Goal: Information Seeking & Learning: Learn about a topic

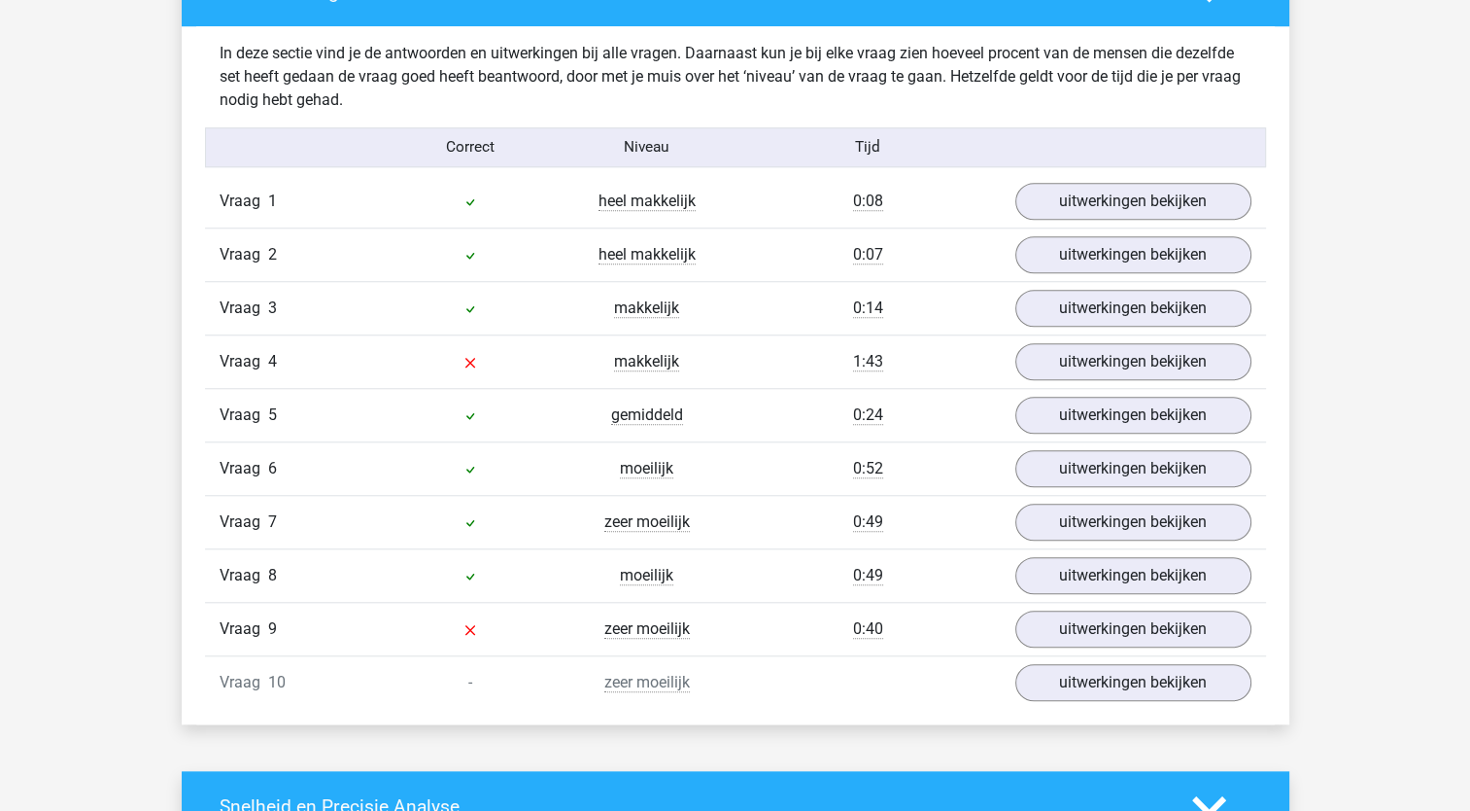
scroll to position [1652, 0]
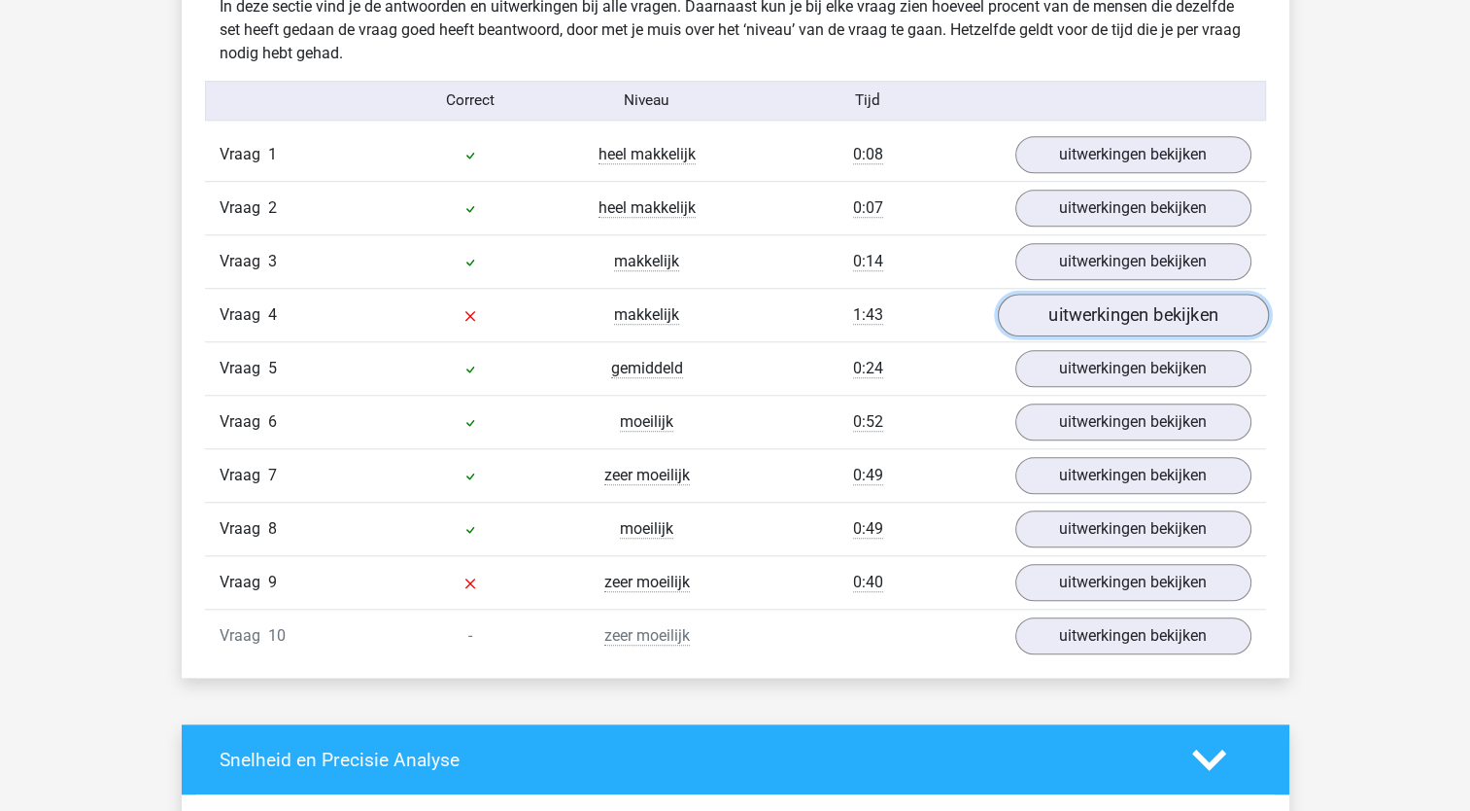
click at [1100, 311] on link "uitwerkingen bekijken" at bounding box center [1132, 315] width 271 height 43
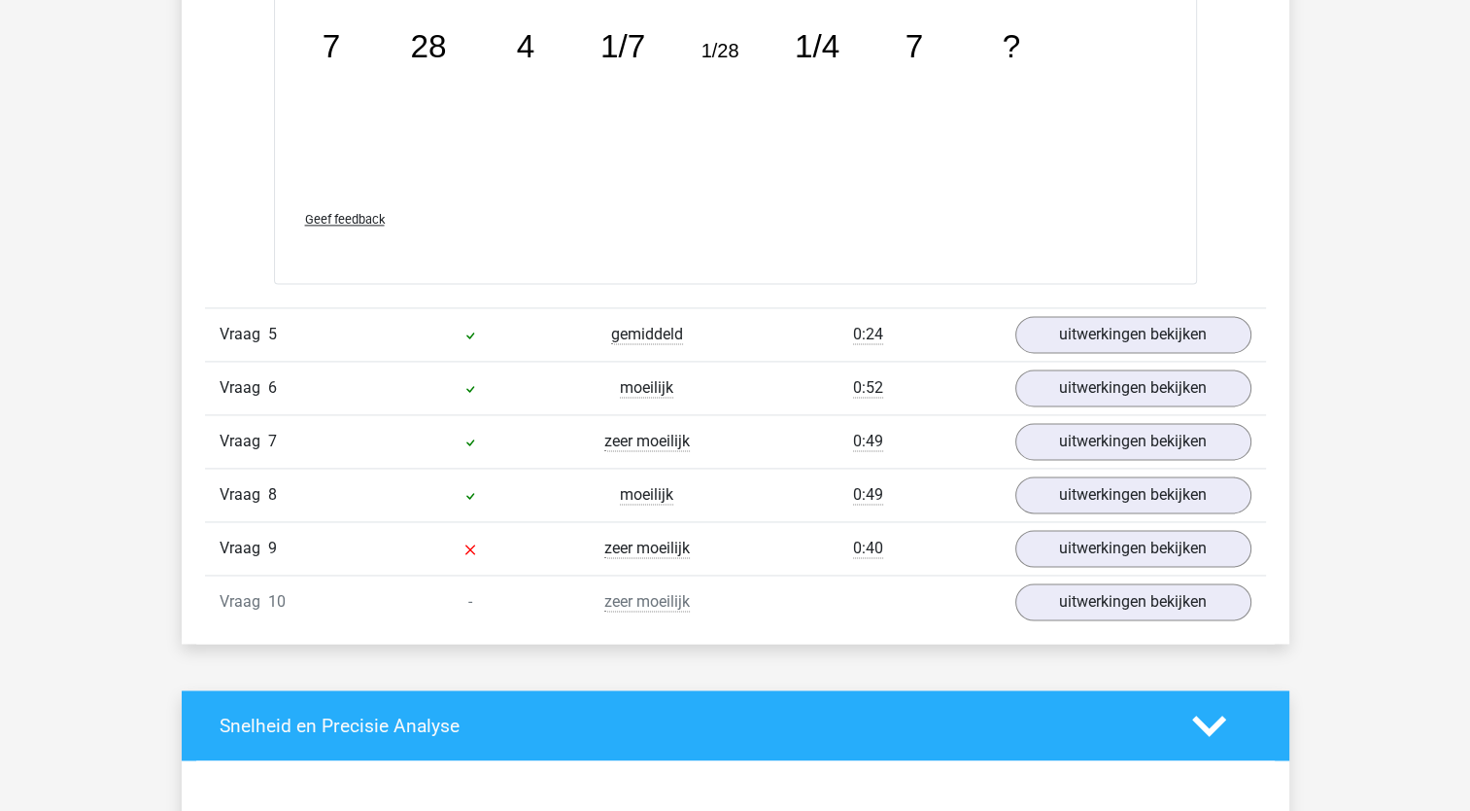
scroll to position [2721, 0]
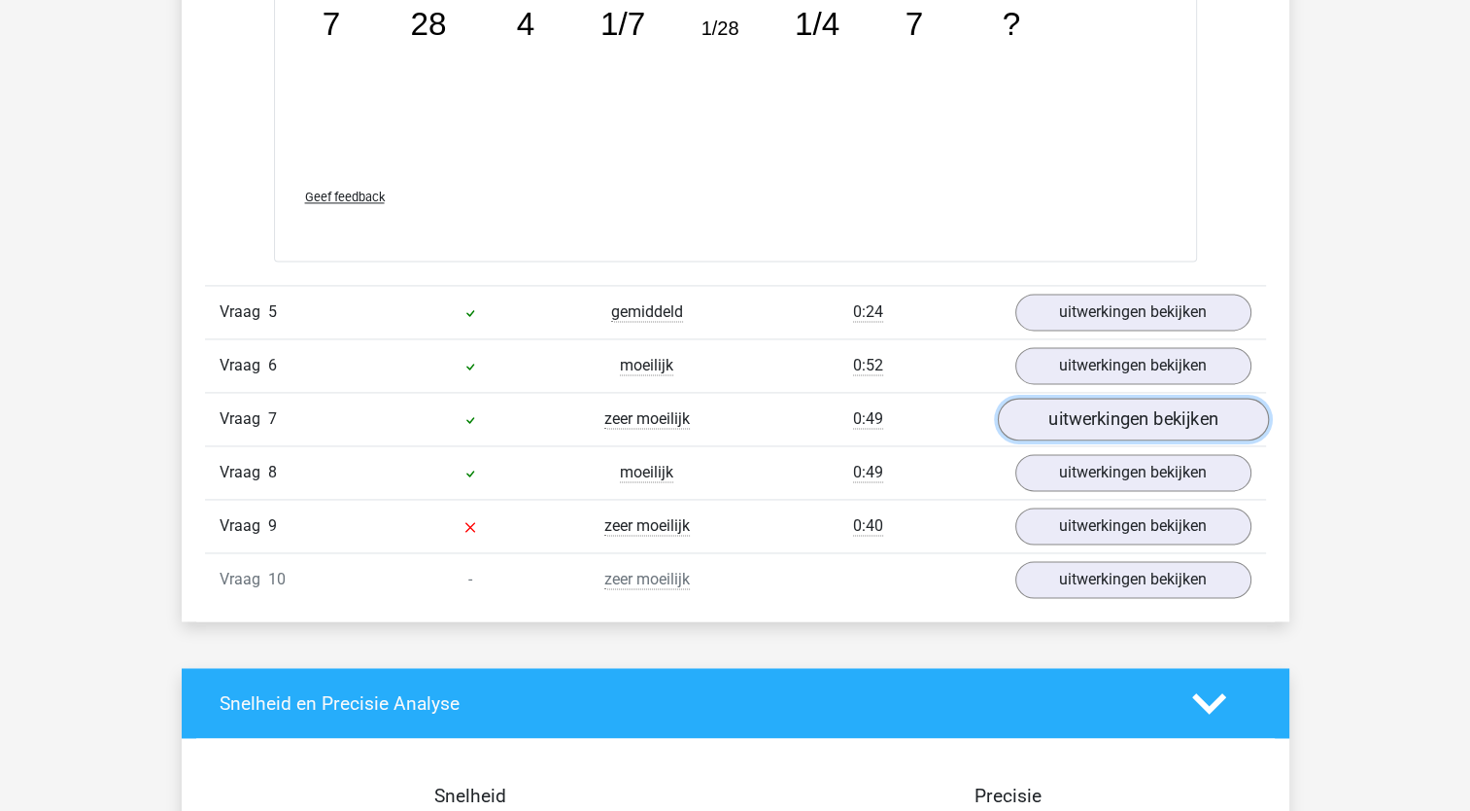
click at [1075, 426] on link "uitwerkingen bekijken" at bounding box center [1132, 418] width 271 height 43
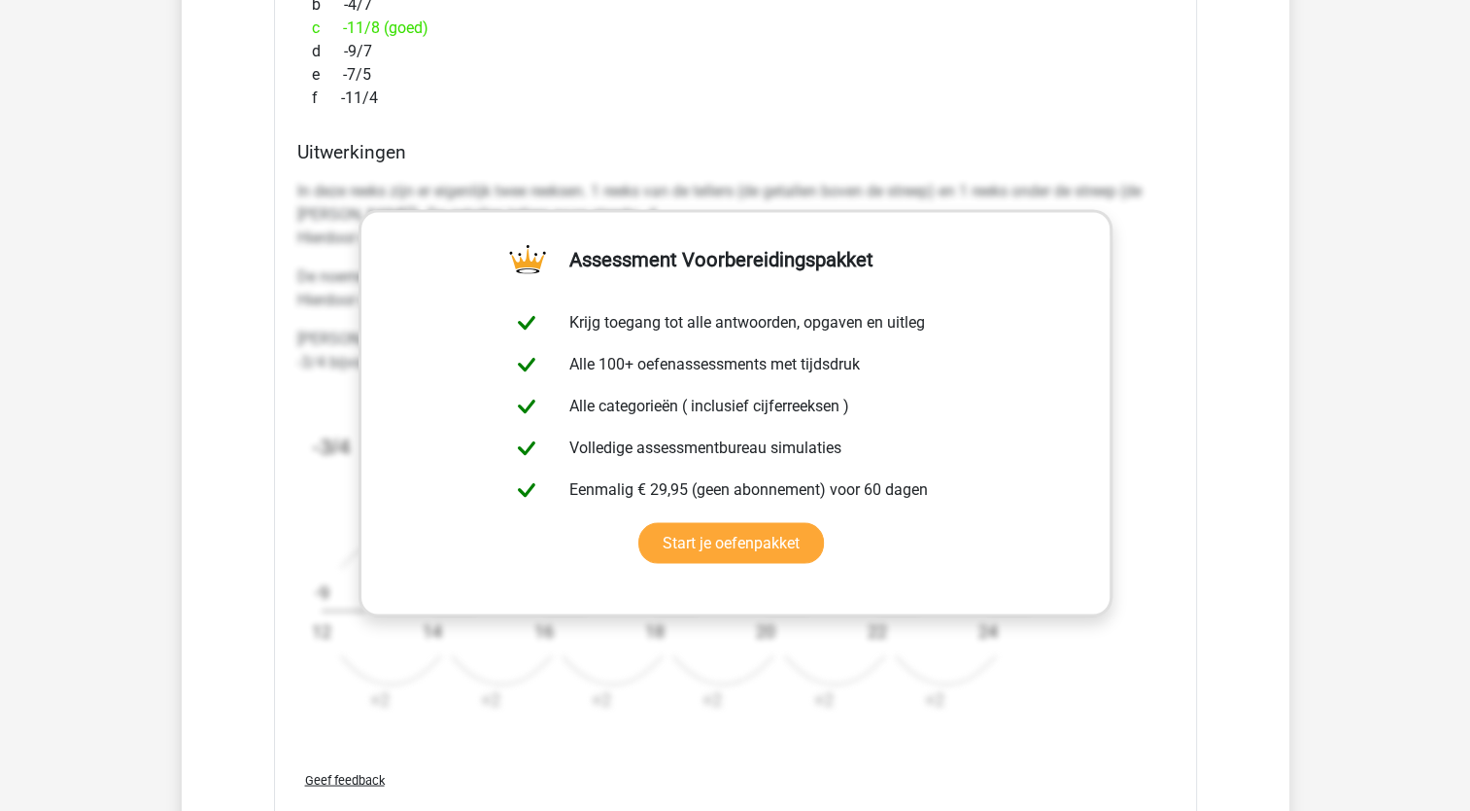
scroll to position [3888, 0]
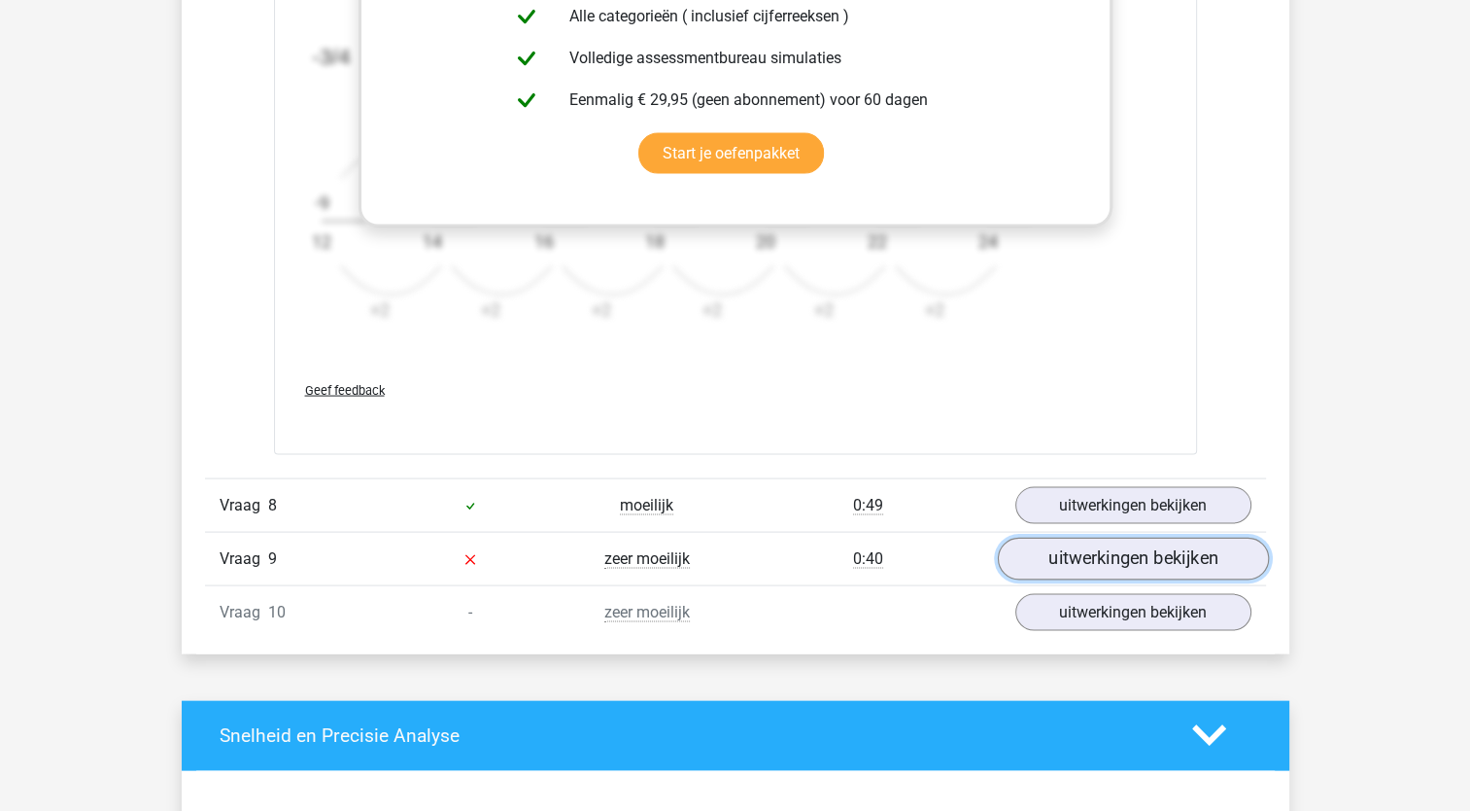
click at [1101, 554] on link "uitwerkingen bekijken" at bounding box center [1132, 558] width 271 height 43
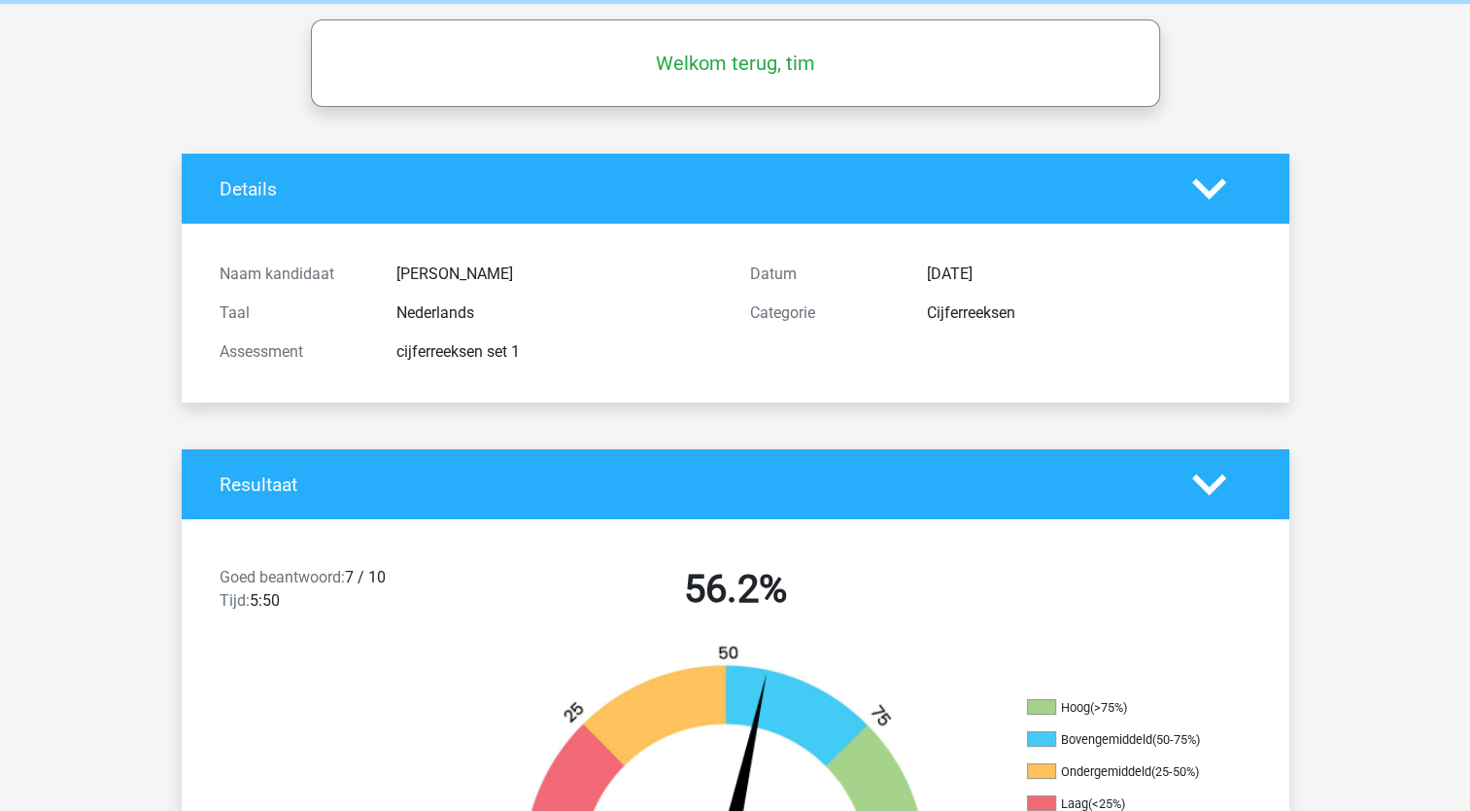
scroll to position [0, 0]
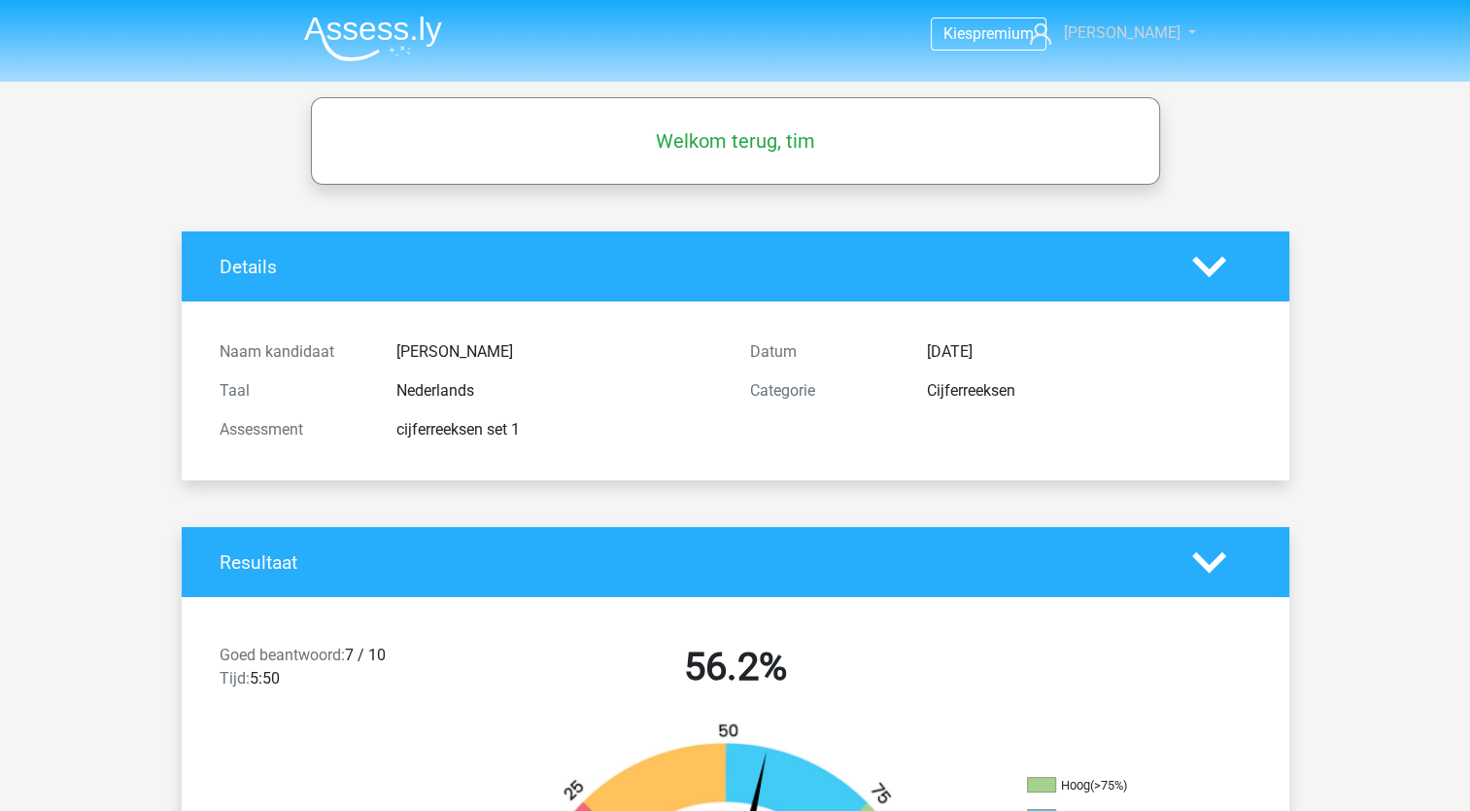
click at [1156, 26] on span "[PERSON_NAME]" at bounding box center [1121, 32] width 117 height 18
click at [411, 41] on img at bounding box center [373, 39] width 138 height 46
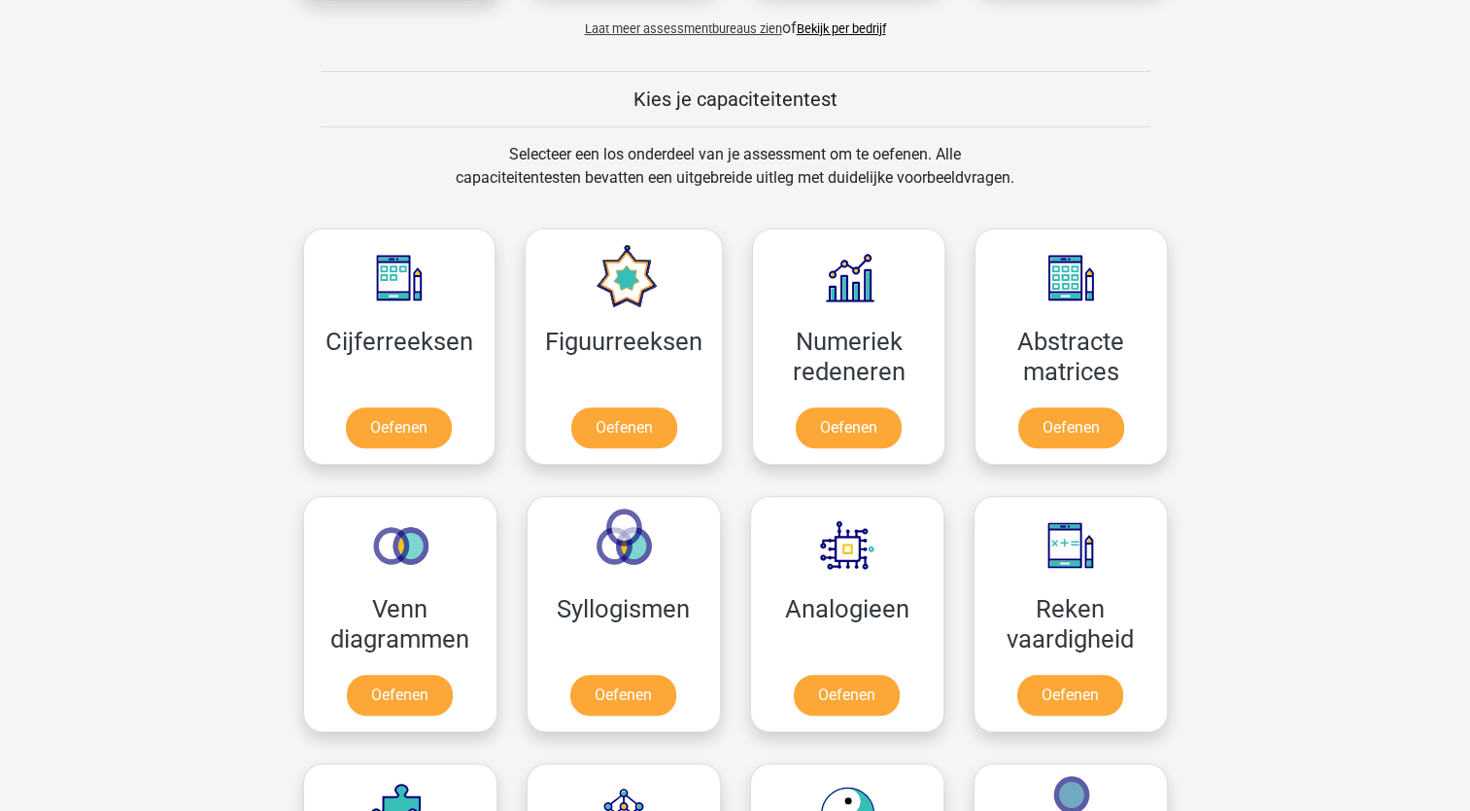
scroll to position [875, 0]
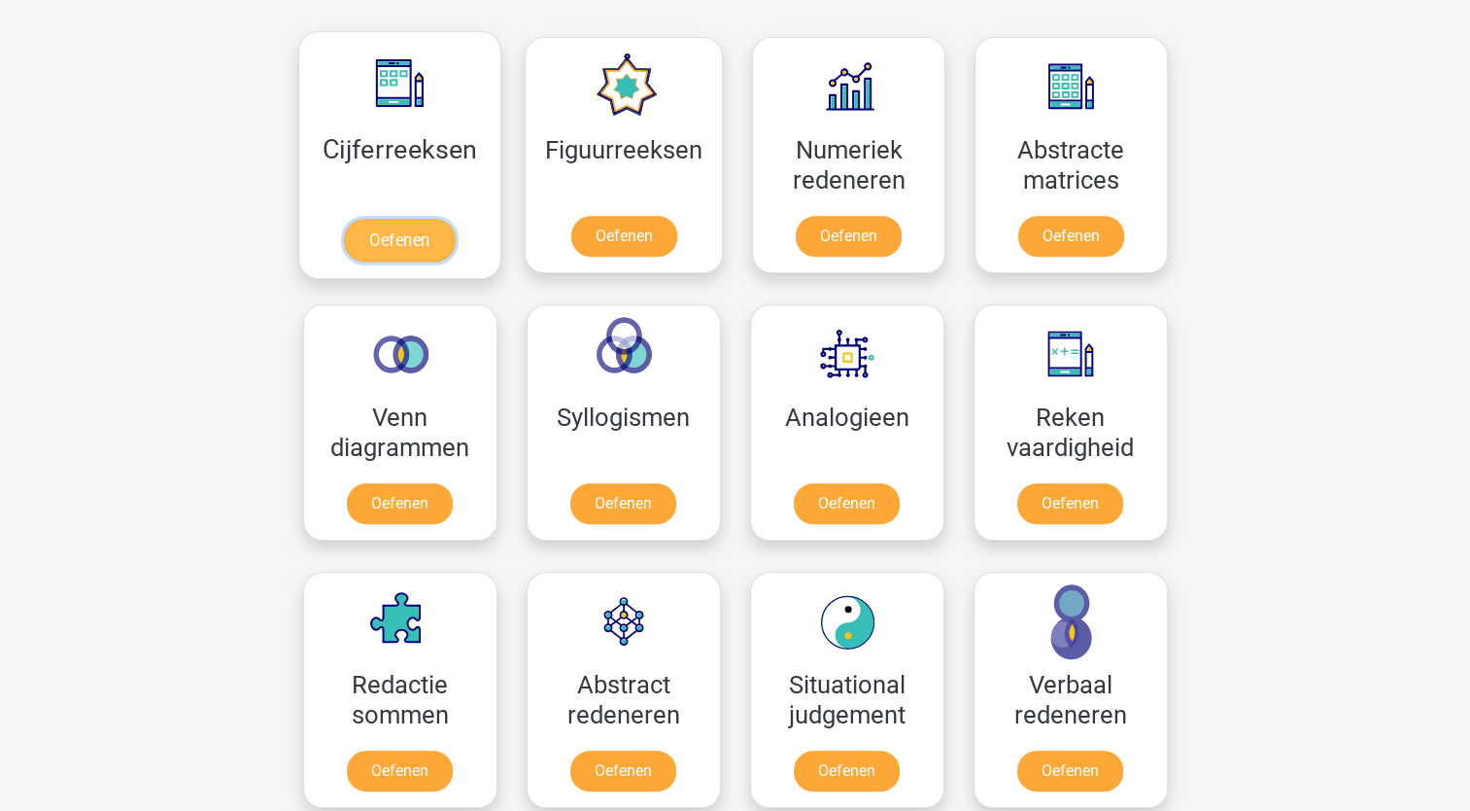
click at [404, 259] on link "Oefenen" at bounding box center [399, 240] width 111 height 43
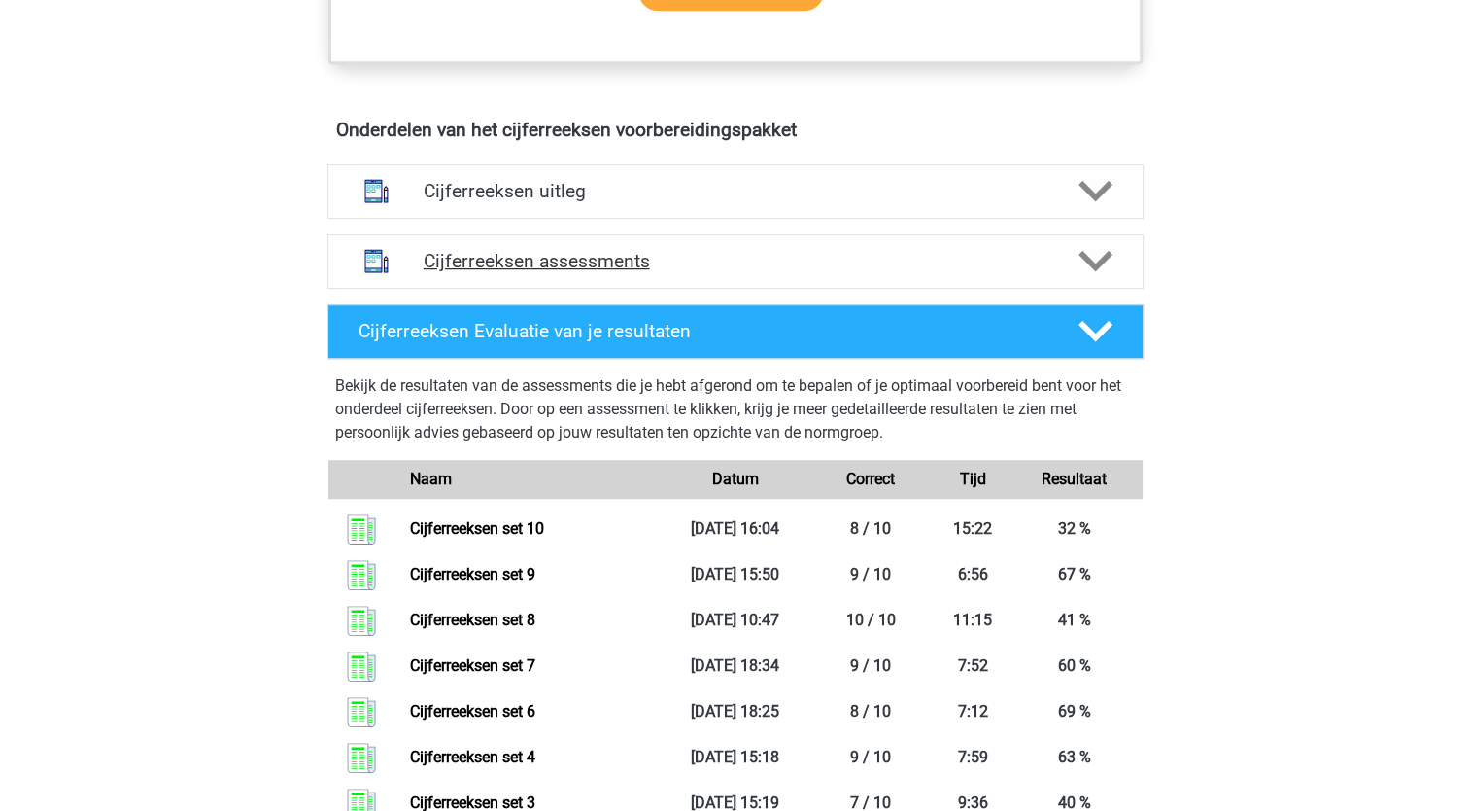
scroll to position [972, 0]
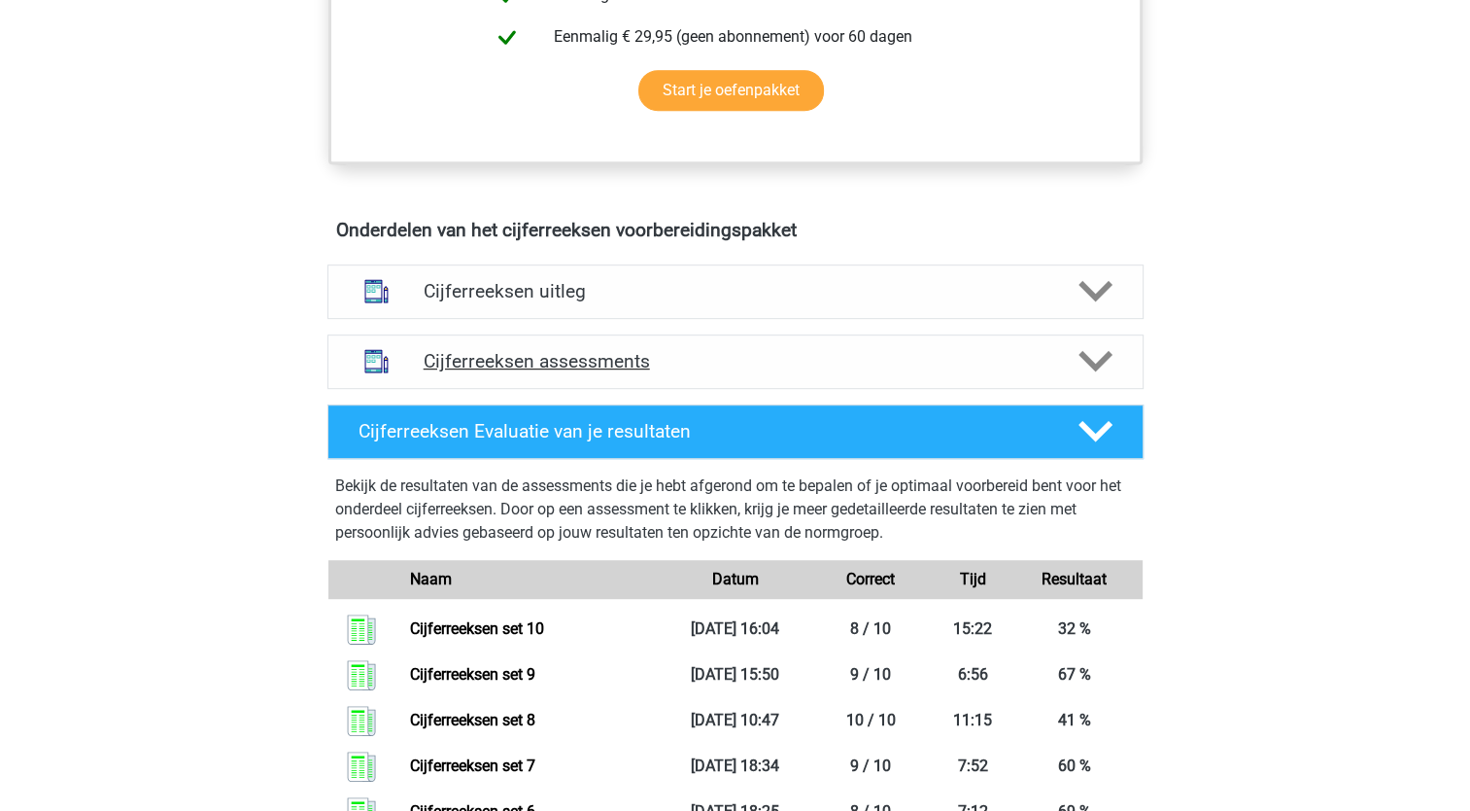
click at [575, 372] on h4 "Cijferreeksen assessments" at bounding box center [736, 361] width 624 height 22
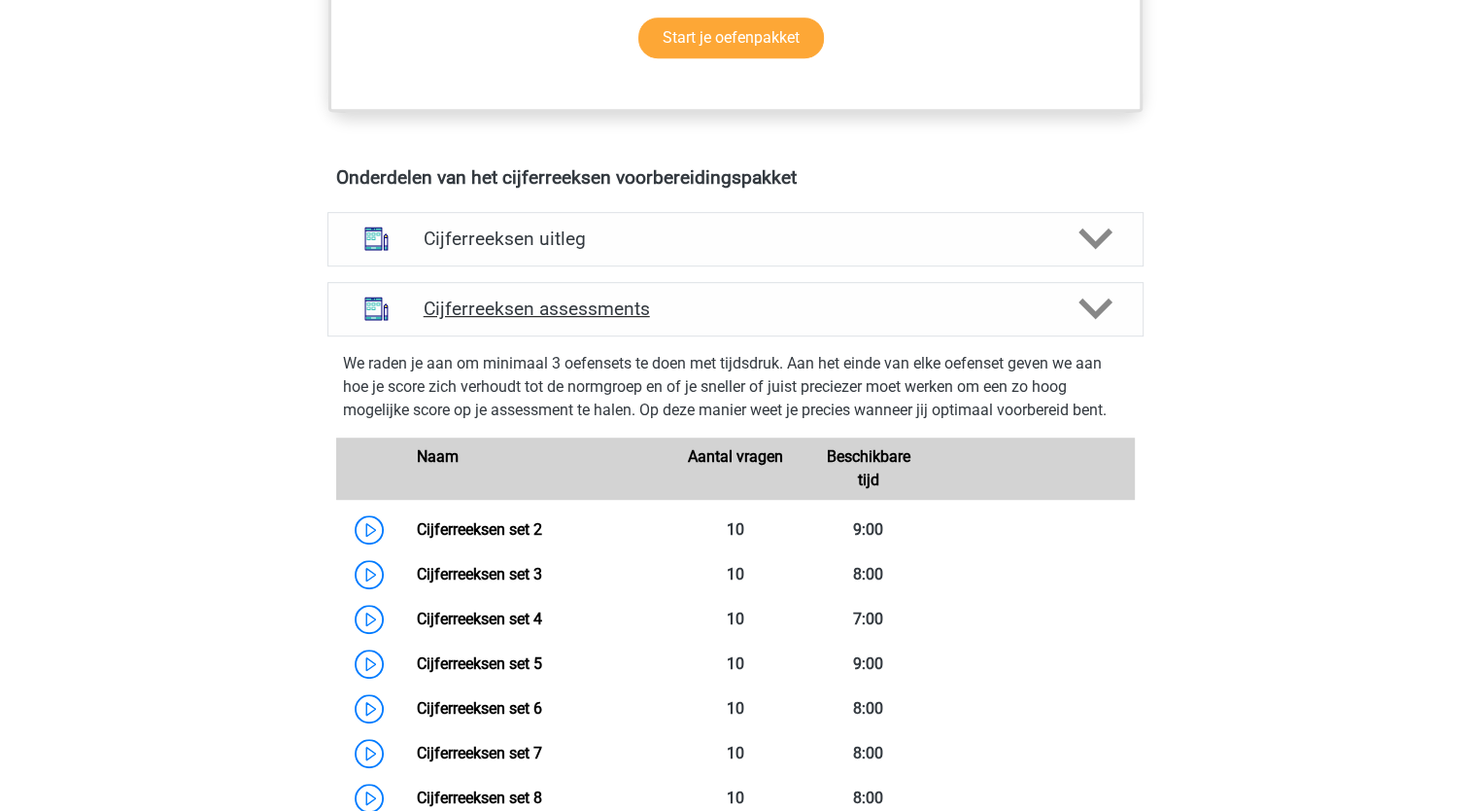
scroll to position [1069, 0]
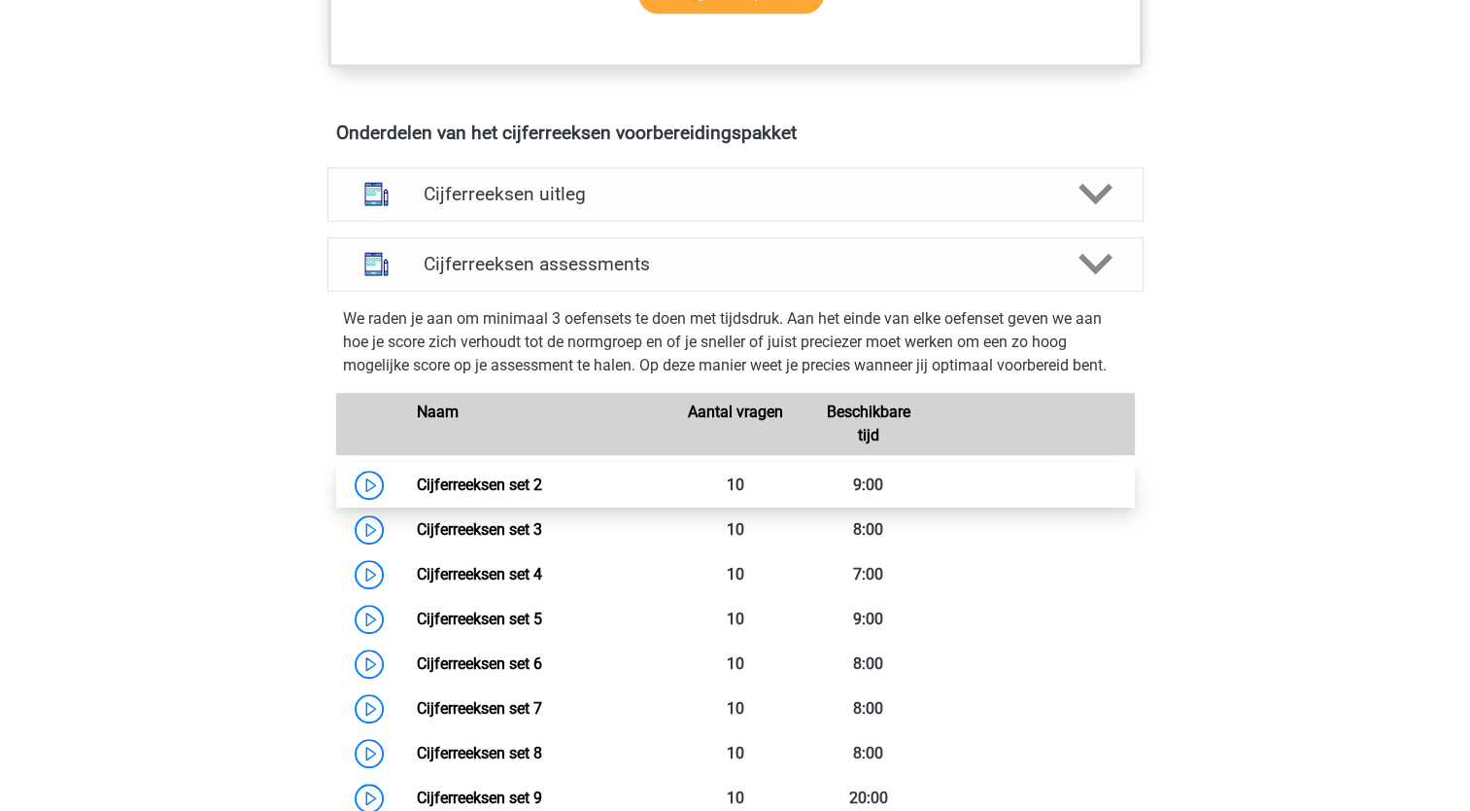
click at [508, 494] on link "Cijferreeksen set 2" at bounding box center [479, 484] width 125 height 18
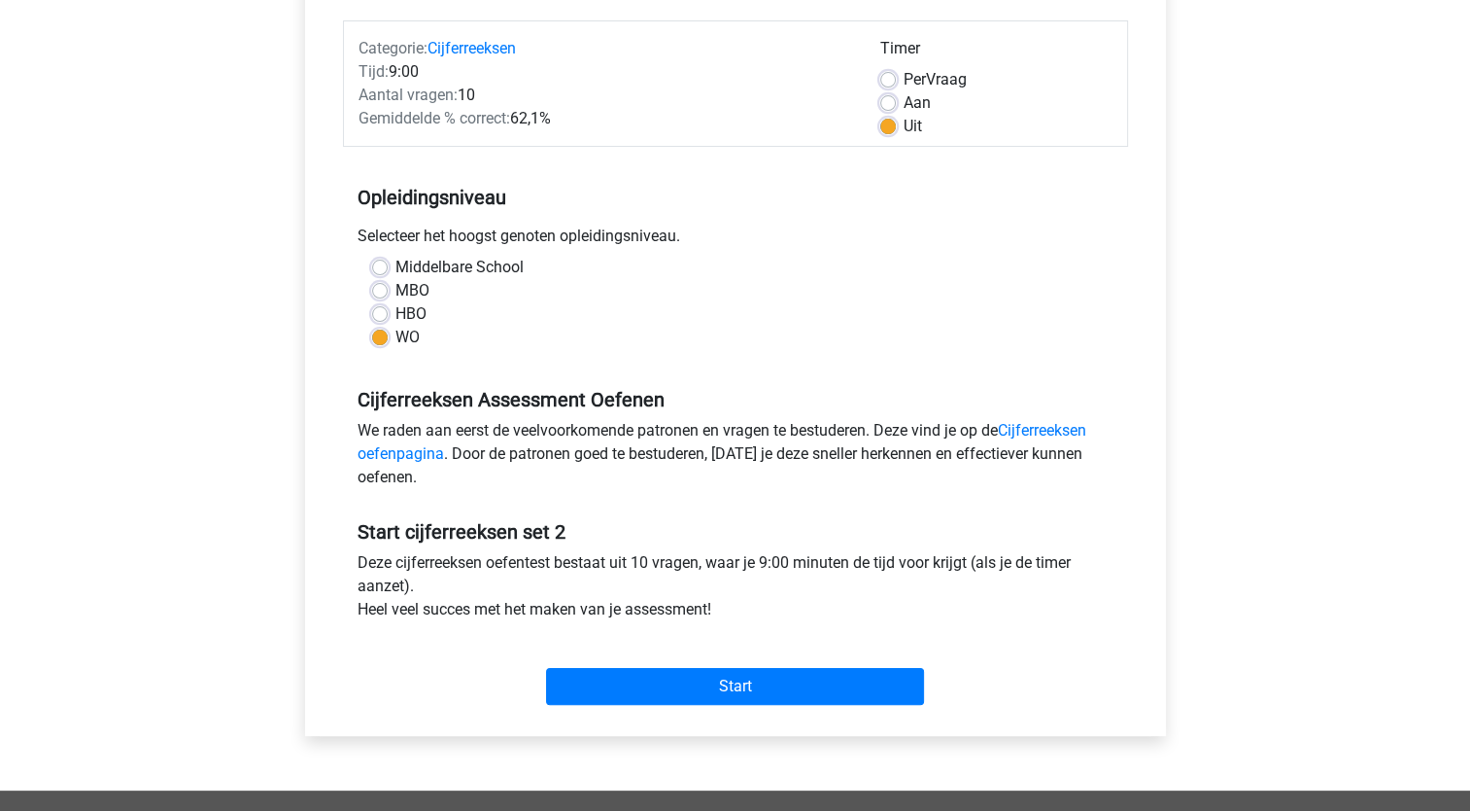
scroll to position [389, 0]
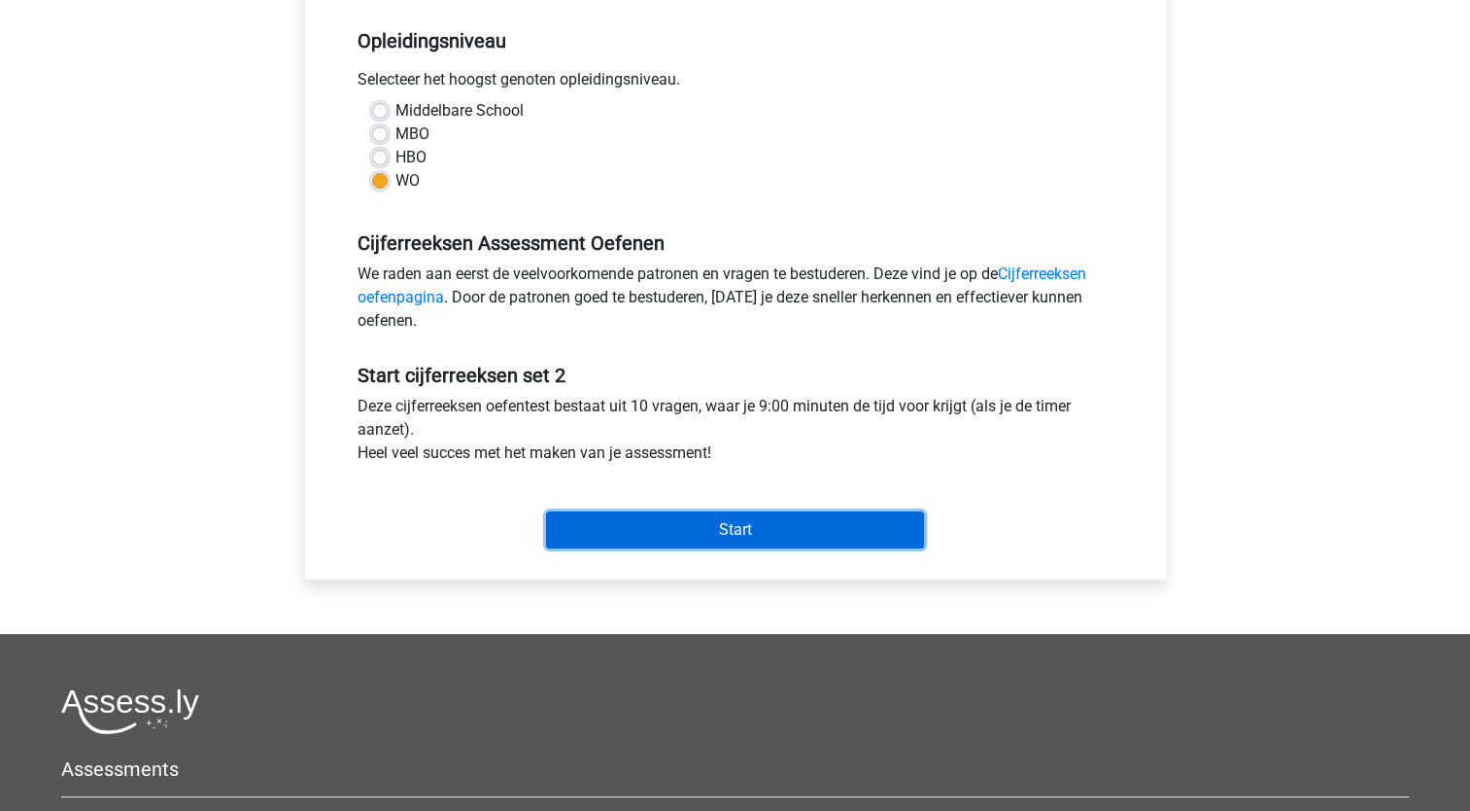
click at [811, 531] on input "Start" at bounding box center [735, 529] width 378 height 37
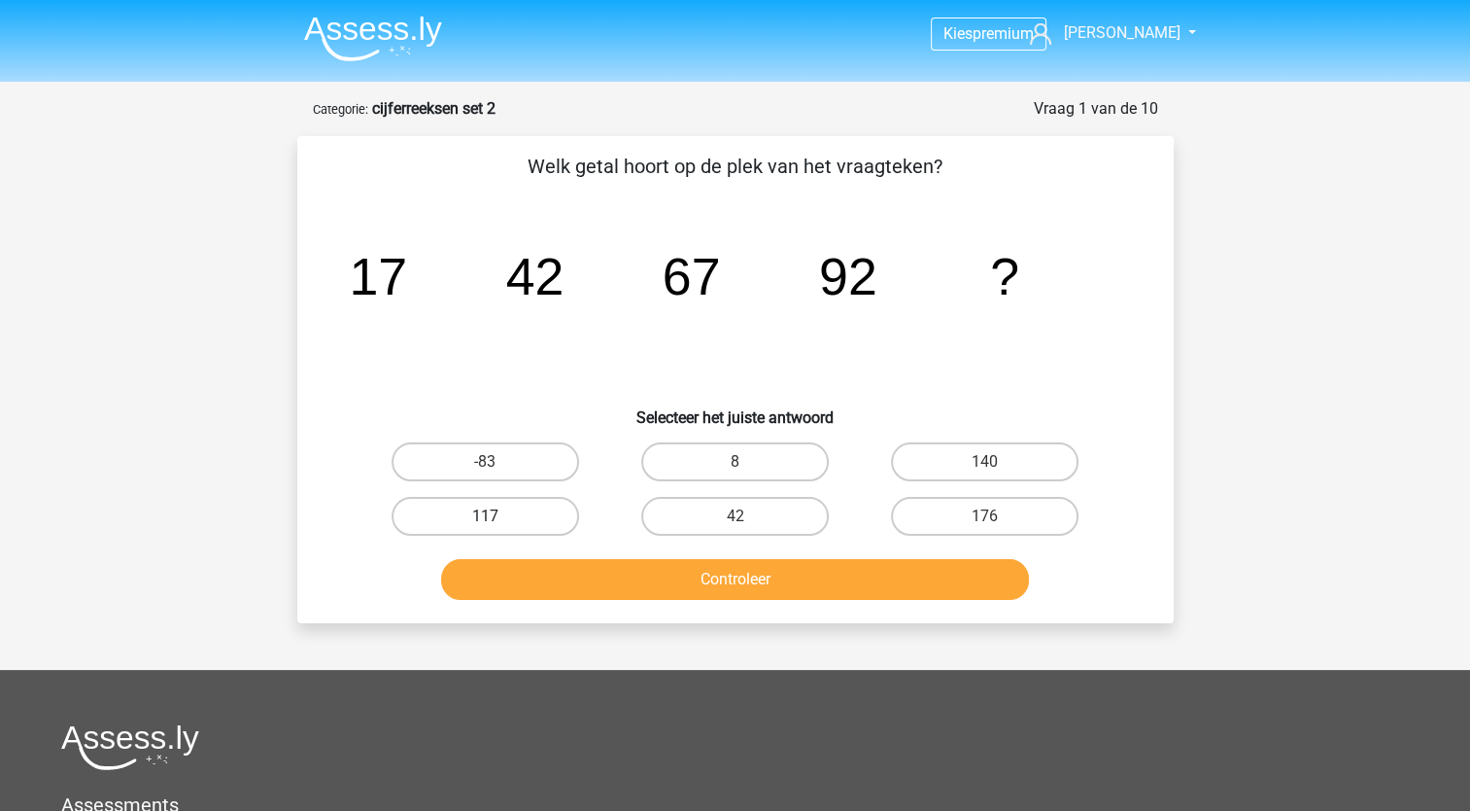
click at [550, 521] on label "117" at bounding box center [486, 516] width 188 height 39
click at [498, 521] on input "117" at bounding box center [491, 522] width 13 height 13
radio input "true"
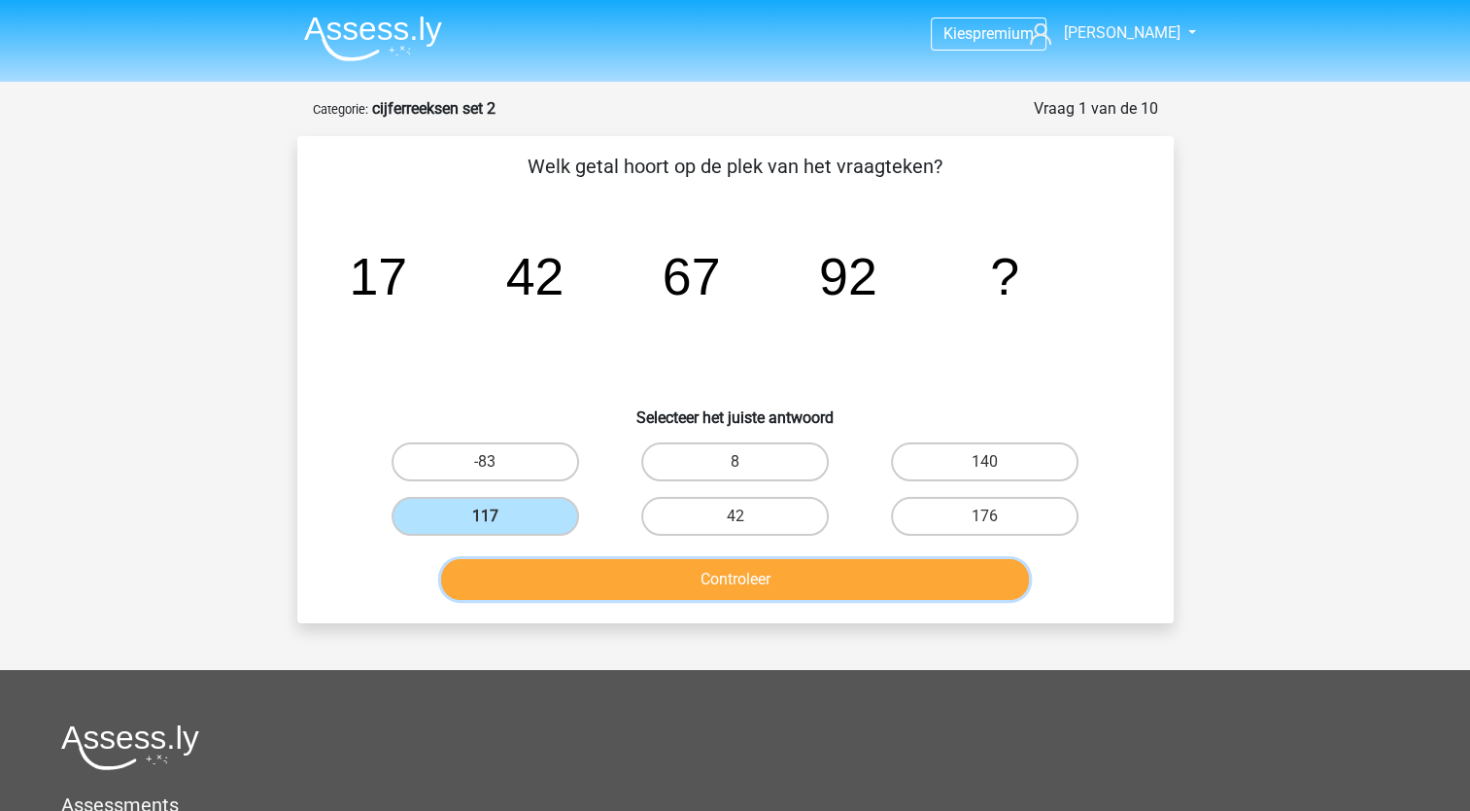
click at [705, 580] on button "Controleer" at bounding box center [735, 579] width 588 height 41
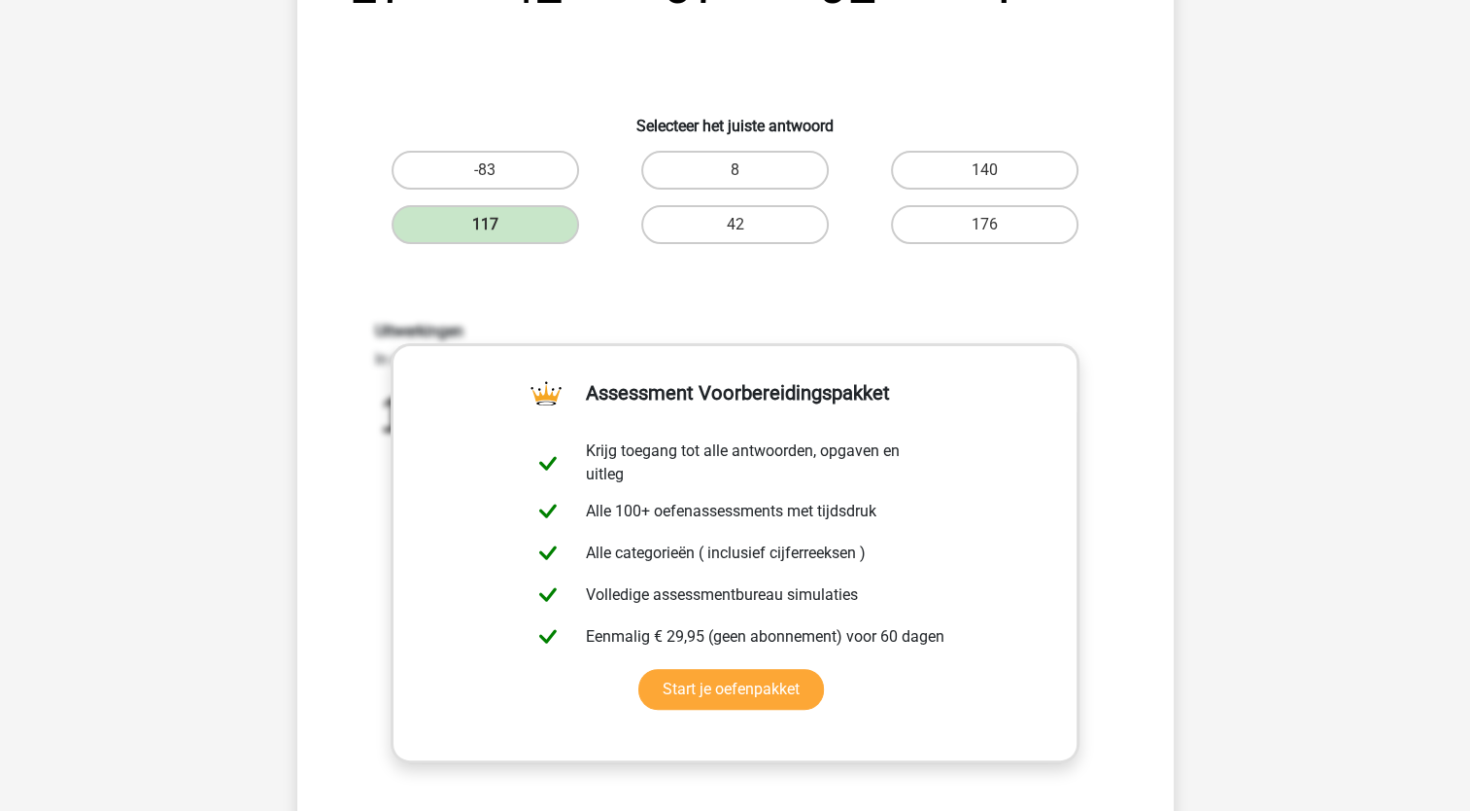
scroll to position [486, 0]
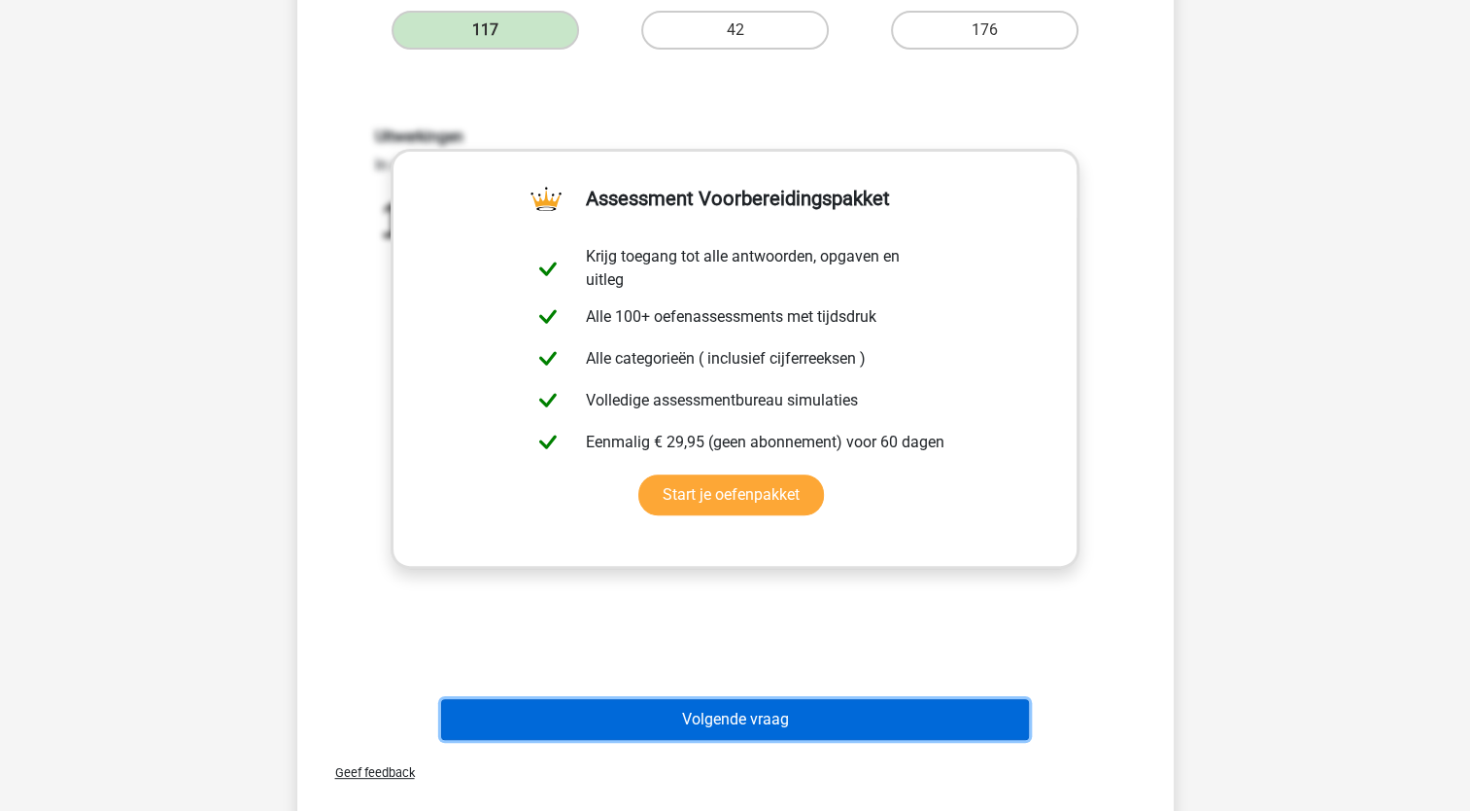
click at [789, 709] on button "Volgende vraag" at bounding box center [735, 719] width 588 height 41
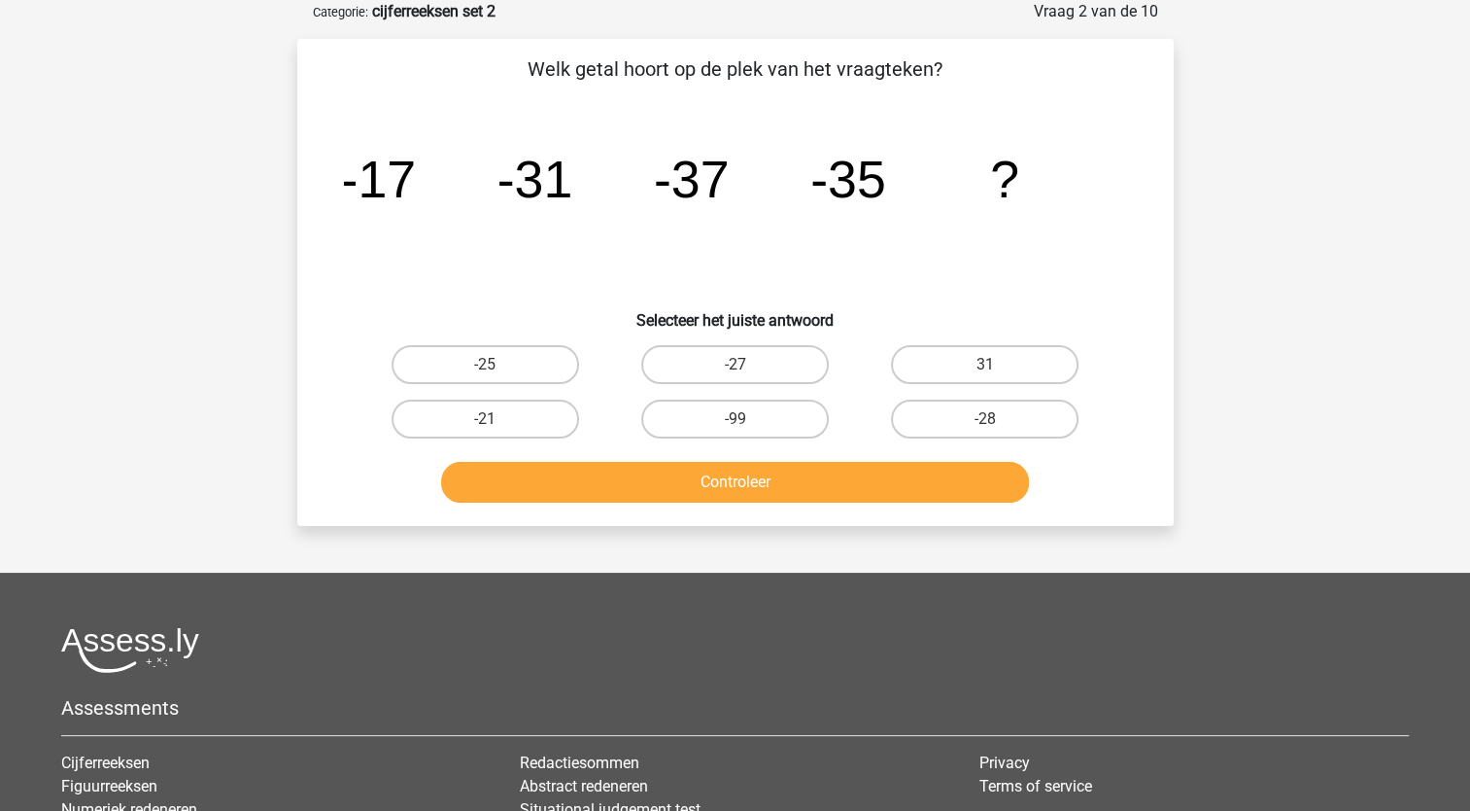
scroll to position [97, 0]
click at [521, 370] on label "-25" at bounding box center [486, 364] width 188 height 39
click at [498, 370] on input "-25" at bounding box center [491, 370] width 13 height 13
radio input "true"
click at [765, 480] on button "Controleer" at bounding box center [735, 482] width 588 height 41
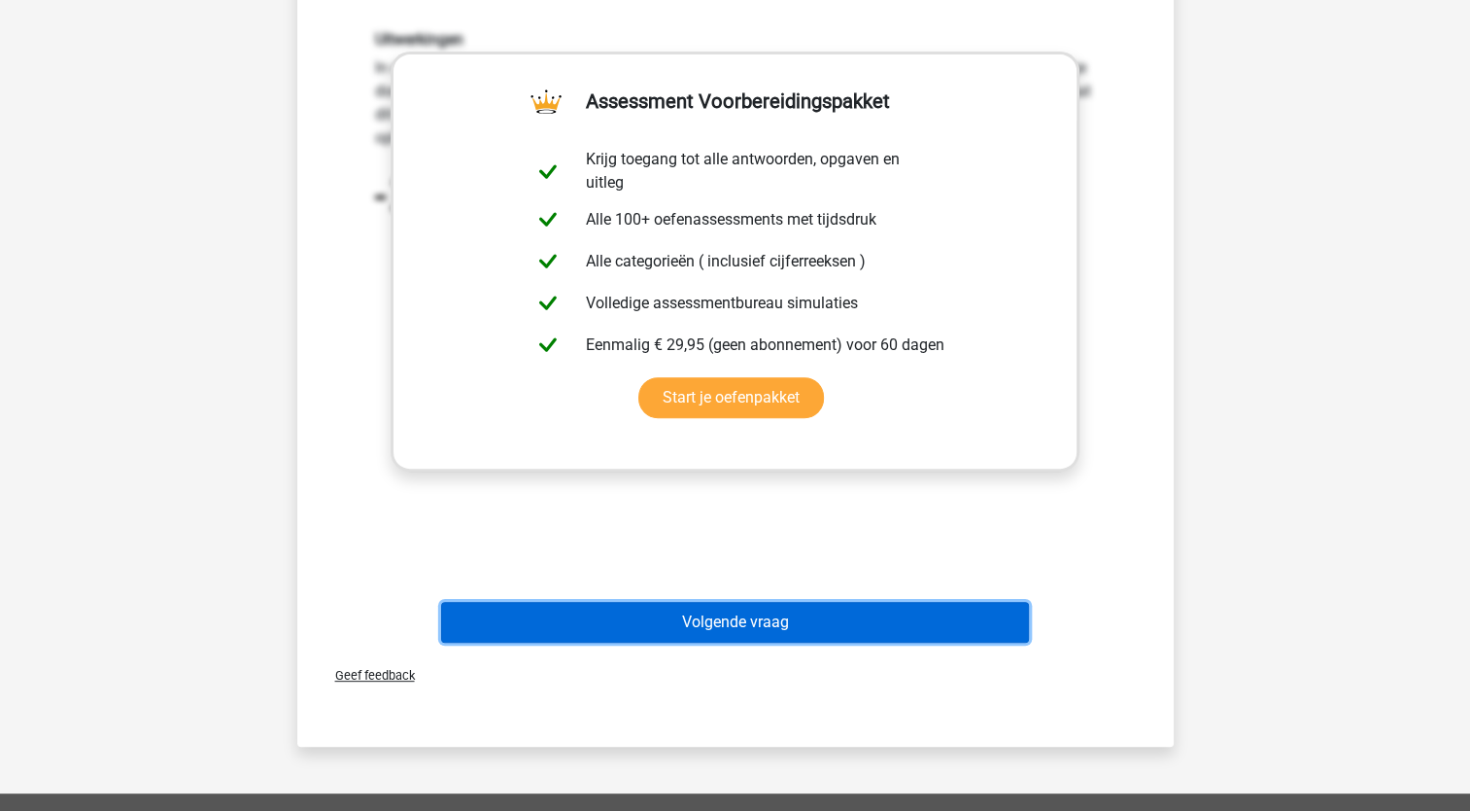
click at [791, 615] on button "Volgende vraag" at bounding box center [735, 622] width 588 height 41
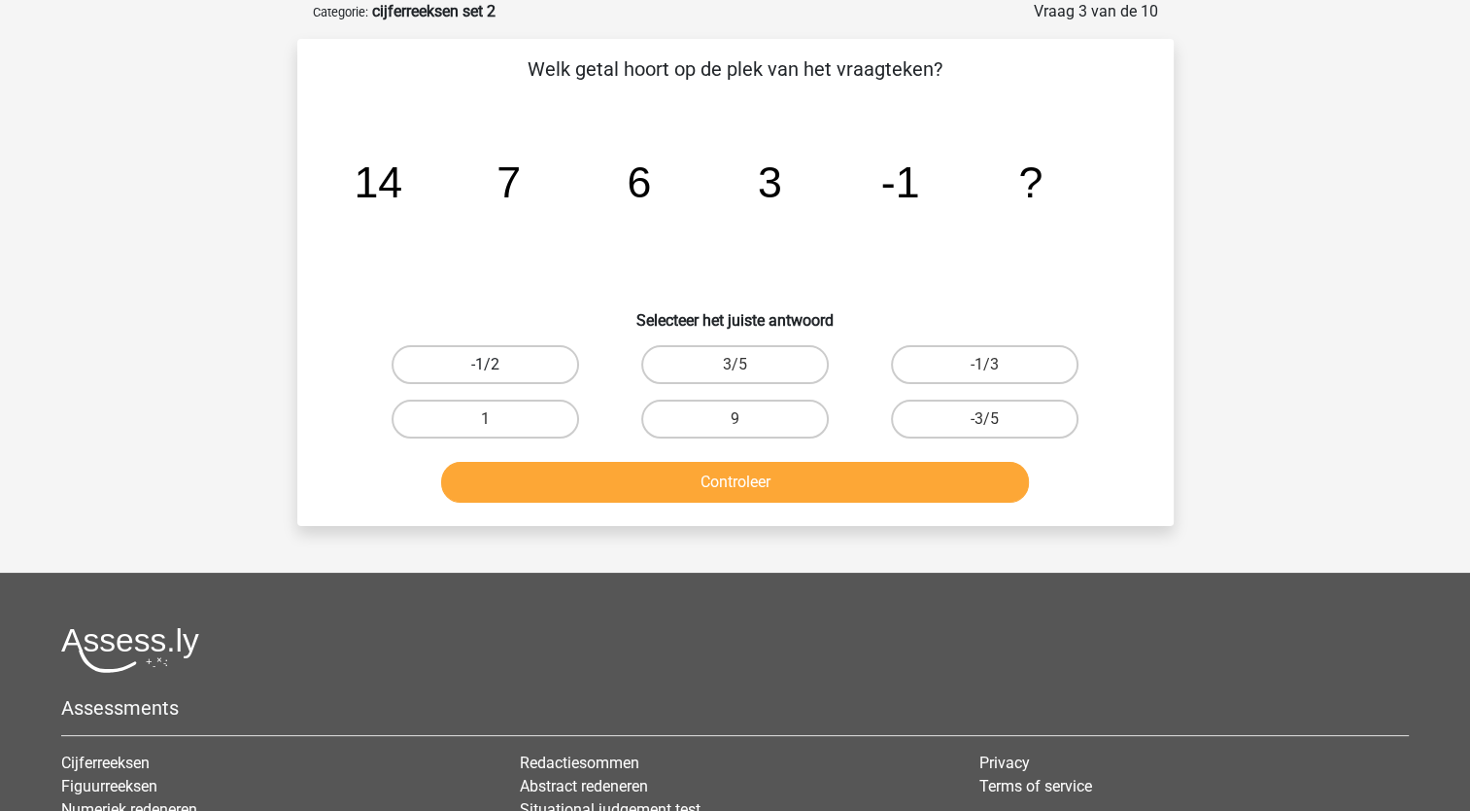
click at [536, 366] on label "-1/2" at bounding box center [486, 364] width 188 height 39
click at [498, 366] on input "-1/2" at bounding box center [491, 370] width 13 height 13
radio input "true"
click at [703, 488] on button "Controleer" at bounding box center [735, 482] width 588 height 41
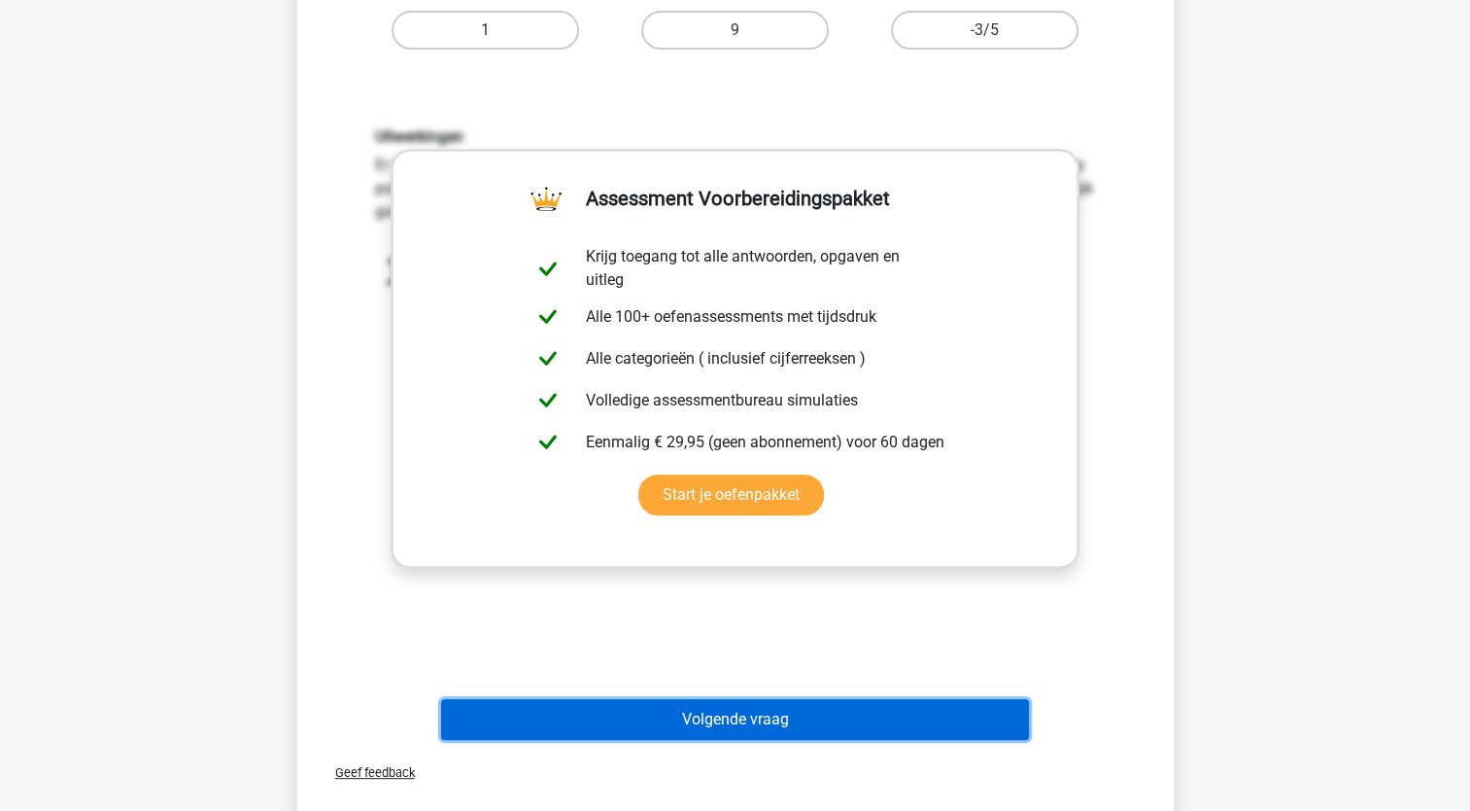
click at [808, 720] on button "Volgende vraag" at bounding box center [735, 719] width 588 height 41
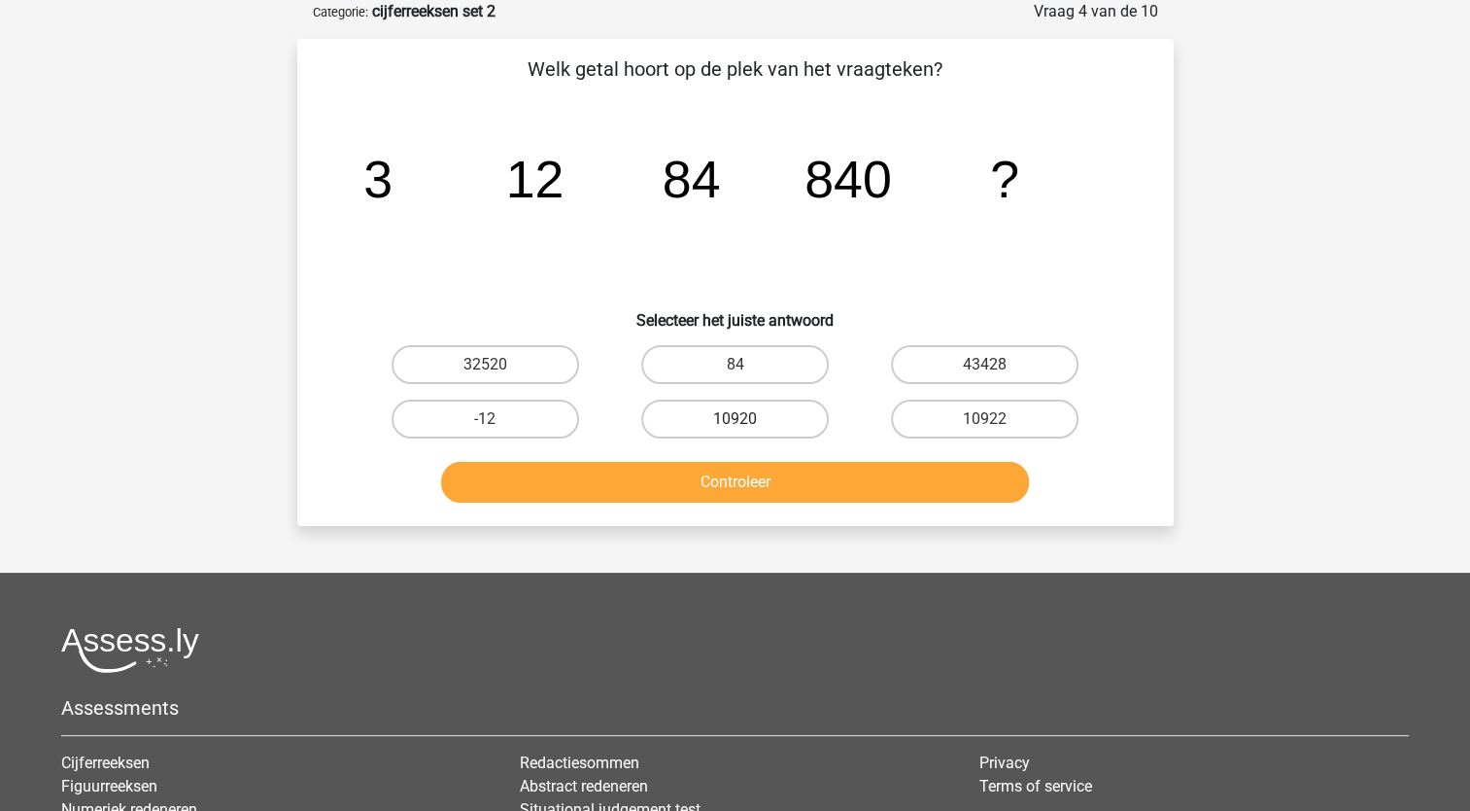
click at [779, 421] on label "10920" at bounding box center [735, 418] width 188 height 39
click at [747, 421] on input "10920" at bounding box center [741, 425] width 13 height 13
radio input "true"
click at [782, 474] on button "Controleer" at bounding box center [735, 482] width 588 height 41
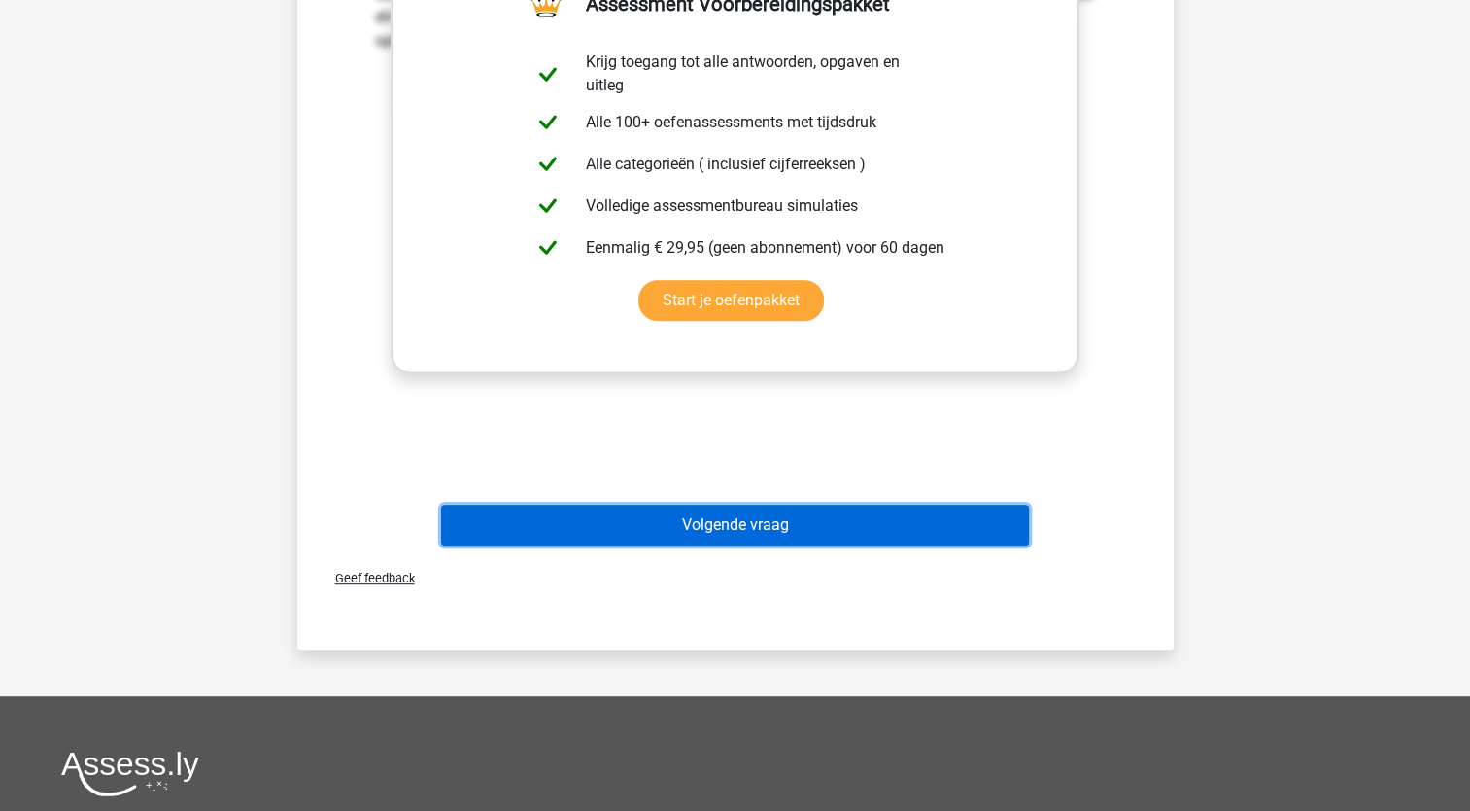
click at [795, 527] on button "Volgende vraag" at bounding box center [735, 524] width 588 height 41
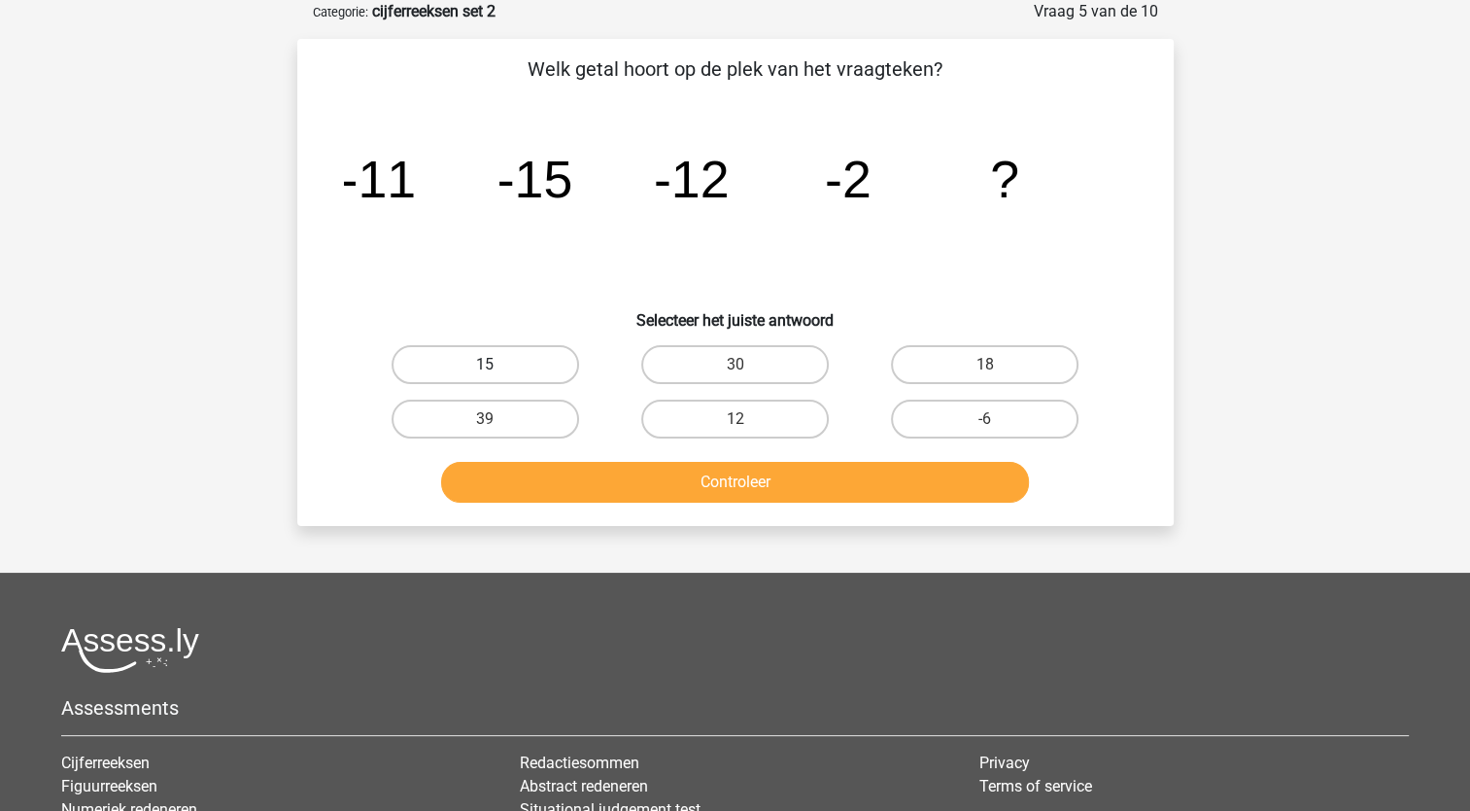
click at [546, 368] on label "15" at bounding box center [486, 364] width 188 height 39
click at [498, 368] on input "15" at bounding box center [491, 370] width 13 height 13
radio input "true"
click at [663, 473] on button "Controleer" at bounding box center [735, 482] width 588 height 41
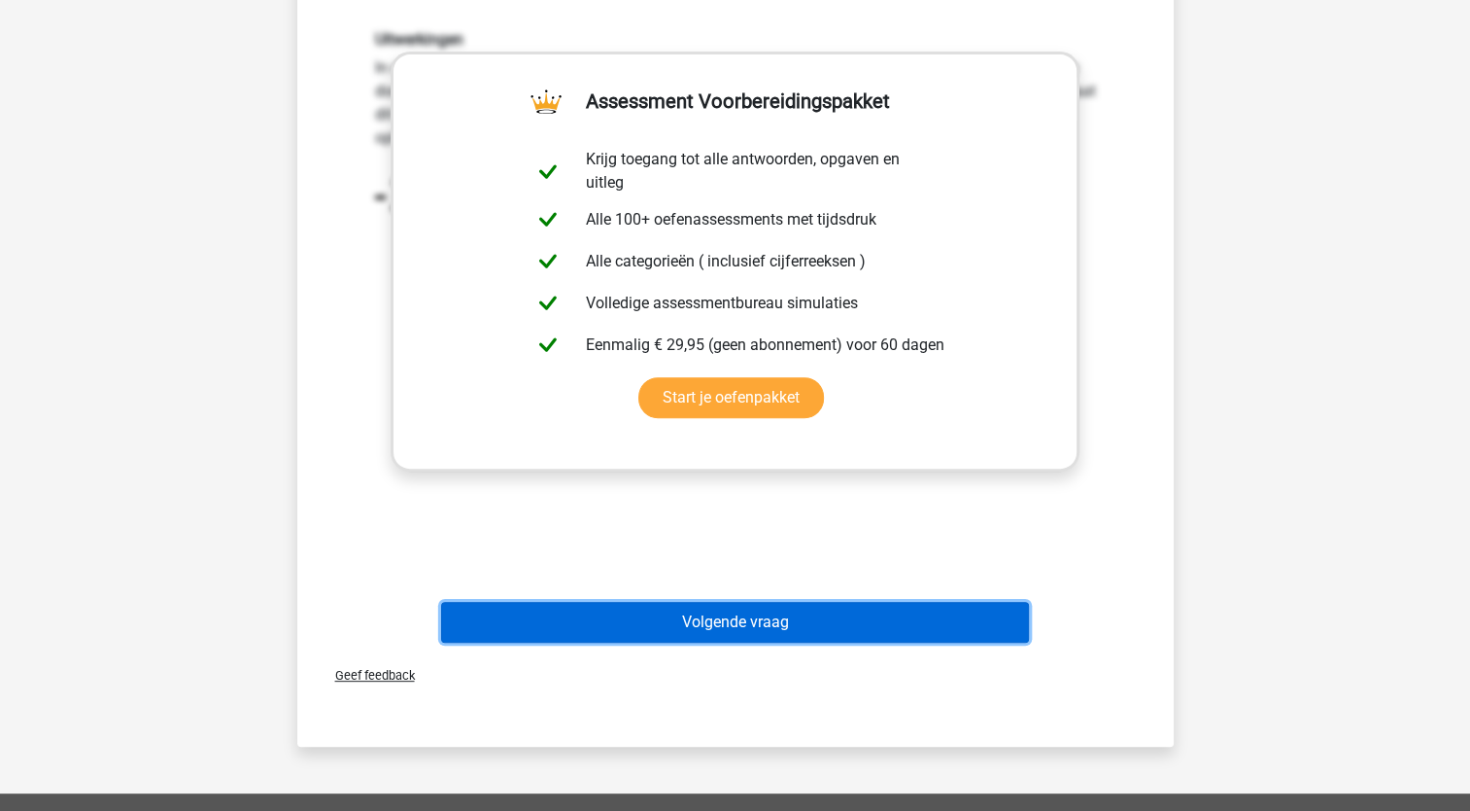
click at [774, 626] on button "Volgende vraag" at bounding box center [735, 622] width 588 height 41
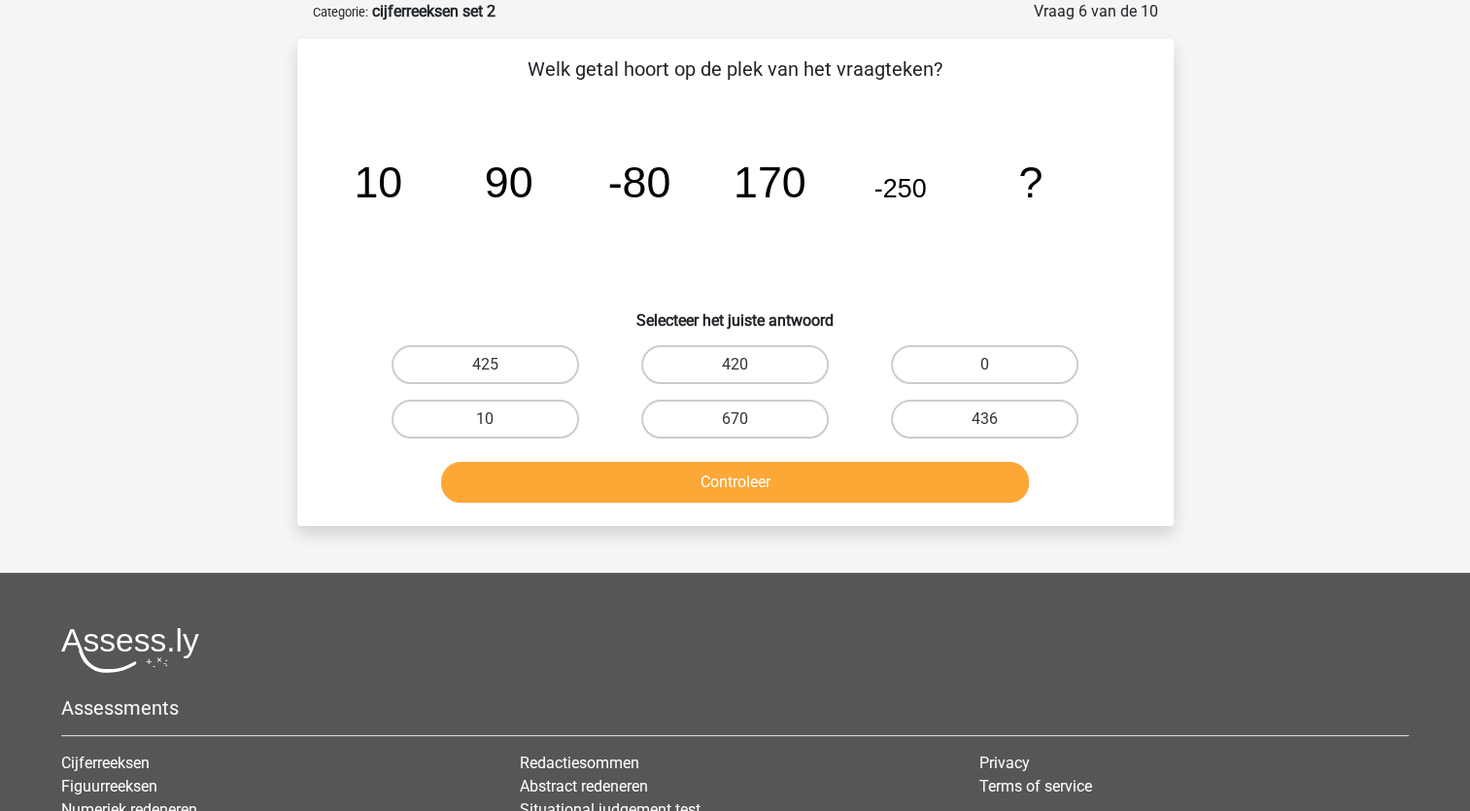
click at [744, 369] on input "420" at bounding box center [741, 370] width 13 height 13
radio input "true"
click at [793, 491] on button "Controleer" at bounding box center [735, 482] width 588 height 41
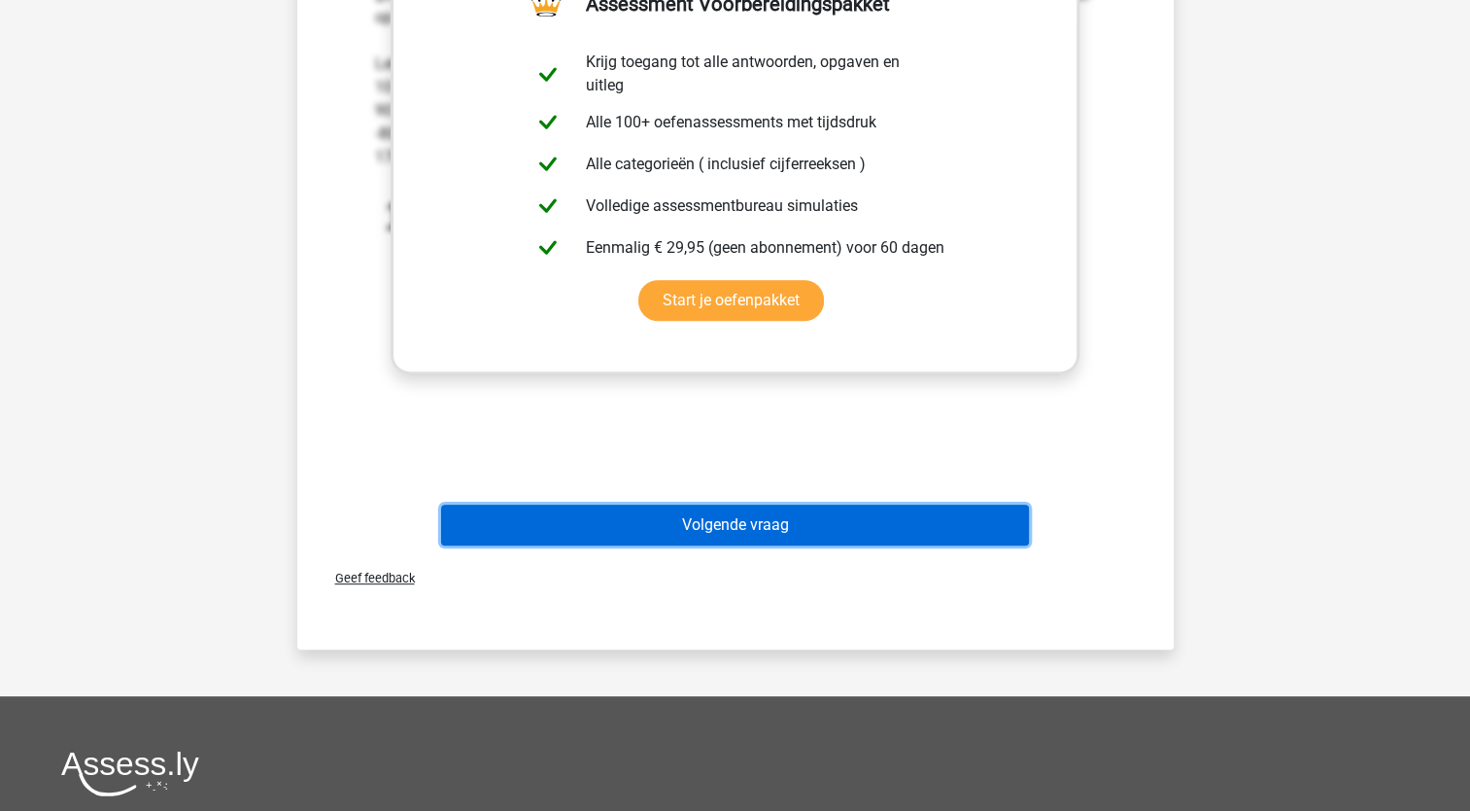
click at [748, 527] on button "Volgende vraag" at bounding box center [735, 524] width 588 height 41
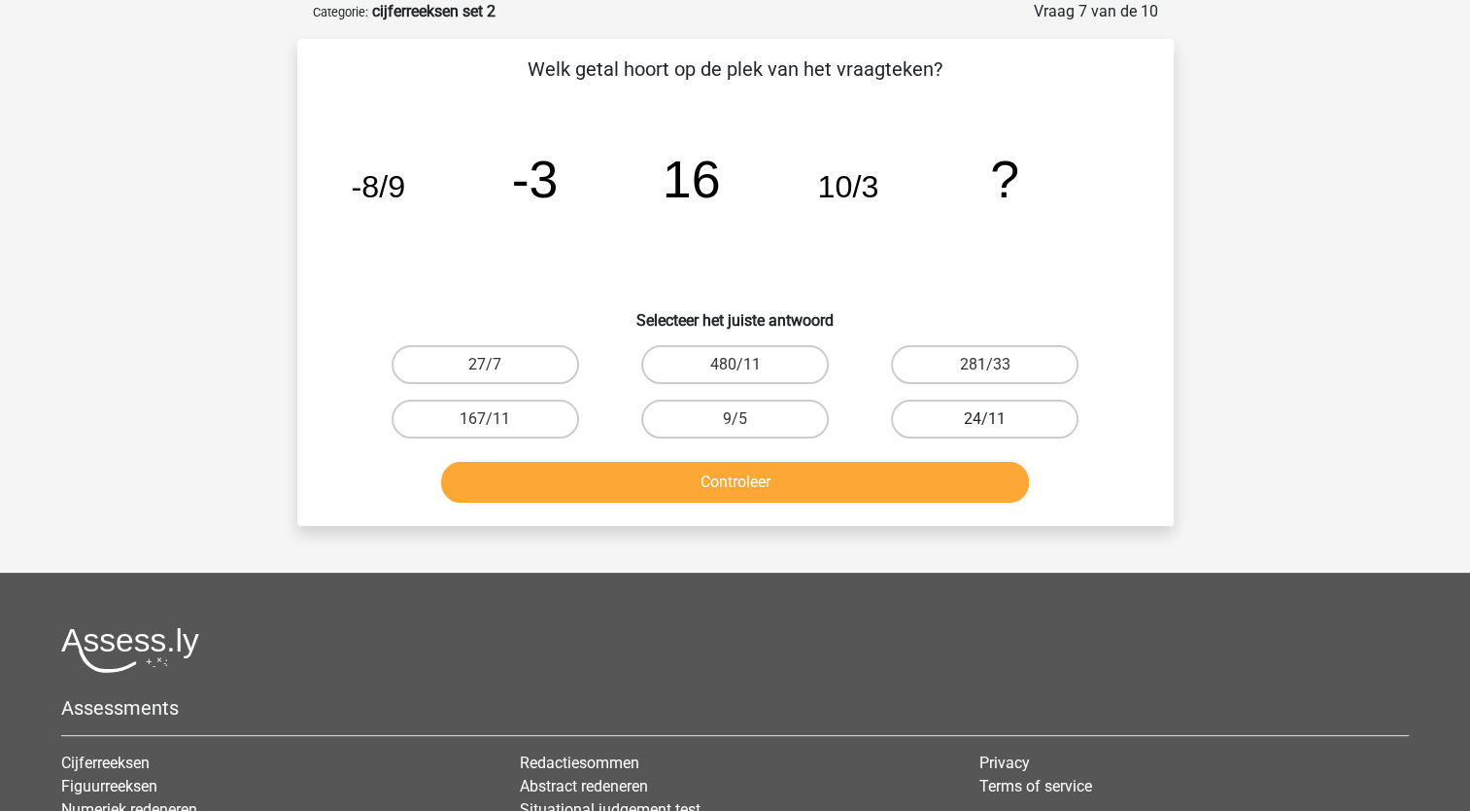
click at [968, 406] on label "24/11" at bounding box center [985, 418] width 188 height 39
click at [985, 419] on input "24/11" at bounding box center [991, 425] width 13 height 13
radio input "true"
click at [870, 484] on button "Controleer" at bounding box center [735, 482] width 588 height 41
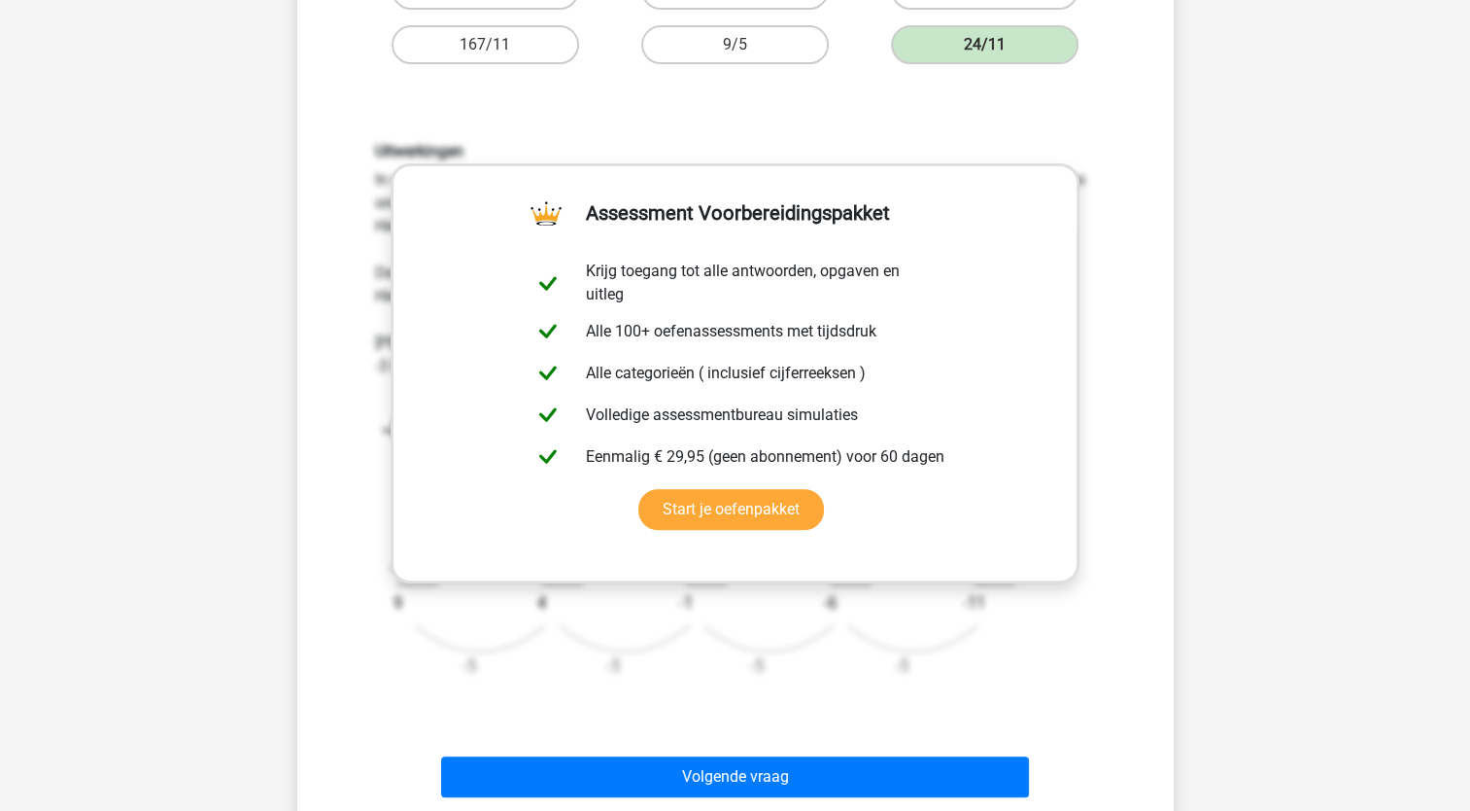
scroll to position [680, 0]
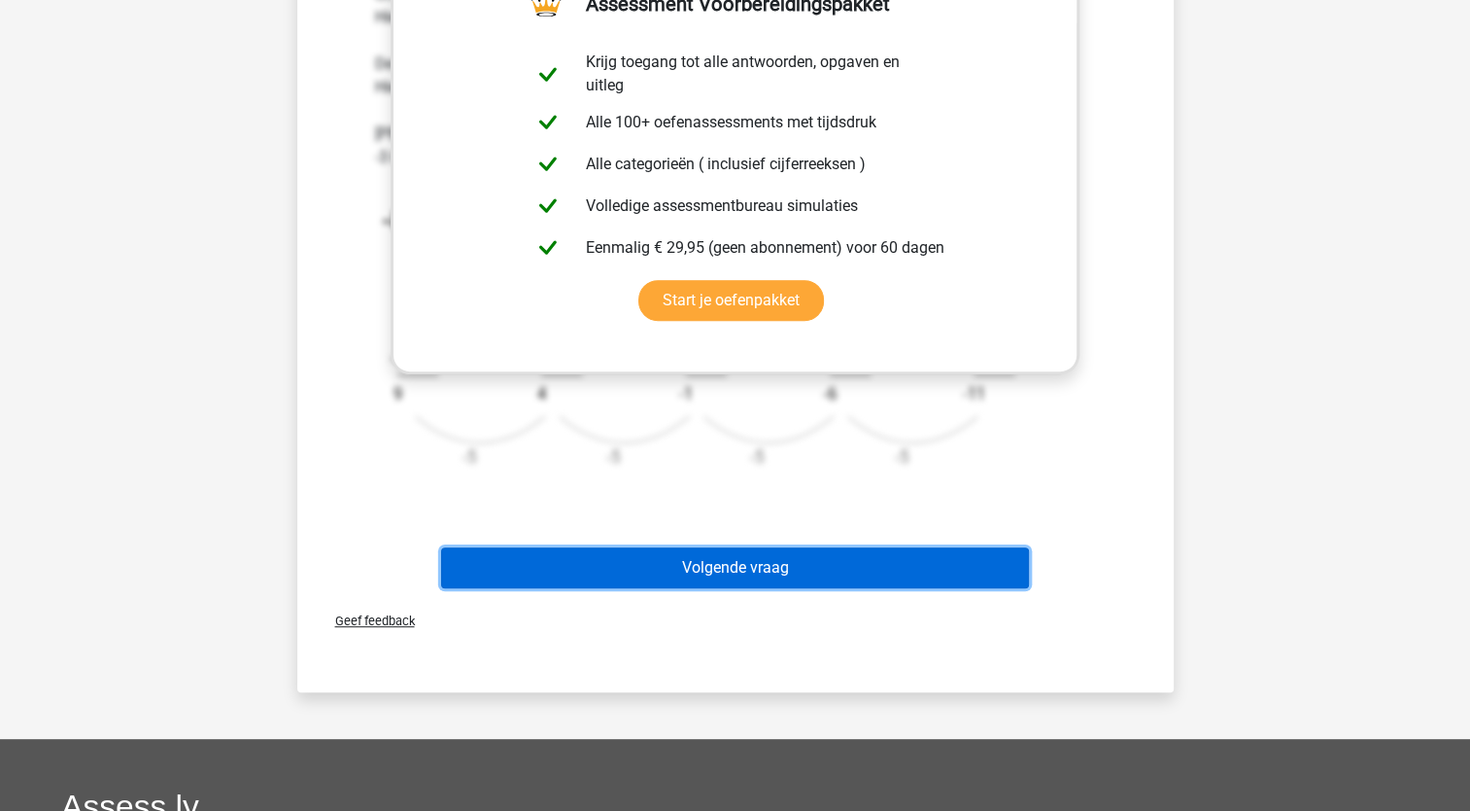
click at [901, 558] on button "Volgende vraag" at bounding box center [735, 567] width 588 height 41
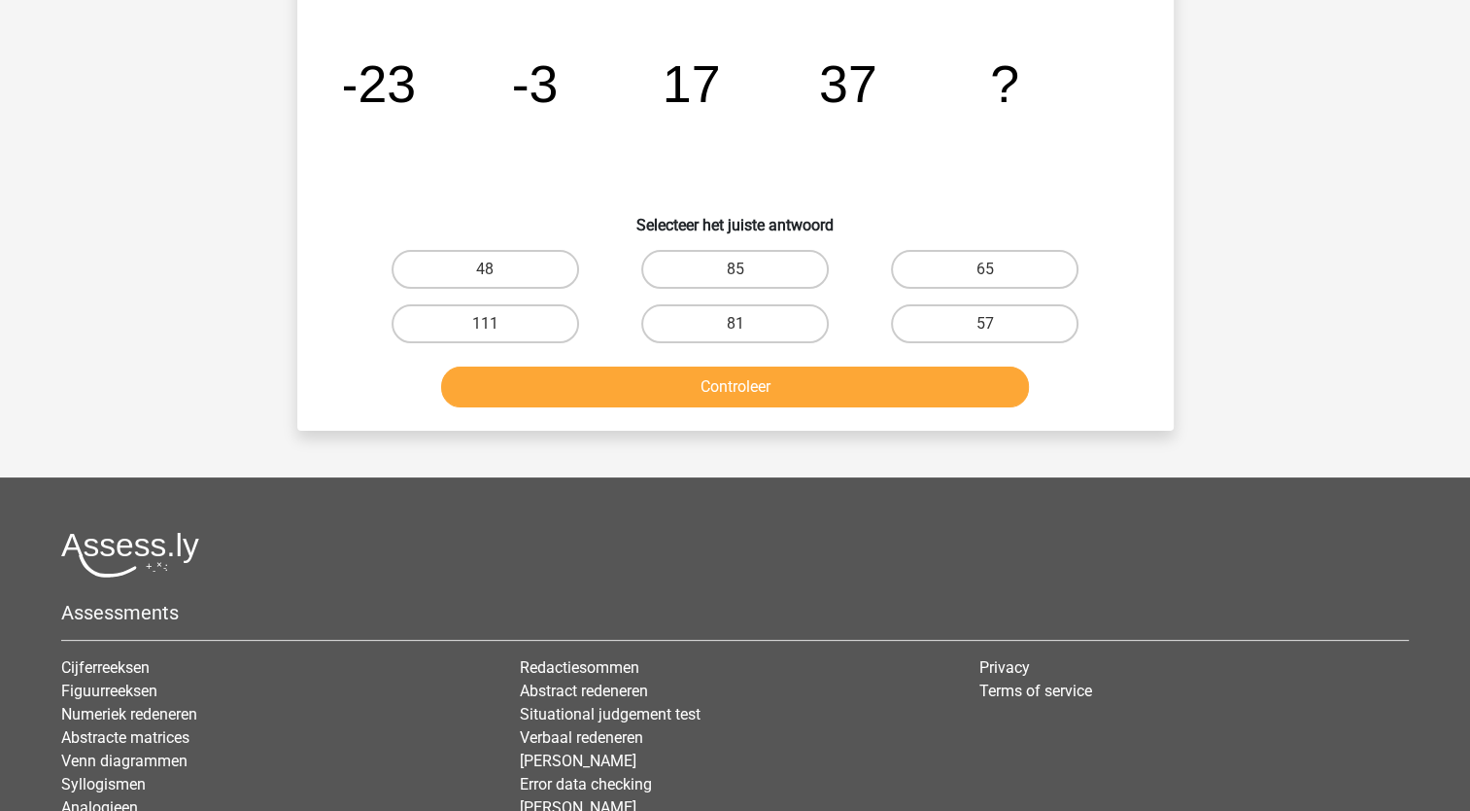
scroll to position [97, 0]
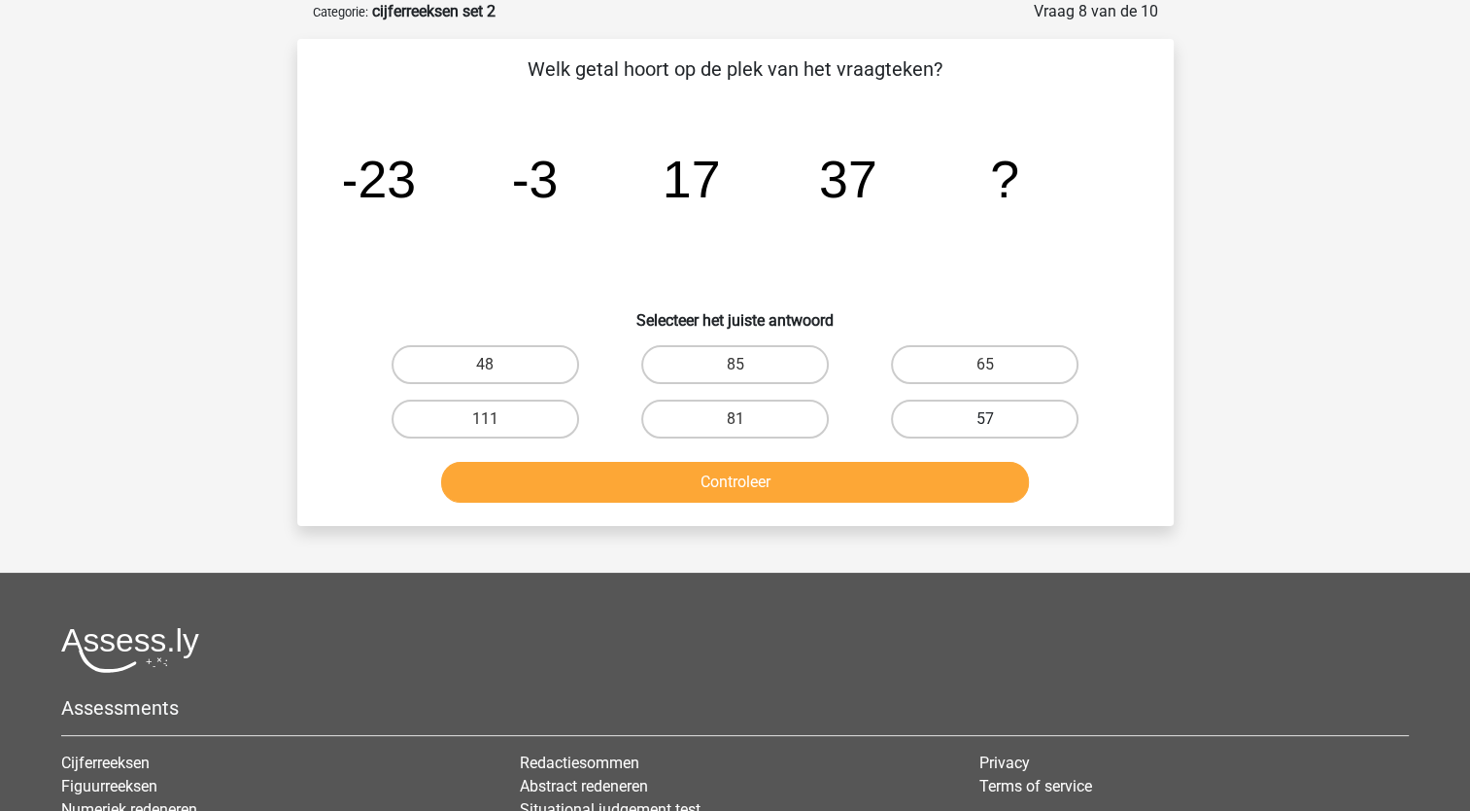
click at [973, 410] on label "57" at bounding box center [985, 418] width 188 height 39
click at [985, 419] on input "57" at bounding box center [991, 425] width 13 height 13
radio input "true"
click at [949, 466] on button "Controleer" at bounding box center [735, 482] width 588 height 41
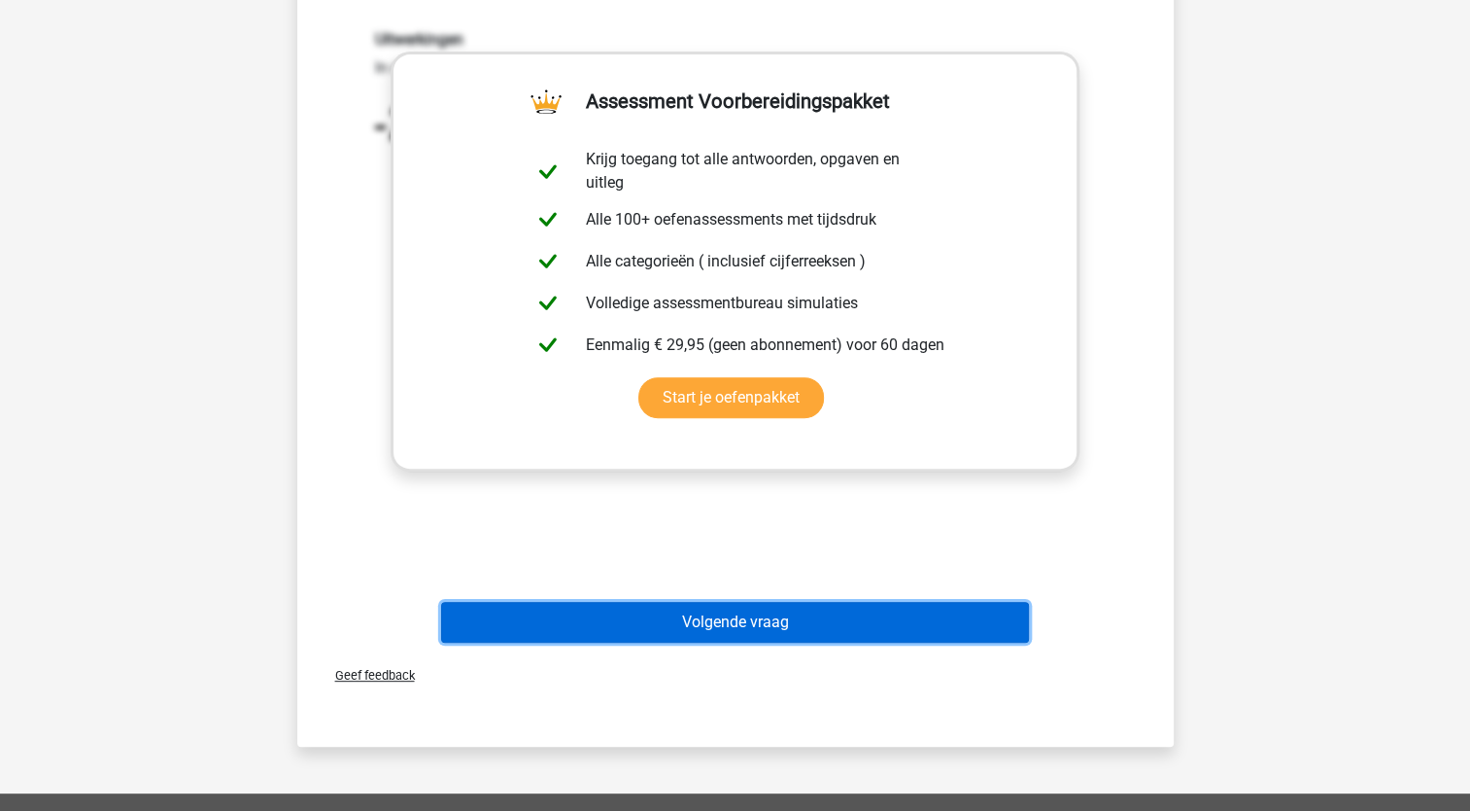
click at [874, 612] on button "Volgende vraag" at bounding box center [735, 622] width 588 height 41
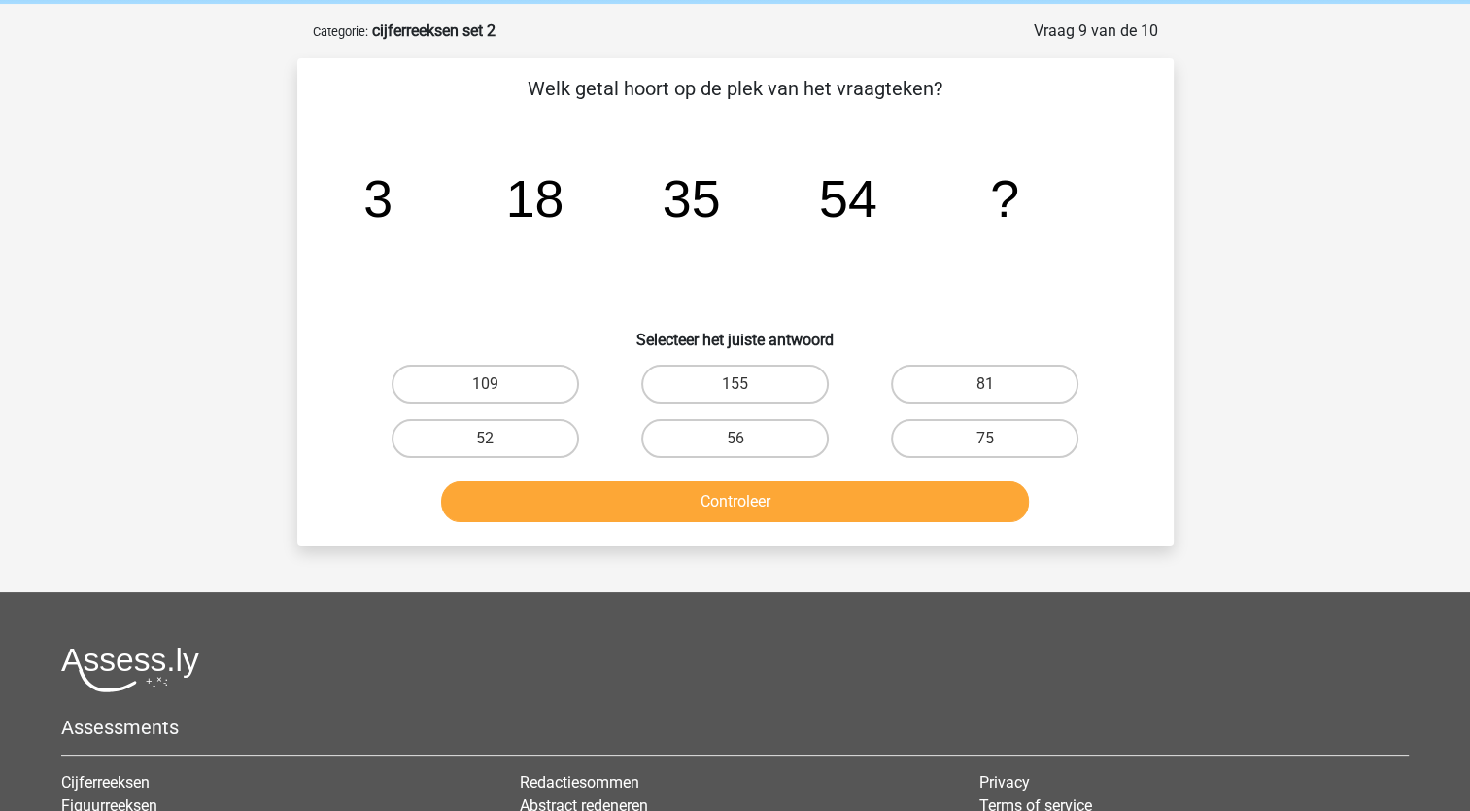
scroll to position [0, 0]
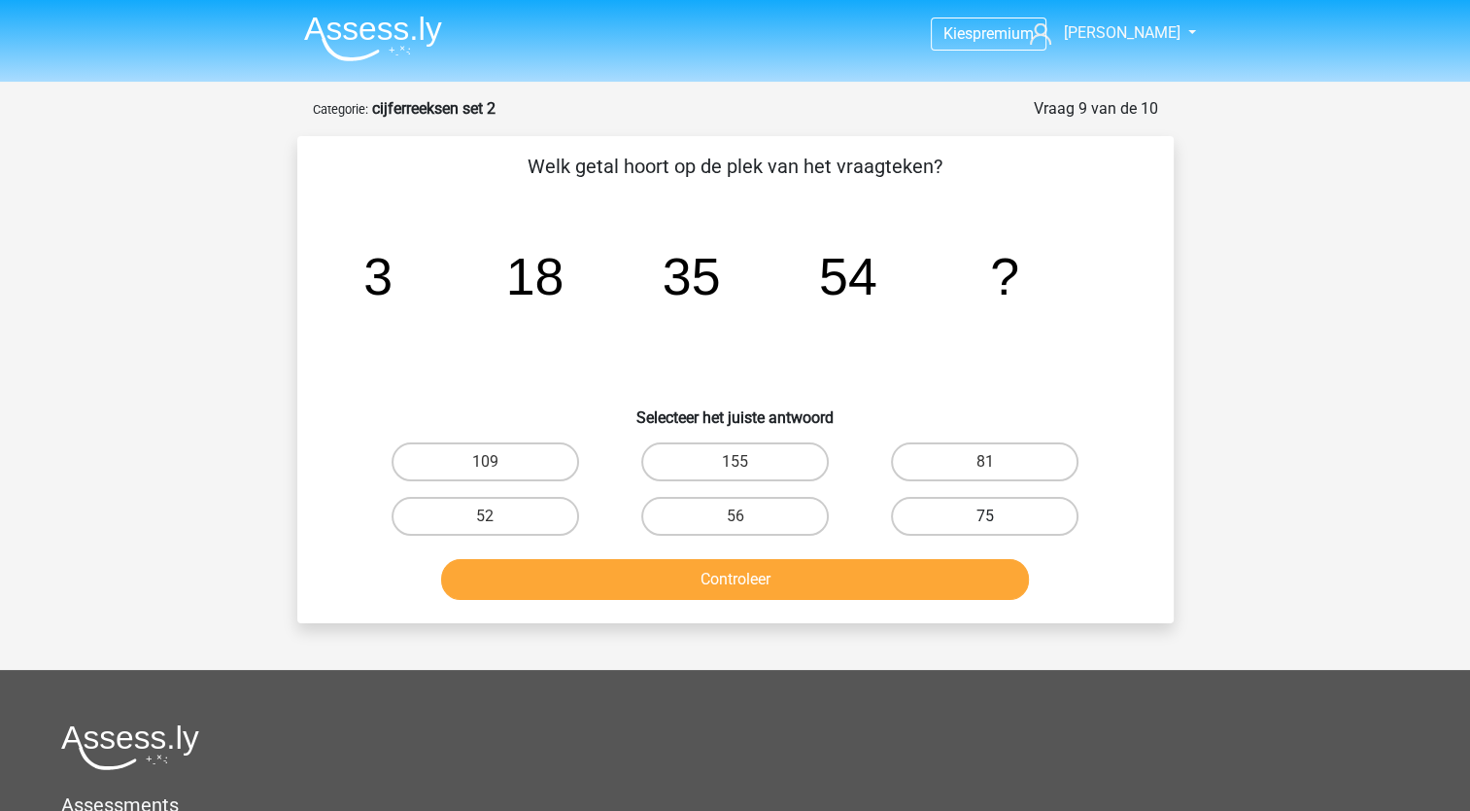
click at [968, 513] on label "75" at bounding box center [985, 516] width 188 height 39
click at [985, 516] on input "75" at bounding box center [991, 522] width 13 height 13
radio input "true"
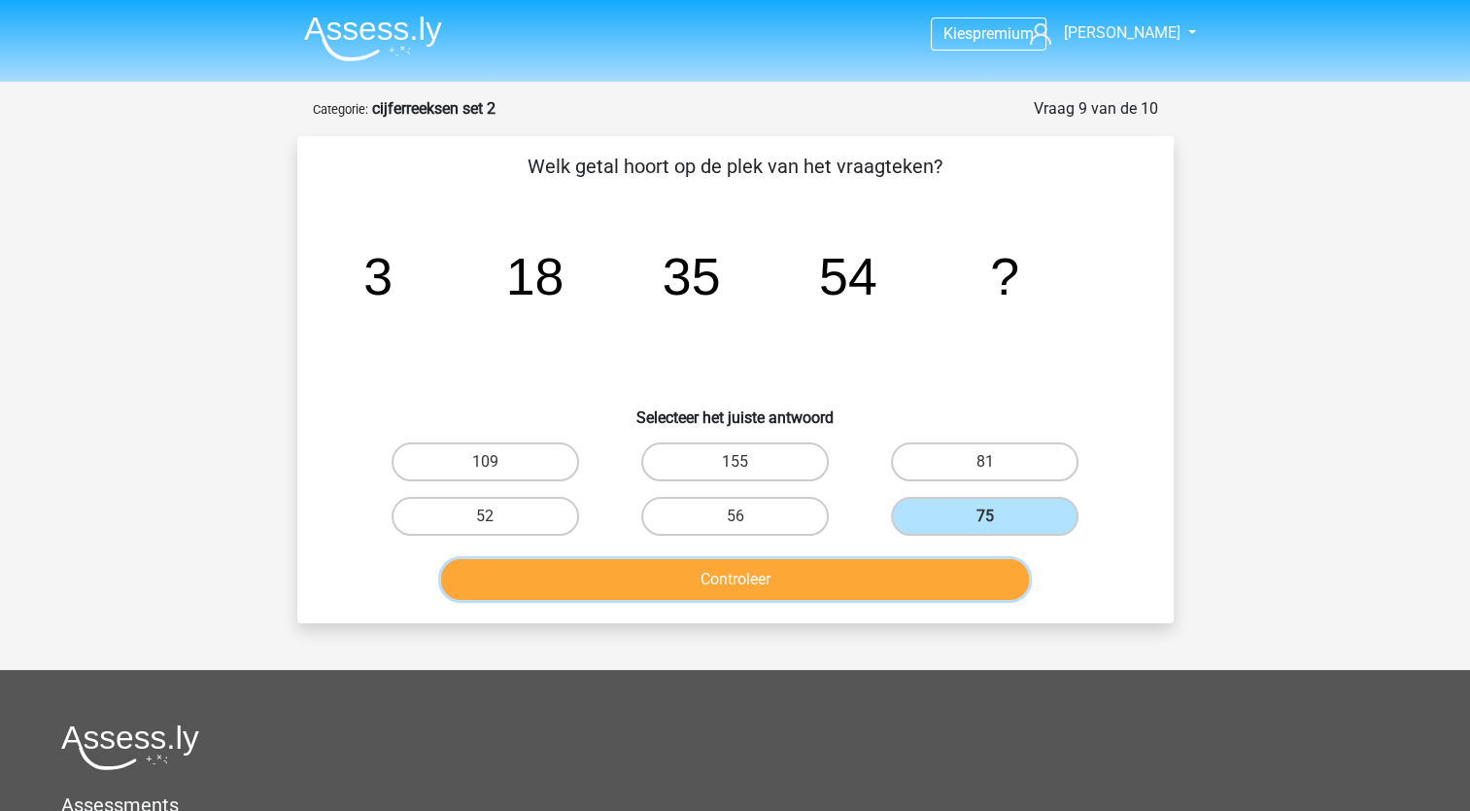
click at [933, 588] on button "Controleer" at bounding box center [735, 579] width 588 height 41
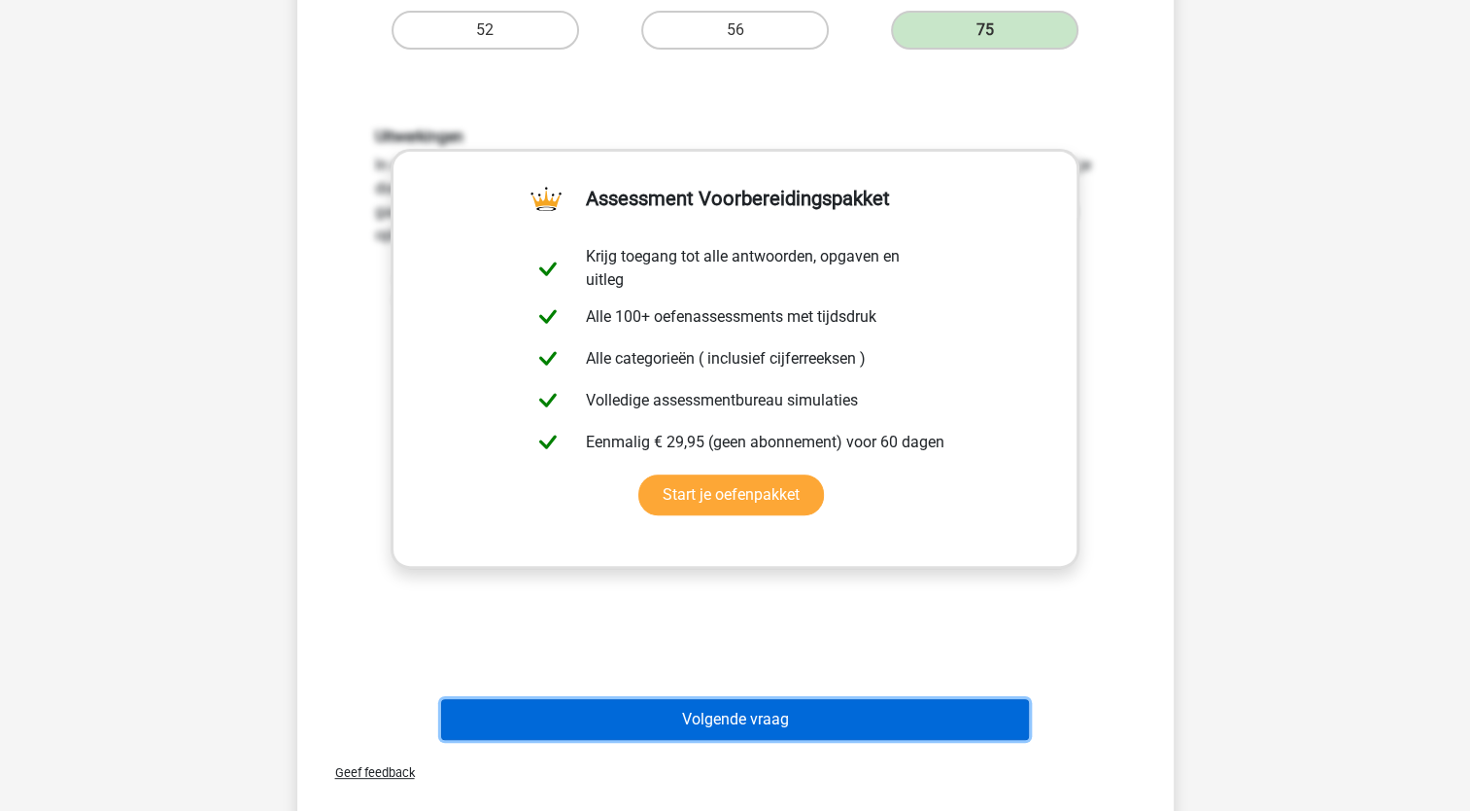
click at [832, 731] on button "Volgende vraag" at bounding box center [735, 719] width 588 height 41
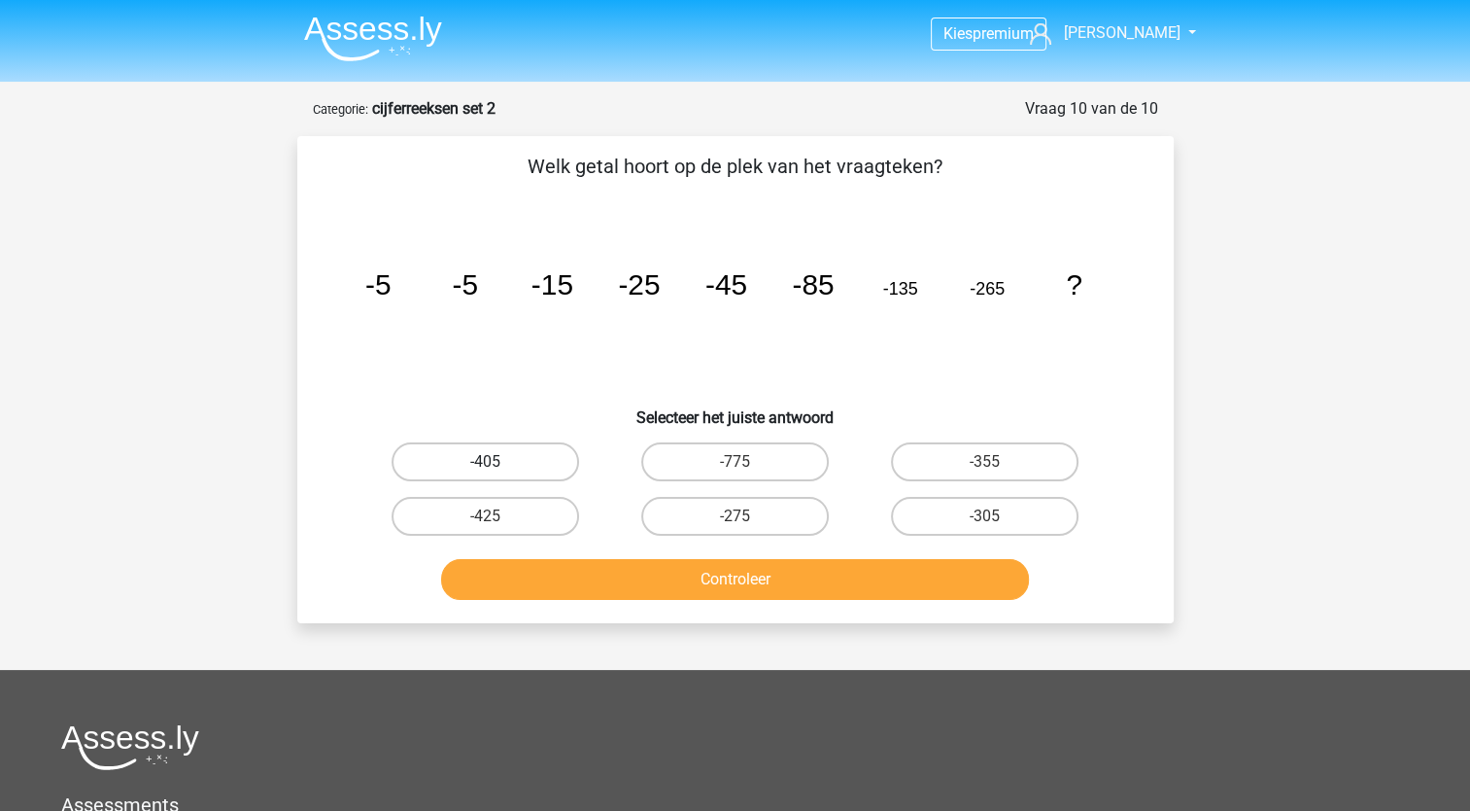
click at [475, 465] on label "-405" at bounding box center [486, 461] width 188 height 39
click at [485, 465] on input "-405" at bounding box center [491, 468] width 13 height 13
radio input "true"
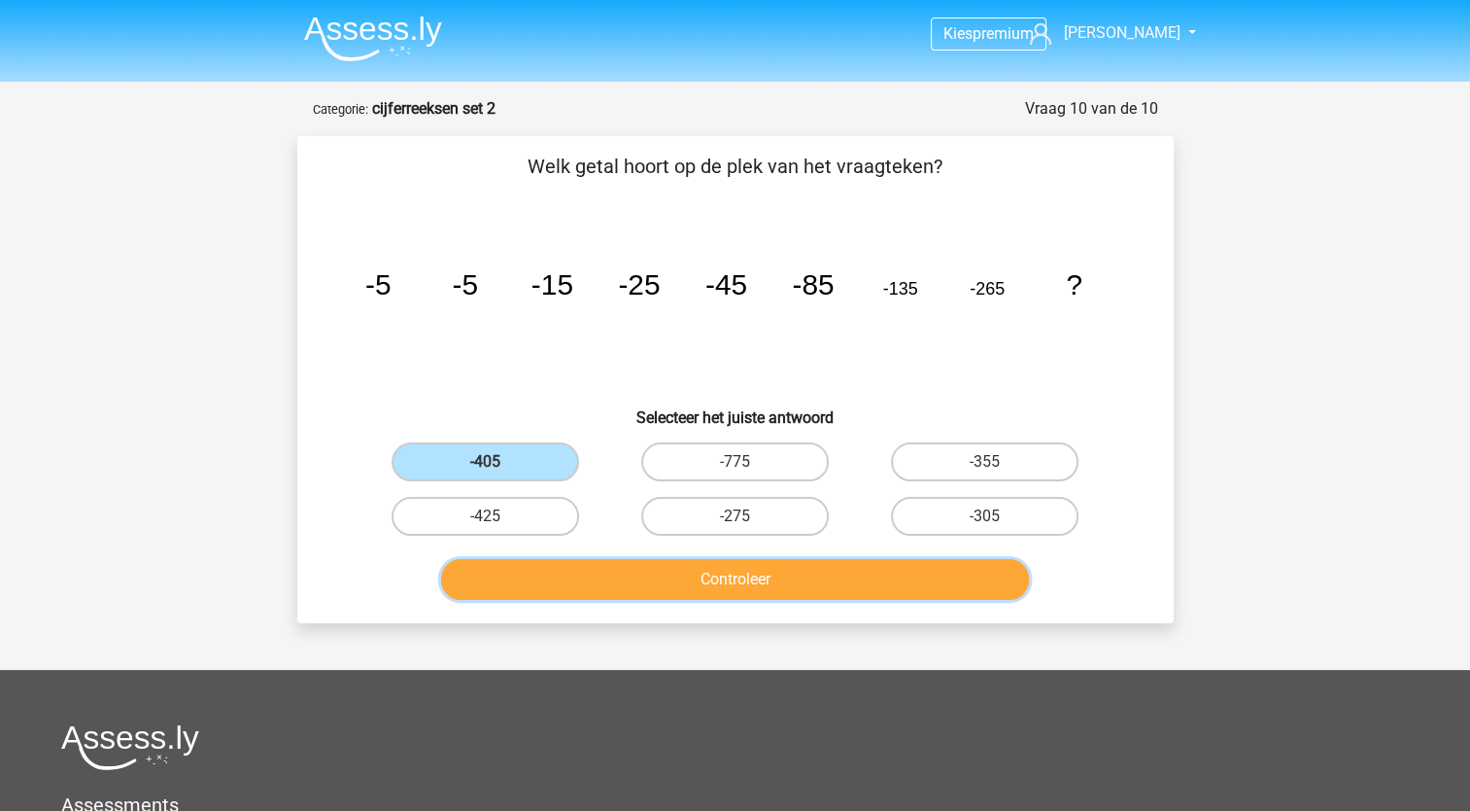
click at [610, 577] on button "Controleer" at bounding box center [735, 579] width 588 height 41
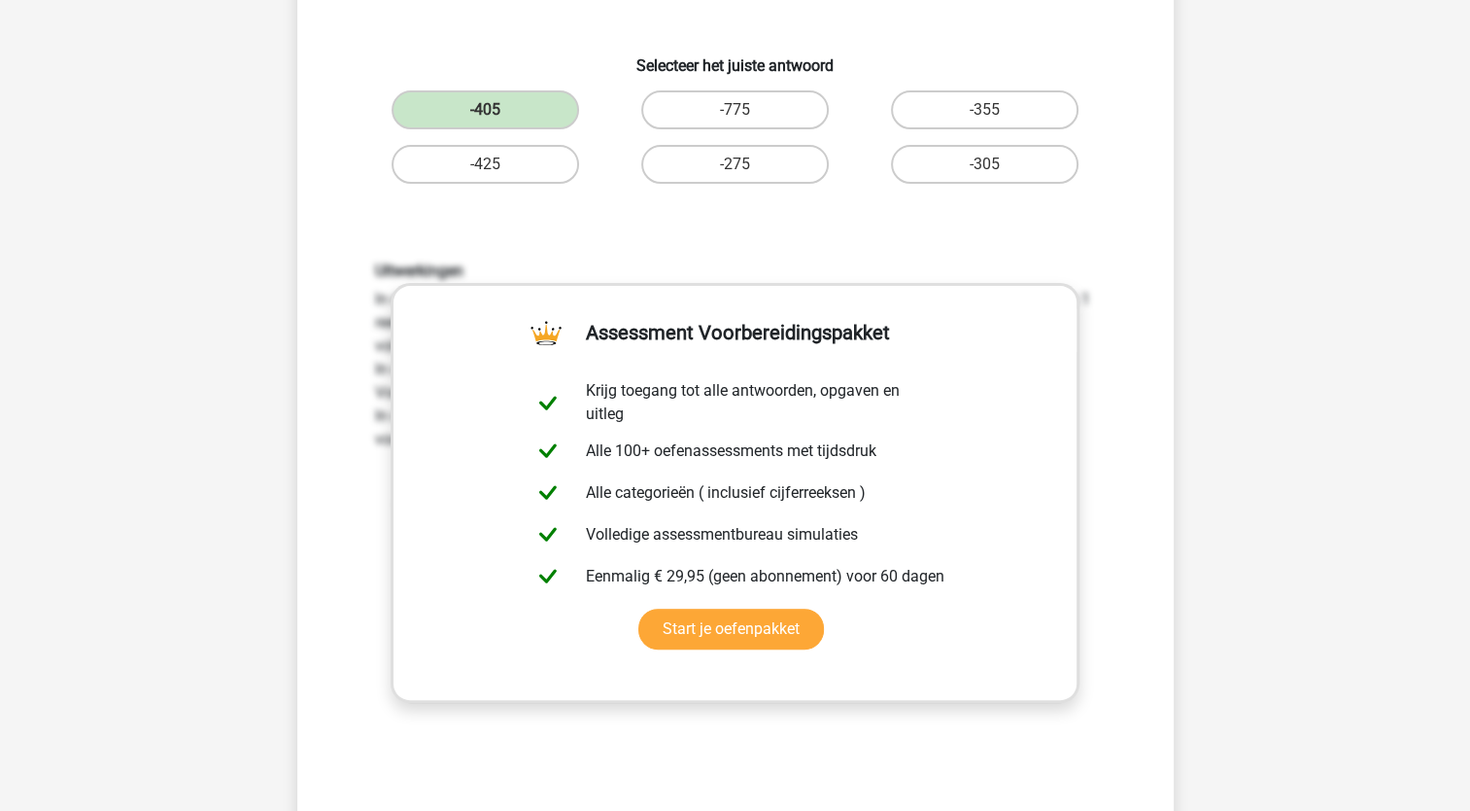
scroll to position [486, 0]
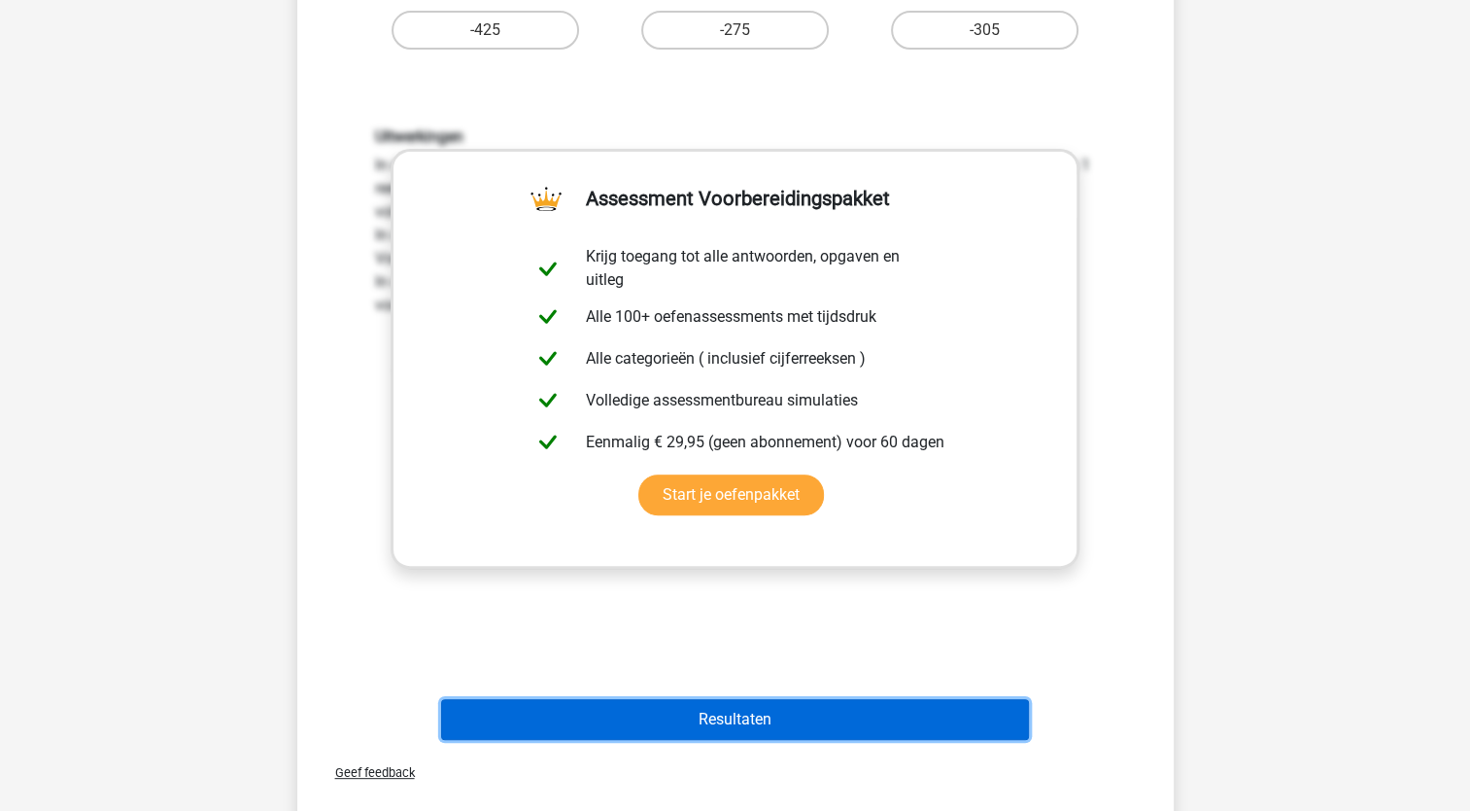
click at [787, 722] on button "Resultaten" at bounding box center [735, 719] width 588 height 41
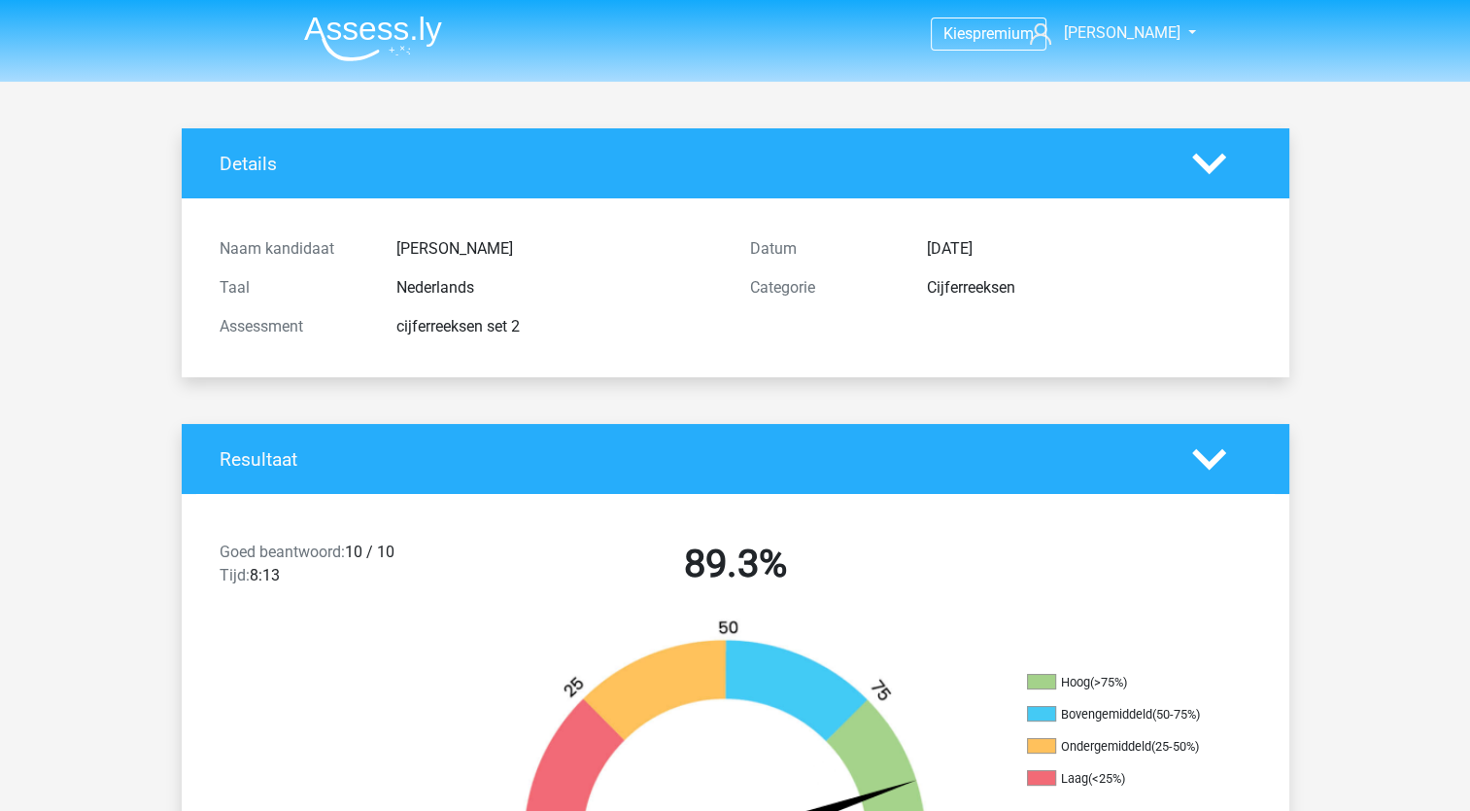
click at [353, 23] on img at bounding box center [373, 39] width 138 height 46
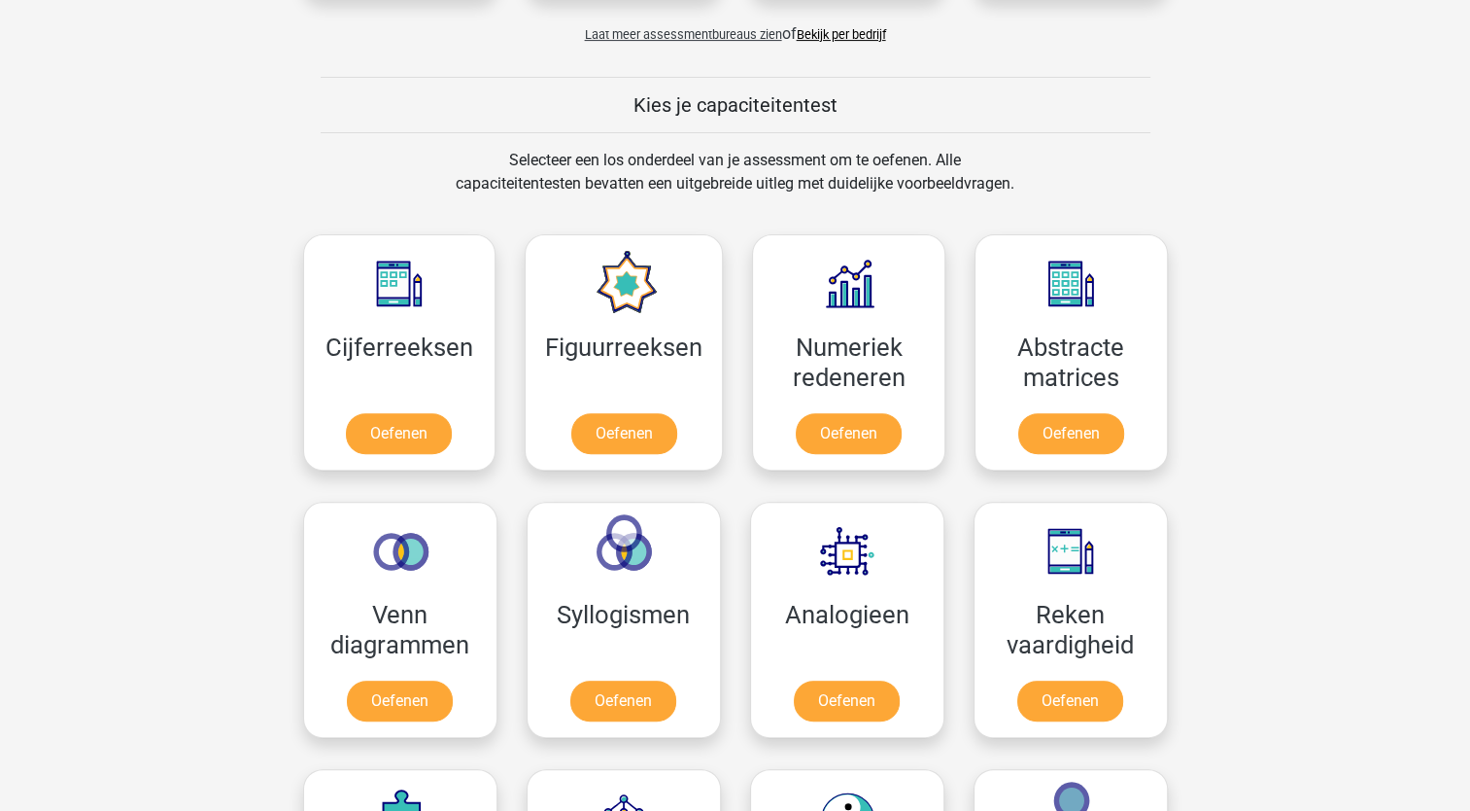
scroll to position [680, 0]
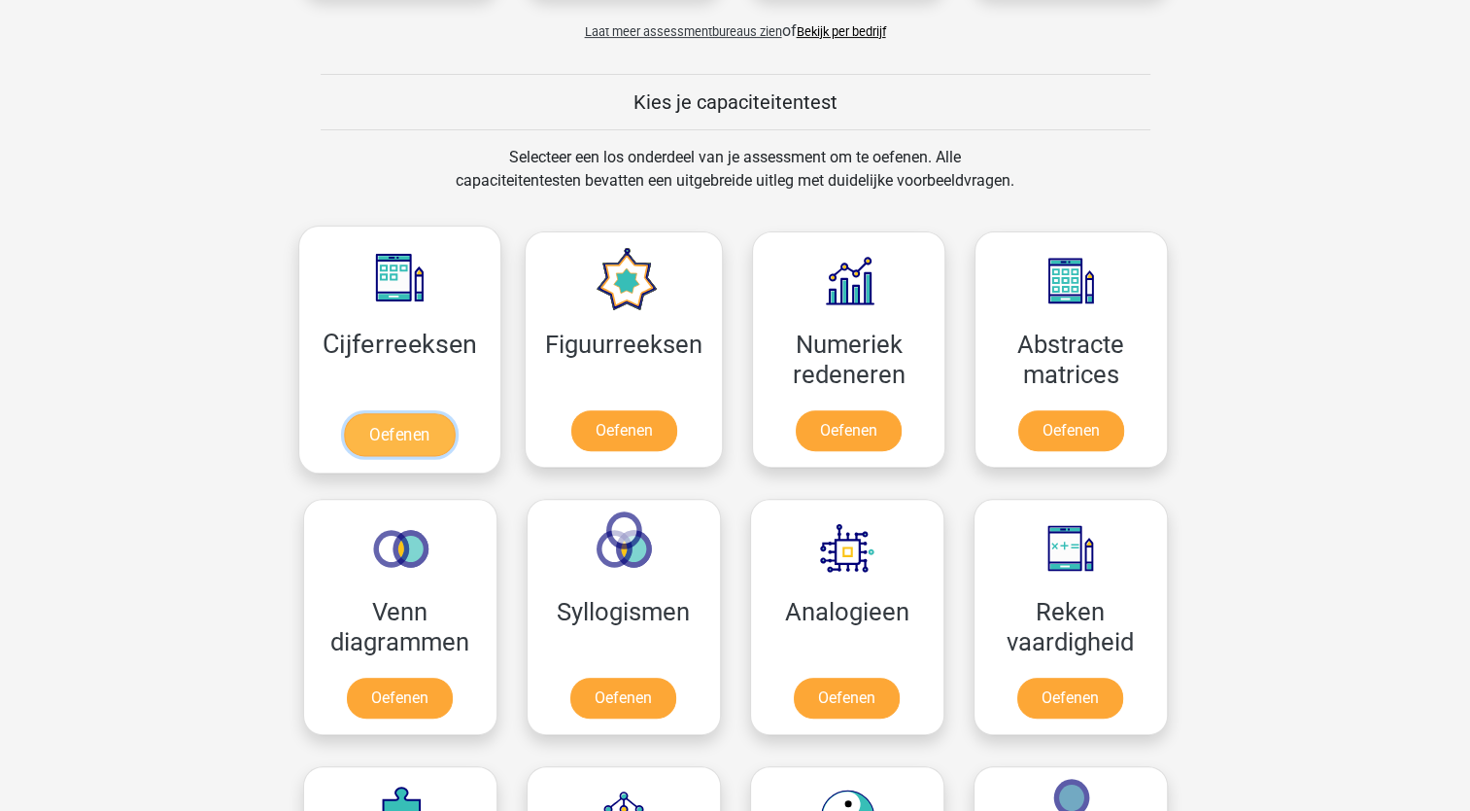
click at [447, 413] on link "Oefenen" at bounding box center [399, 434] width 111 height 43
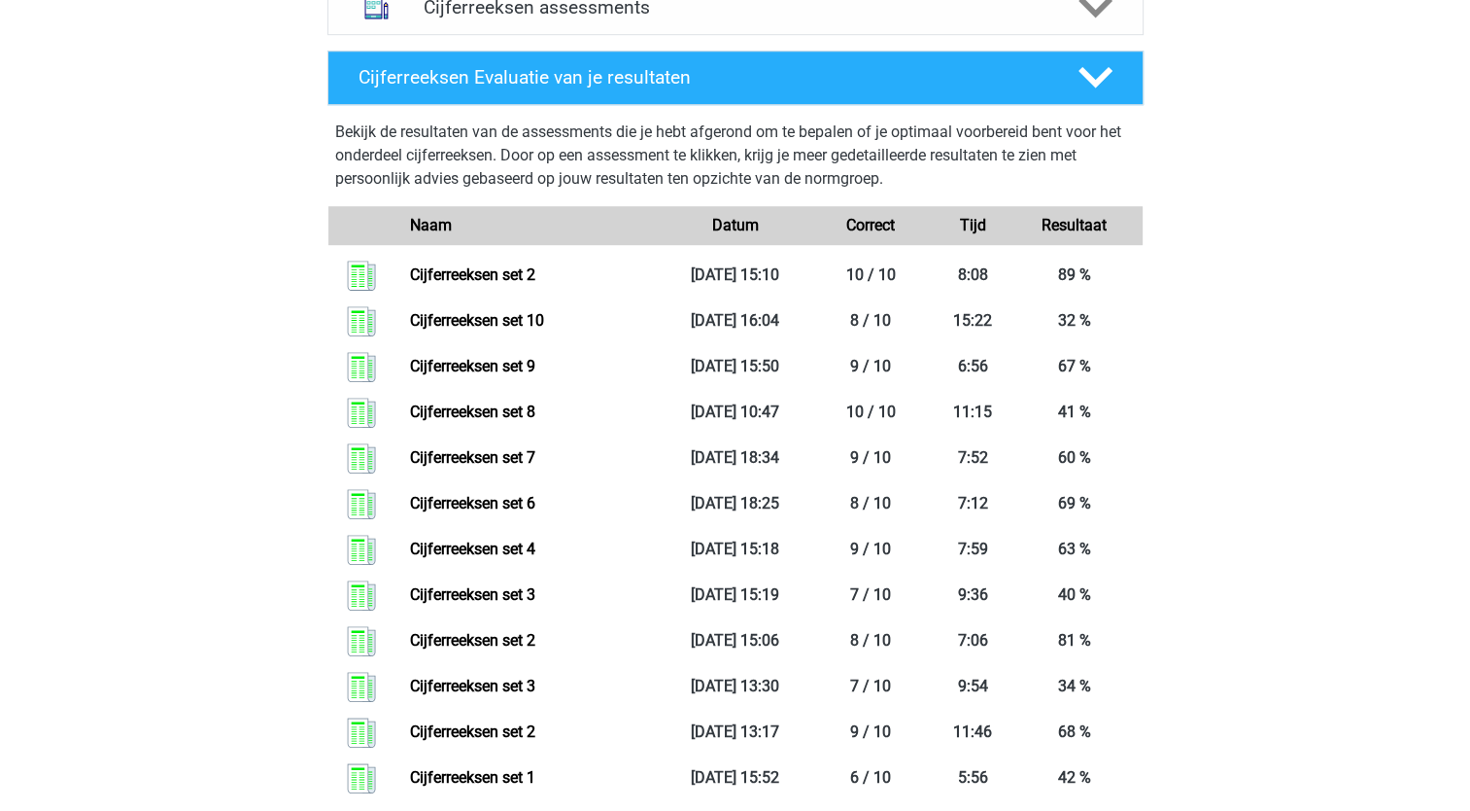
scroll to position [1166, 0]
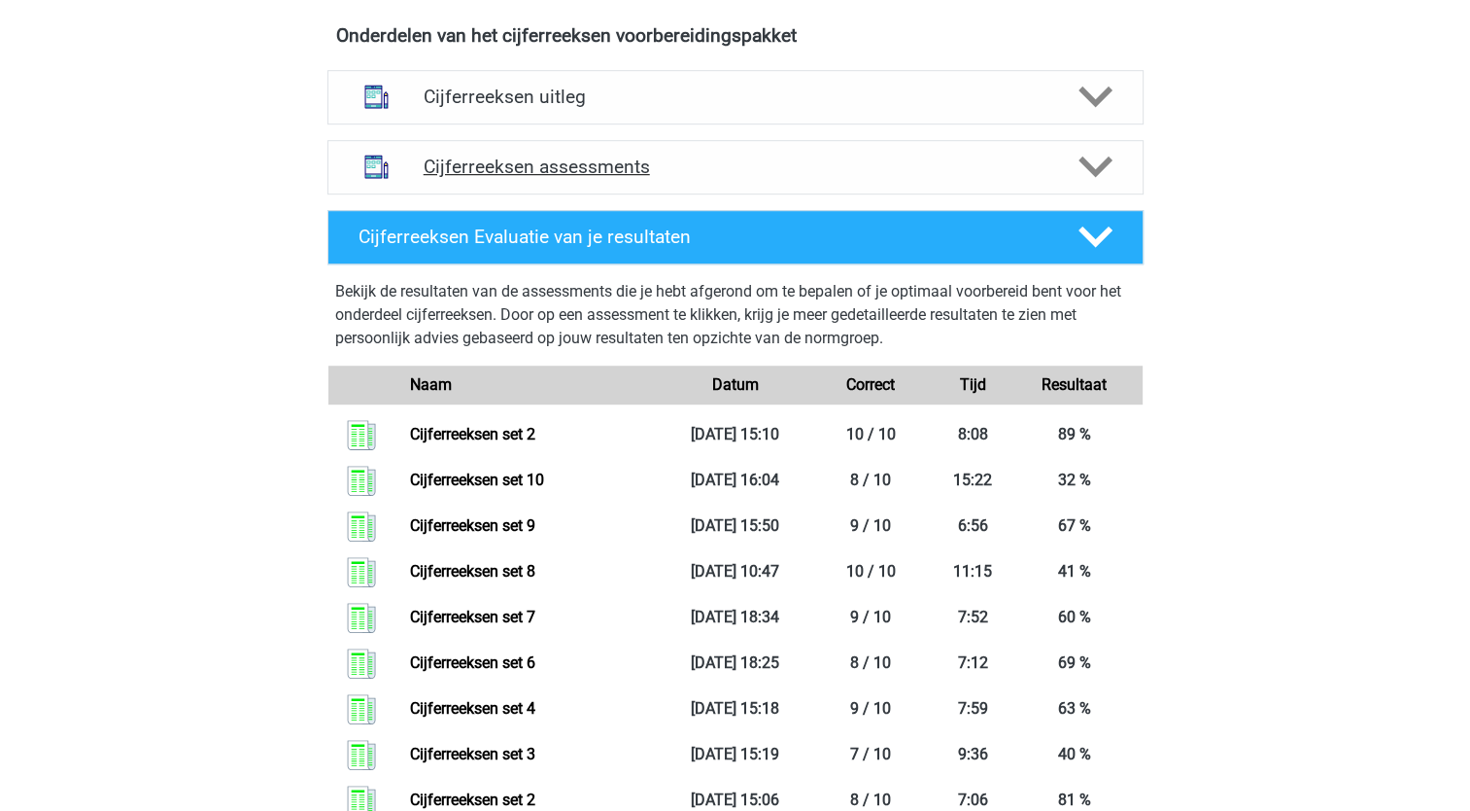
click at [546, 178] on h4 "Cijferreeksen assessments" at bounding box center [736, 167] width 624 height 22
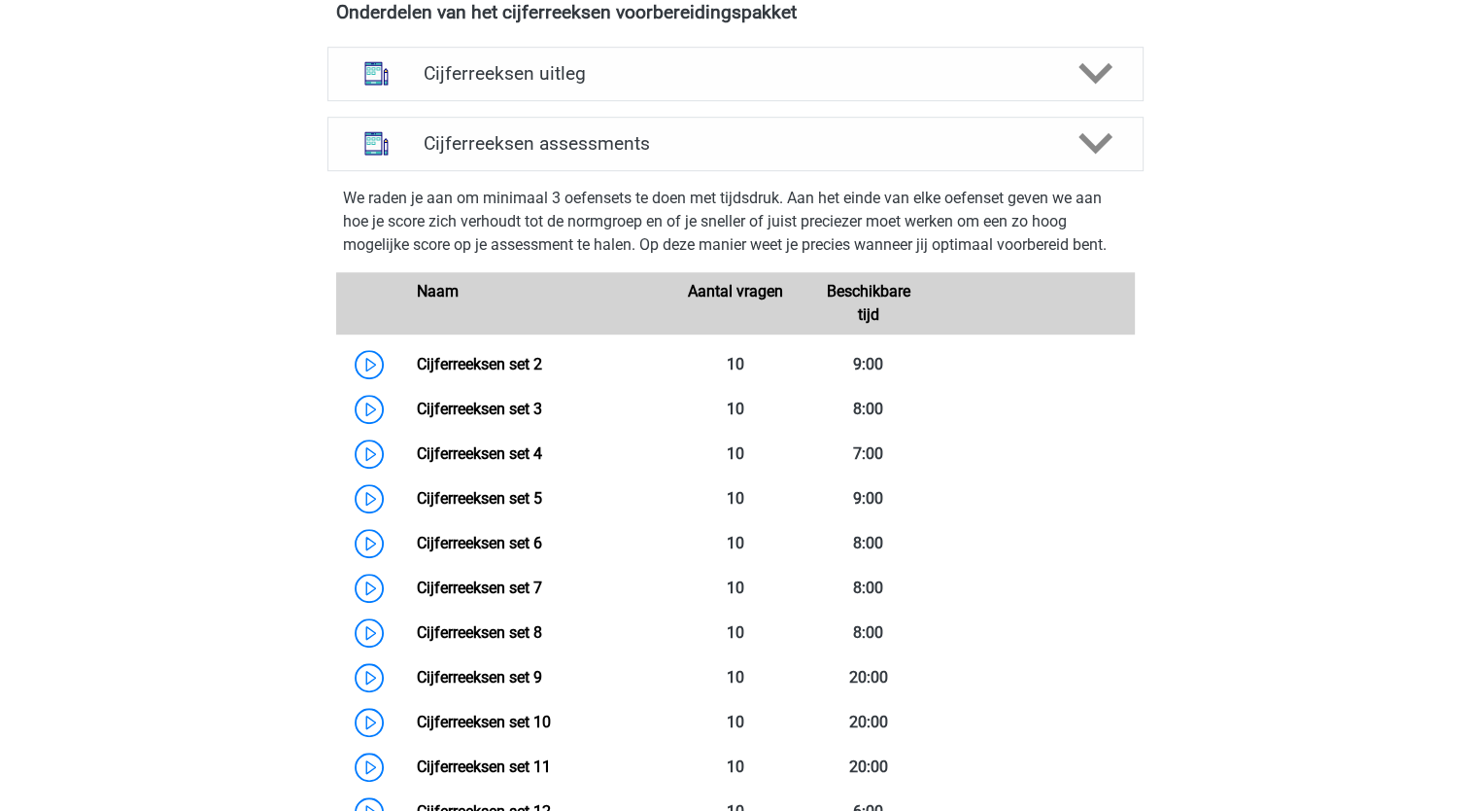
scroll to position [1361, 0]
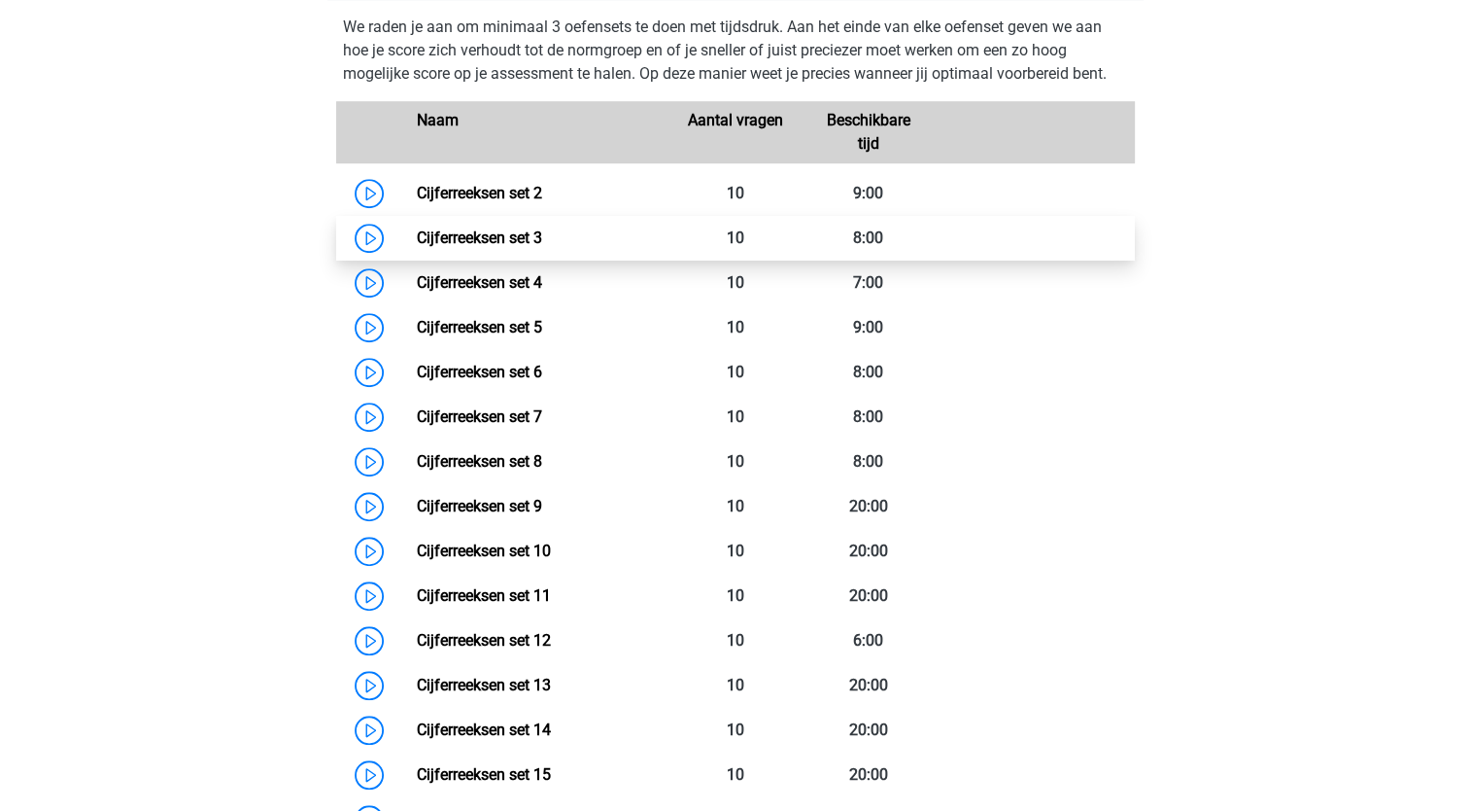
click at [503, 247] on link "Cijferreeksen set 3" at bounding box center [479, 237] width 125 height 18
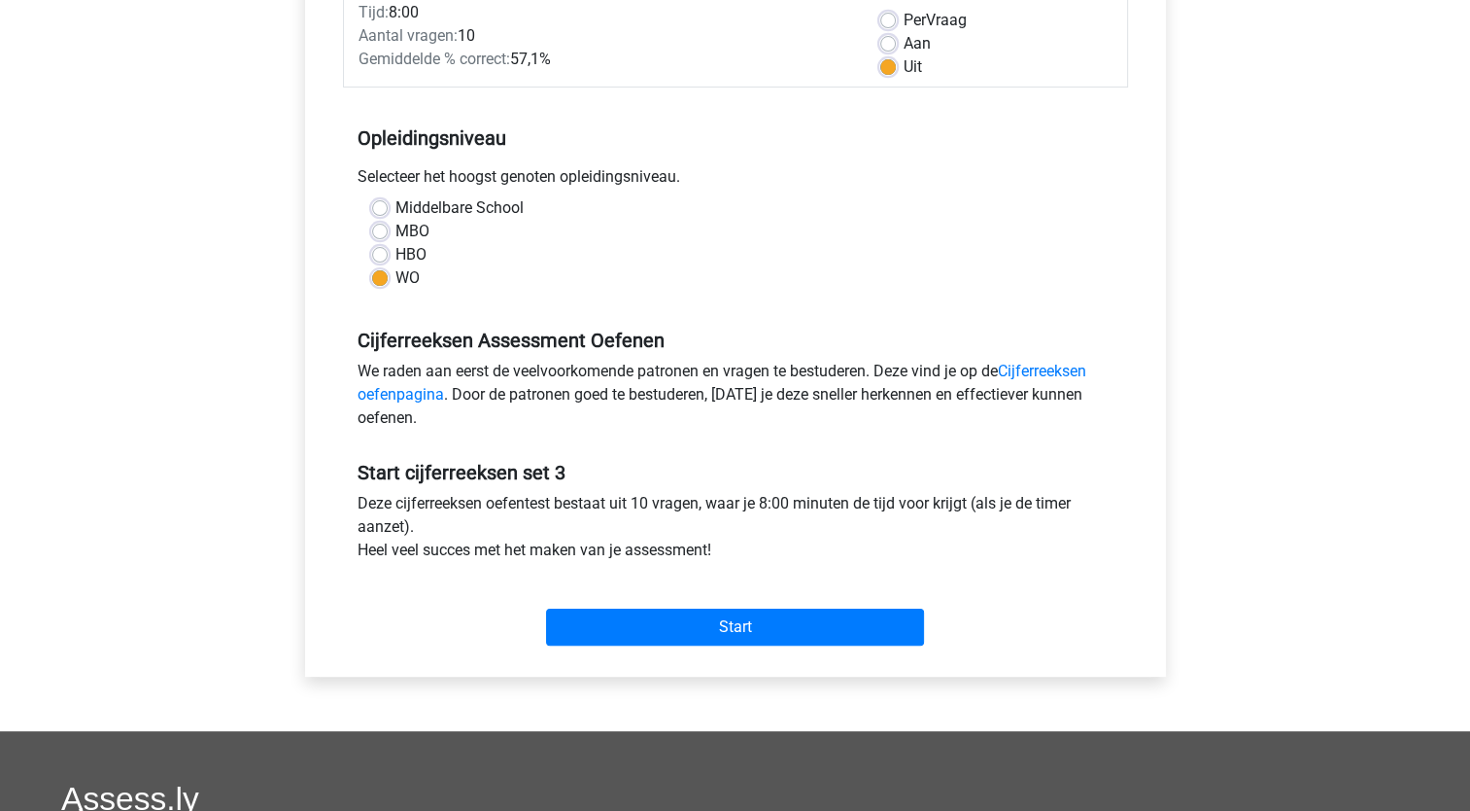
scroll to position [486, 0]
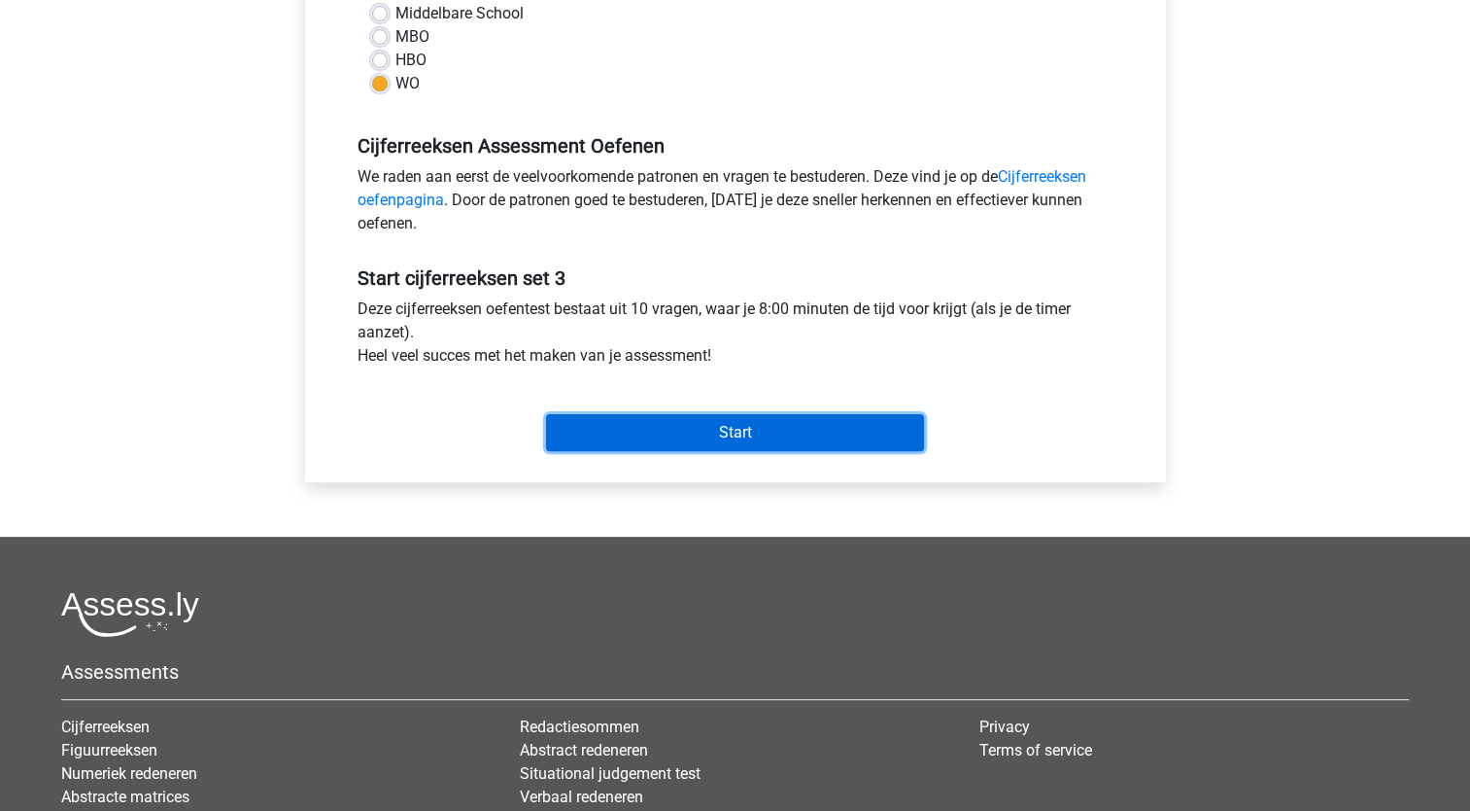
click at [831, 431] on input "Start" at bounding box center [735, 432] width 378 height 37
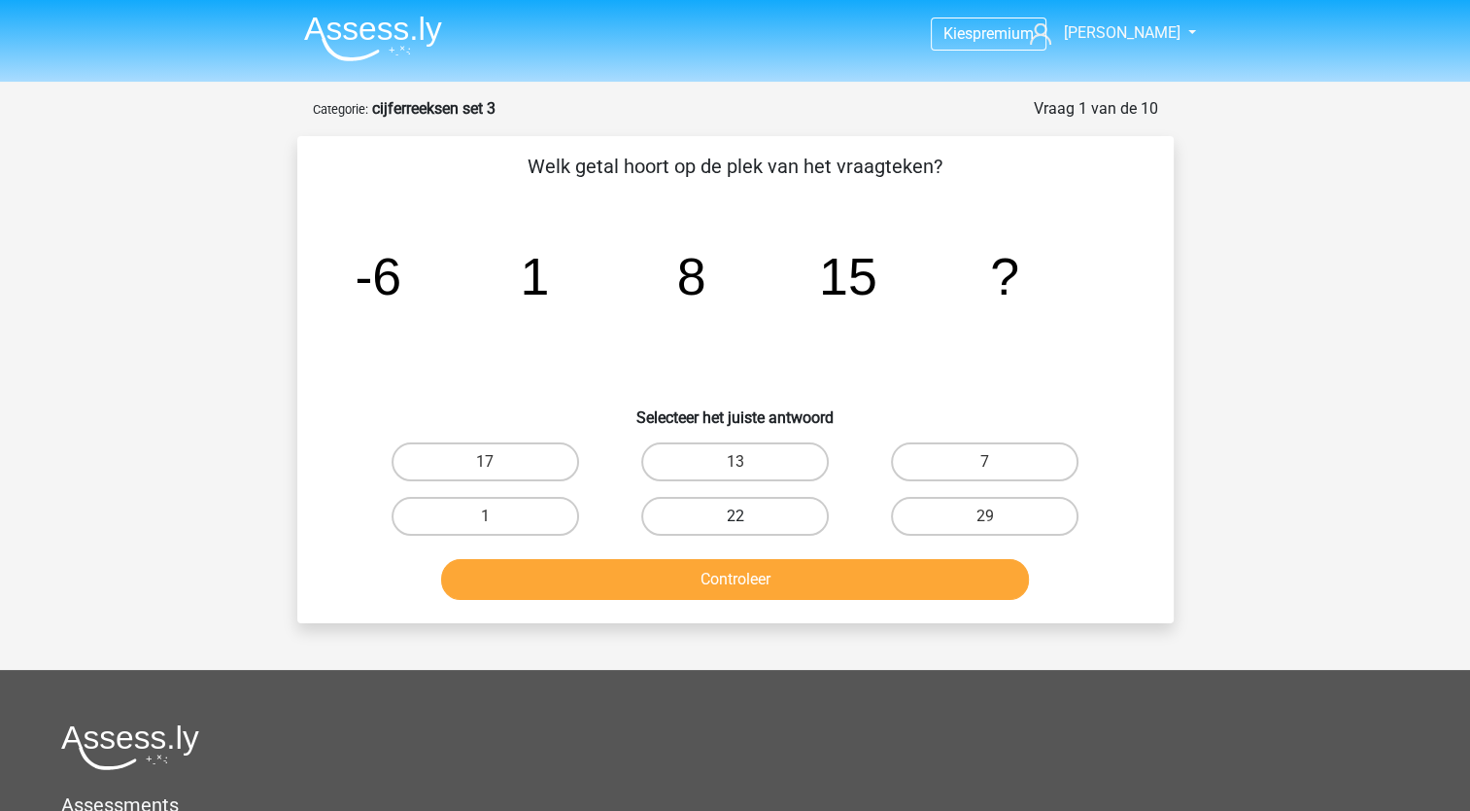
click at [730, 514] on label "22" at bounding box center [735, 516] width 188 height 39
click at [735, 516] on input "22" at bounding box center [741, 522] width 13 height 13
radio input "true"
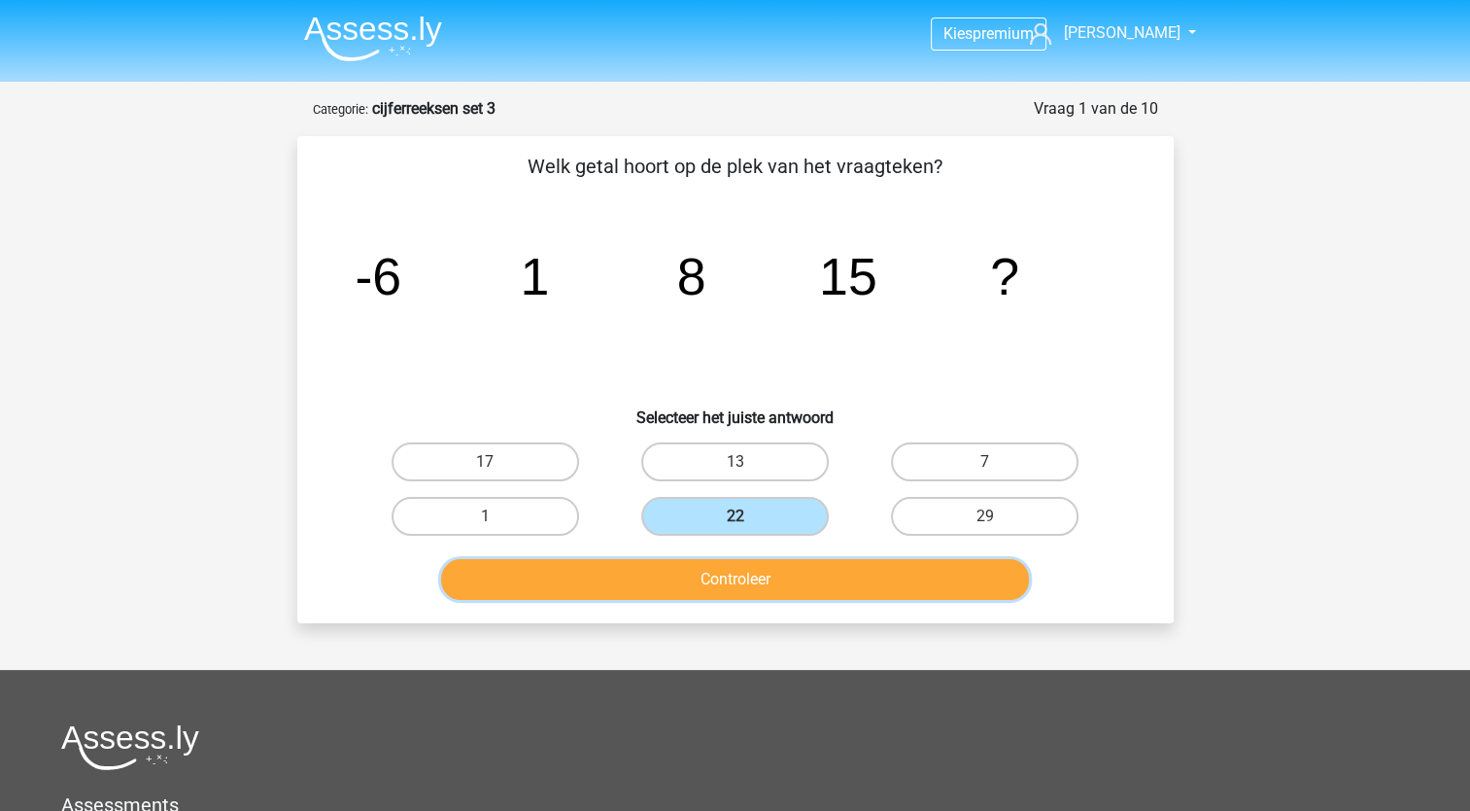
click at [766, 585] on button "Controleer" at bounding box center [735, 579] width 588 height 41
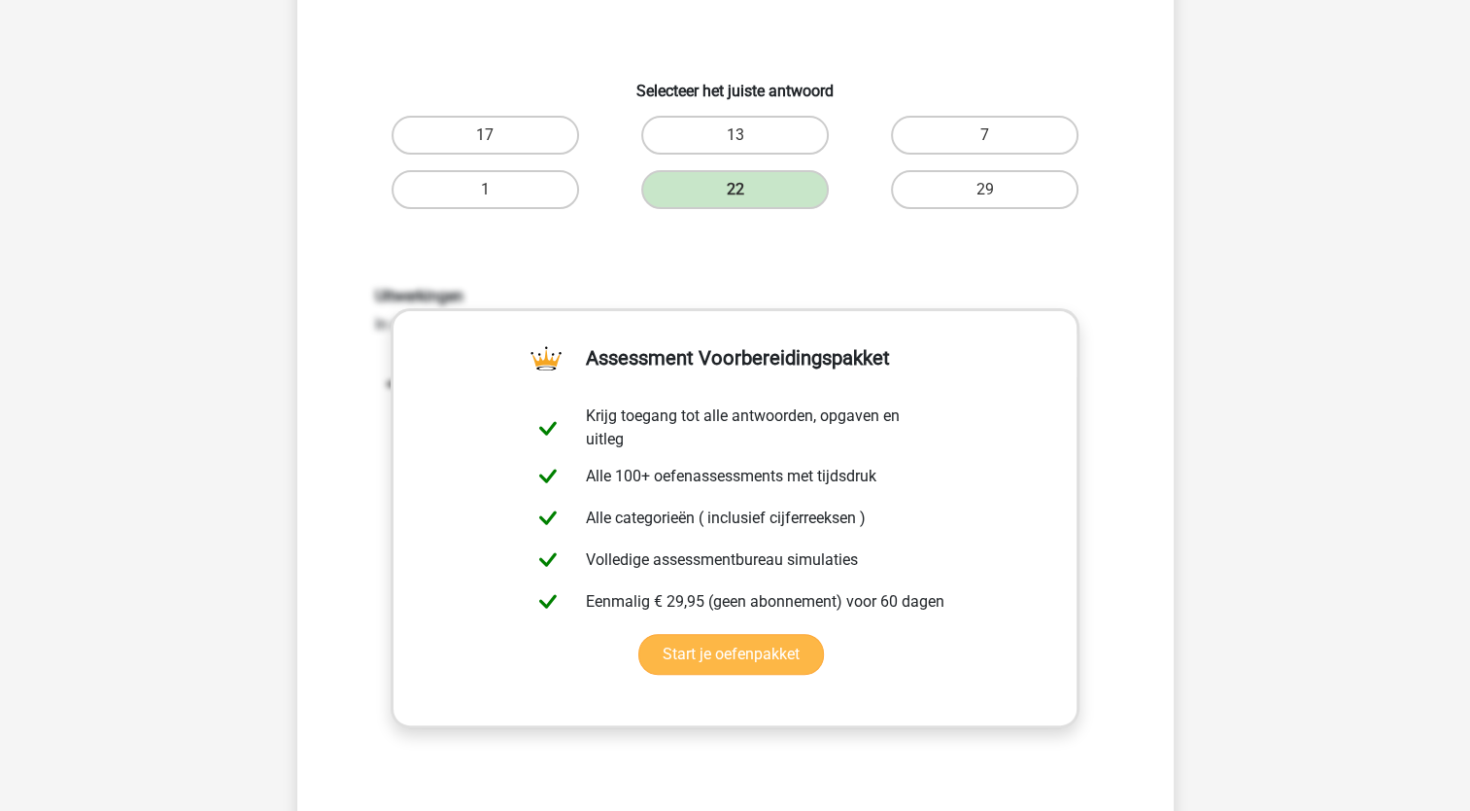
scroll to position [389, 0]
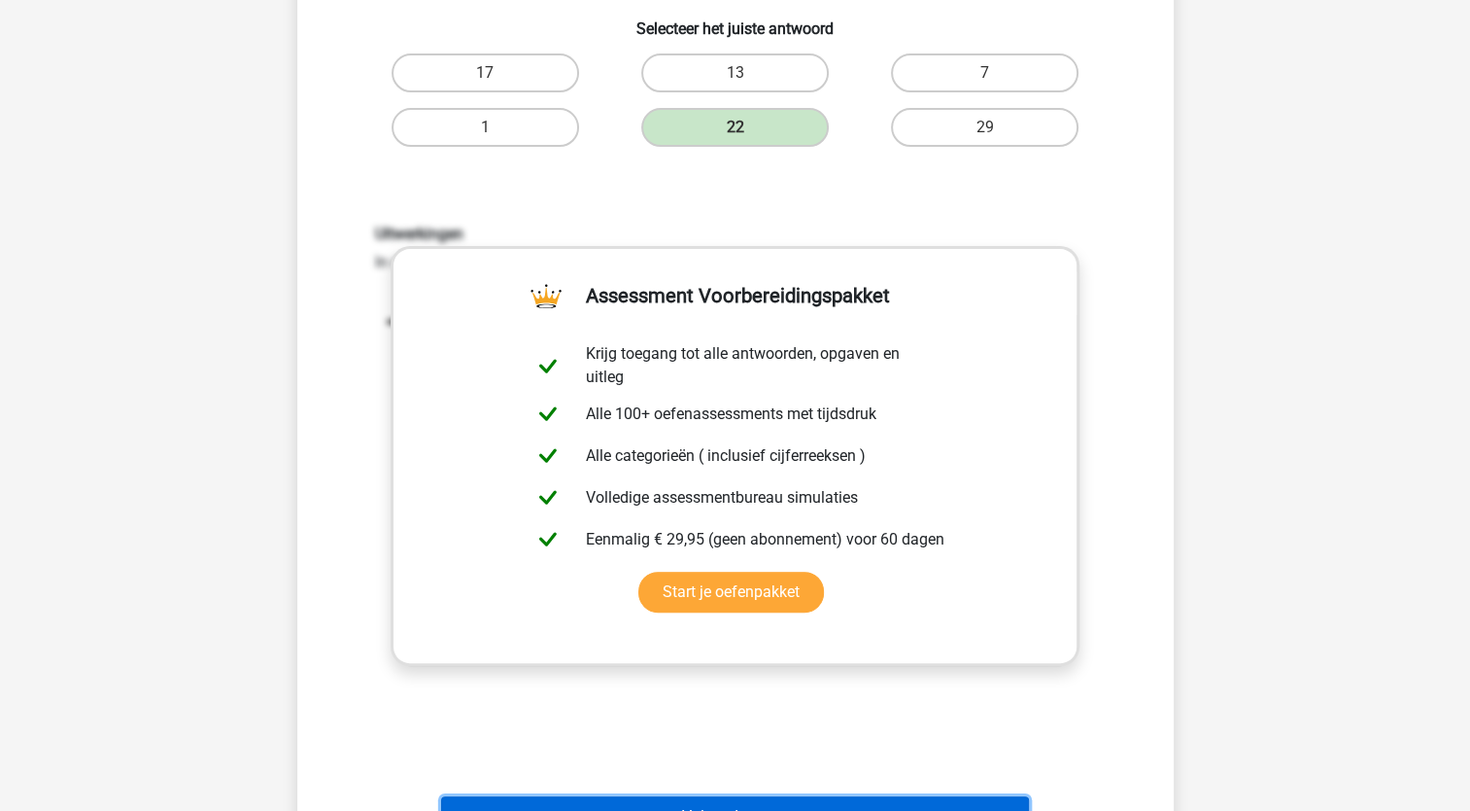
click at [771, 800] on button "Volgende vraag" at bounding box center [735, 816] width 588 height 41
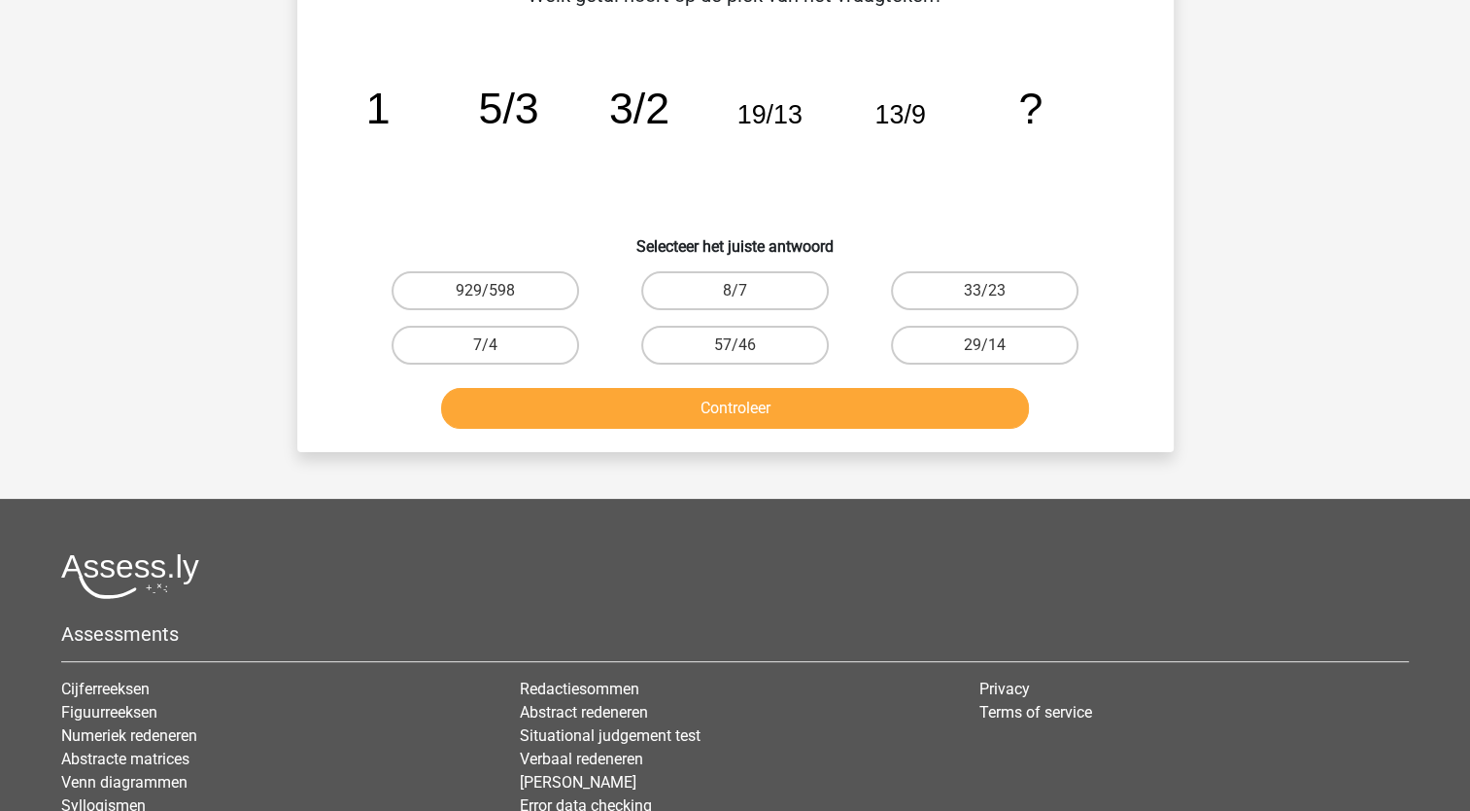
scroll to position [97, 0]
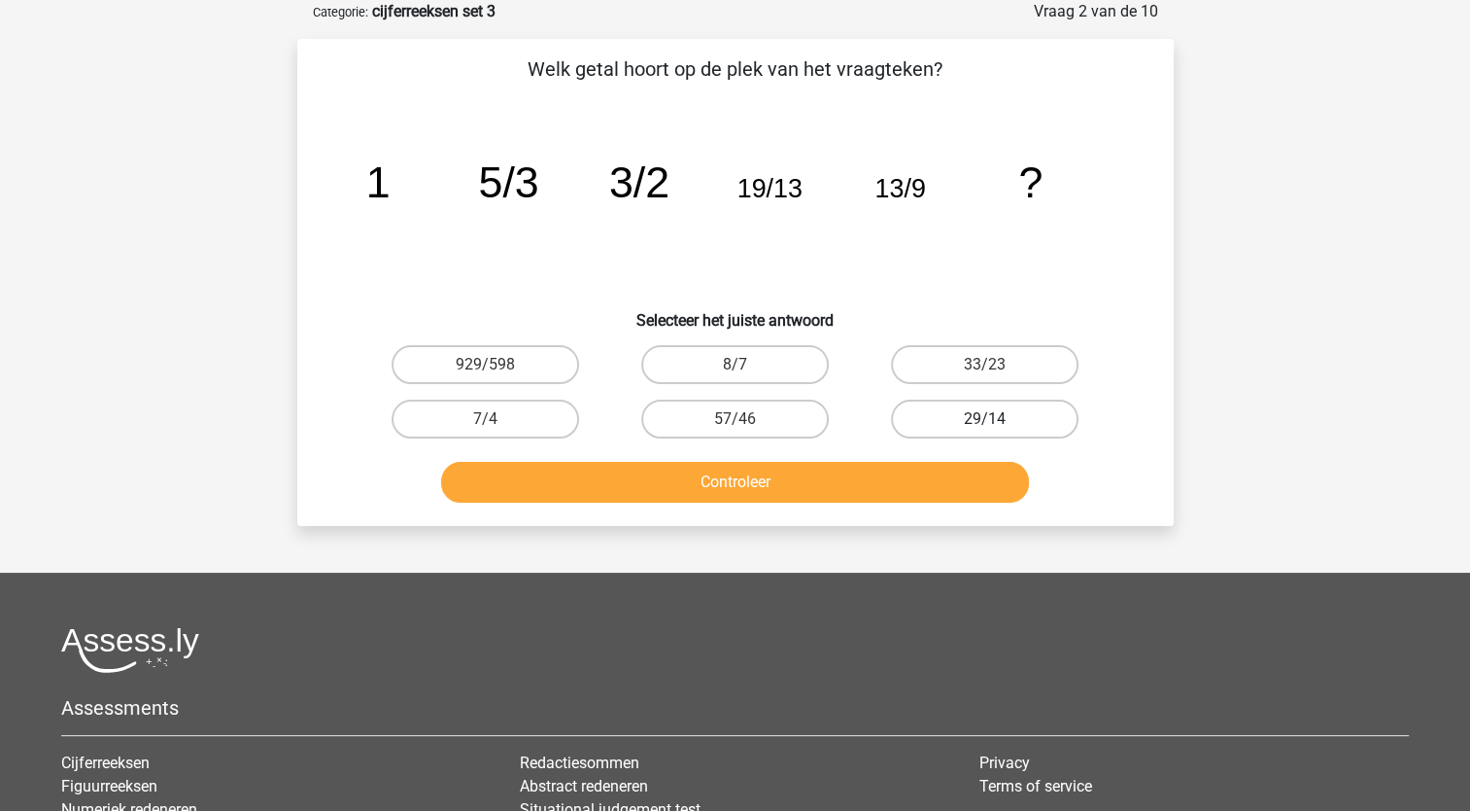
click at [935, 422] on label "29/14" at bounding box center [985, 418] width 188 height 39
click at [985, 422] on input "29/14" at bounding box center [991, 425] width 13 height 13
radio input "true"
click at [914, 479] on button "Controleer" at bounding box center [735, 482] width 588 height 41
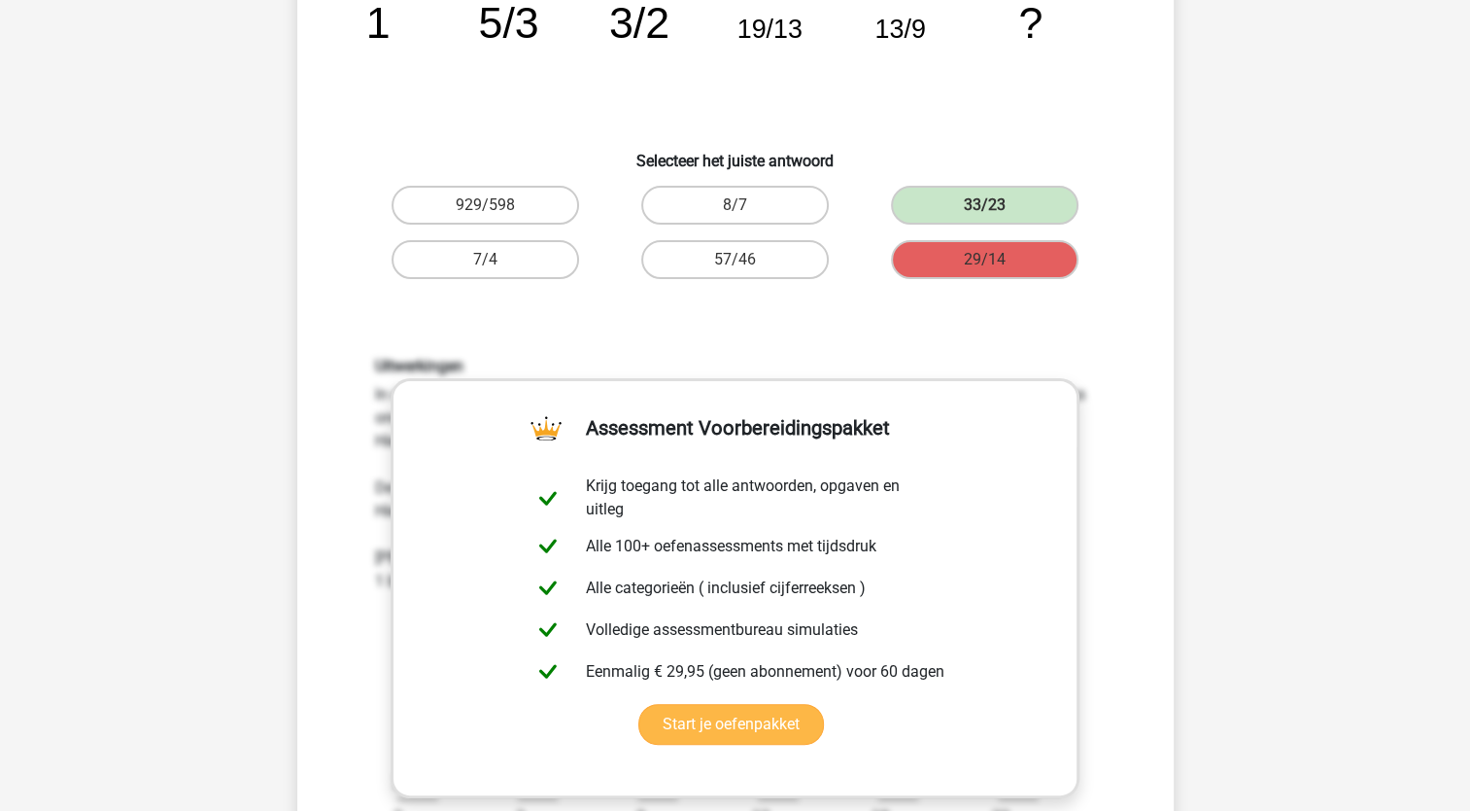
scroll to position [583, 0]
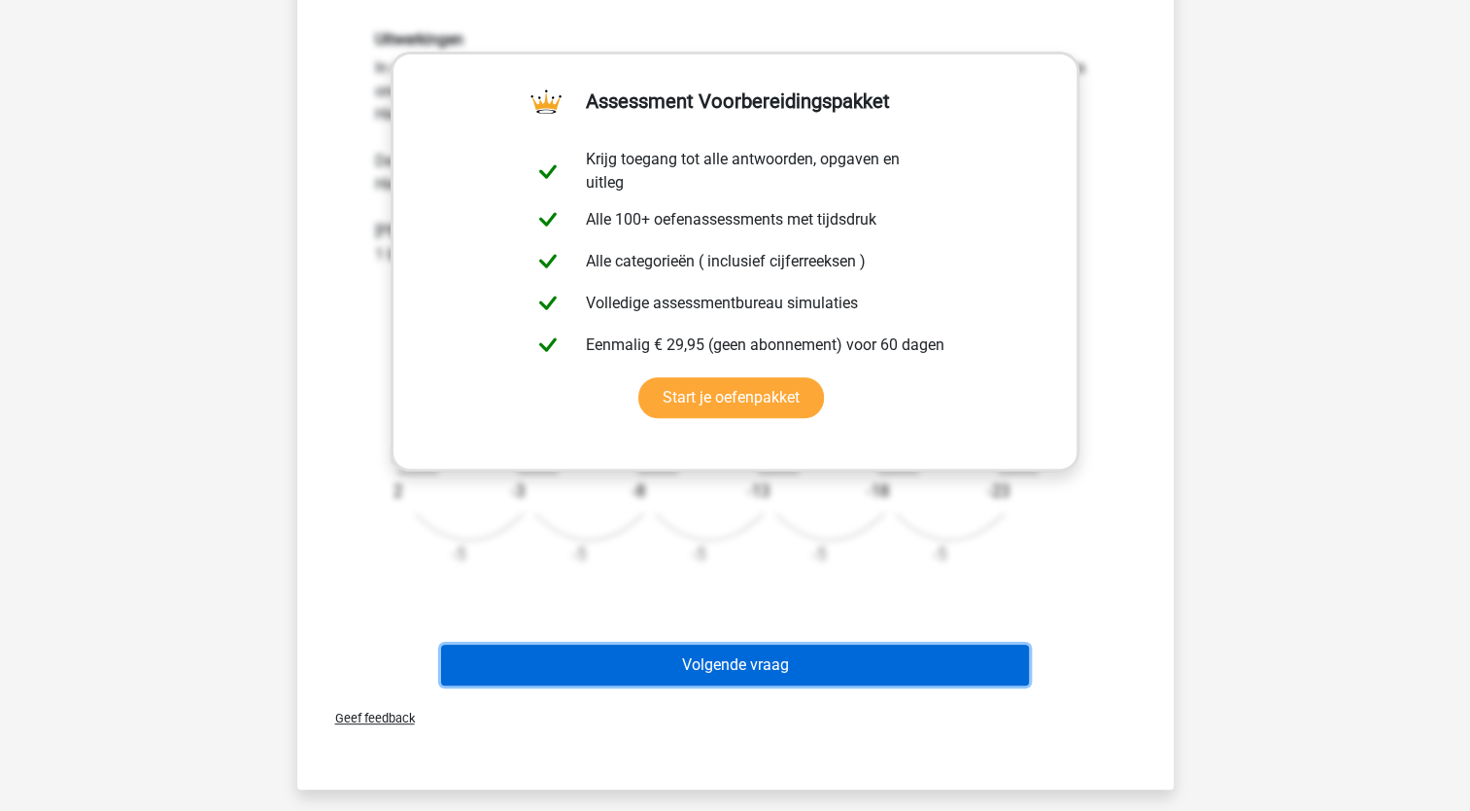
click at [749, 671] on button "Volgende vraag" at bounding box center [735, 664] width 588 height 41
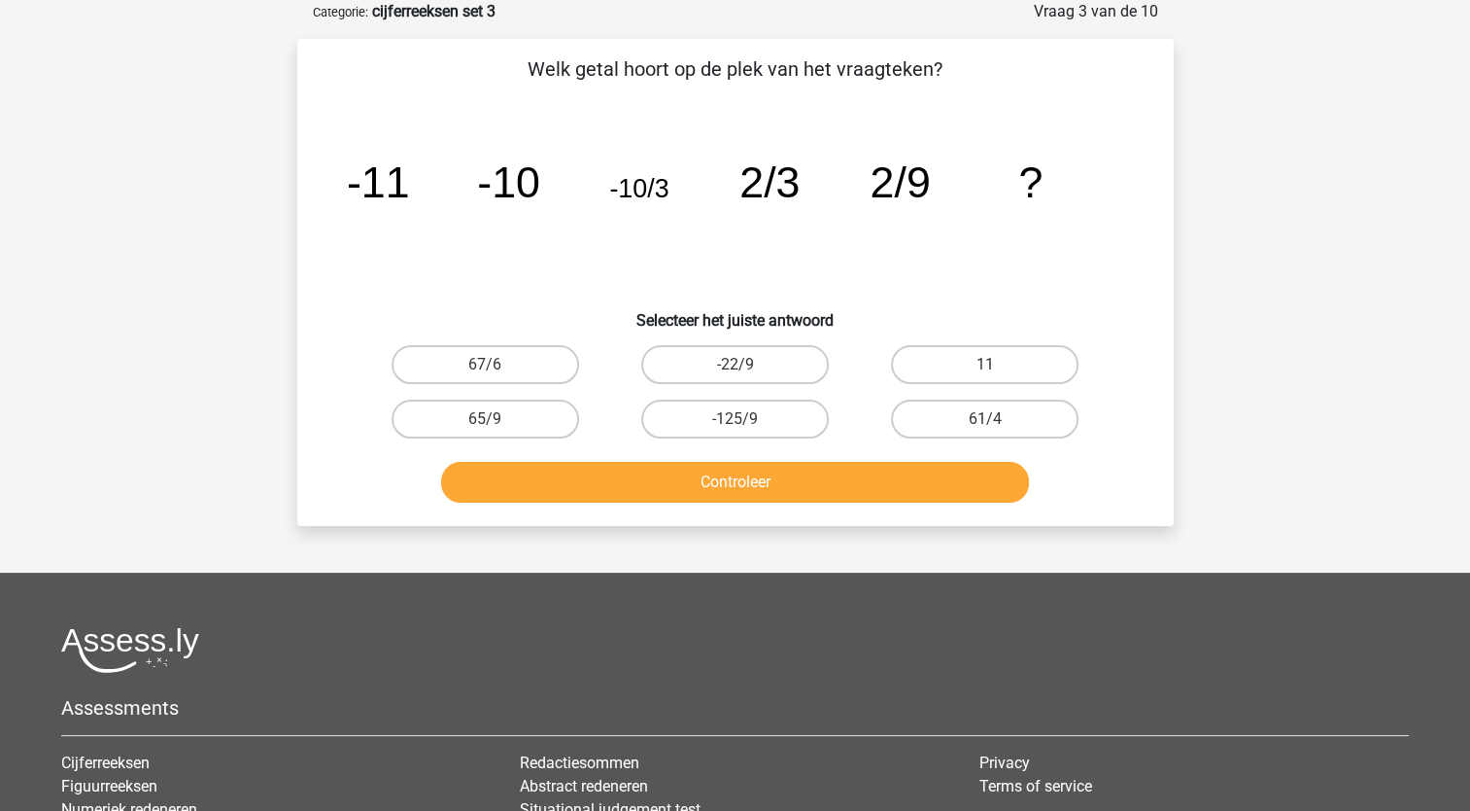
scroll to position [97, 0]
click at [987, 303] on h6 "Selecteer het juiste antwoord" at bounding box center [735, 312] width 814 height 34
click at [764, 368] on label "-22/9" at bounding box center [735, 364] width 188 height 39
click at [747, 368] on input "-22/9" at bounding box center [741, 370] width 13 height 13
radio input "true"
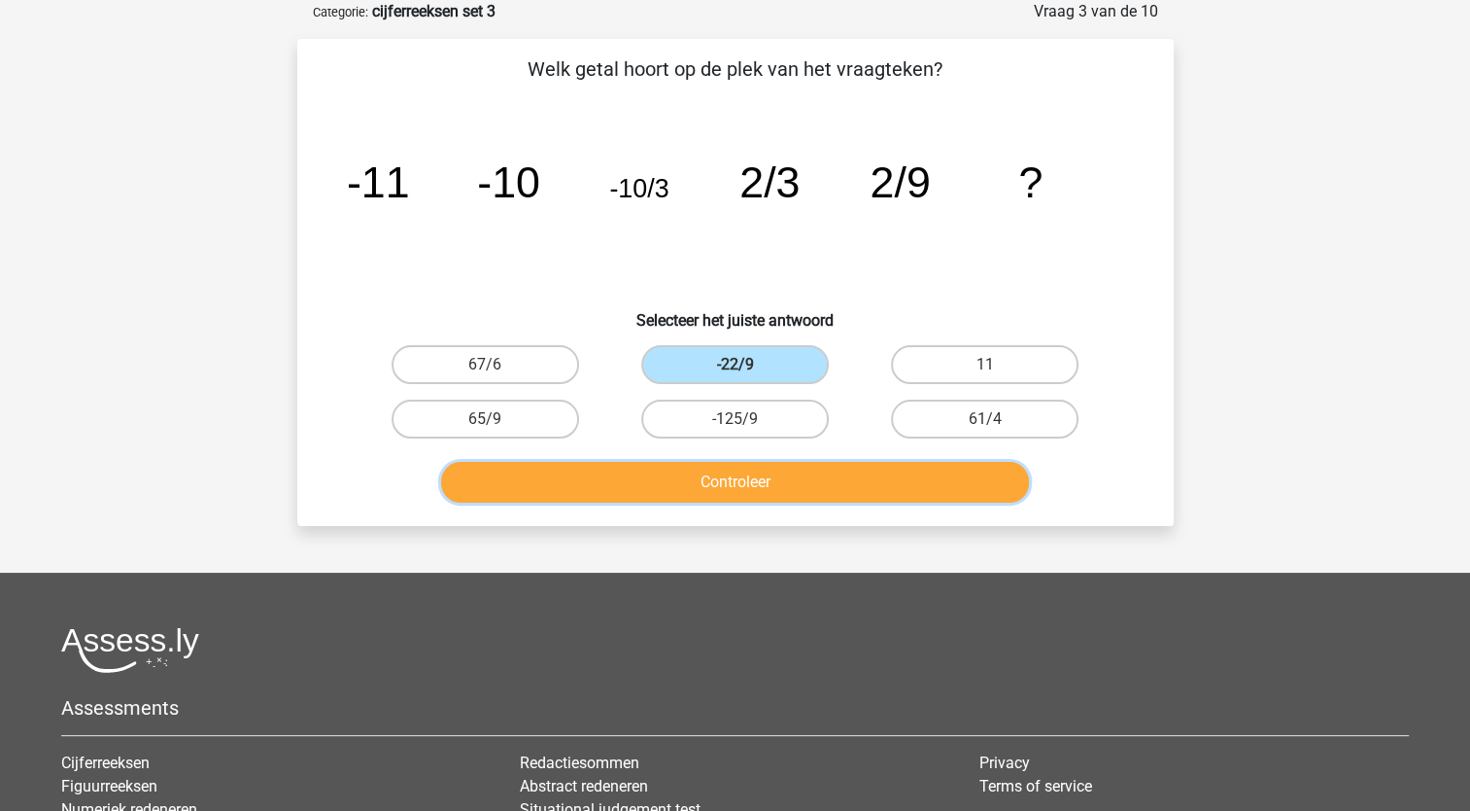
click at [798, 485] on button "Controleer" at bounding box center [735, 482] width 588 height 41
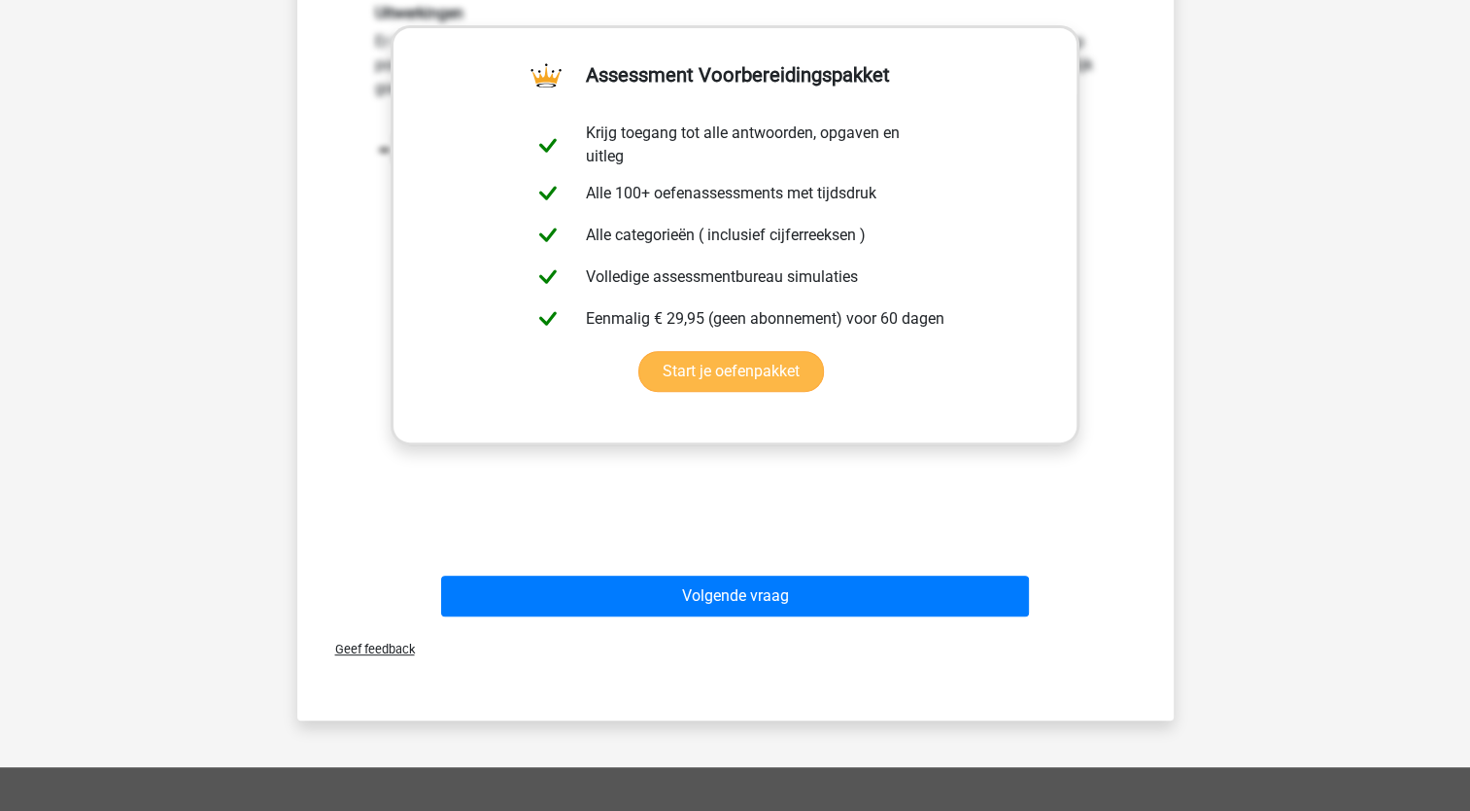
scroll to position [972, 0]
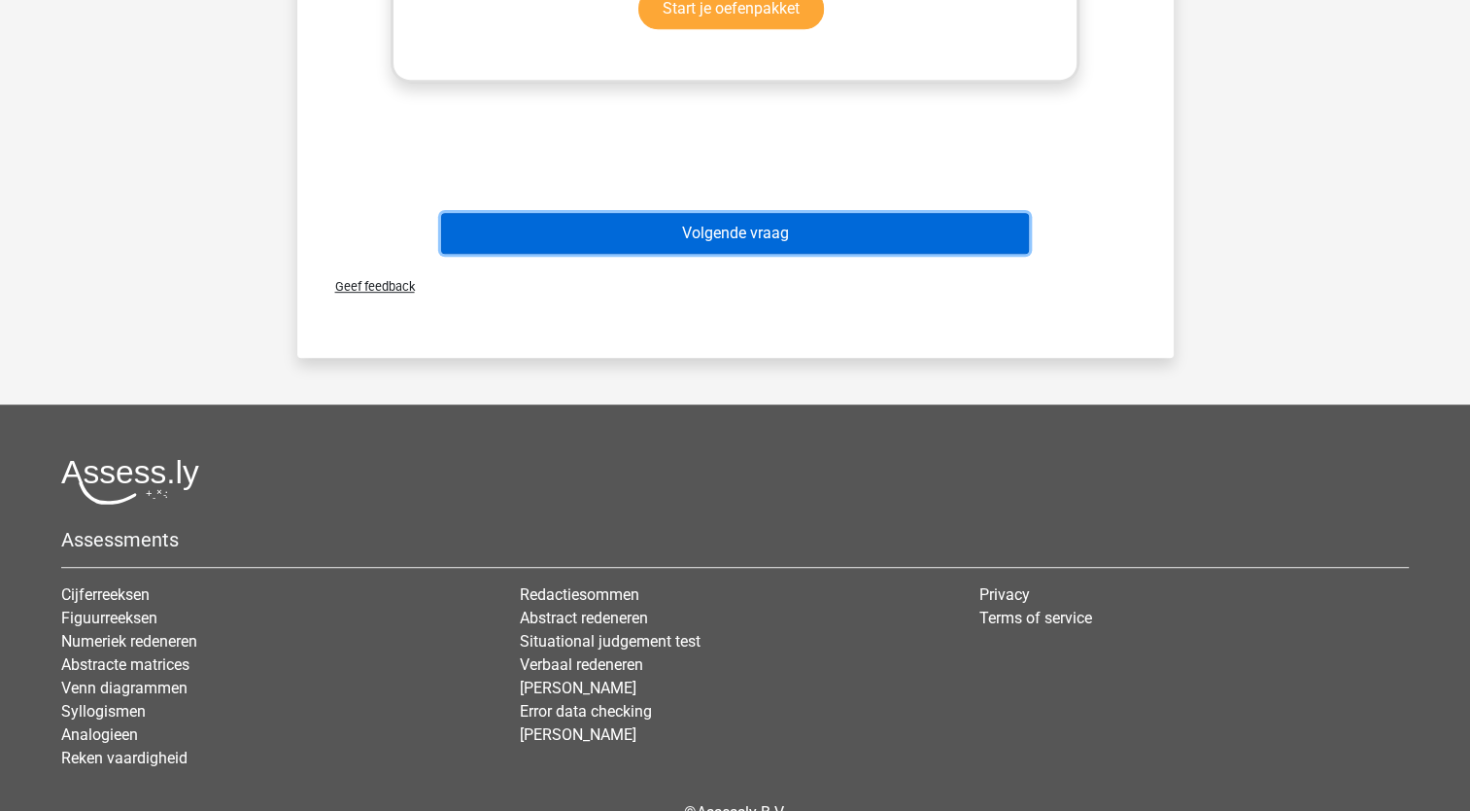
click at [840, 250] on button "Volgende vraag" at bounding box center [735, 233] width 588 height 41
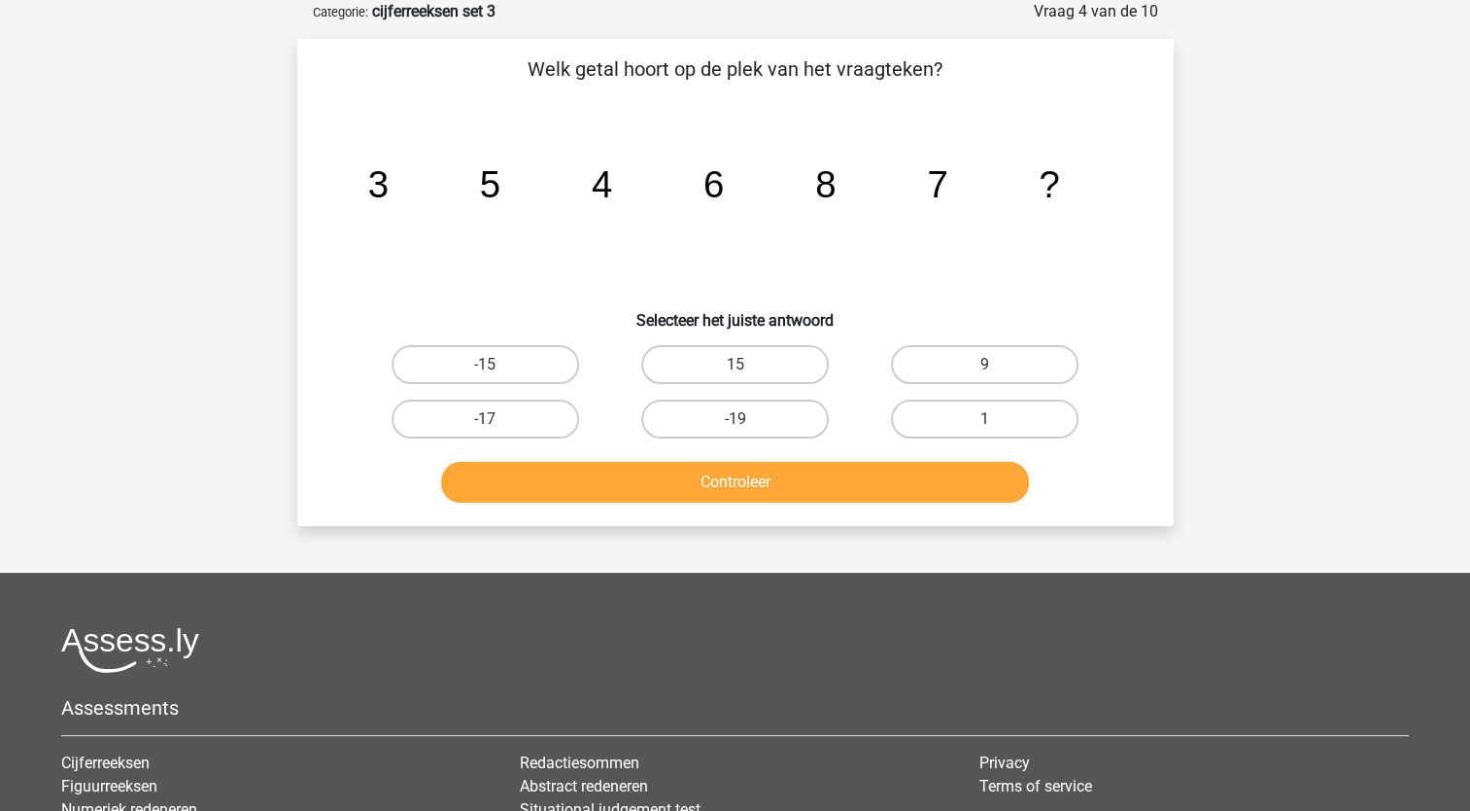
scroll to position [97, 0]
drag, startPoint x: 965, startPoint y: 358, endPoint x: 977, endPoint y: 390, distance: 34.1
click at [968, 363] on label "9" at bounding box center [985, 364] width 188 height 39
click at [985, 364] on input "9" at bounding box center [991, 370] width 13 height 13
radio input "true"
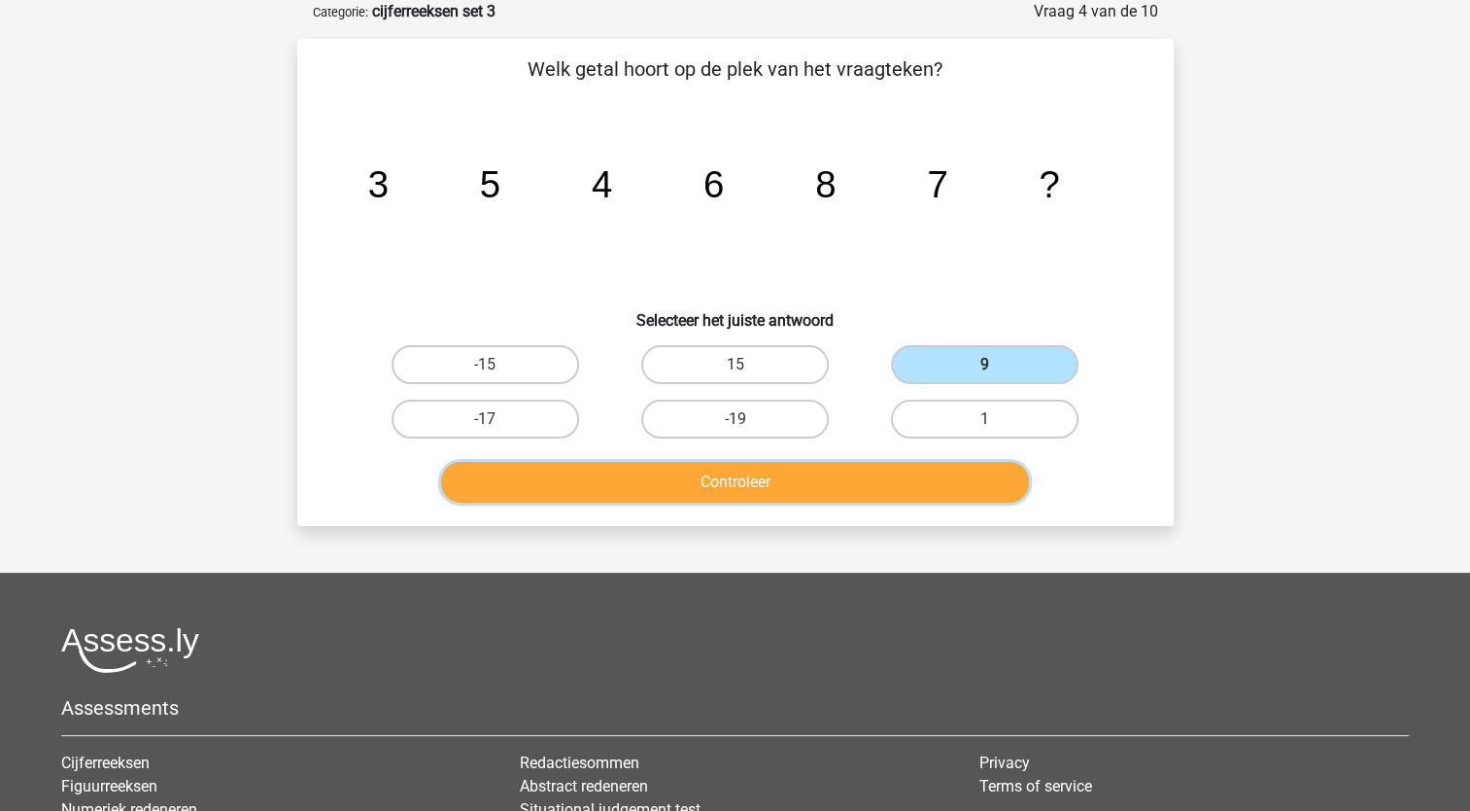
click at [941, 480] on button "Controleer" at bounding box center [735, 482] width 588 height 41
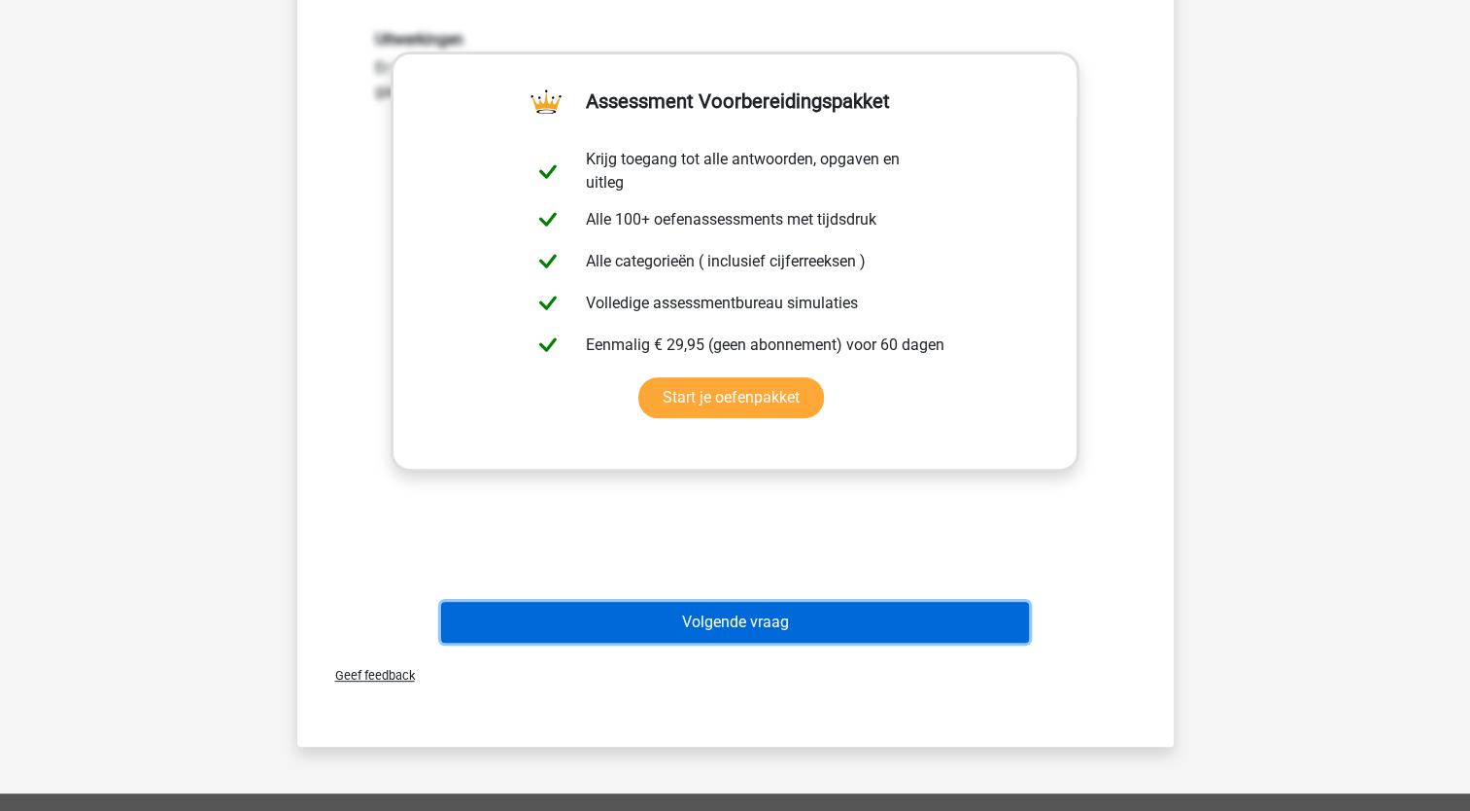
click at [936, 628] on button "Volgende vraag" at bounding box center [735, 622] width 588 height 41
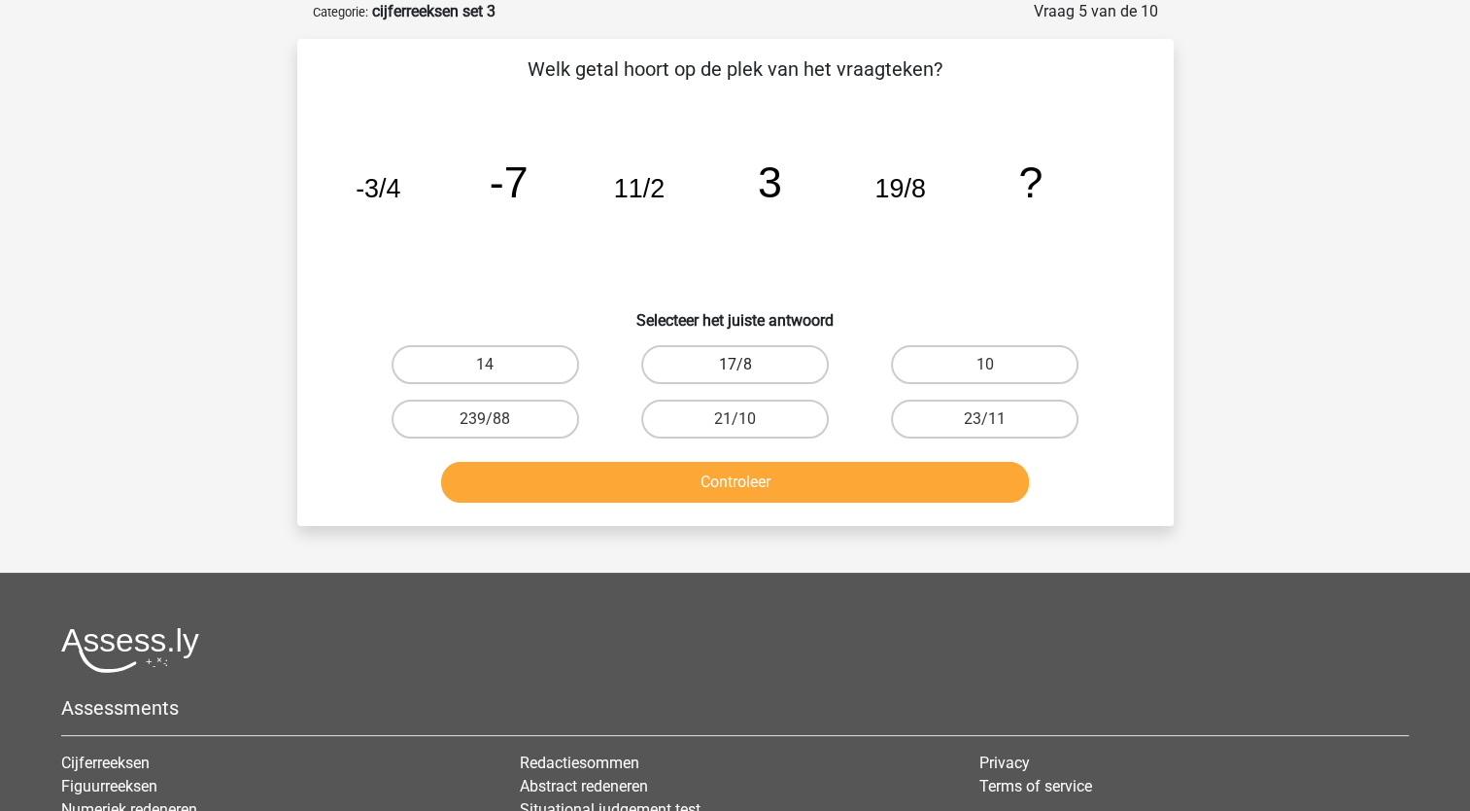
drag, startPoint x: 725, startPoint y: 363, endPoint x: 735, endPoint y: 379, distance: 18.3
click at [725, 363] on label "17/8" at bounding box center [735, 364] width 188 height 39
click at [735, 364] on input "17/8" at bounding box center [741, 370] width 13 height 13
radio input "true"
click at [824, 498] on button "Controleer" at bounding box center [735, 482] width 588 height 41
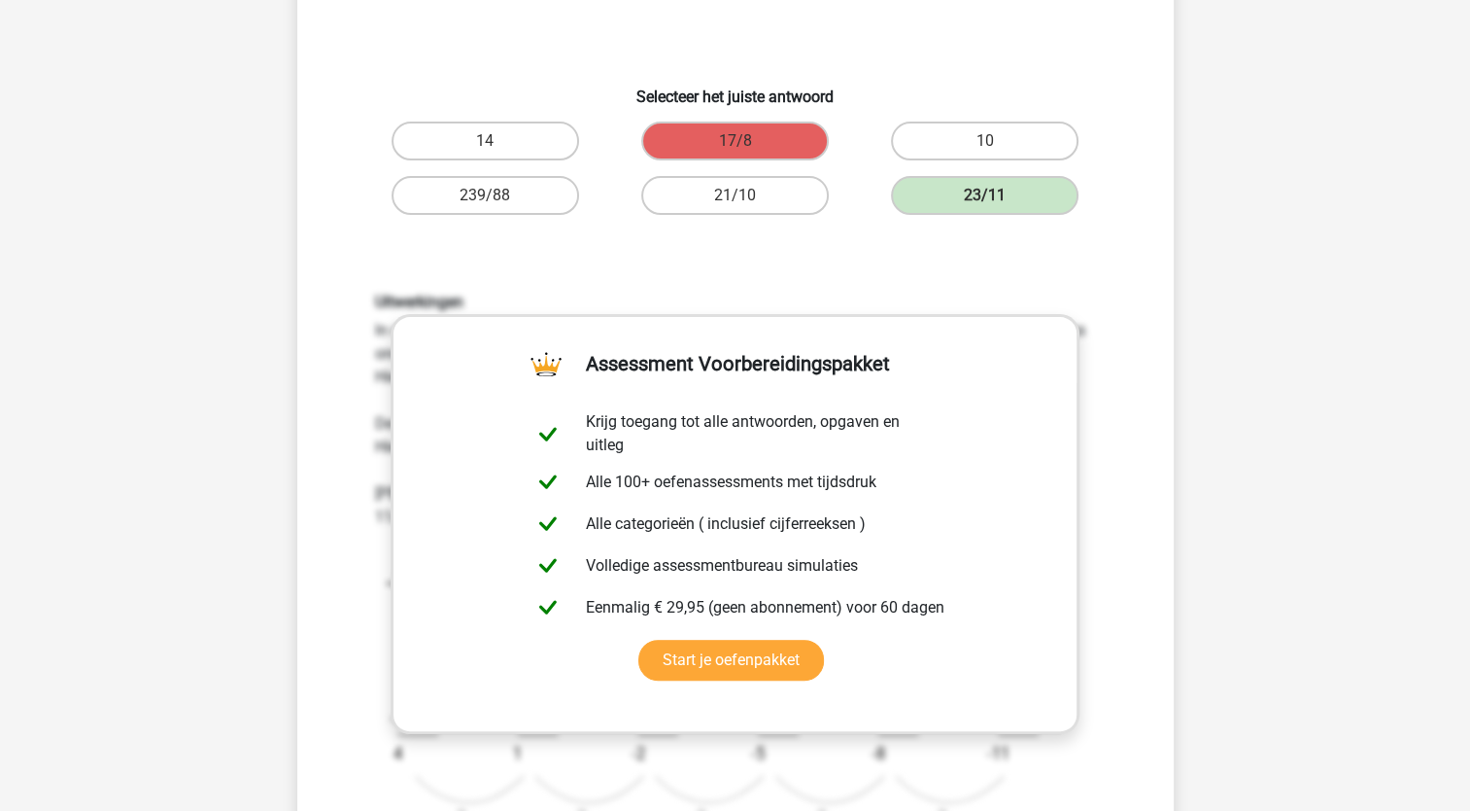
scroll to position [486, 0]
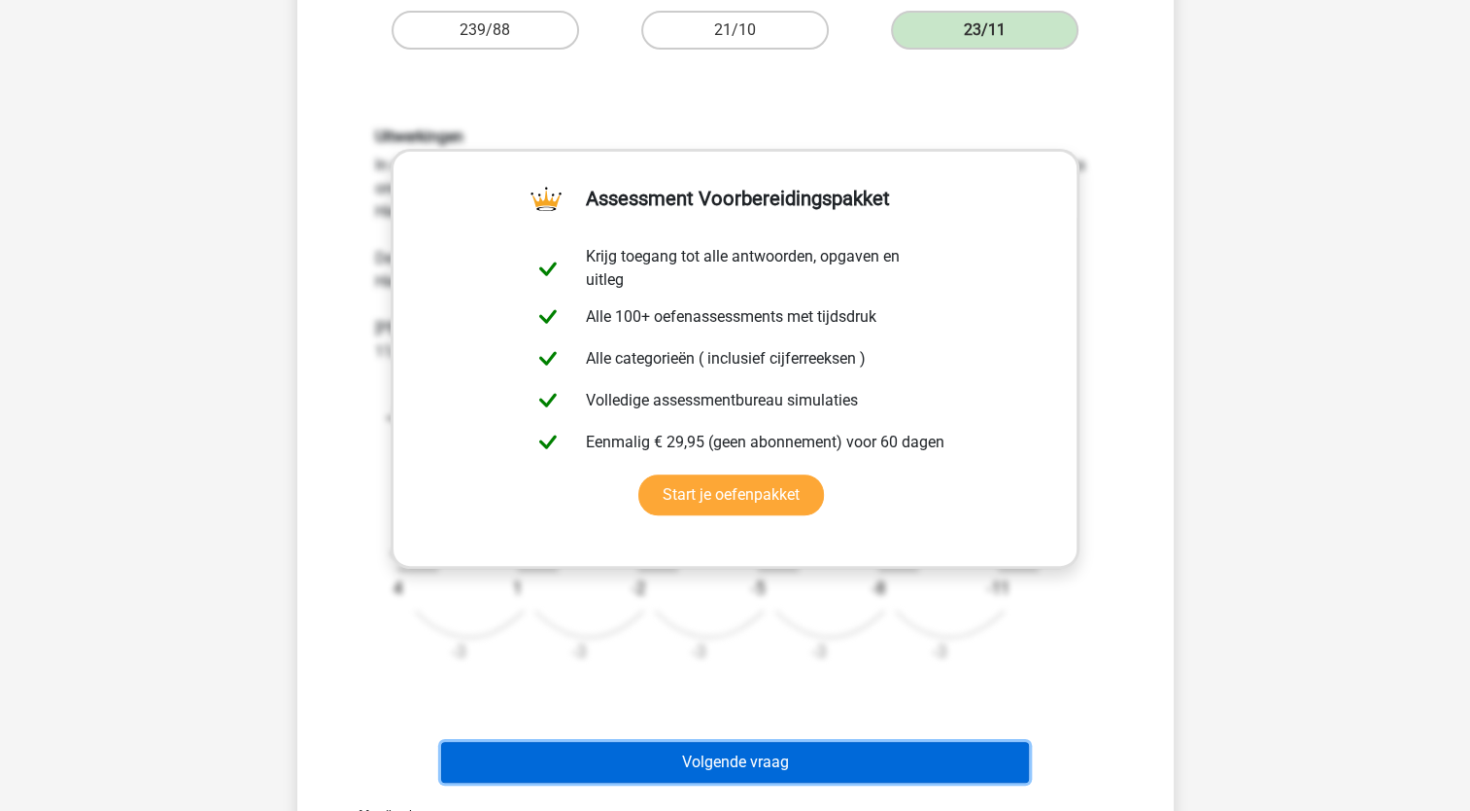
click at [894, 757] on button "Volgende vraag" at bounding box center [735, 762] width 588 height 41
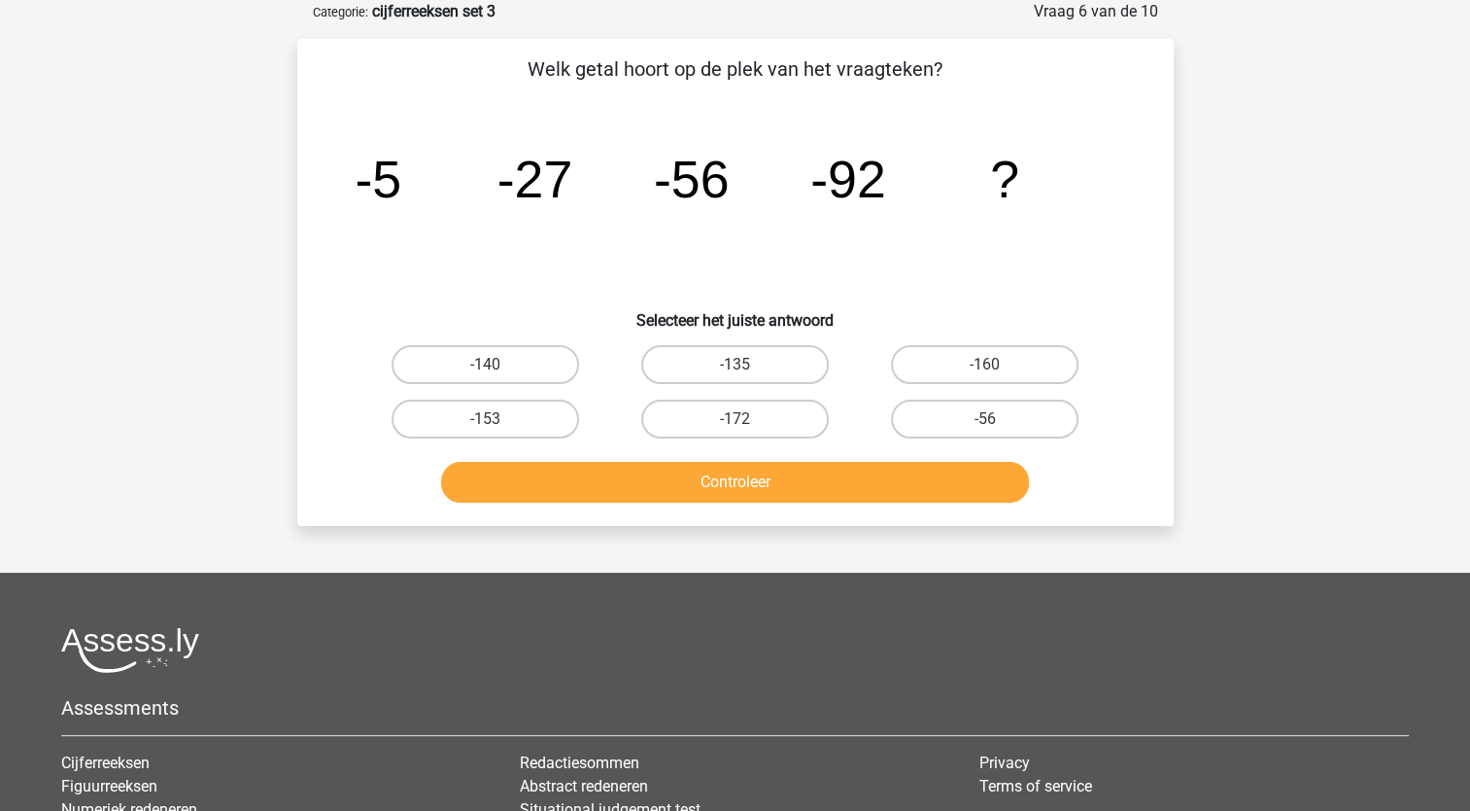
scroll to position [97, 0]
click at [770, 372] on label "-135" at bounding box center [735, 364] width 188 height 39
click at [747, 372] on input "-135" at bounding box center [741, 370] width 13 height 13
radio input "true"
click at [816, 494] on button "Controleer" at bounding box center [735, 482] width 588 height 41
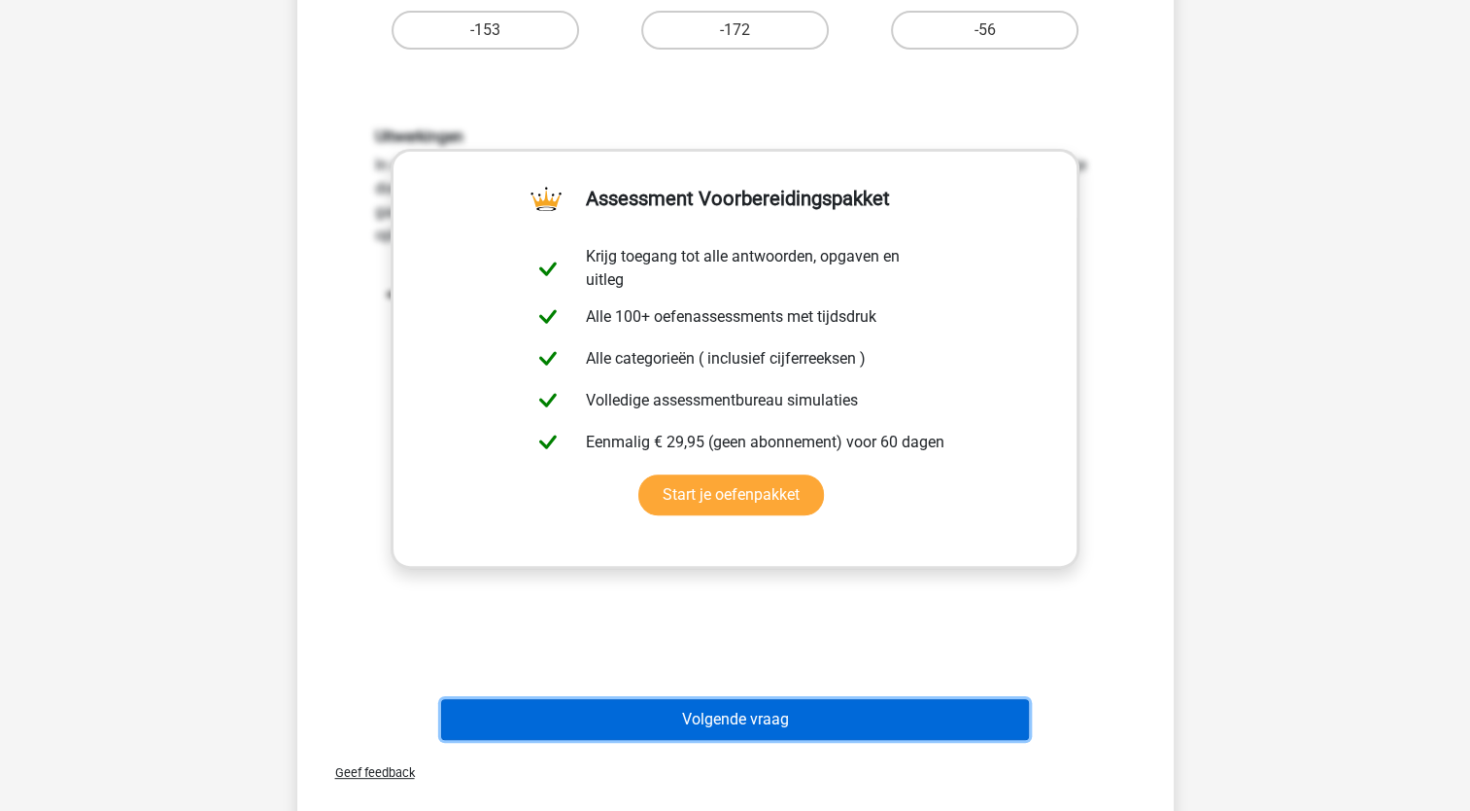
click at [781, 725] on button "Volgende vraag" at bounding box center [735, 719] width 588 height 41
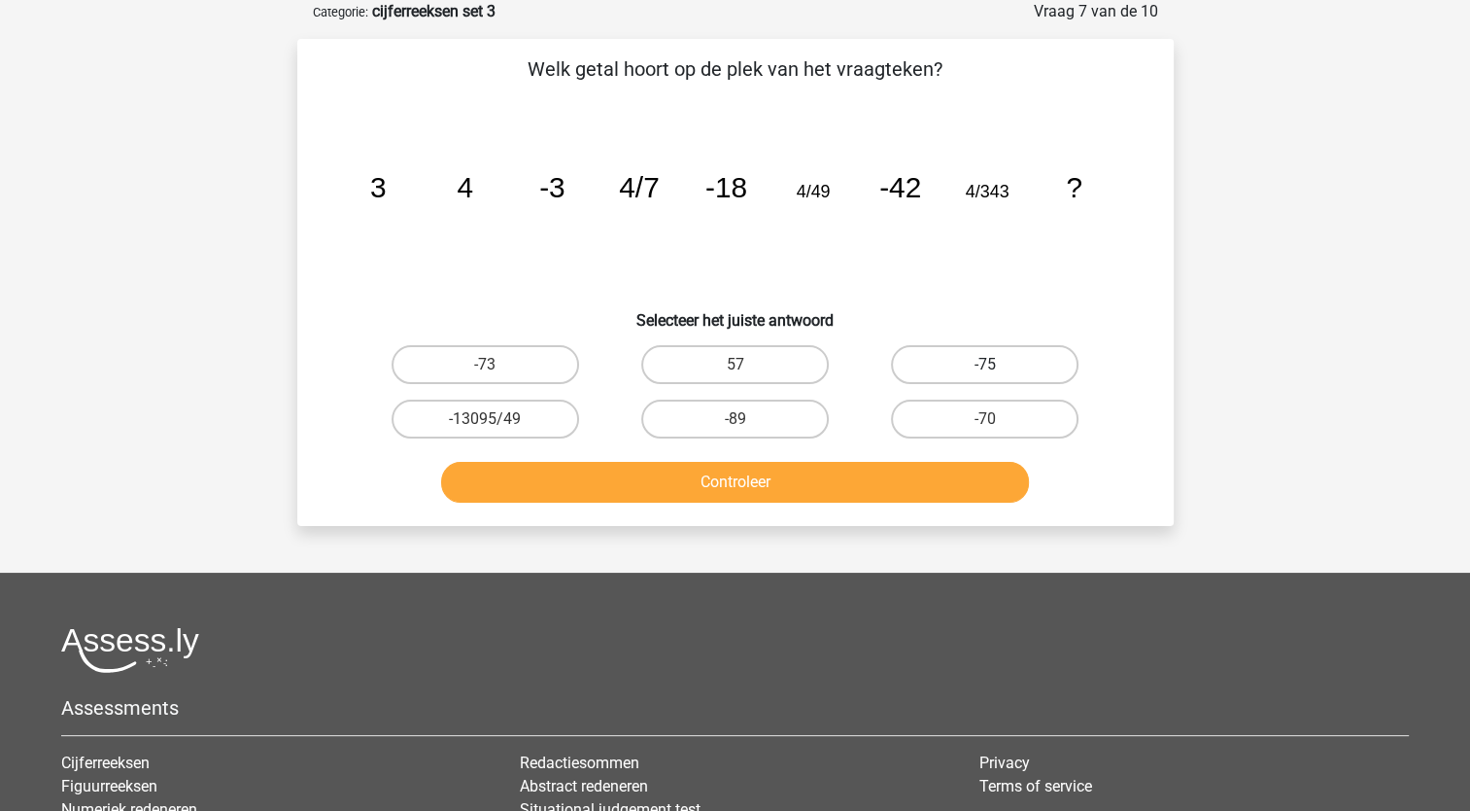
click at [978, 367] on label "-75" at bounding box center [985, 364] width 188 height 39
click at [985, 367] on input "-75" at bounding box center [991, 370] width 13 height 13
radio input "true"
click at [931, 493] on button "Controleer" at bounding box center [735, 482] width 588 height 41
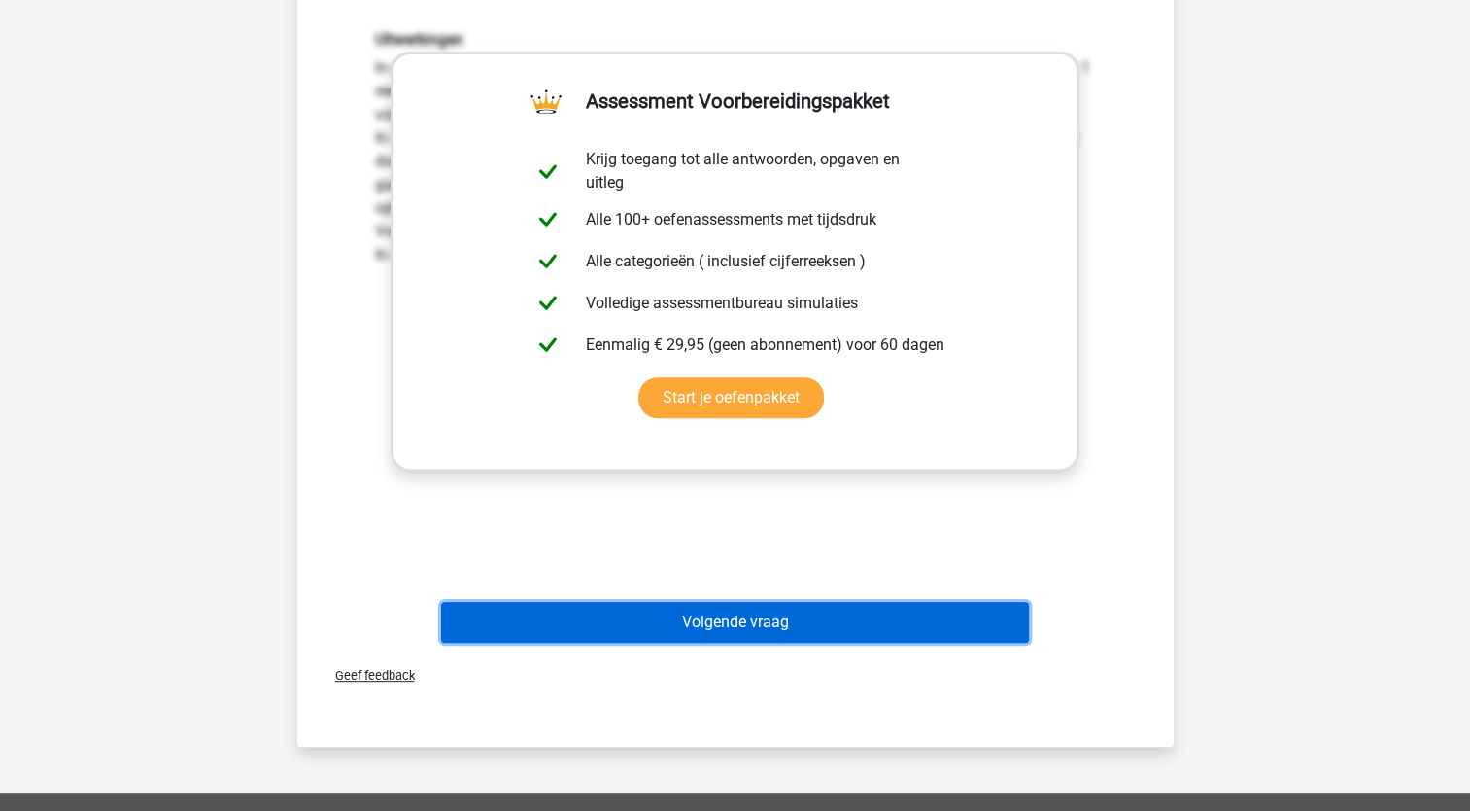
click at [858, 620] on button "Volgende vraag" at bounding box center [735, 622] width 588 height 41
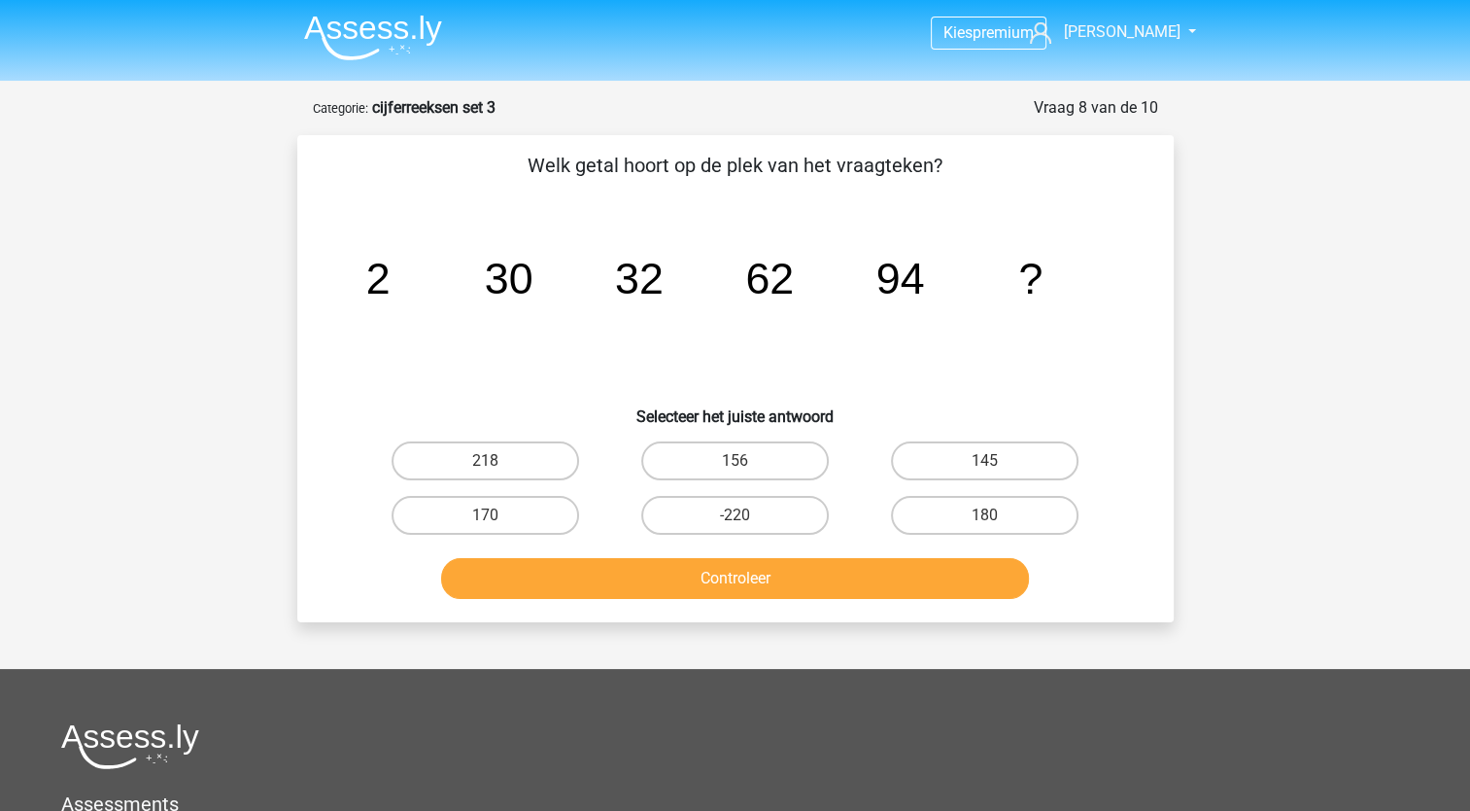
scroll to position [0, 0]
click at [766, 463] on label "156" at bounding box center [735, 461] width 188 height 39
click at [747, 463] on input "156" at bounding box center [741, 468] width 13 height 13
radio input "true"
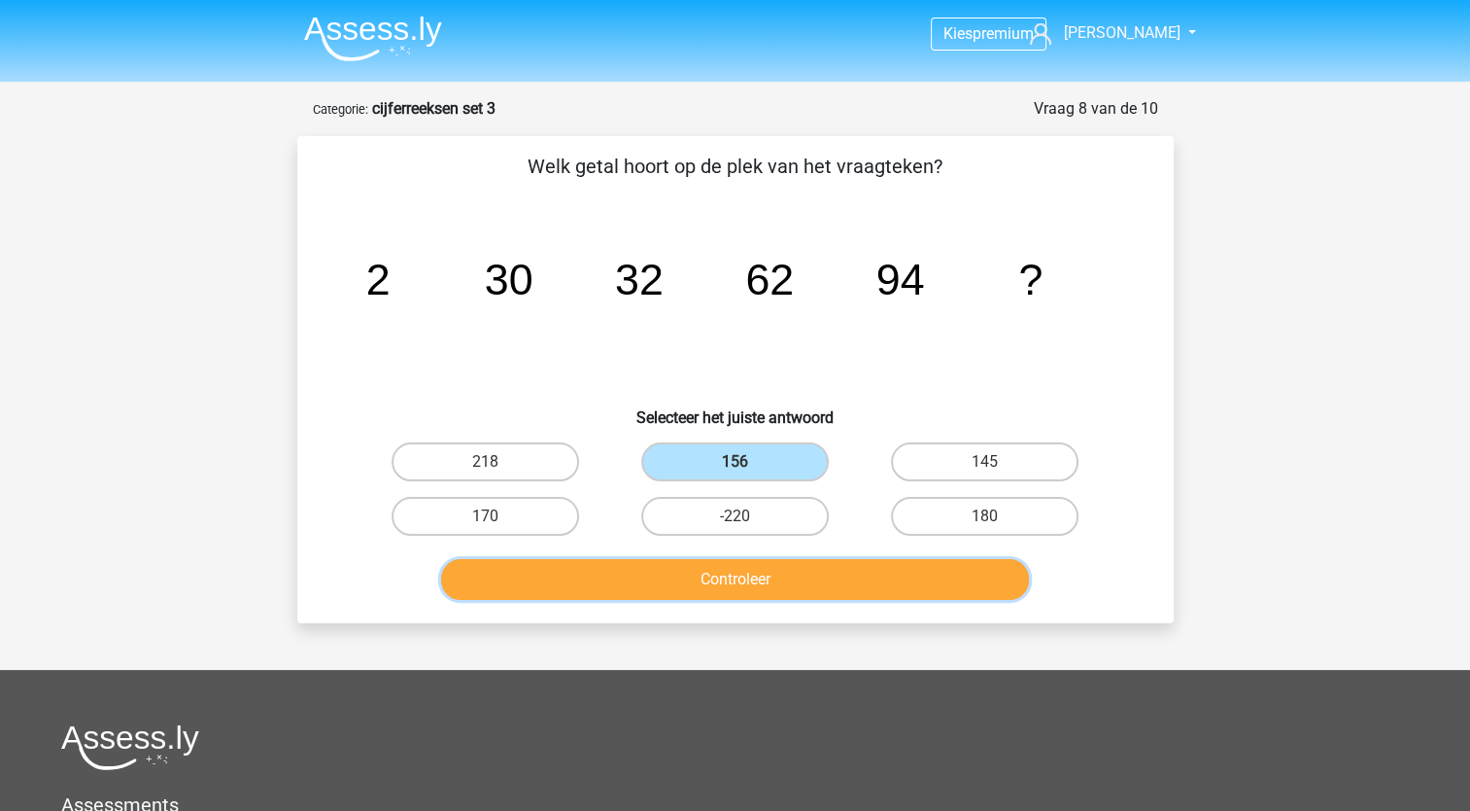
click at [800, 577] on button "Controleer" at bounding box center [735, 579] width 588 height 41
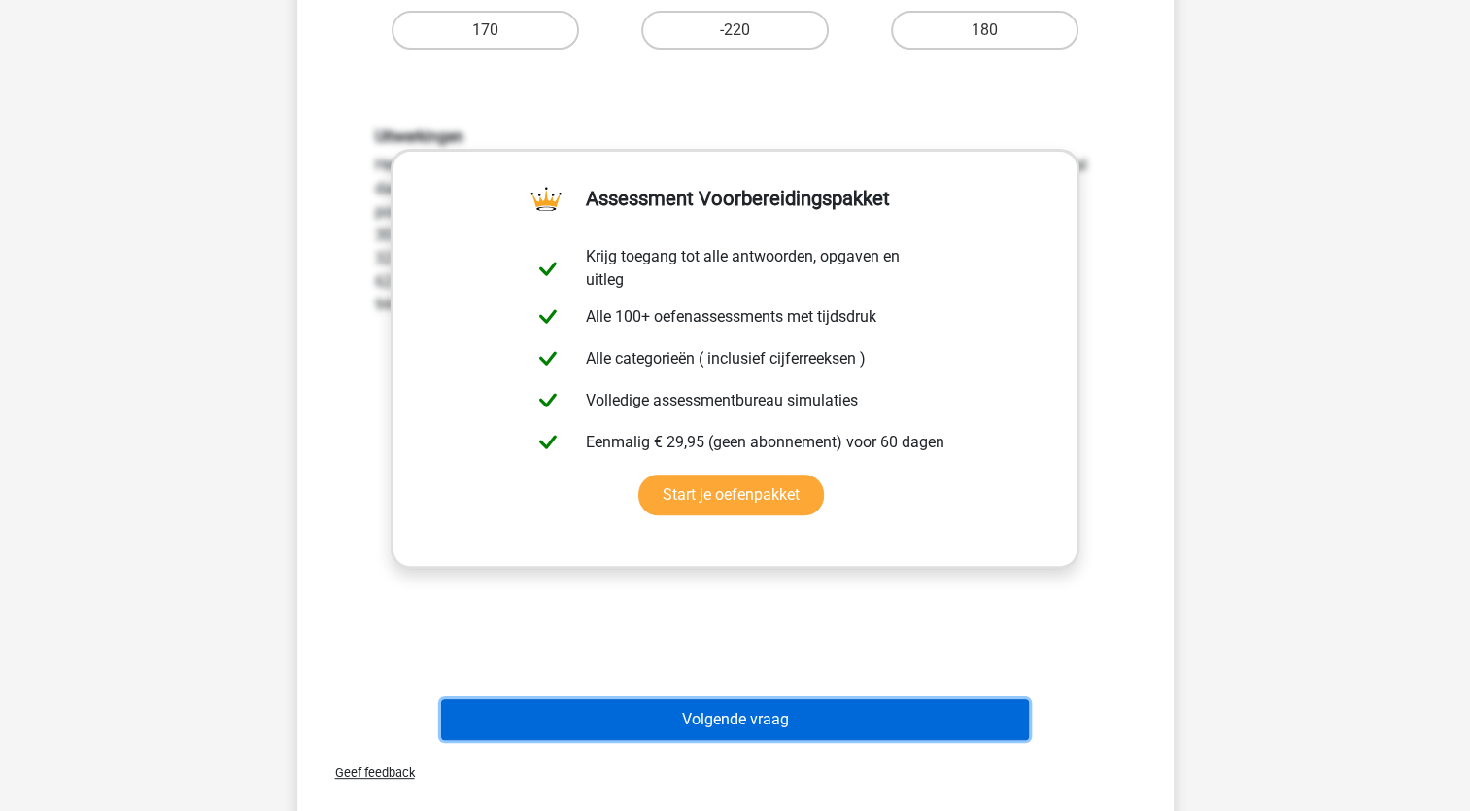
click at [824, 699] on button "Volgende vraag" at bounding box center [735, 719] width 588 height 41
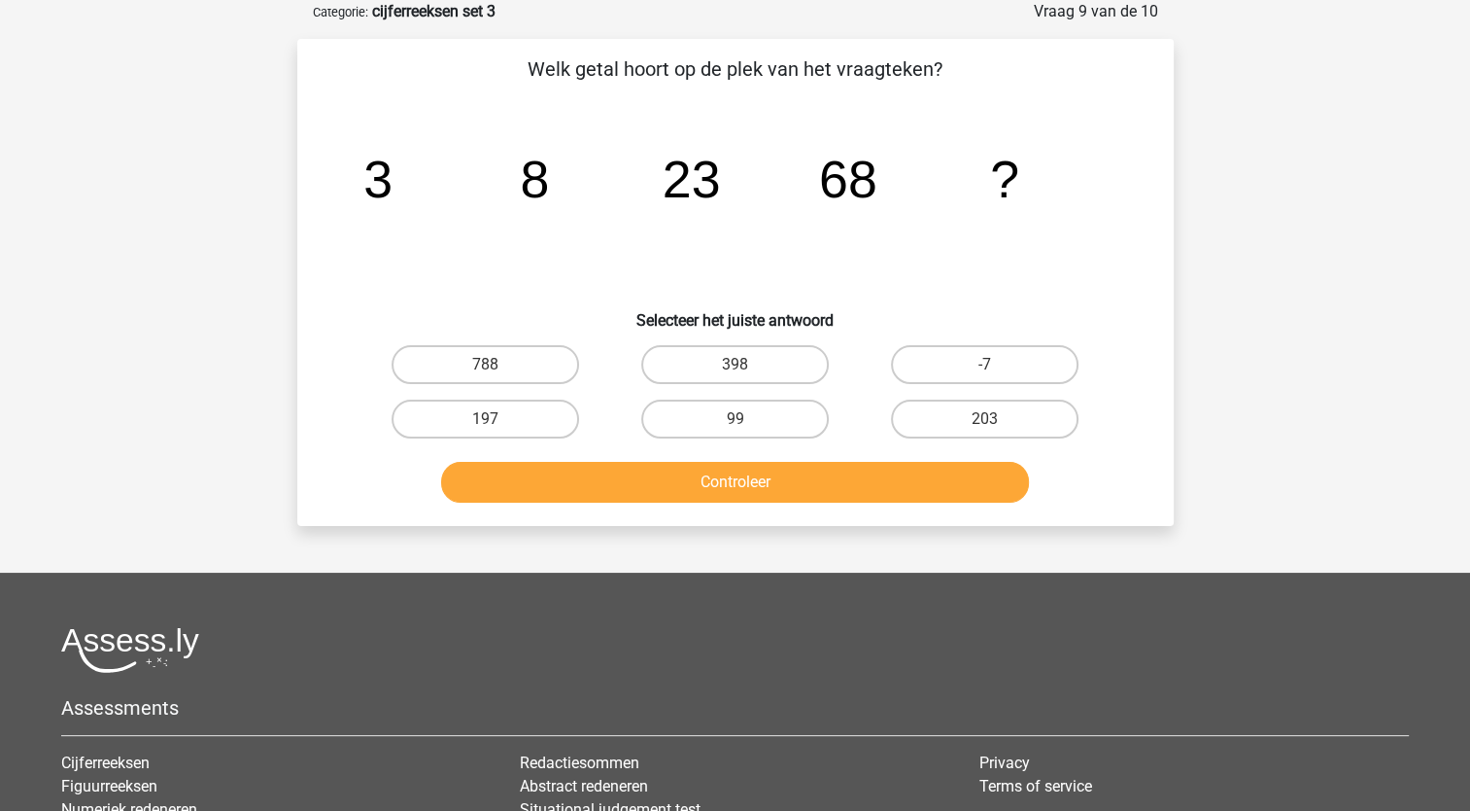
scroll to position [97, 0]
click at [984, 411] on label "203" at bounding box center [985, 418] width 188 height 39
click at [985, 419] on input "203" at bounding box center [991, 425] width 13 height 13
radio input "true"
click at [947, 481] on button "Controleer" at bounding box center [735, 482] width 588 height 41
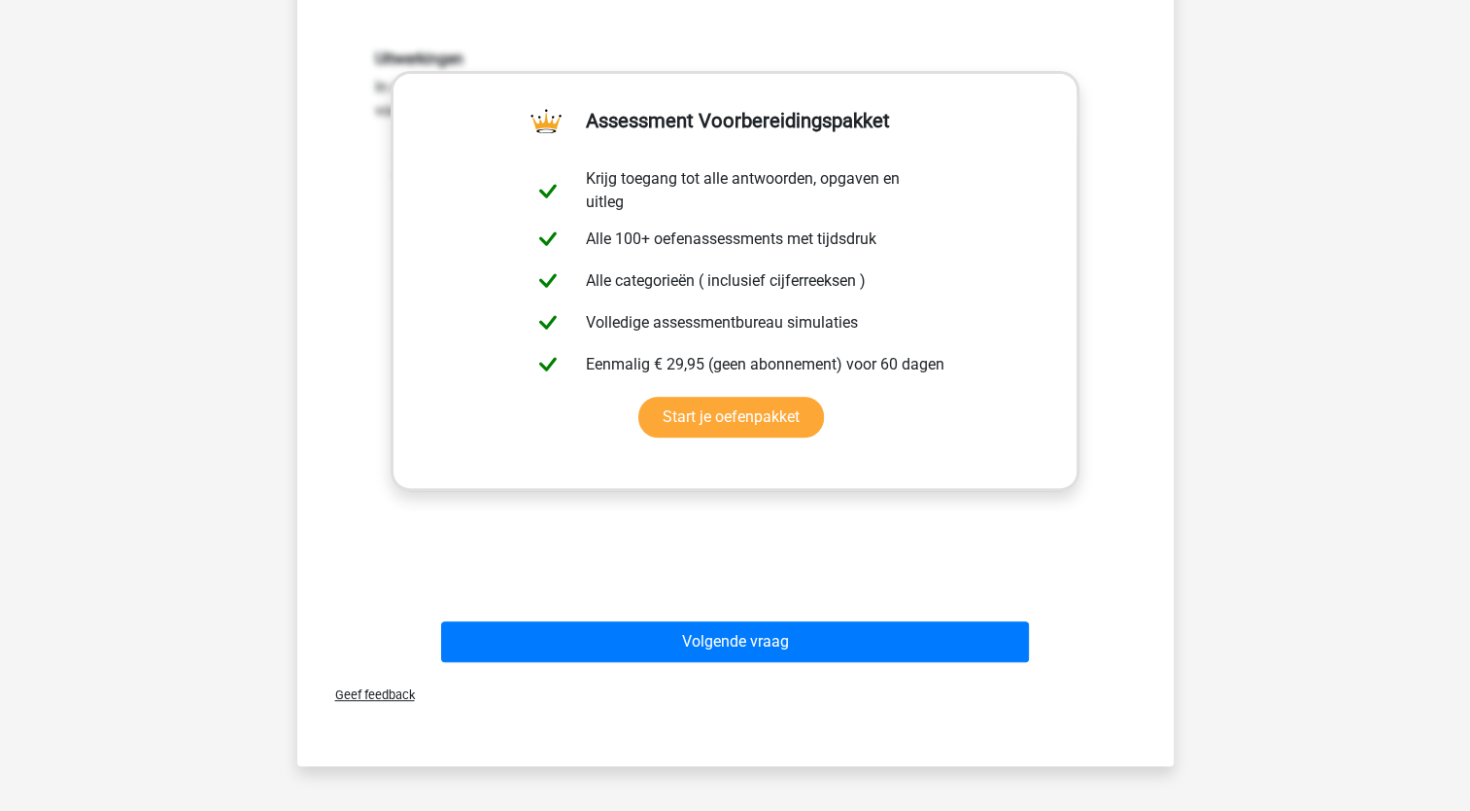
scroll to position [583, 0]
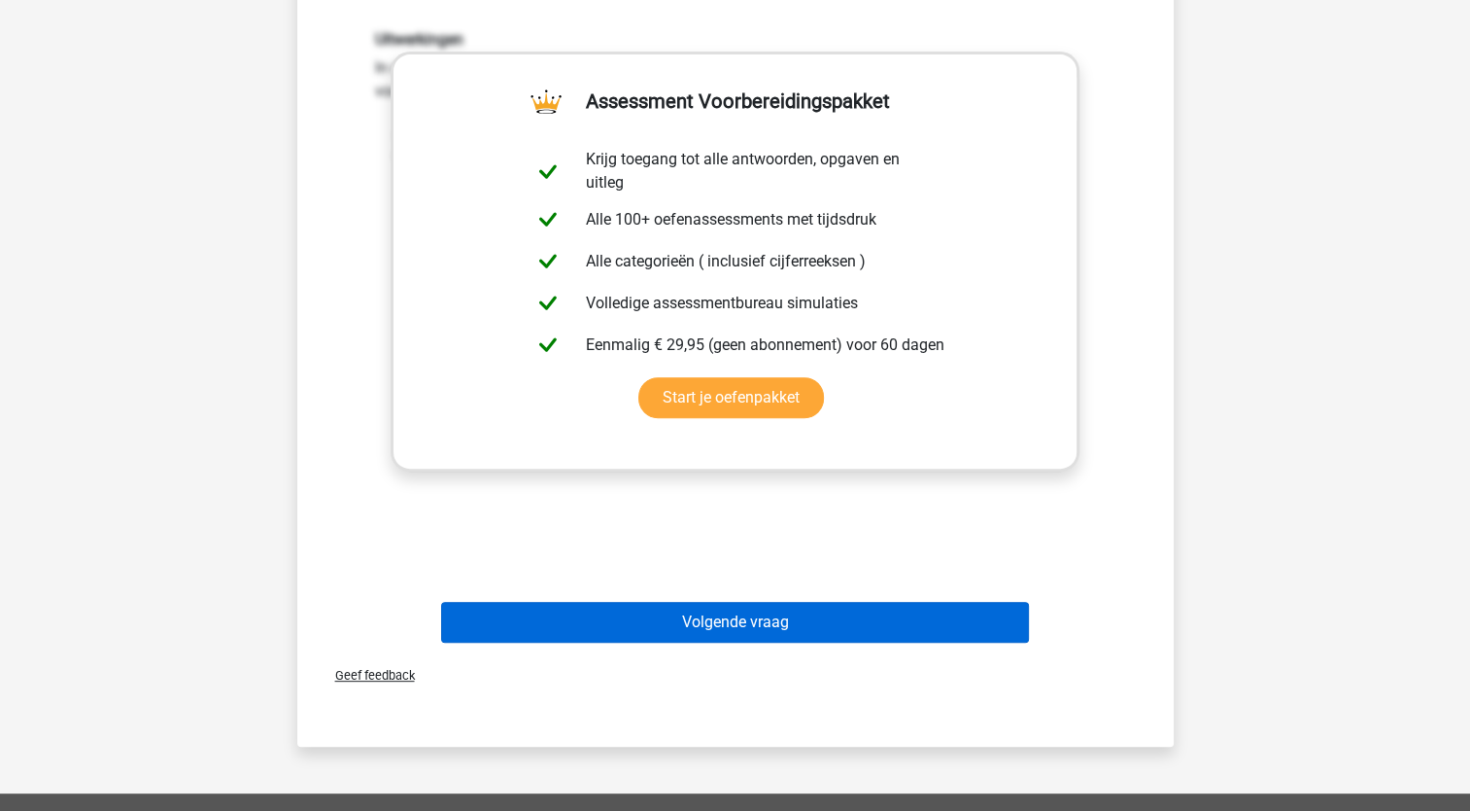
click at [856, 599] on div "Volgende vraag" at bounding box center [735, 618] width 814 height 64
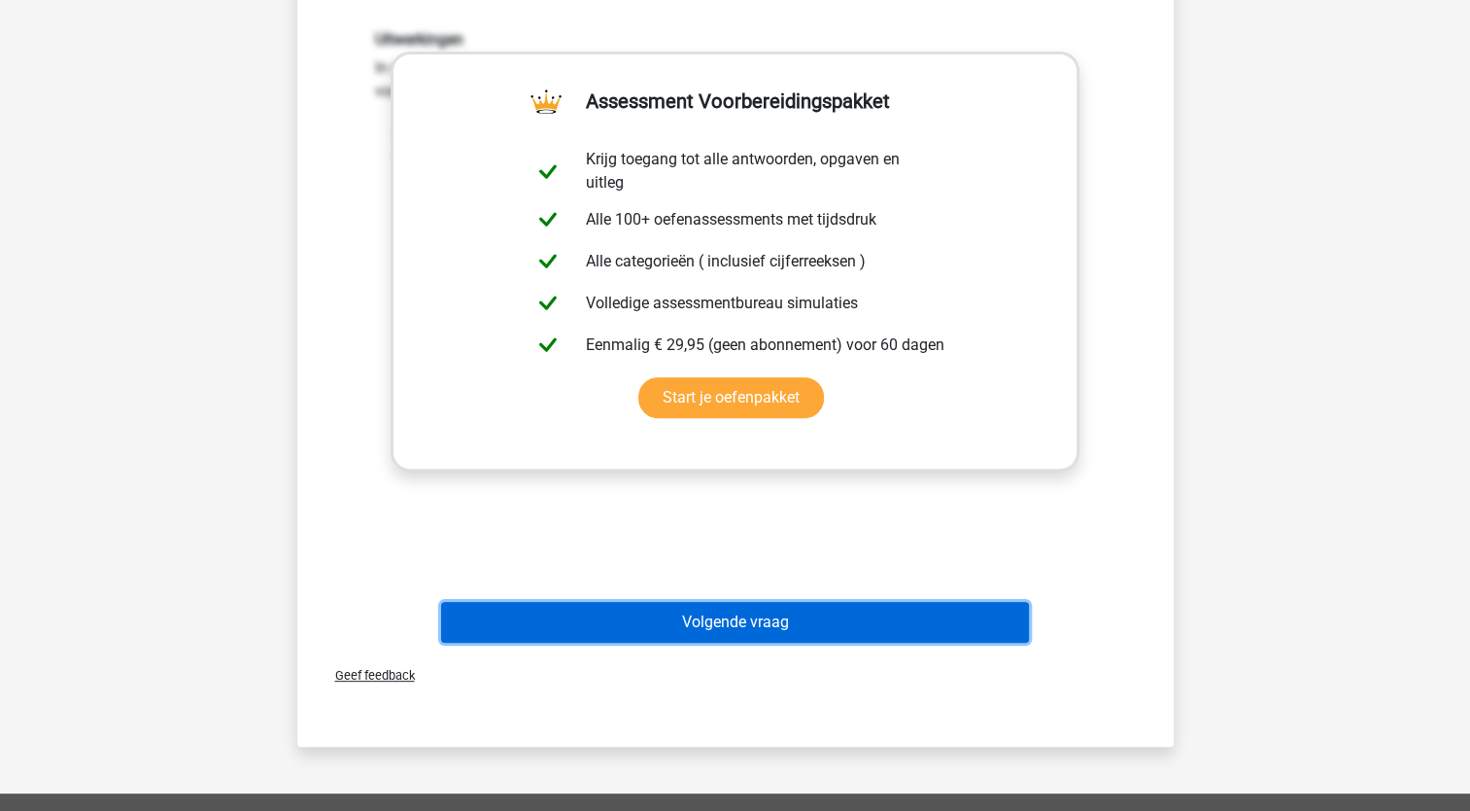
click at [857, 610] on button "Volgende vraag" at bounding box center [735, 622] width 588 height 41
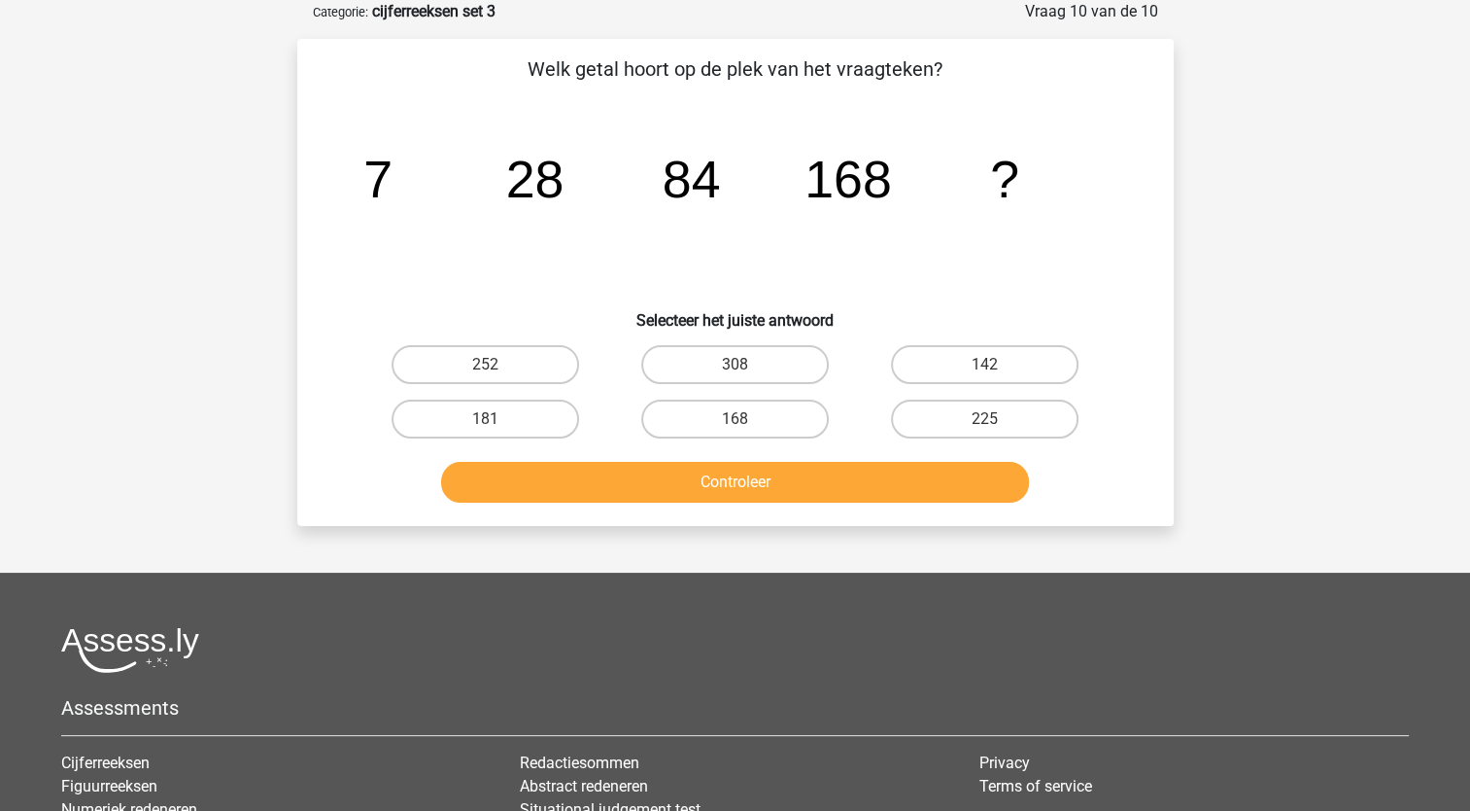
scroll to position [97, 0]
click at [753, 420] on label "168" at bounding box center [735, 418] width 188 height 39
click at [747, 420] on input "168" at bounding box center [741, 425] width 13 height 13
radio input "true"
click at [769, 498] on button "Controleer" at bounding box center [735, 482] width 588 height 41
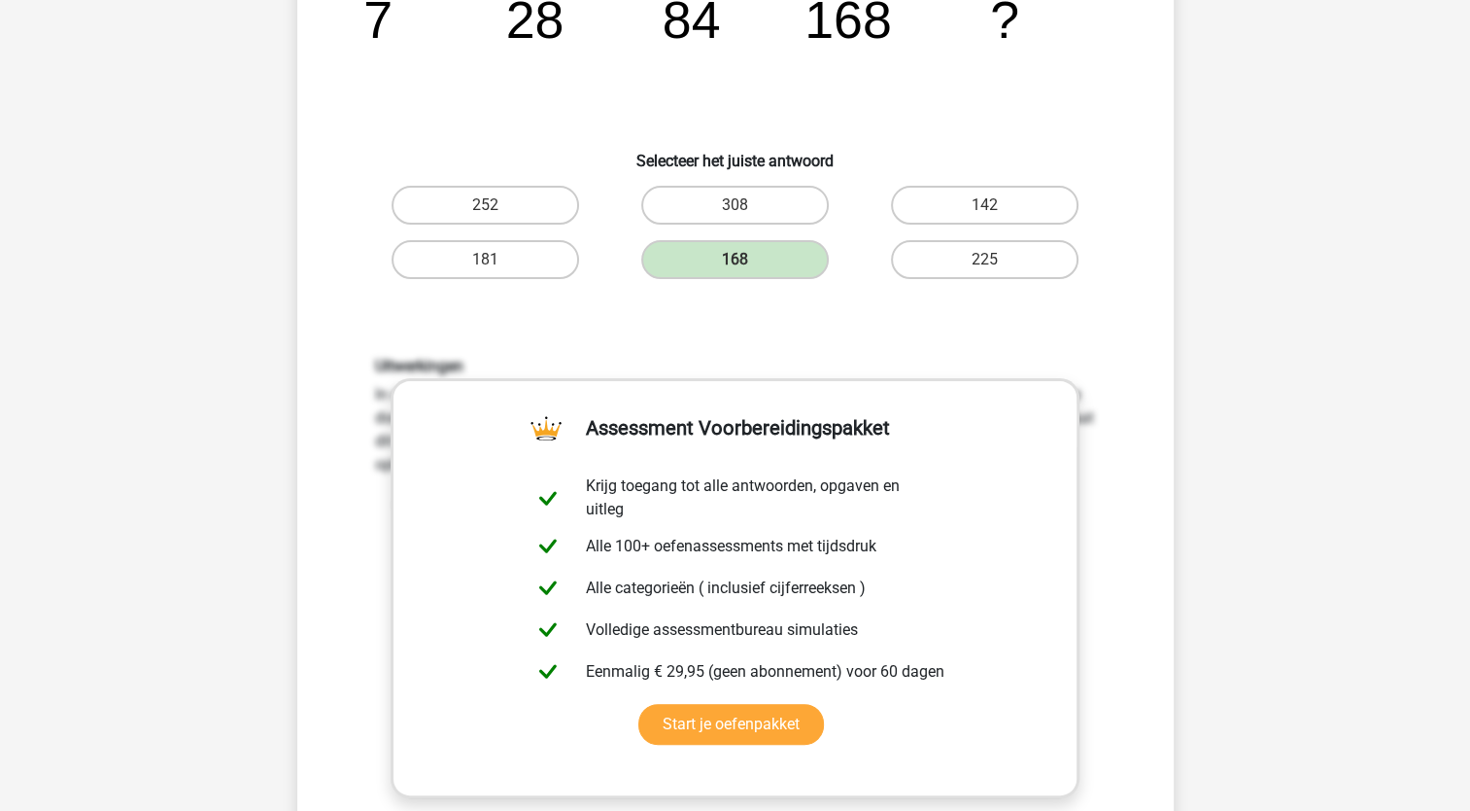
scroll to position [486, 0]
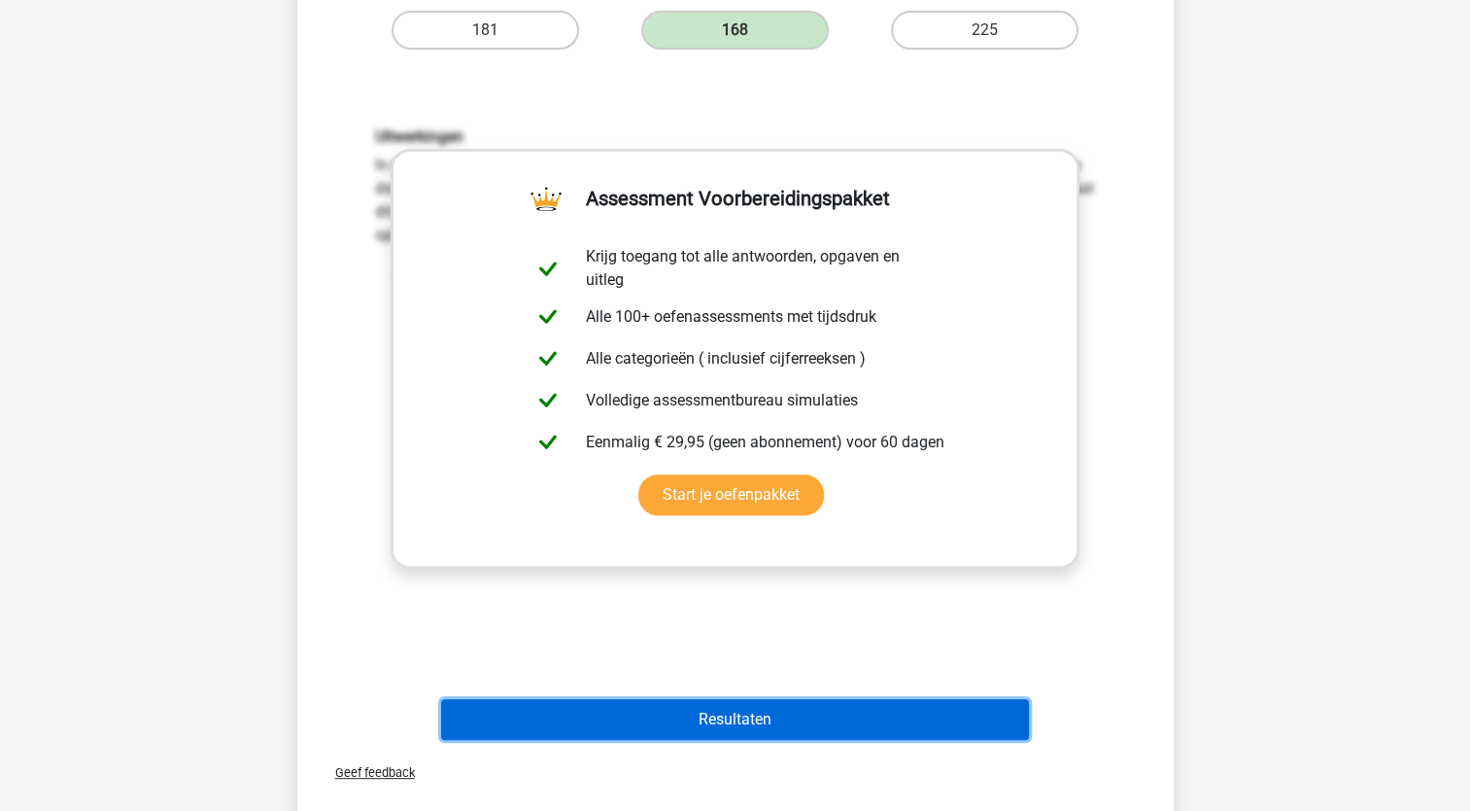
click at [905, 722] on button "Resultaten" at bounding box center [735, 719] width 588 height 41
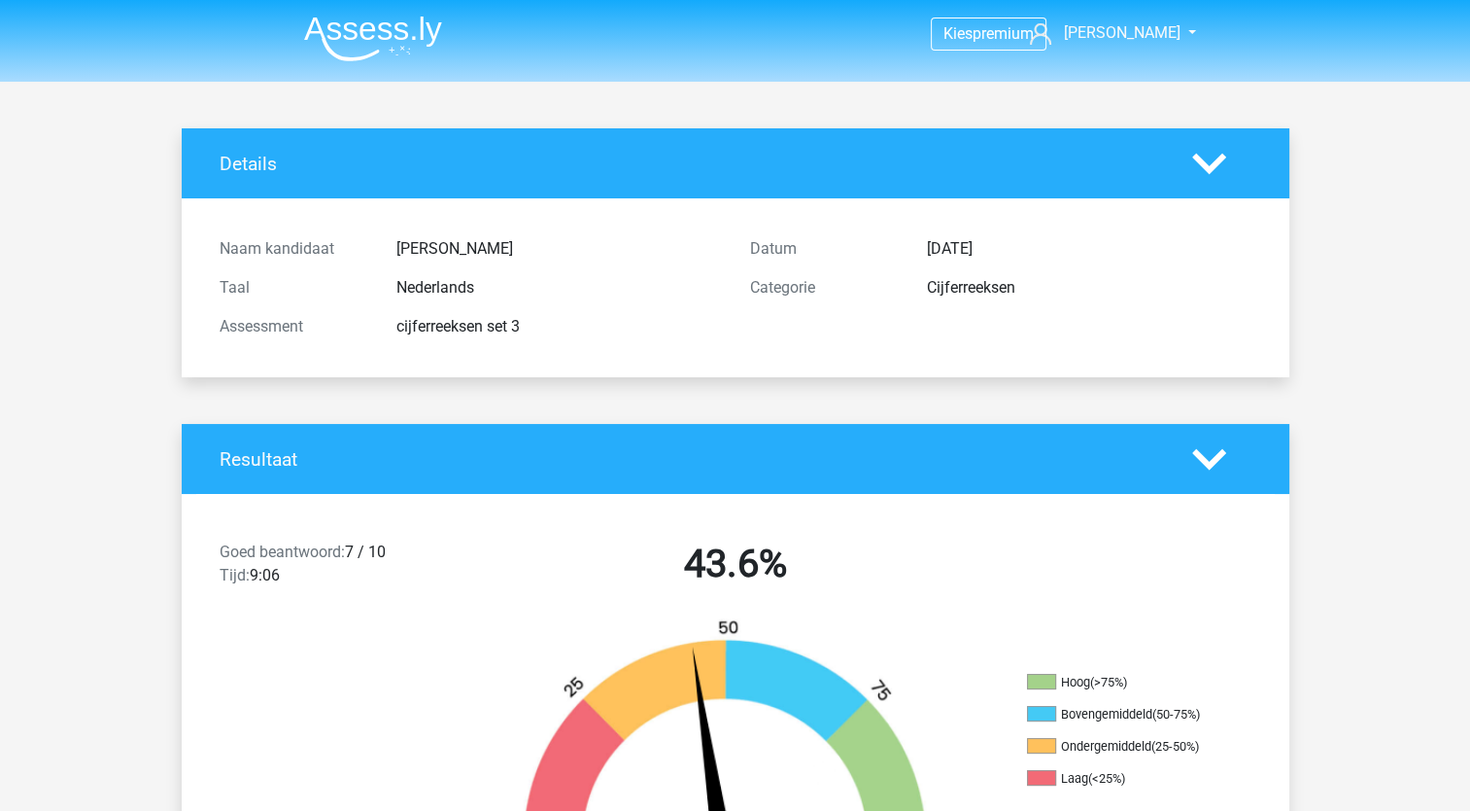
click at [353, 26] on img at bounding box center [373, 39] width 138 height 46
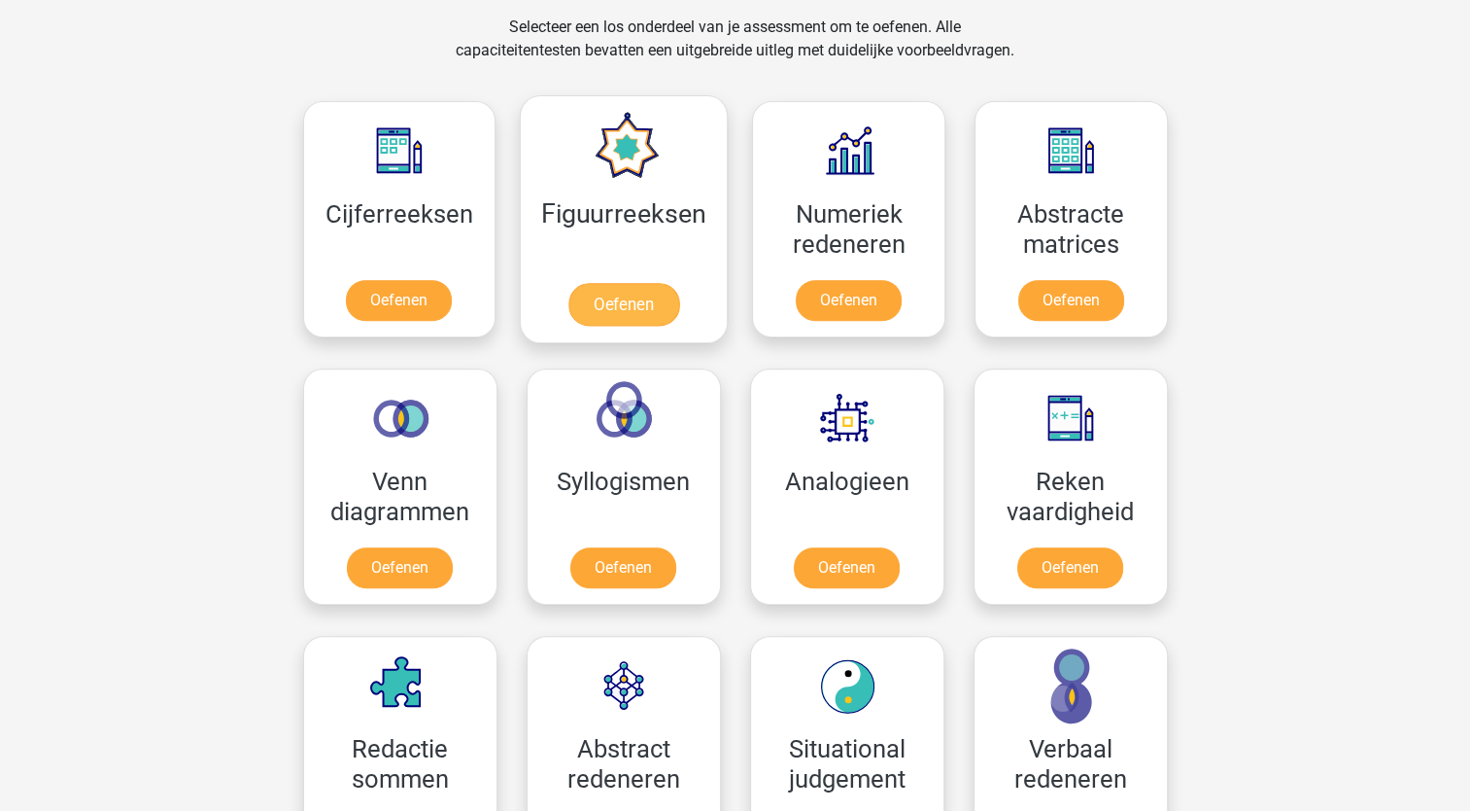
scroll to position [778, 0]
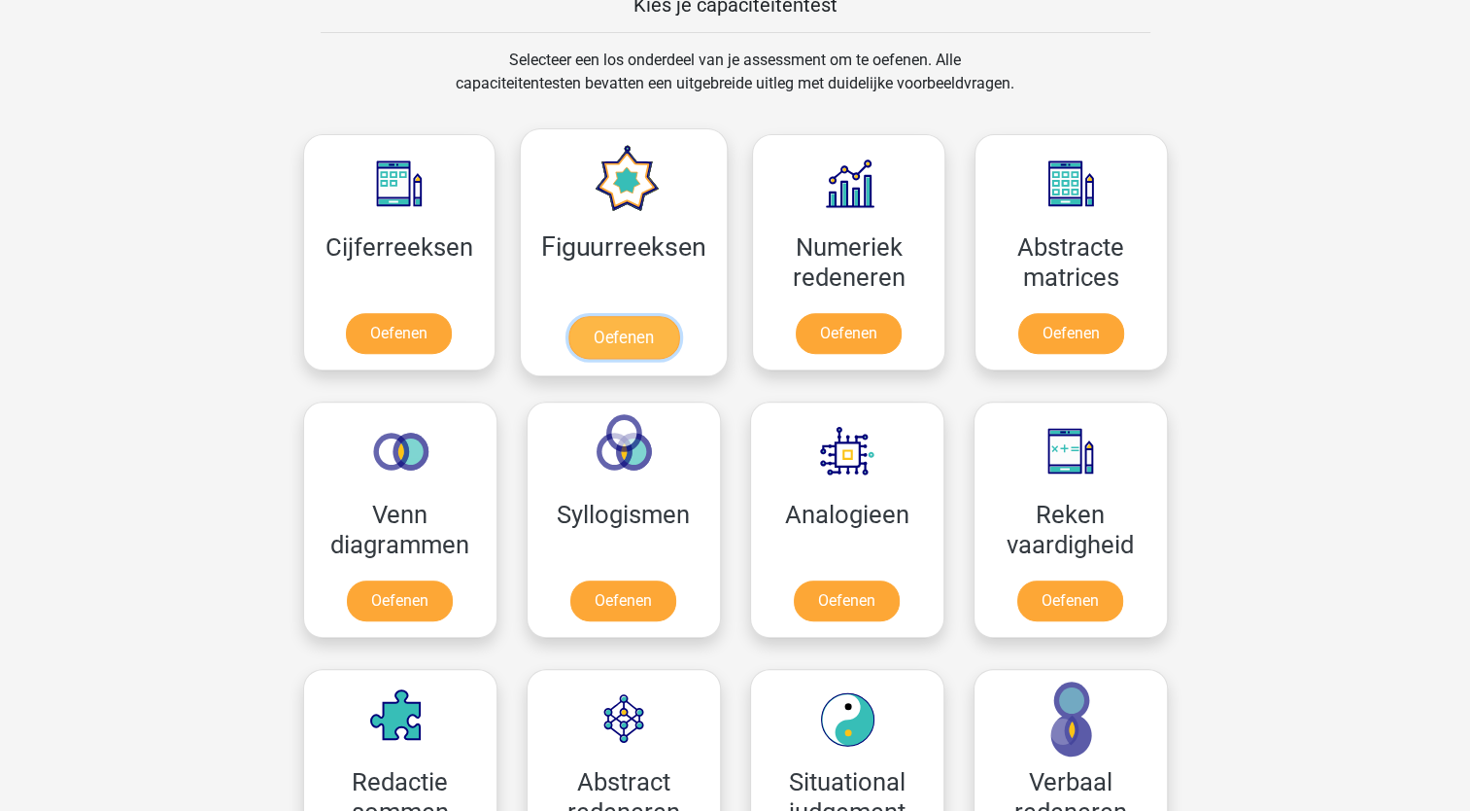
click at [606, 316] on link "Oefenen" at bounding box center [624, 337] width 111 height 43
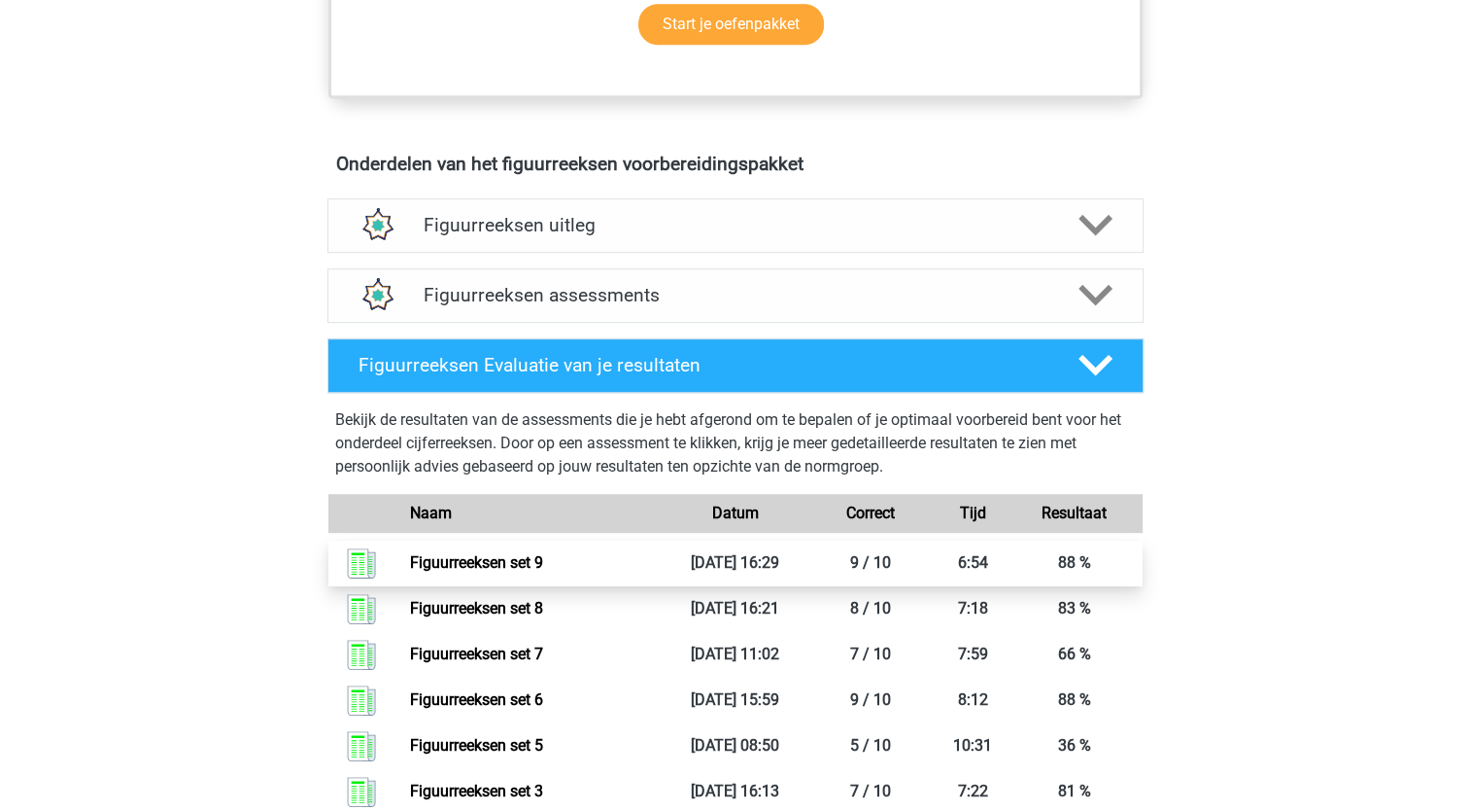
scroll to position [875, 0]
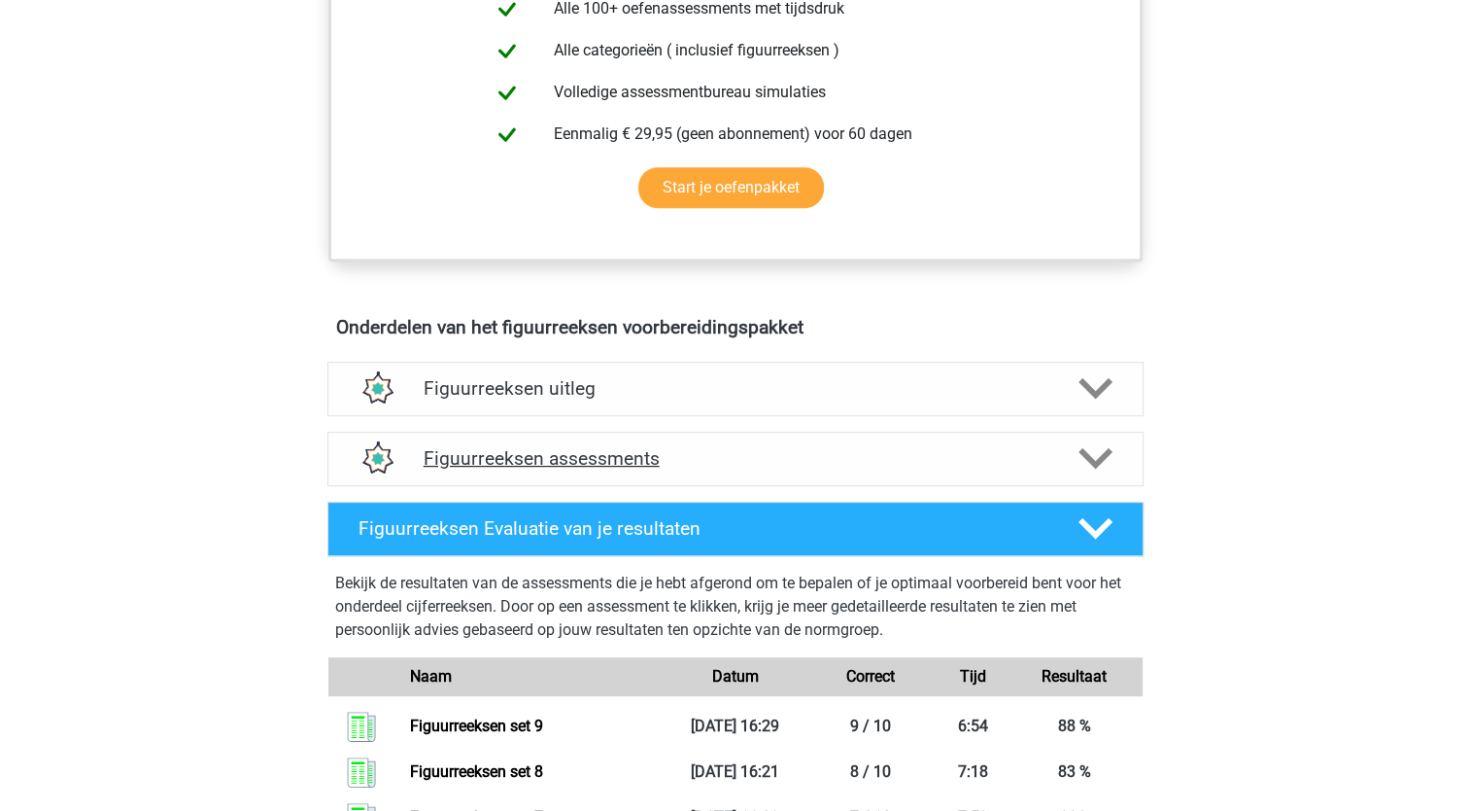
click at [599, 453] on h4 "Figuurreeksen assessments" at bounding box center [736, 458] width 624 height 22
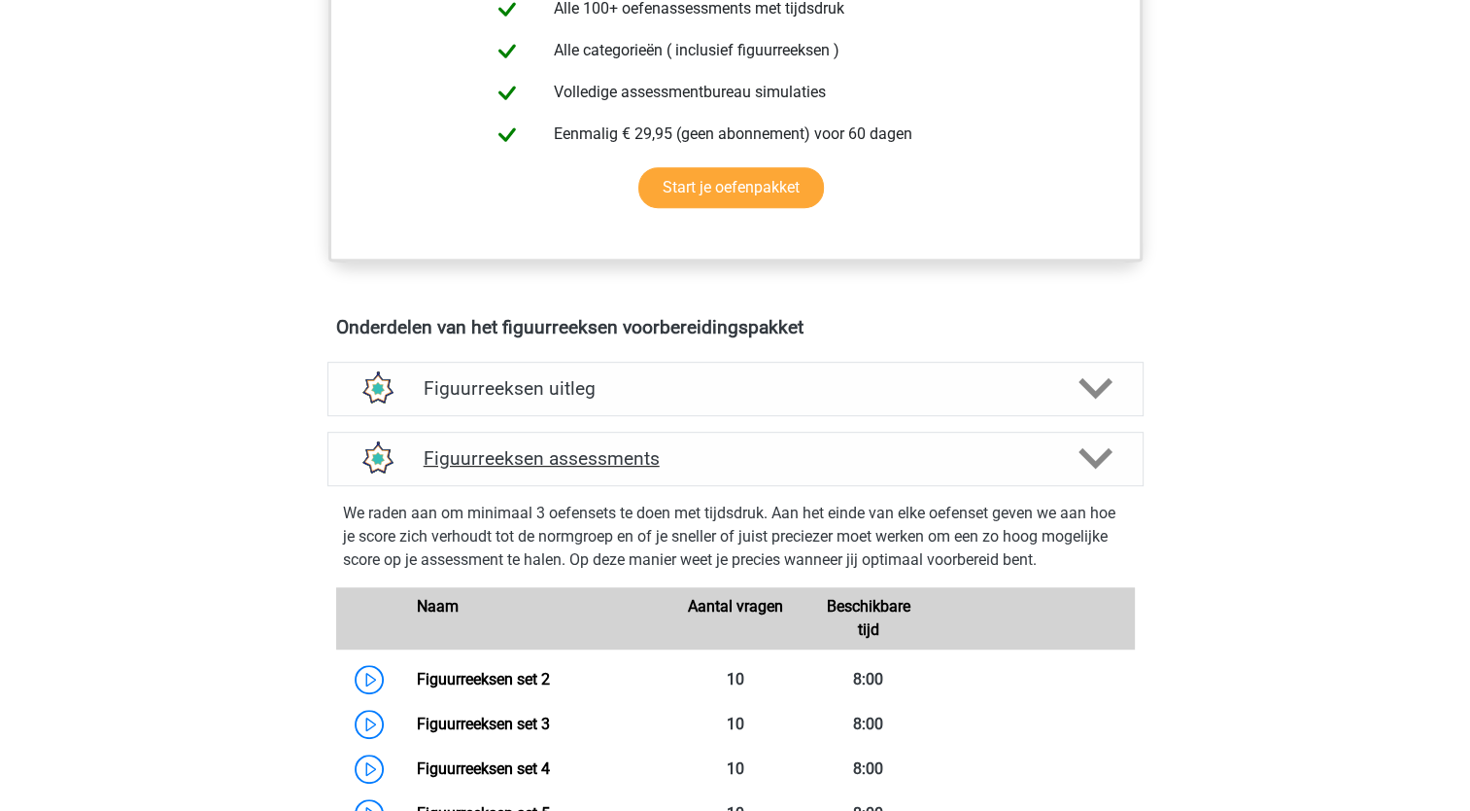
scroll to position [1069, 0]
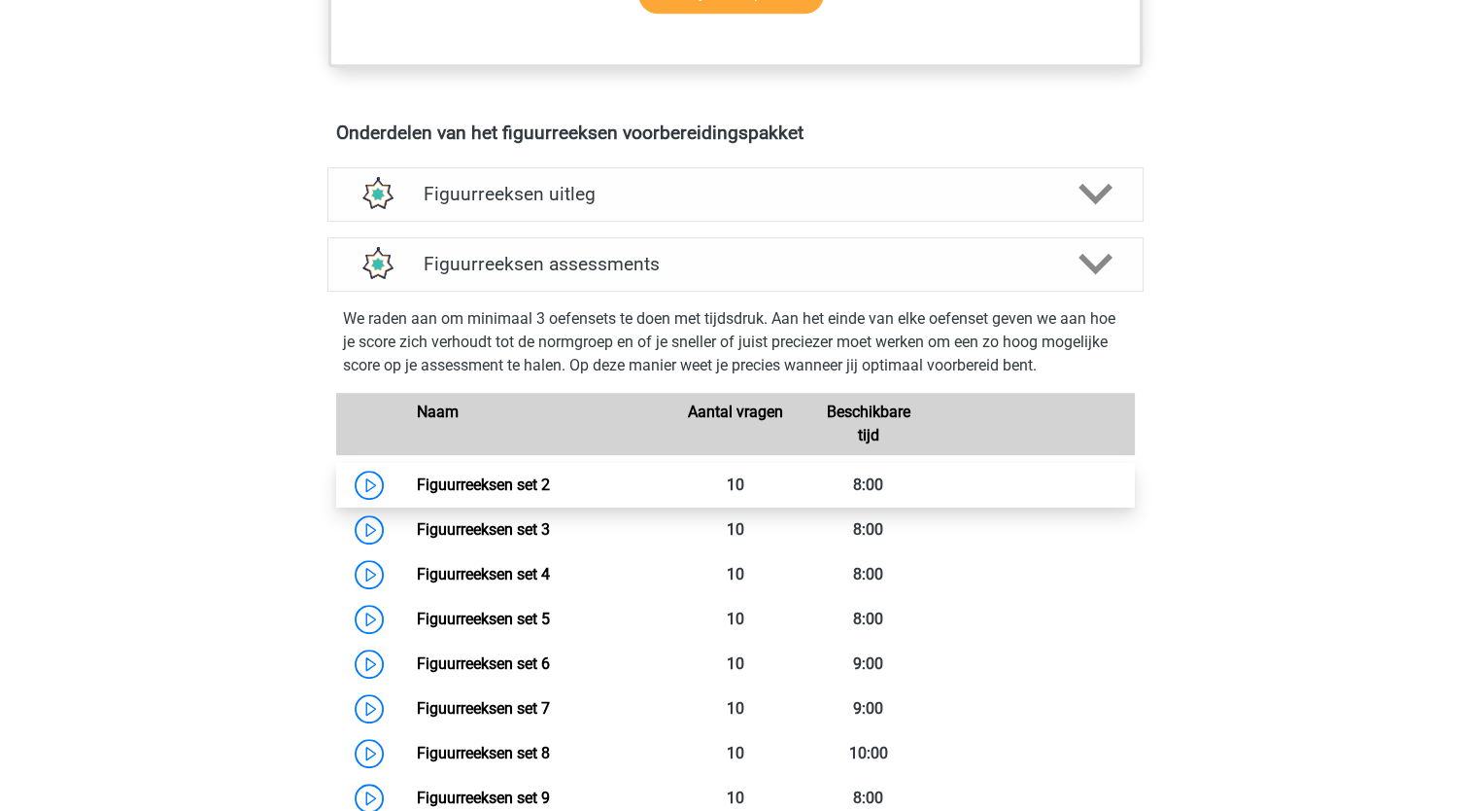
click at [534, 477] on link "Figuurreeksen set 2" at bounding box center [483, 484] width 133 height 18
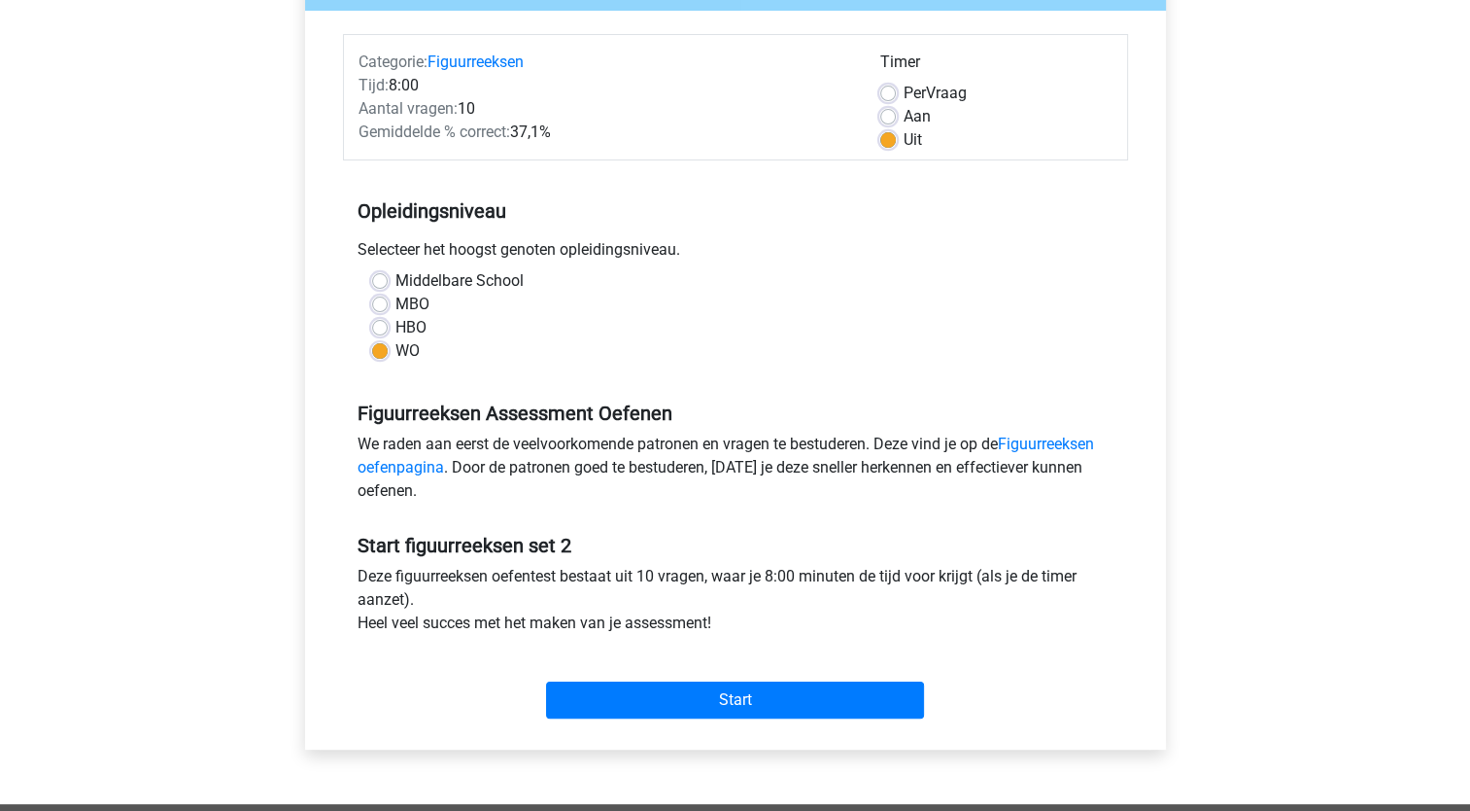
scroll to position [486, 0]
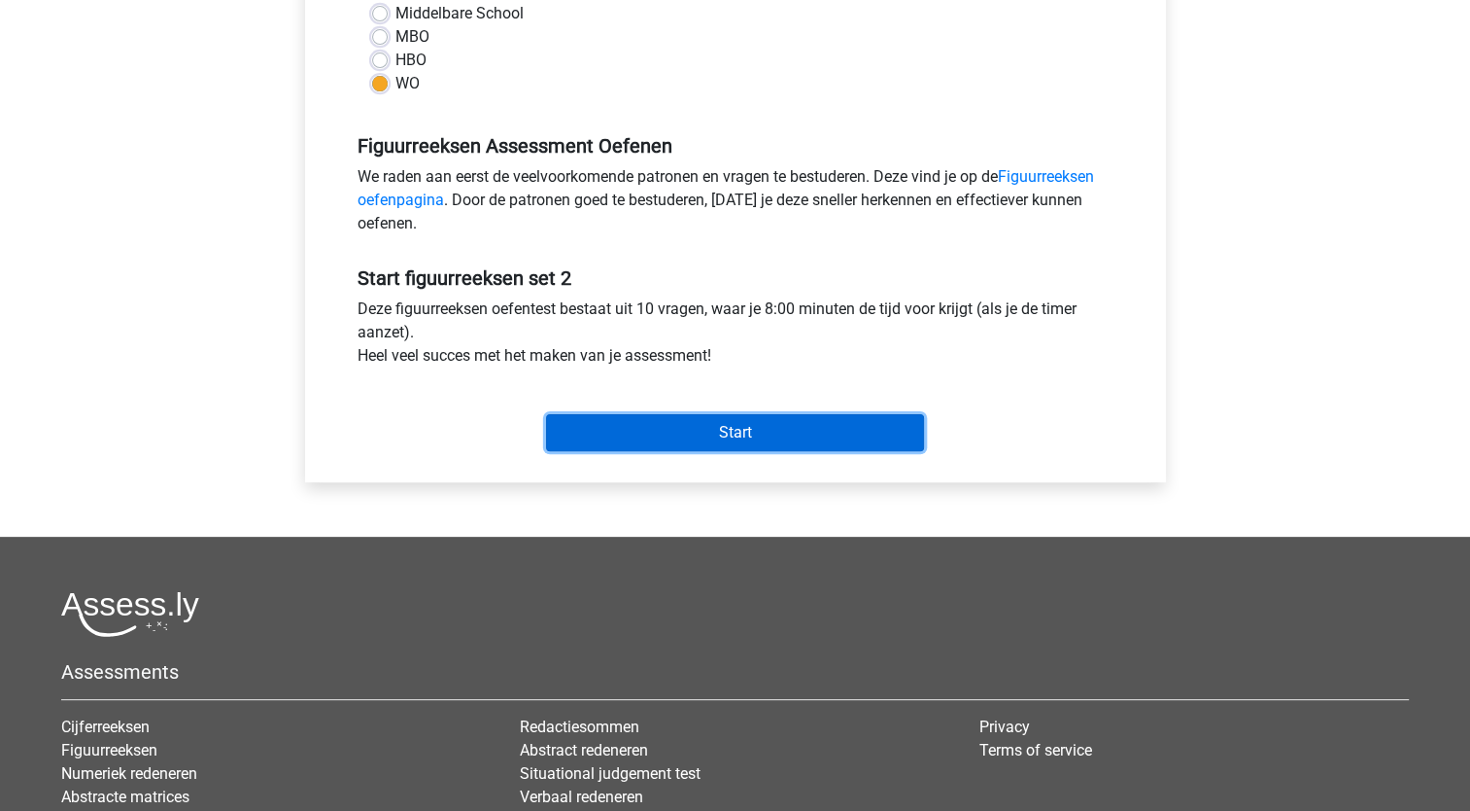
click at [743, 426] on input "Start" at bounding box center [735, 432] width 378 height 37
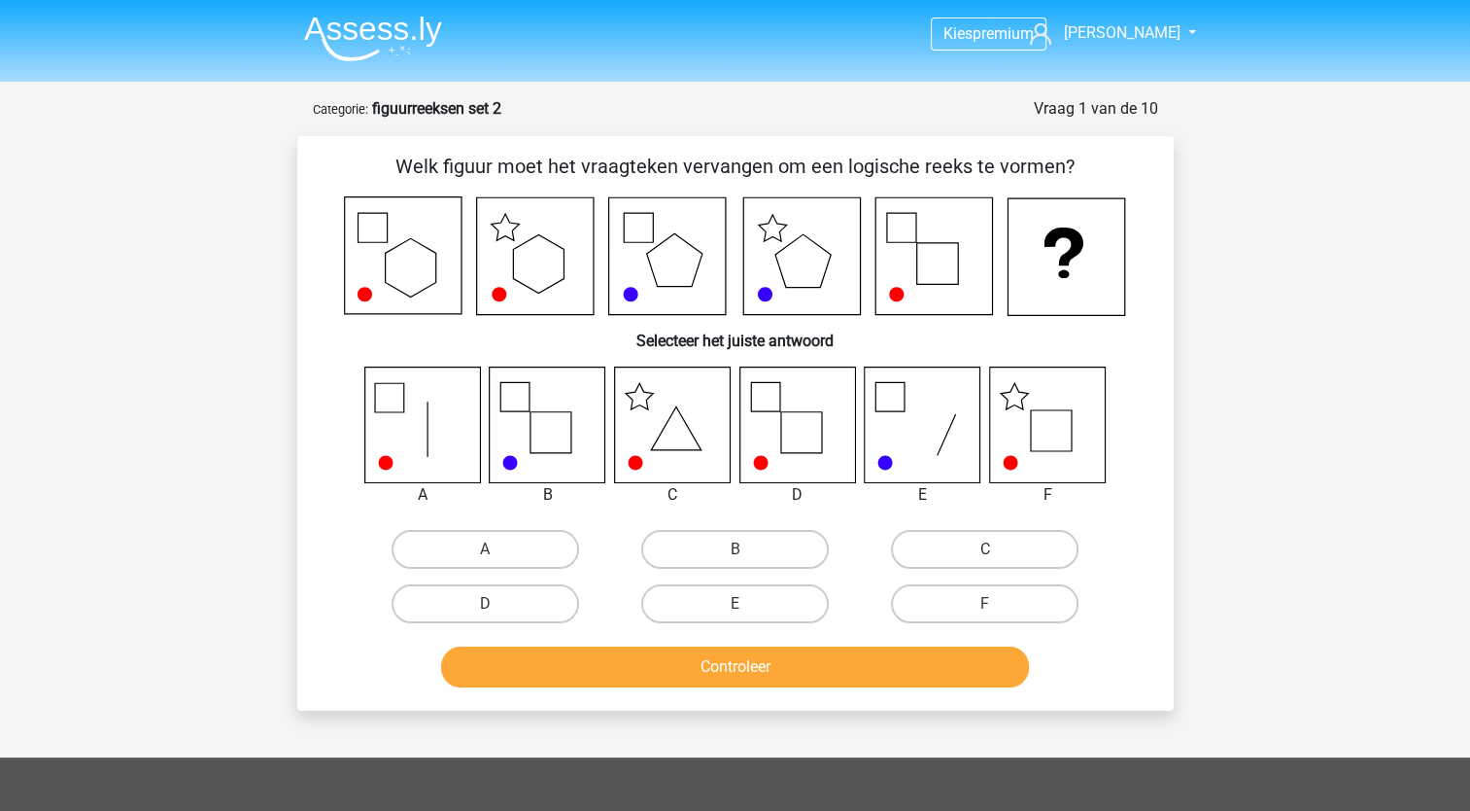
click at [1053, 461] on icon at bounding box center [1047, 424] width 116 height 116
click at [986, 605] on input "F" at bounding box center [991, 610] width 13 height 13
radio input "true"
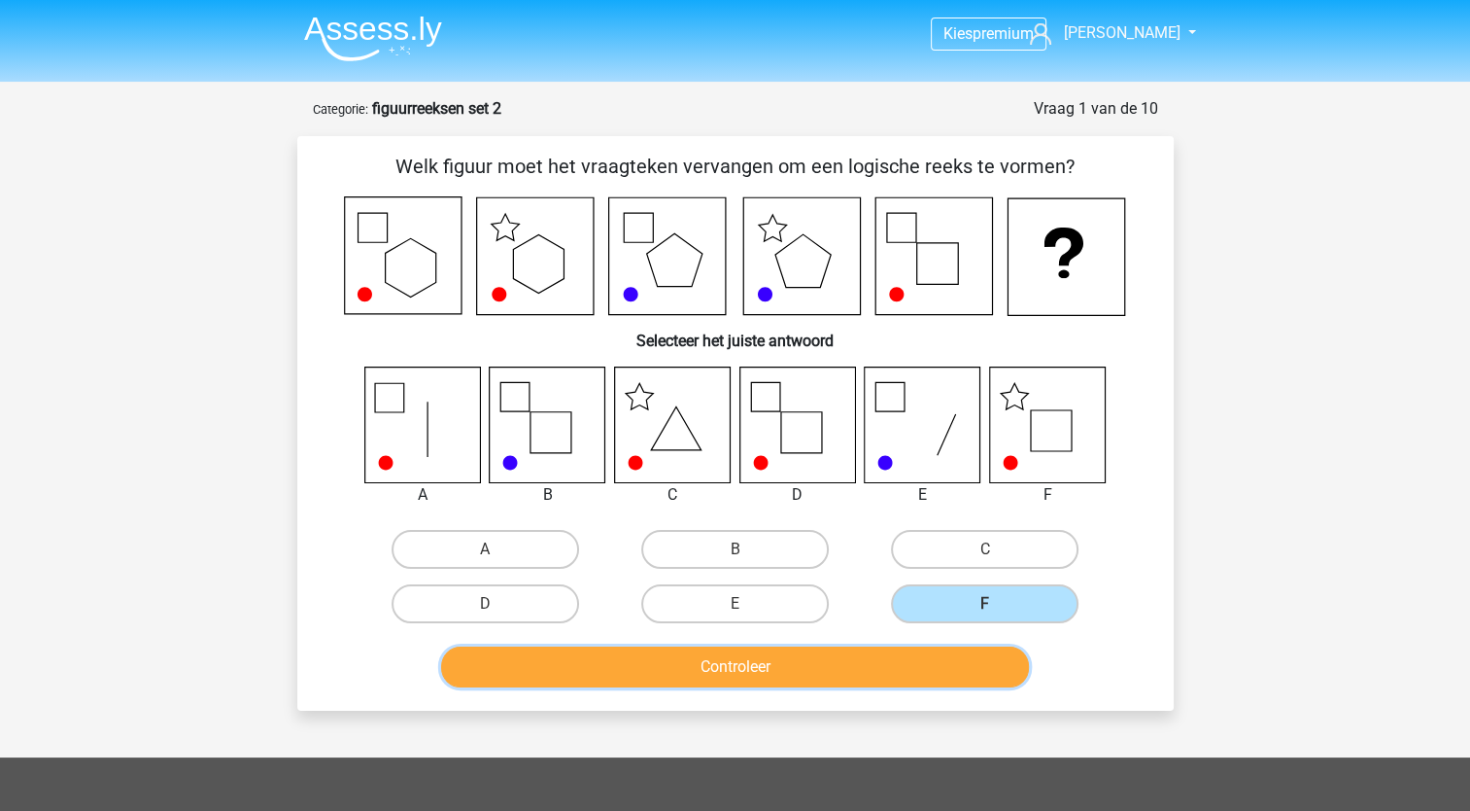
click at [938, 684] on button "Controleer" at bounding box center [735, 666] width 588 height 41
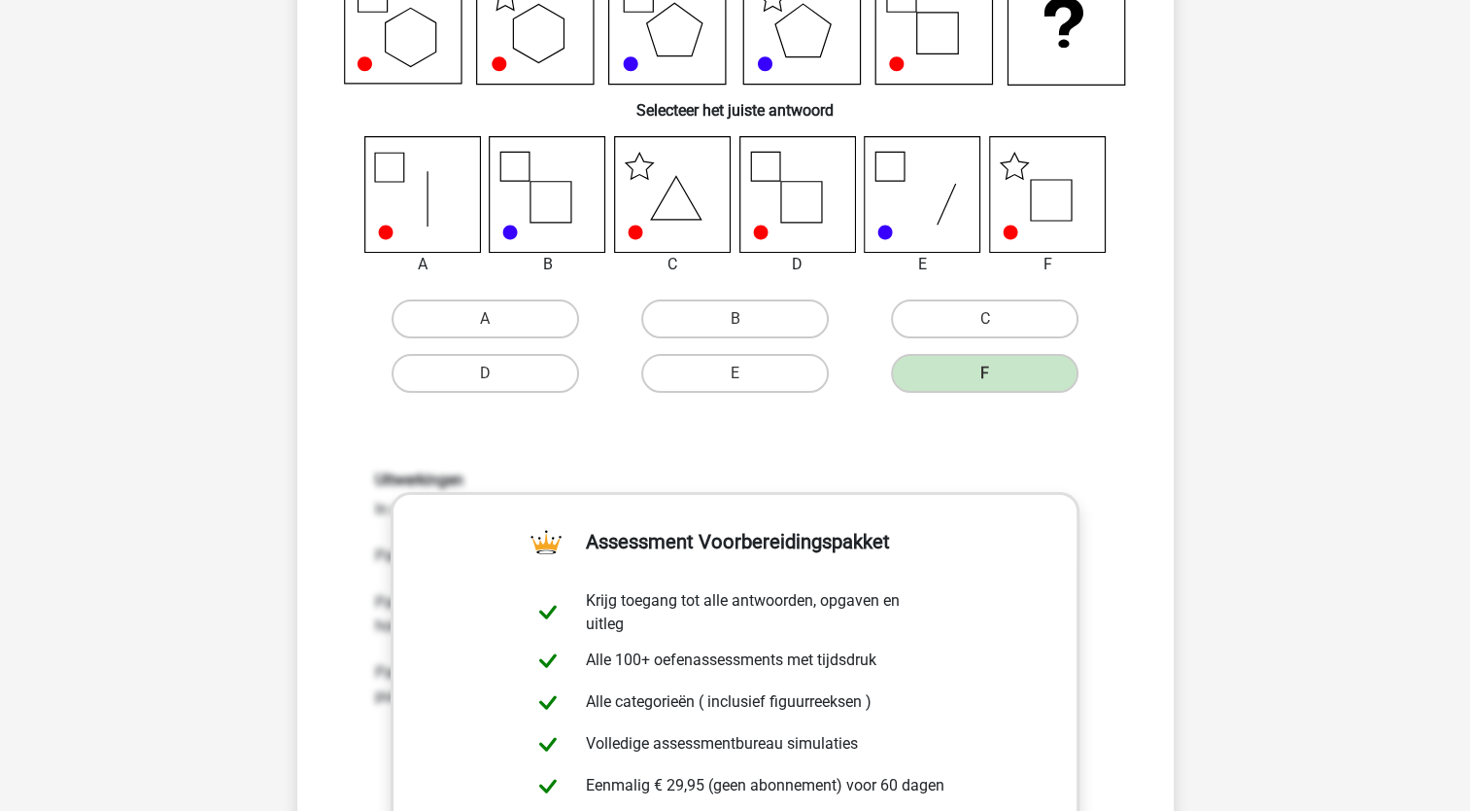
scroll to position [486, 0]
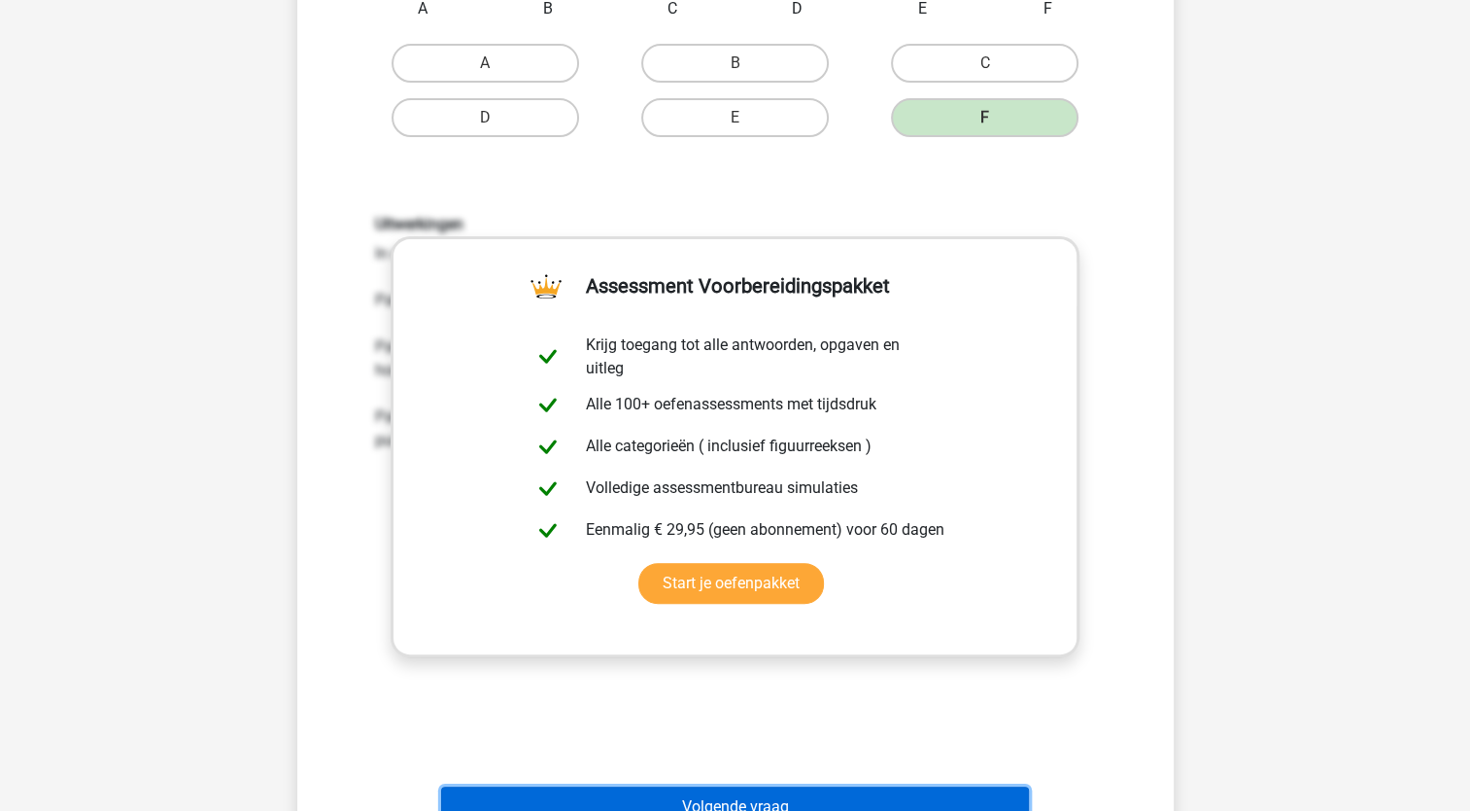
click at [917, 795] on button "Volgende vraag" at bounding box center [735, 806] width 588 height 41
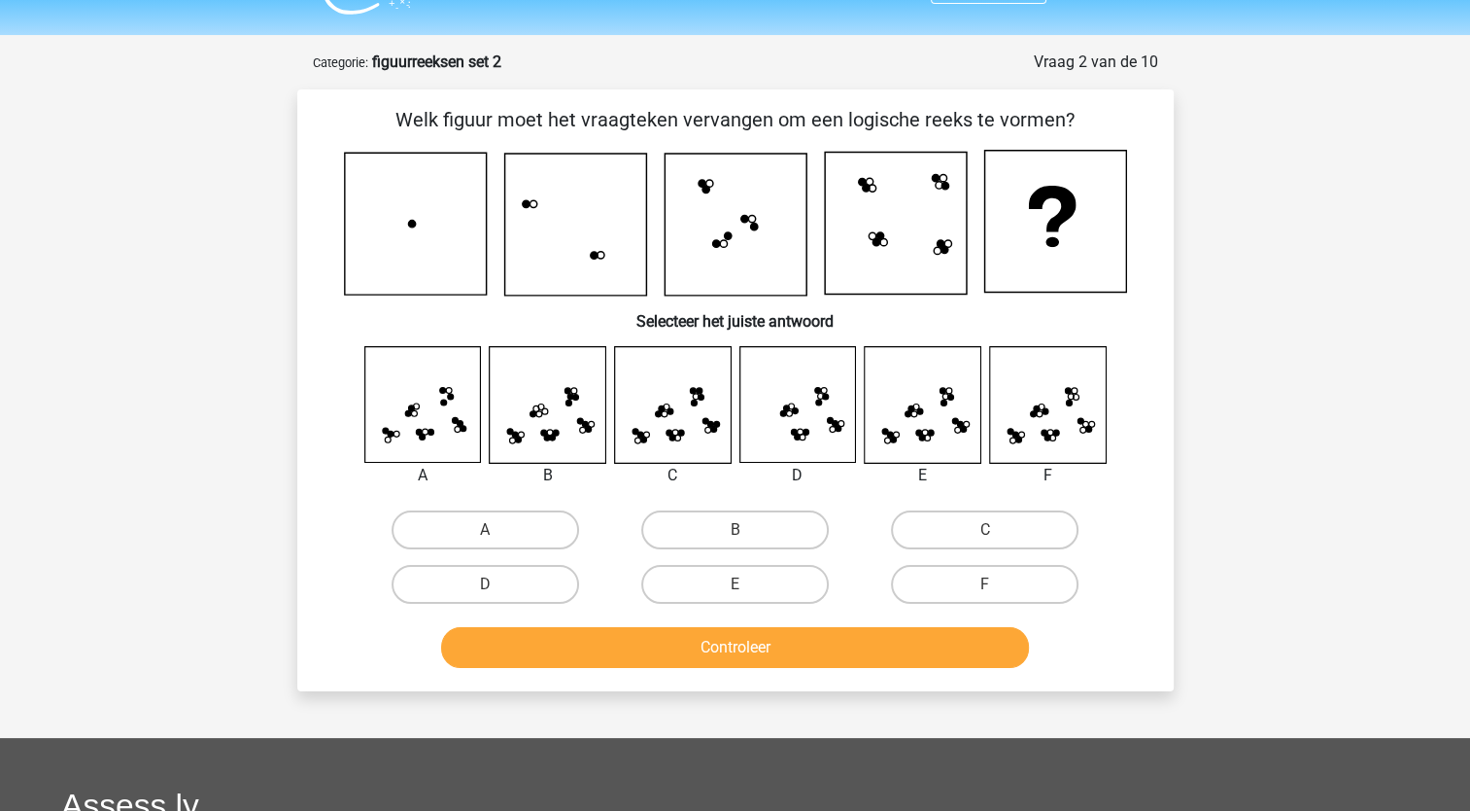
scroll to position [0, 0]
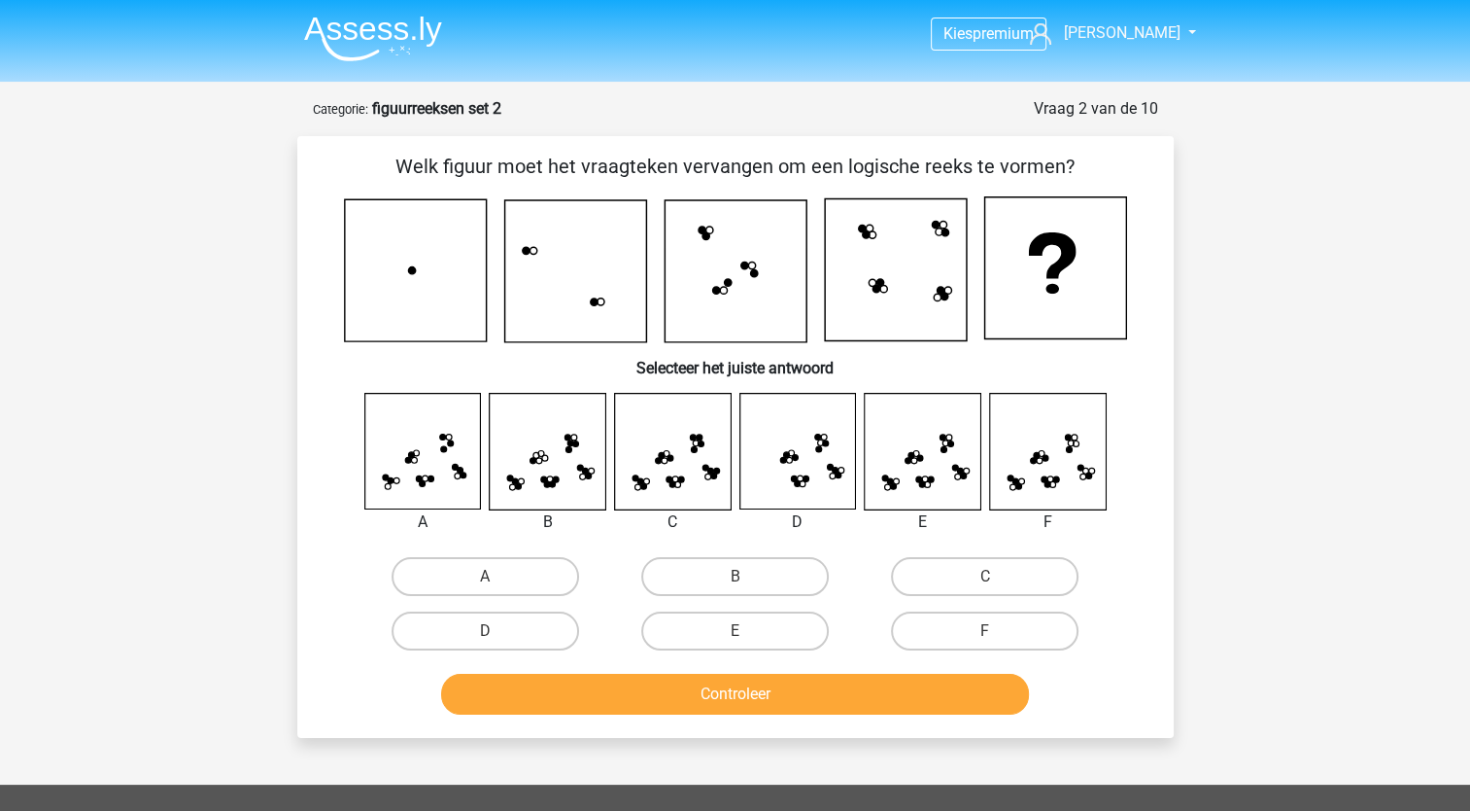
drag, startPoint x: 744, startPoint y: 641, endPoint x: 770, endPoint y: 663, distance: 33.1
click at [745, 642] on div "E" at bounding box center [735, 630] width 234 height 39
click at [803, 704] on button "Controleer" at bounding box center [735, 694] width 588 height 41
click at [766, 633] on label "E" at bounding box center [735, 630] width 188 height 39
click at [747, 633] on input "E" at bounding box center [741, 637] width 13 height 13
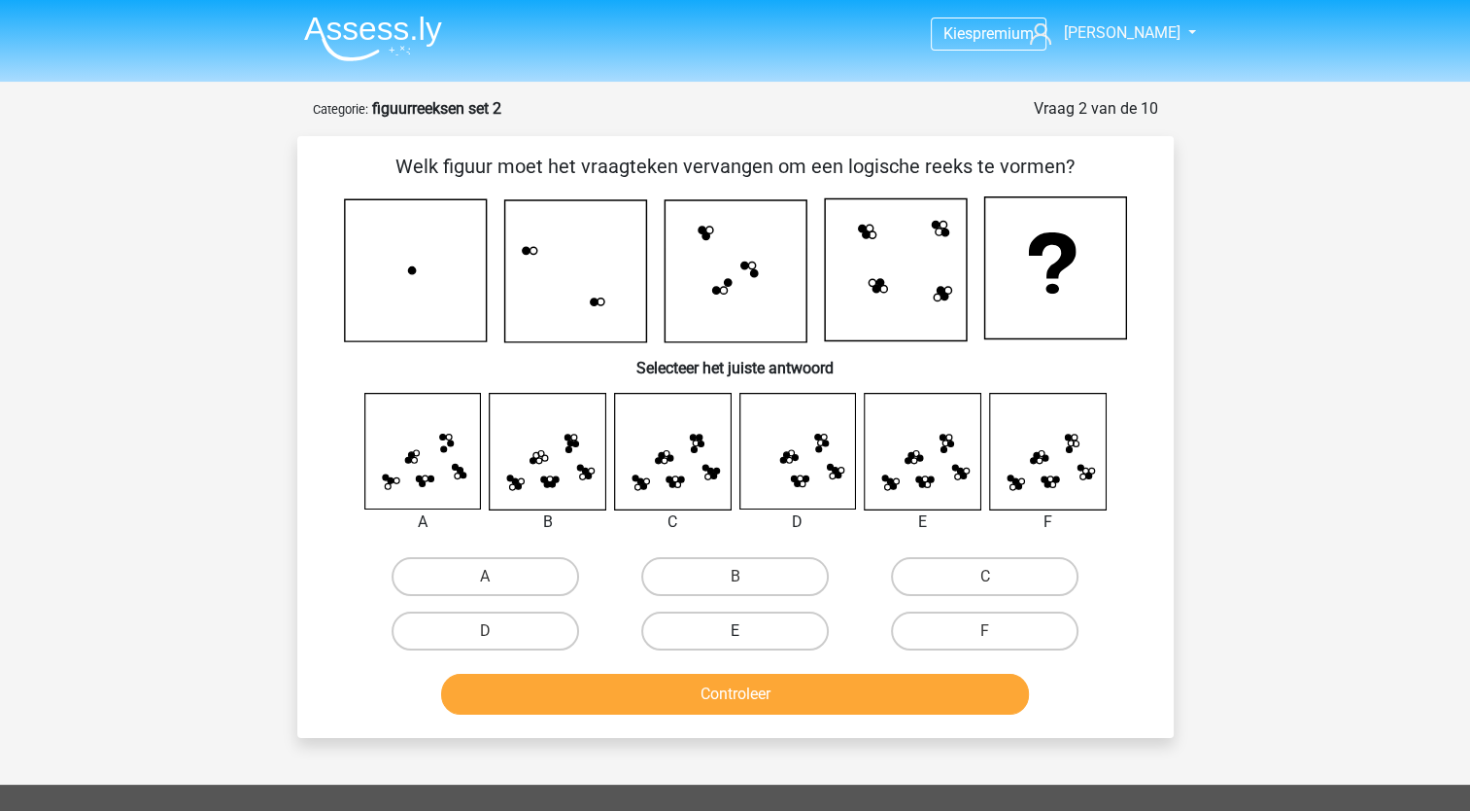
radio input "true"
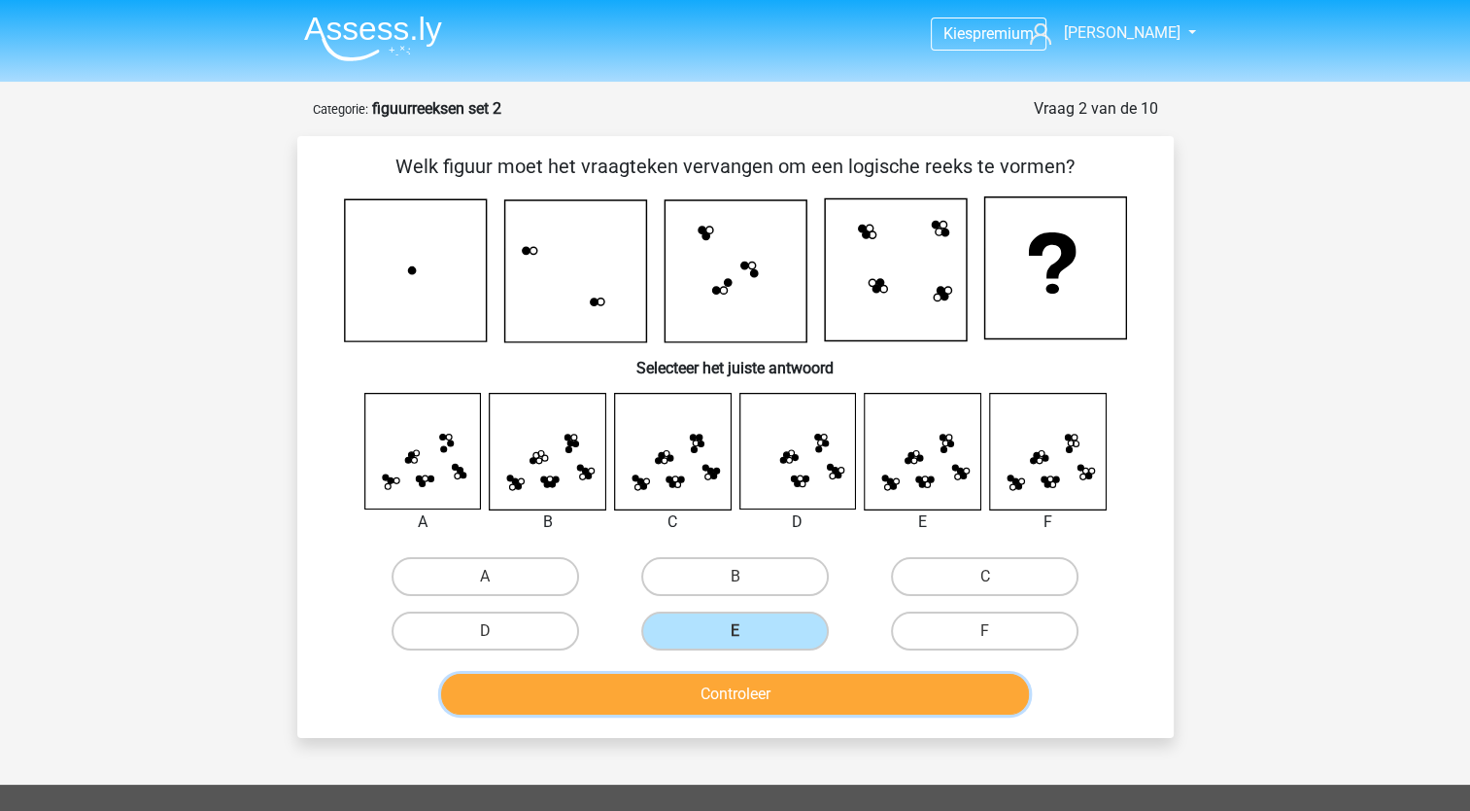
click at [798, 691] on button "Controleer" at bounding box center [735, 694] width 588 height 41
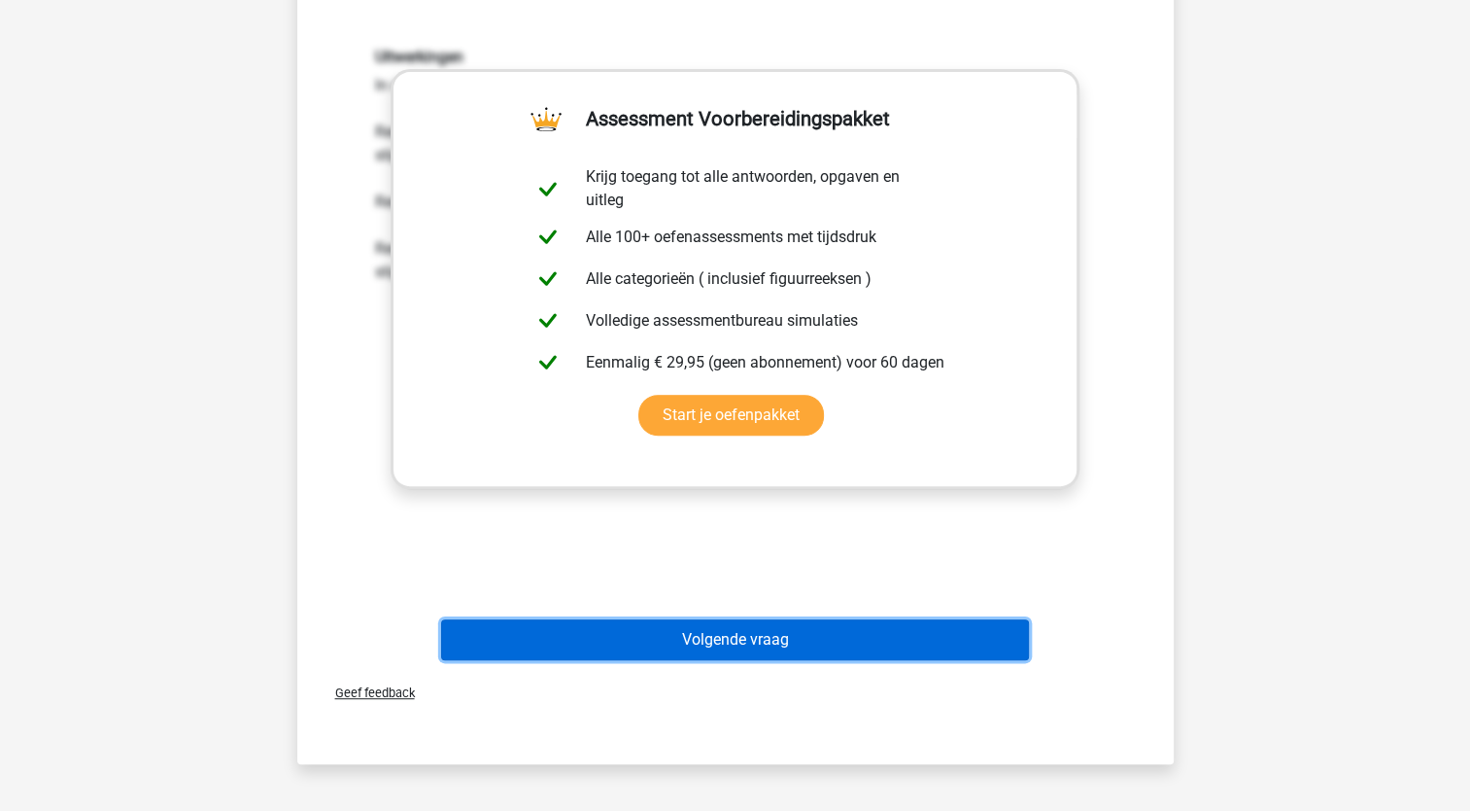
click at [776, 642] on button "Volgende vraag" at bounding box center [735, 639] width 588 height 41
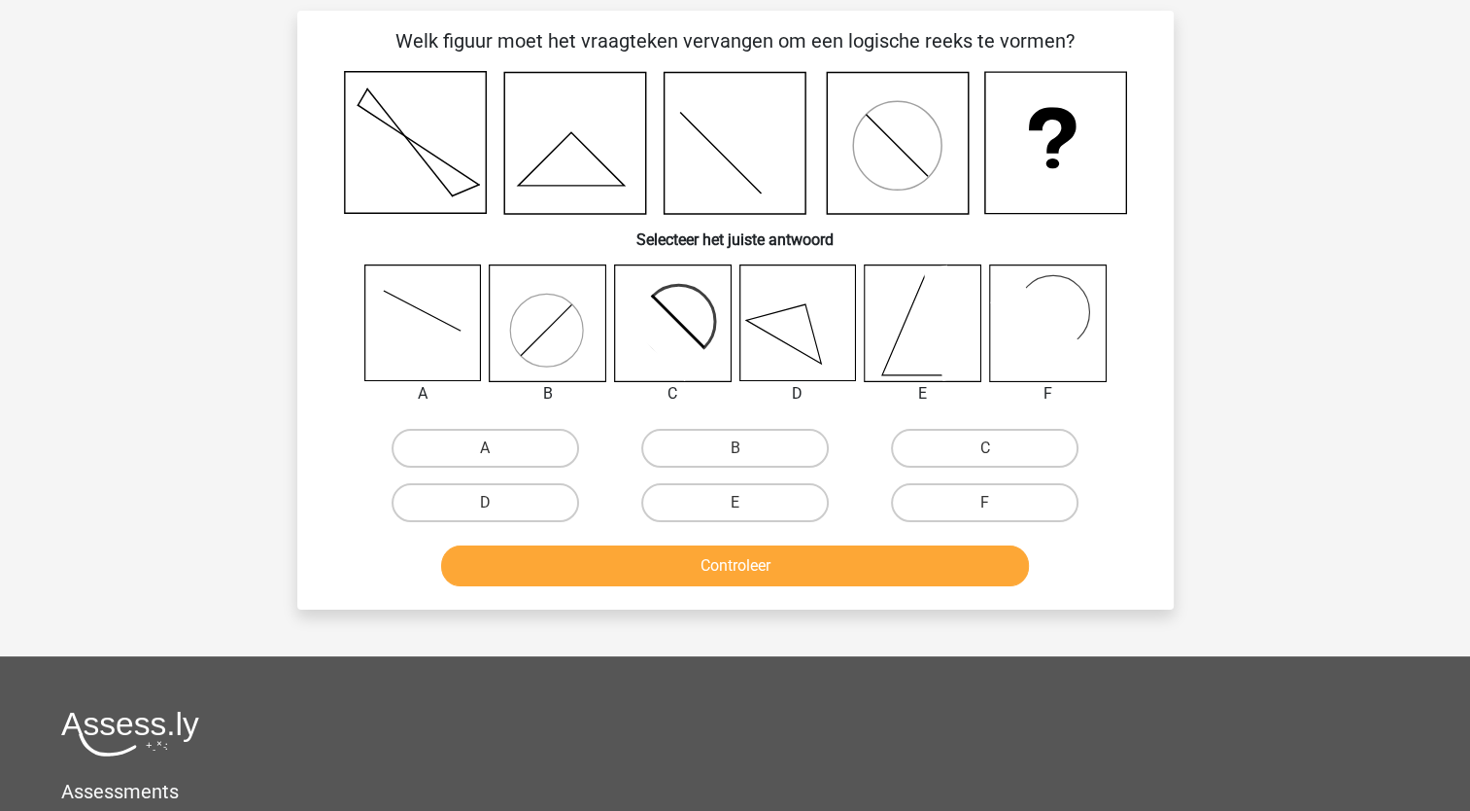
scroll to position [97, 0]
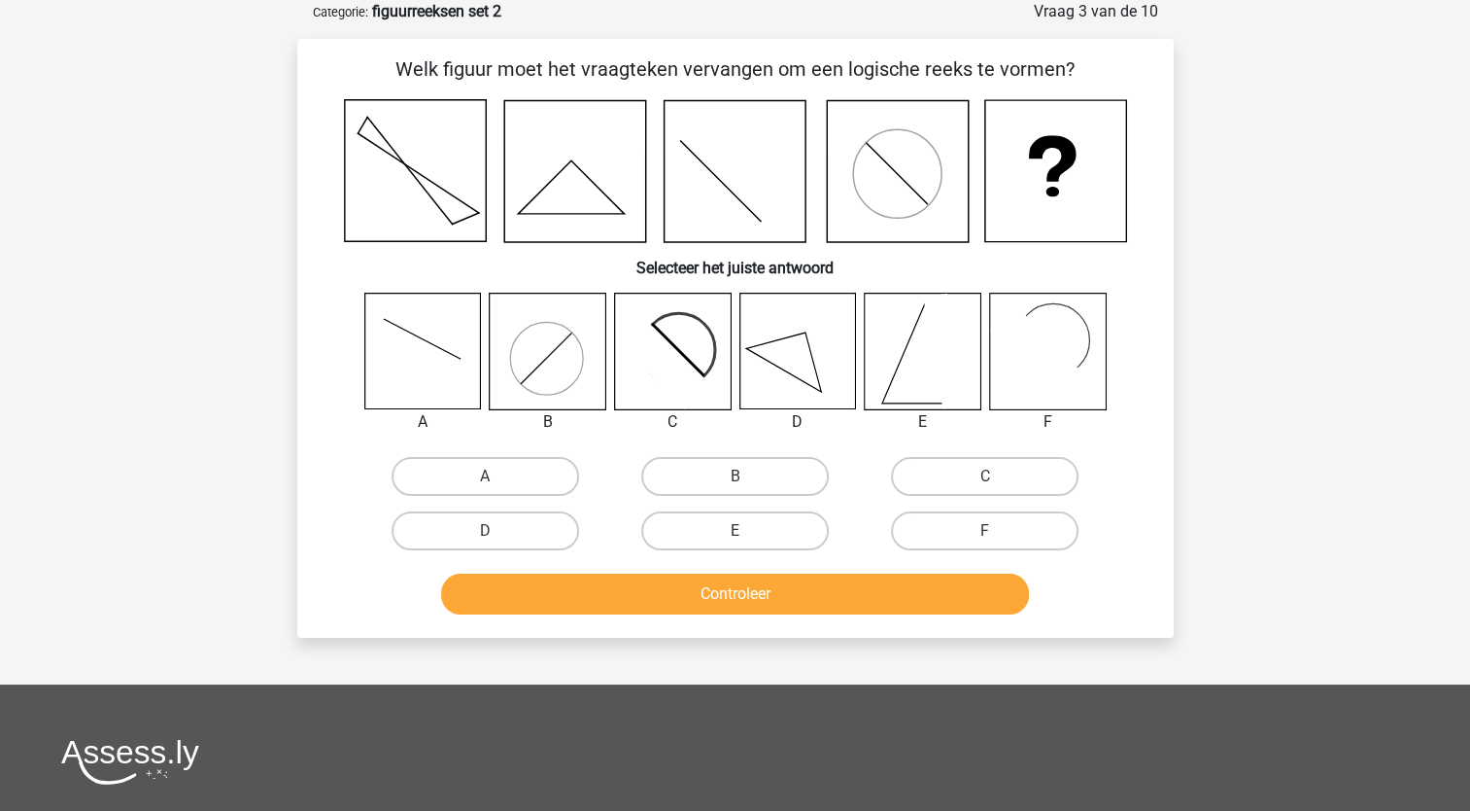
click at [661, 348] on icon at bounding box center [663, 362] width 94 height 94
click at [927, 476] on label "C" at bounding box center [985, 476] width 188 height 39
click at [985, 476] on input "C" at bounding box center [991, 482] width 13 height 13
radio input "true"
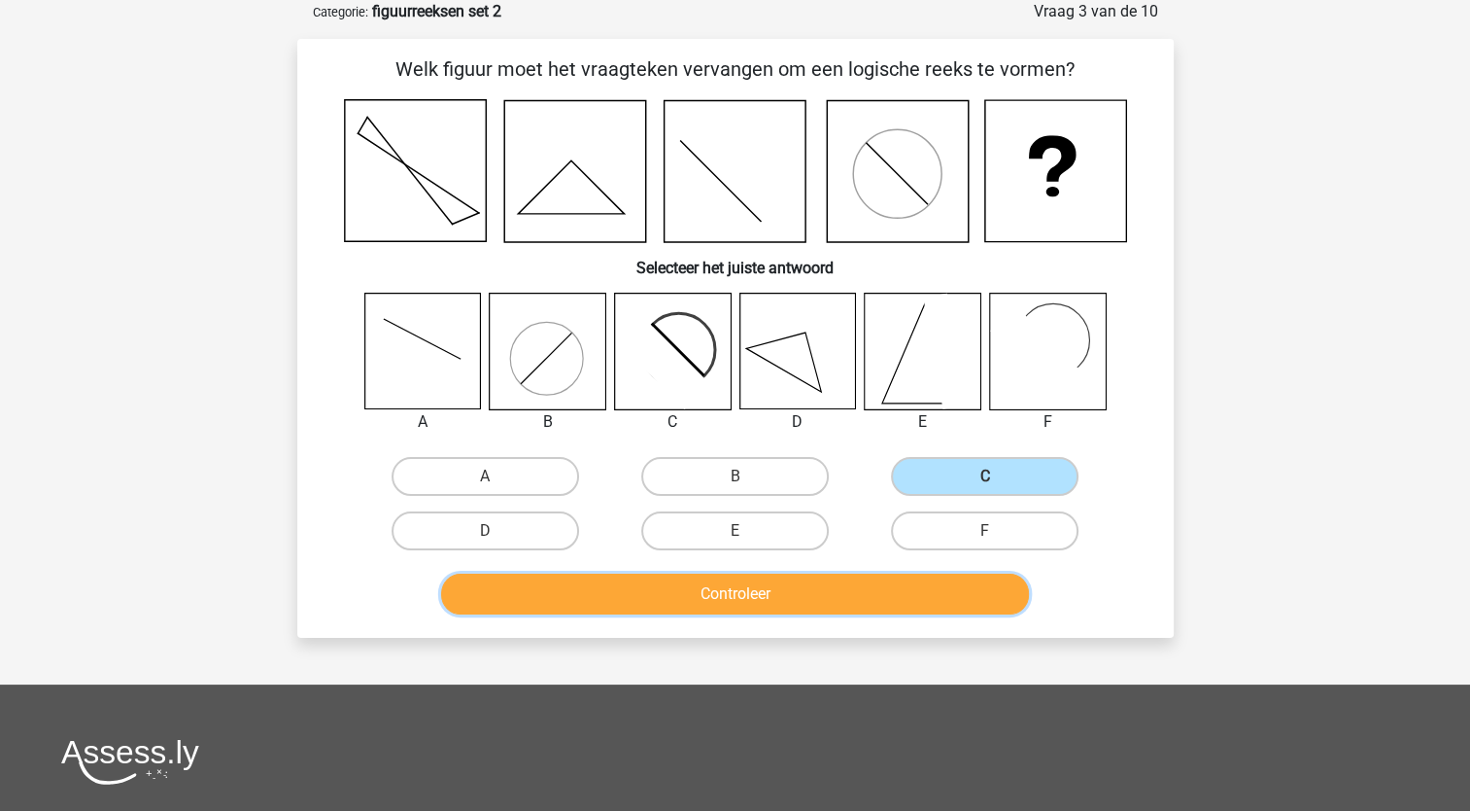
click at [842, 593] on button "Controleer" at bounding box center [735, 593] width 588 height 41
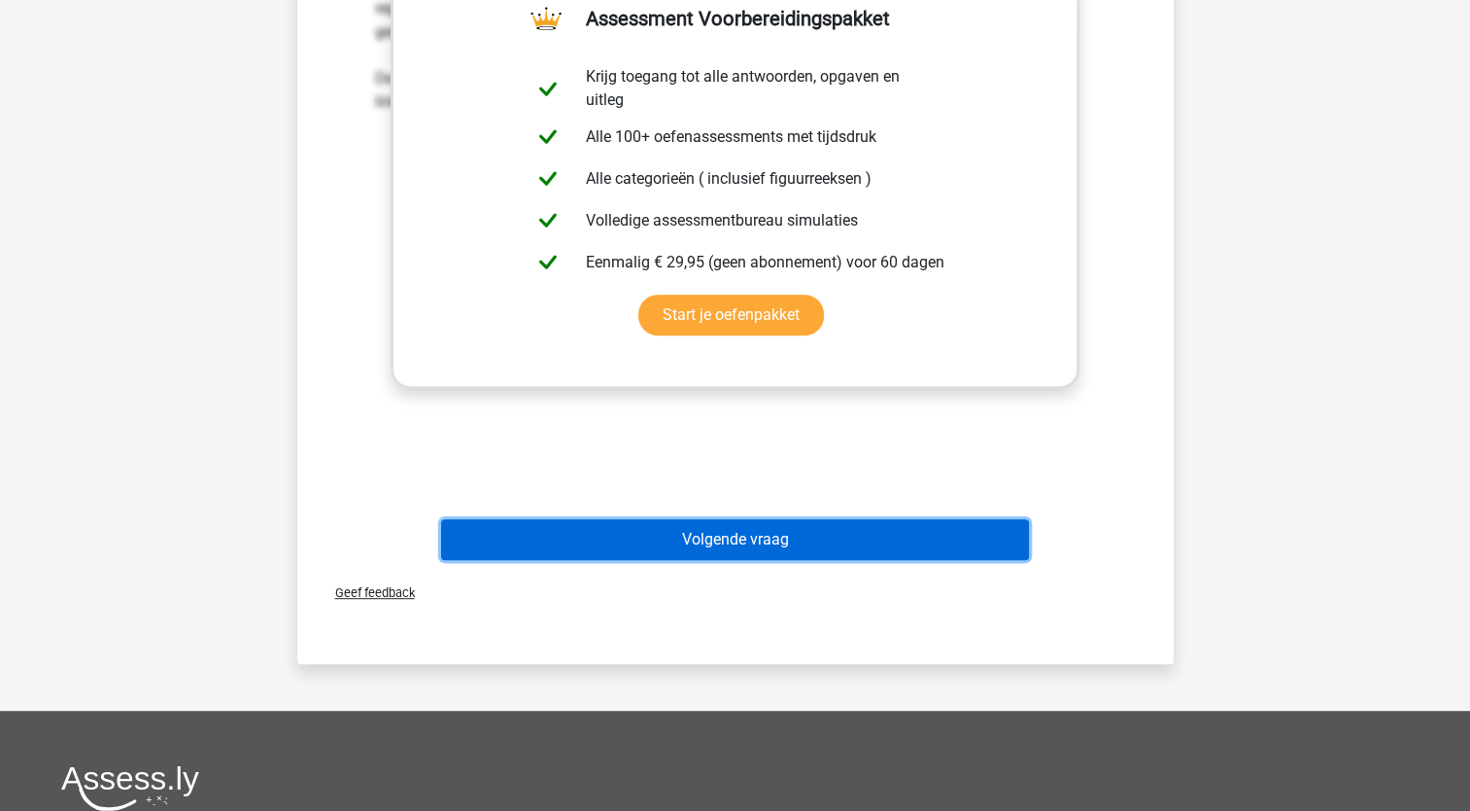
click at [750, 542] on button "Volgende vraag" at bounding box center [735, 539] width 588 height 41
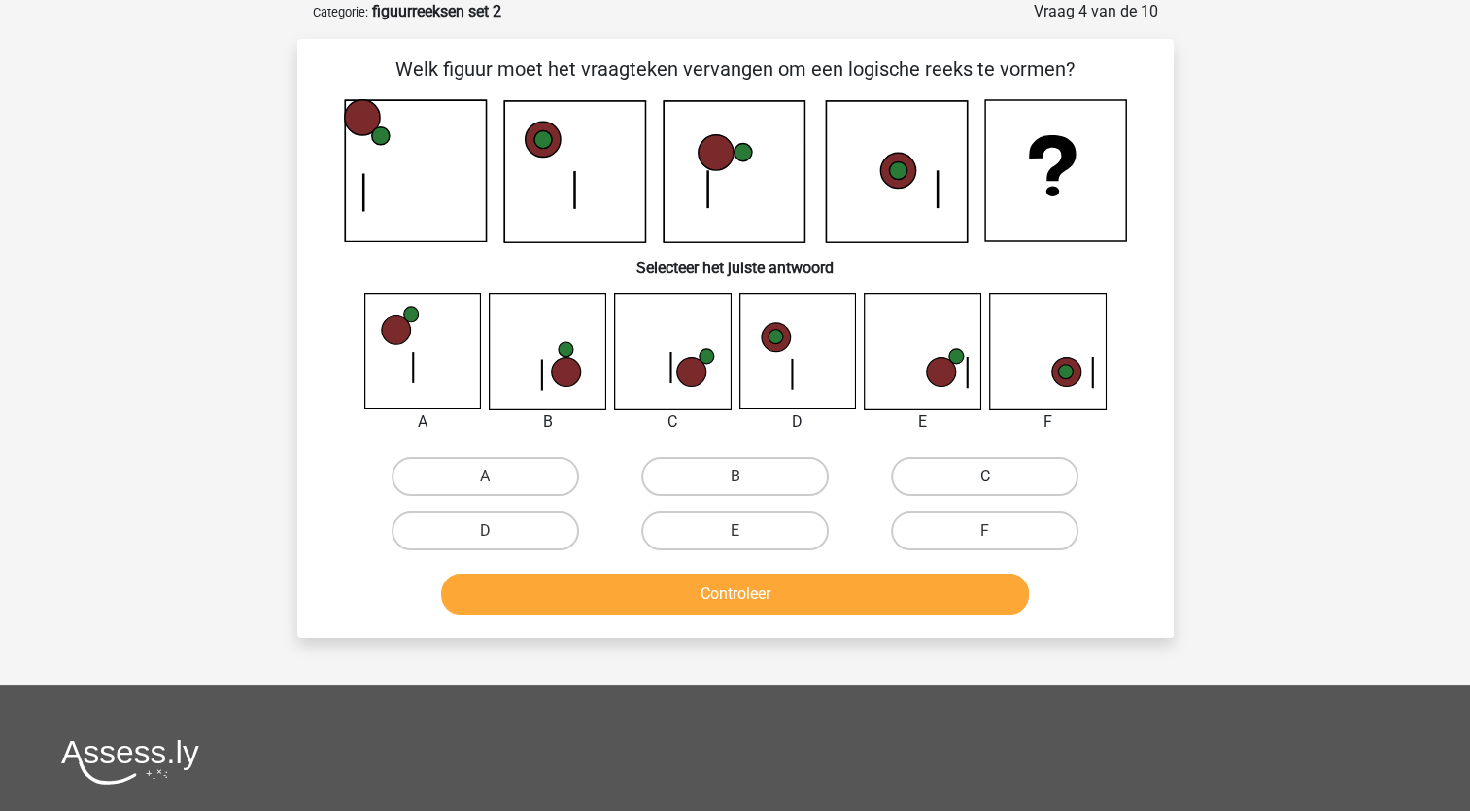
drag, startPoint x: 935, startPoint y: 453, endPoint x: 965, endPoint y: 480, distance: 40.6
click at [942, 461] on div "C" at bounding box center [985, 476] width 250 height 54
click at [969, 484] on label "C" at bounding box center [985, 476] width 188 height 39
click at [985, 484] on input "C" at bounding box center [991, 482] width 13 height 13
radio input "true"
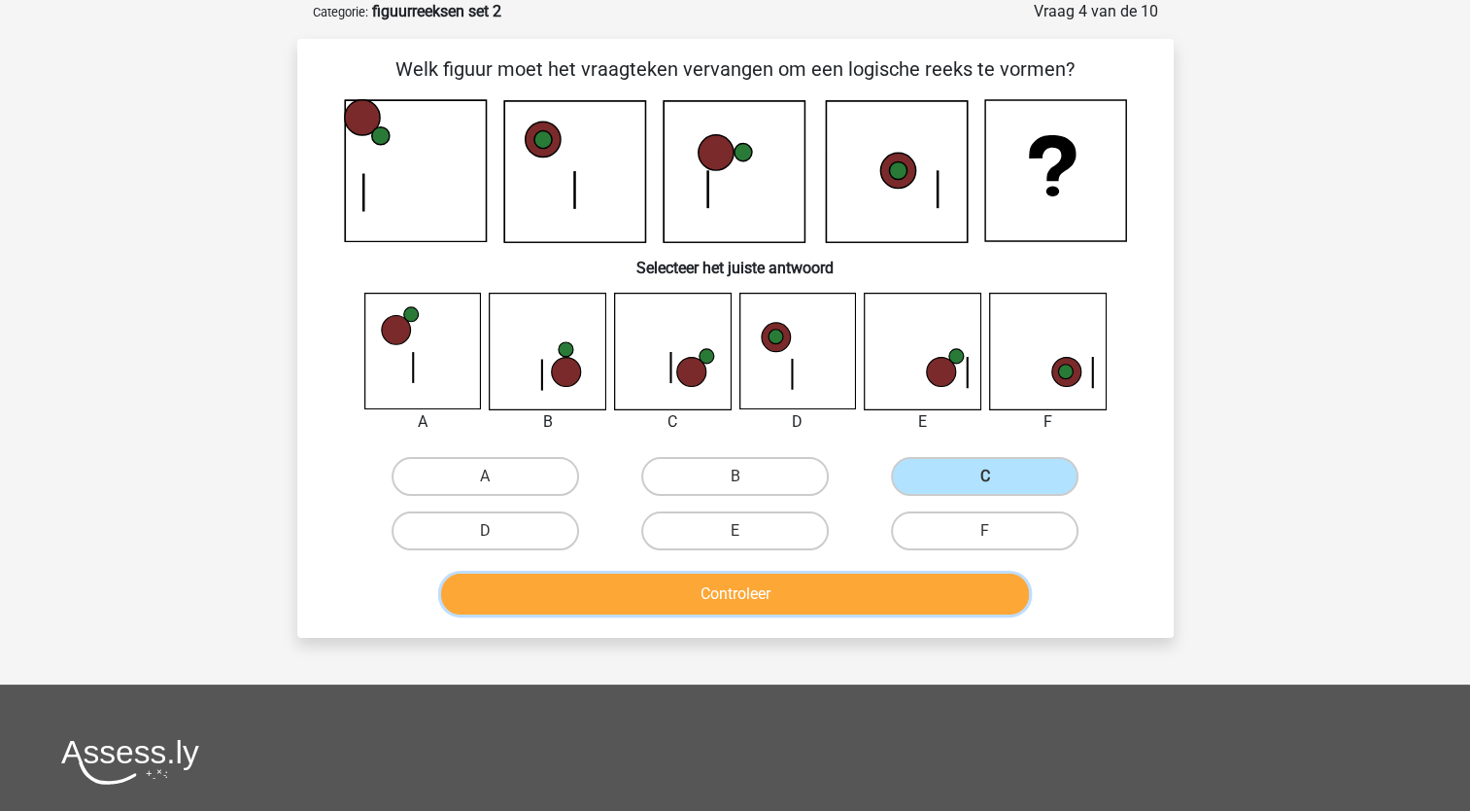
click at [785, 589] on button "Controleer" at bounding box center [735, 593] width 588 height 41
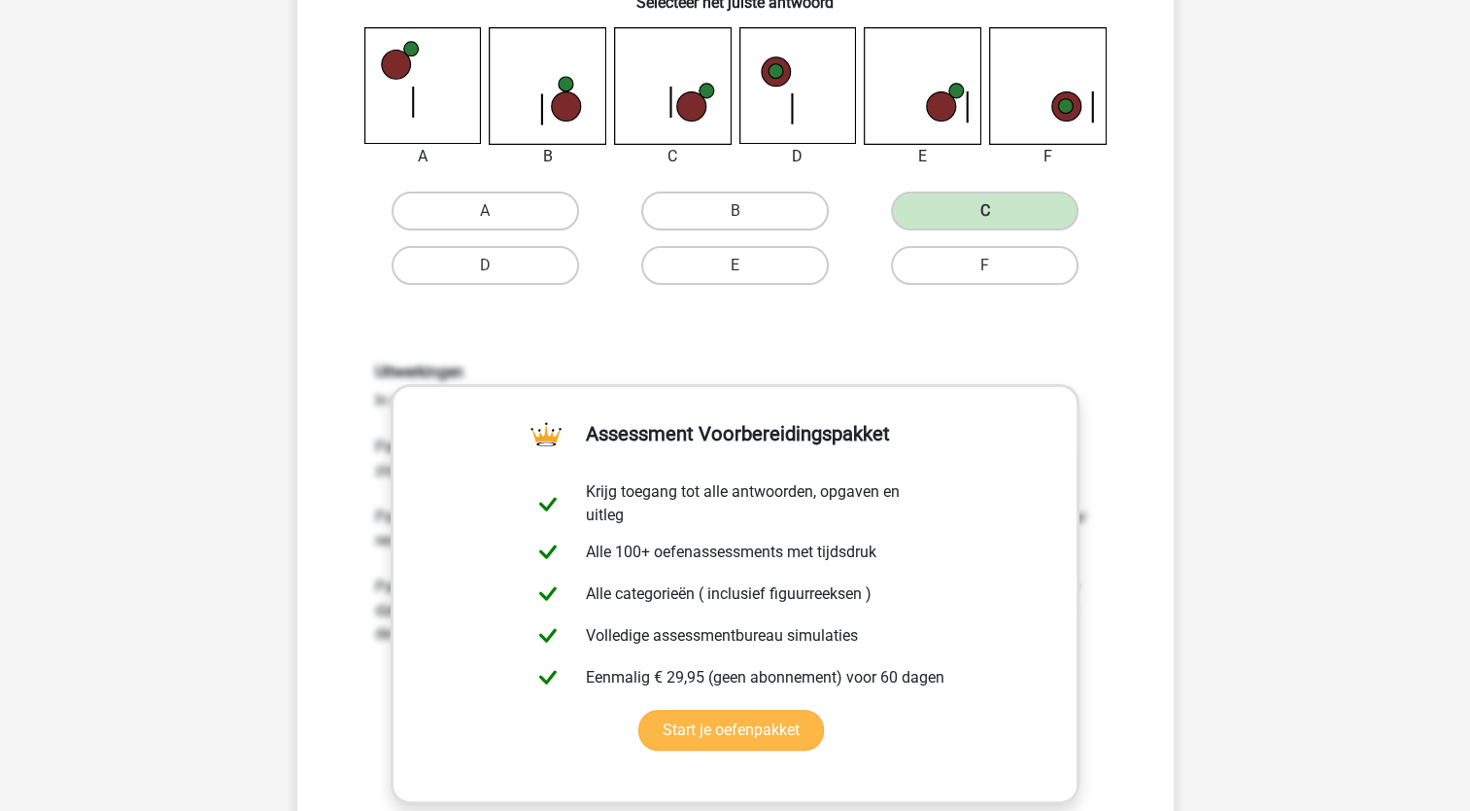
scroll to position [680, 0]
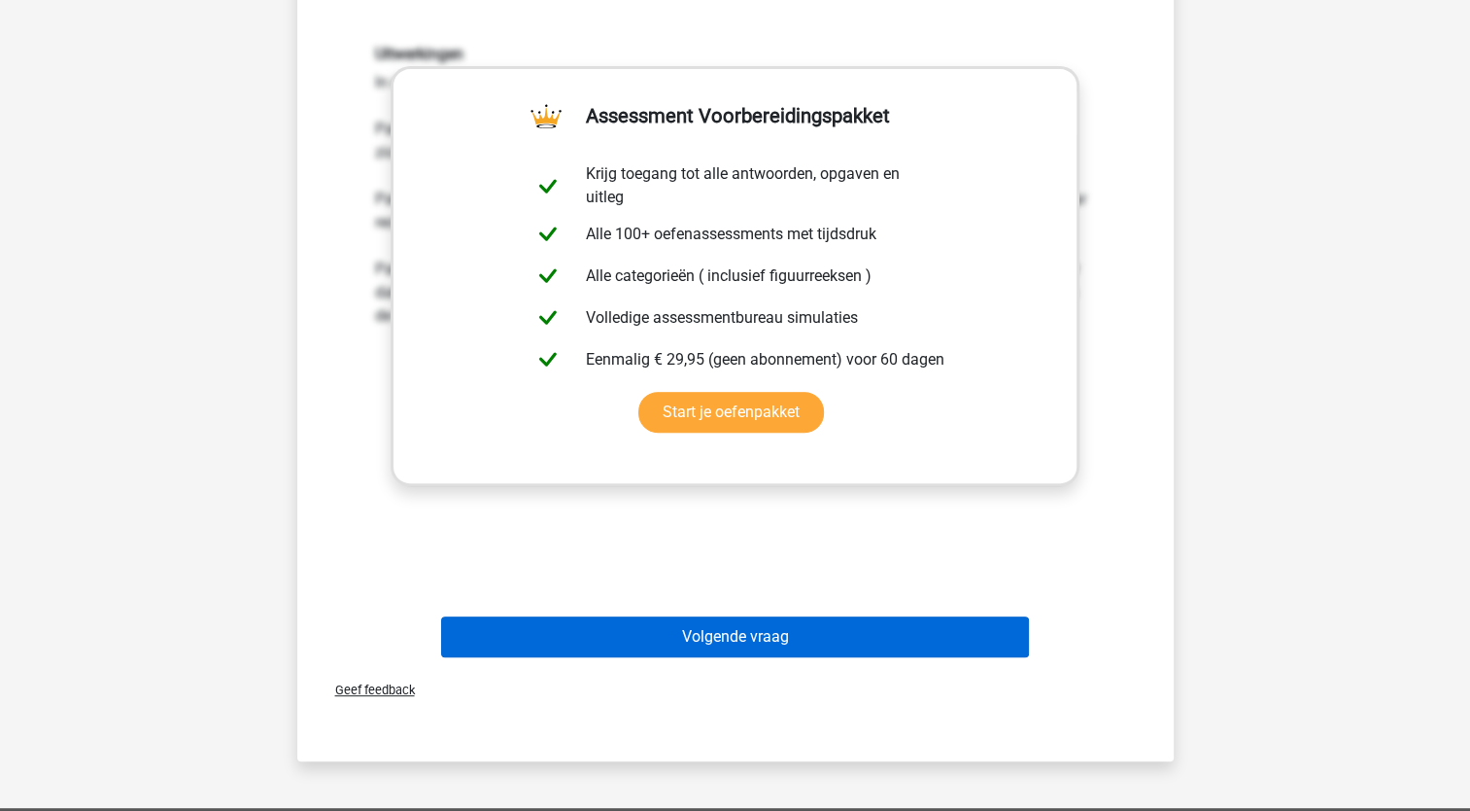
drag, startPoint x: 807, startPoint y: 661, endPoint x: 807, endPoint y: 649, distance: 11.7
click at [807, 661] on div "Volgende vraag" at bounding box center [736, 640] width 750 height 49
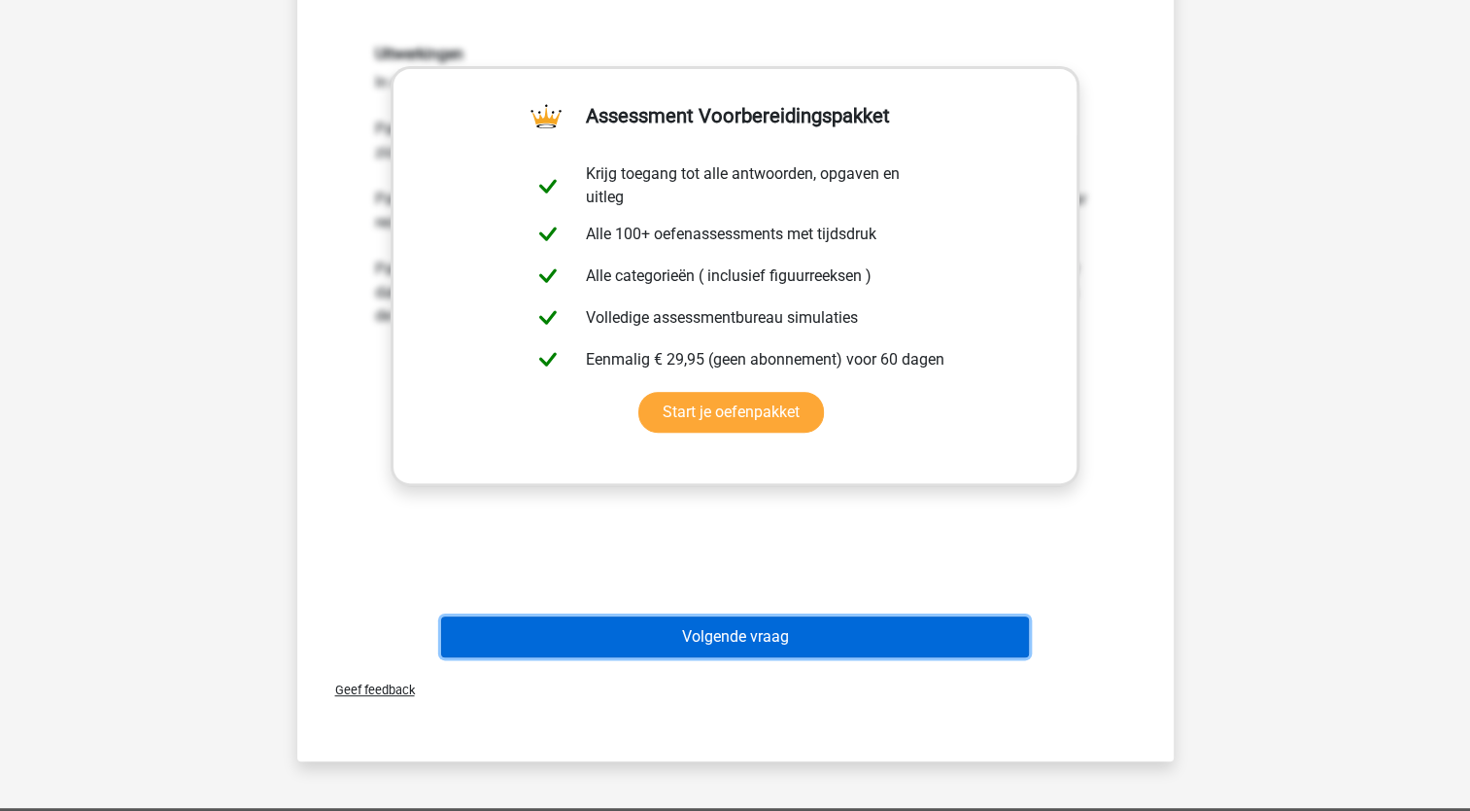
click at [806, 643] on button "Volgende vraag" at bounding box center [735, 636] width 588 height 41
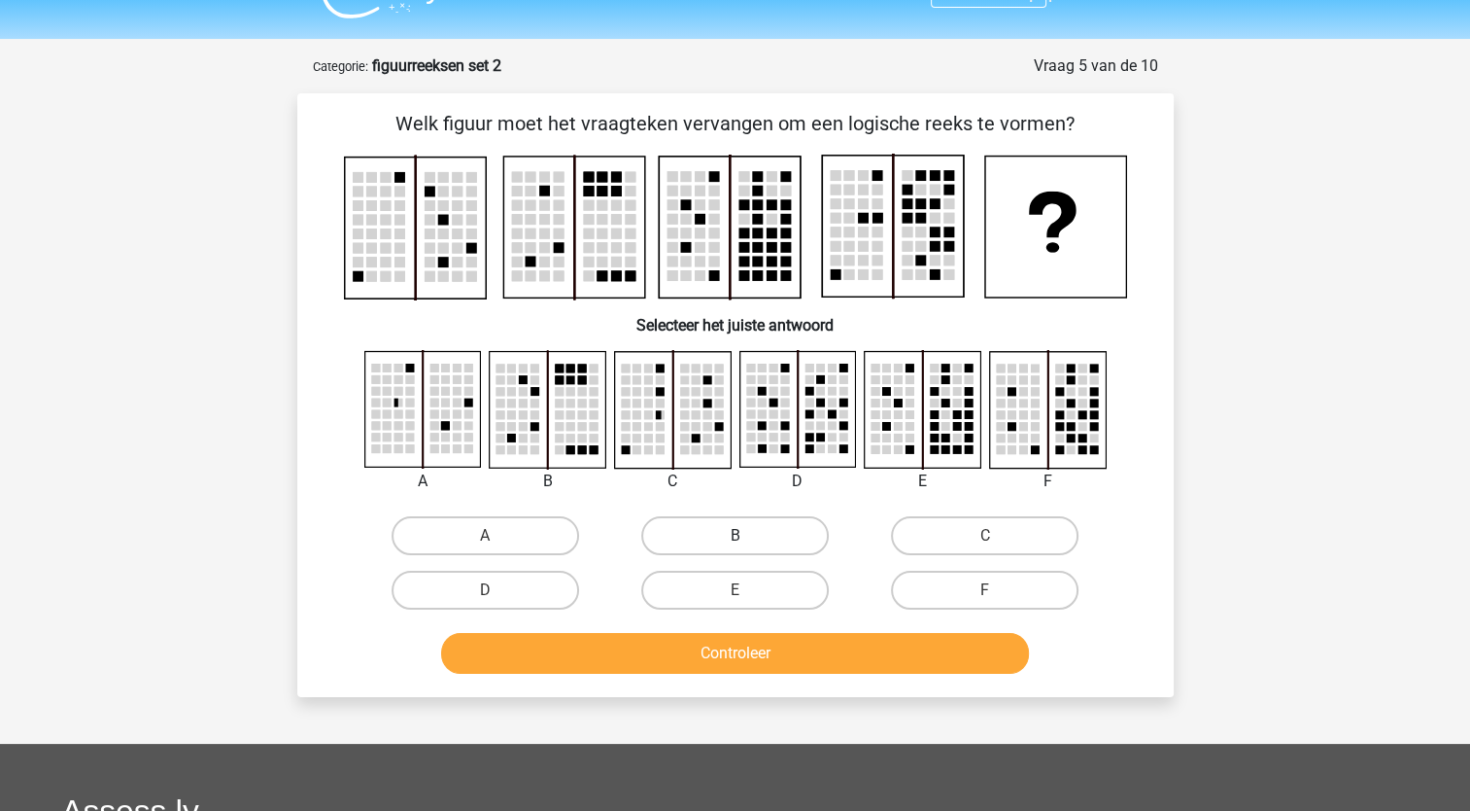
scroll to position [0, 0]
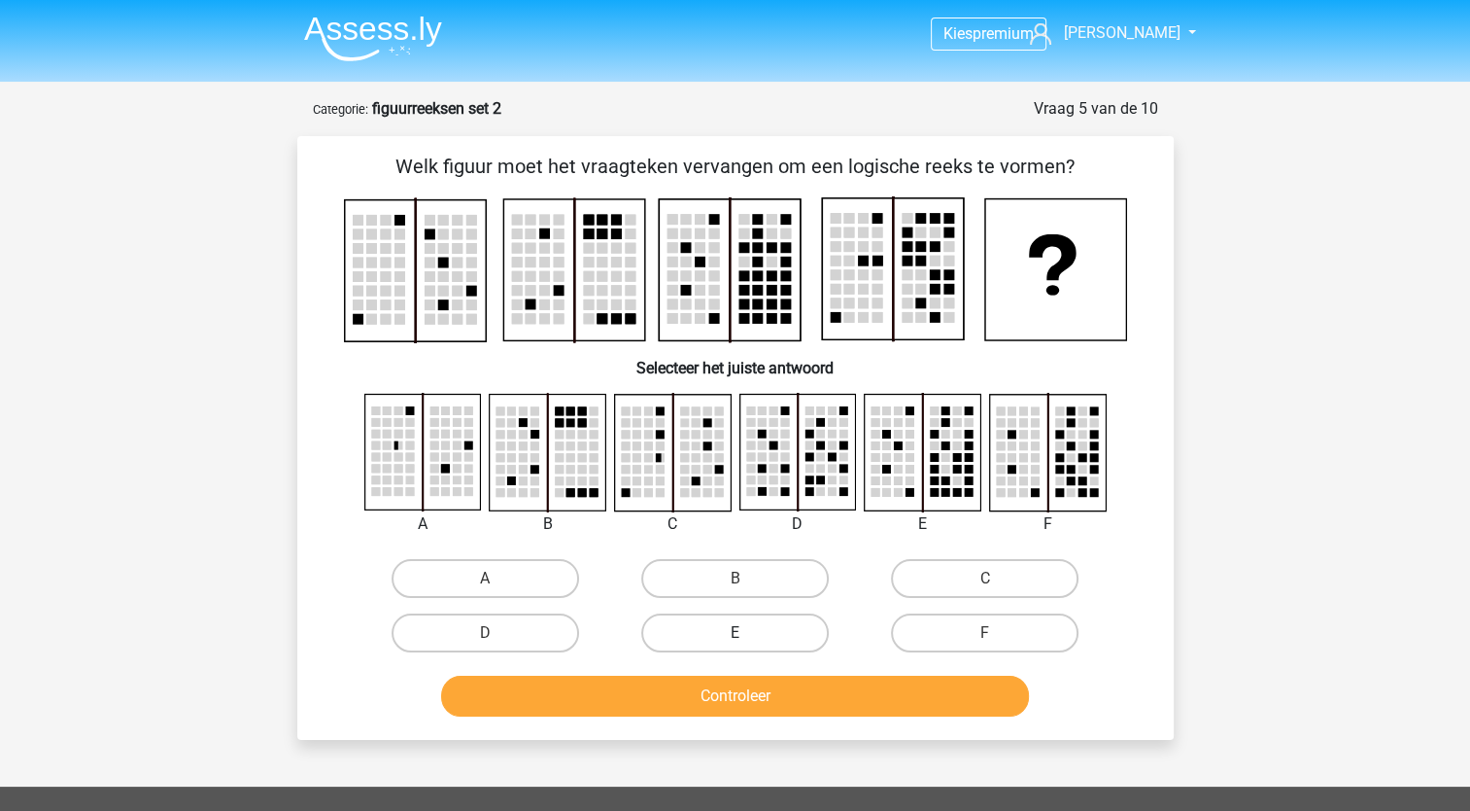
click at [762, 633] on label "E" at bounding box center [735, 632] width 188 height 39
click at [747, 633] on input "E" at bounding box center [741, 639] width 13 height 13
radio input "true"
click at [845, 719] on div "Controleer" at bounding box center [736, 699] width 750 height 49
click at [847, 709] on button "Controleer" at bounding box center [735, 695] width 588 height 41
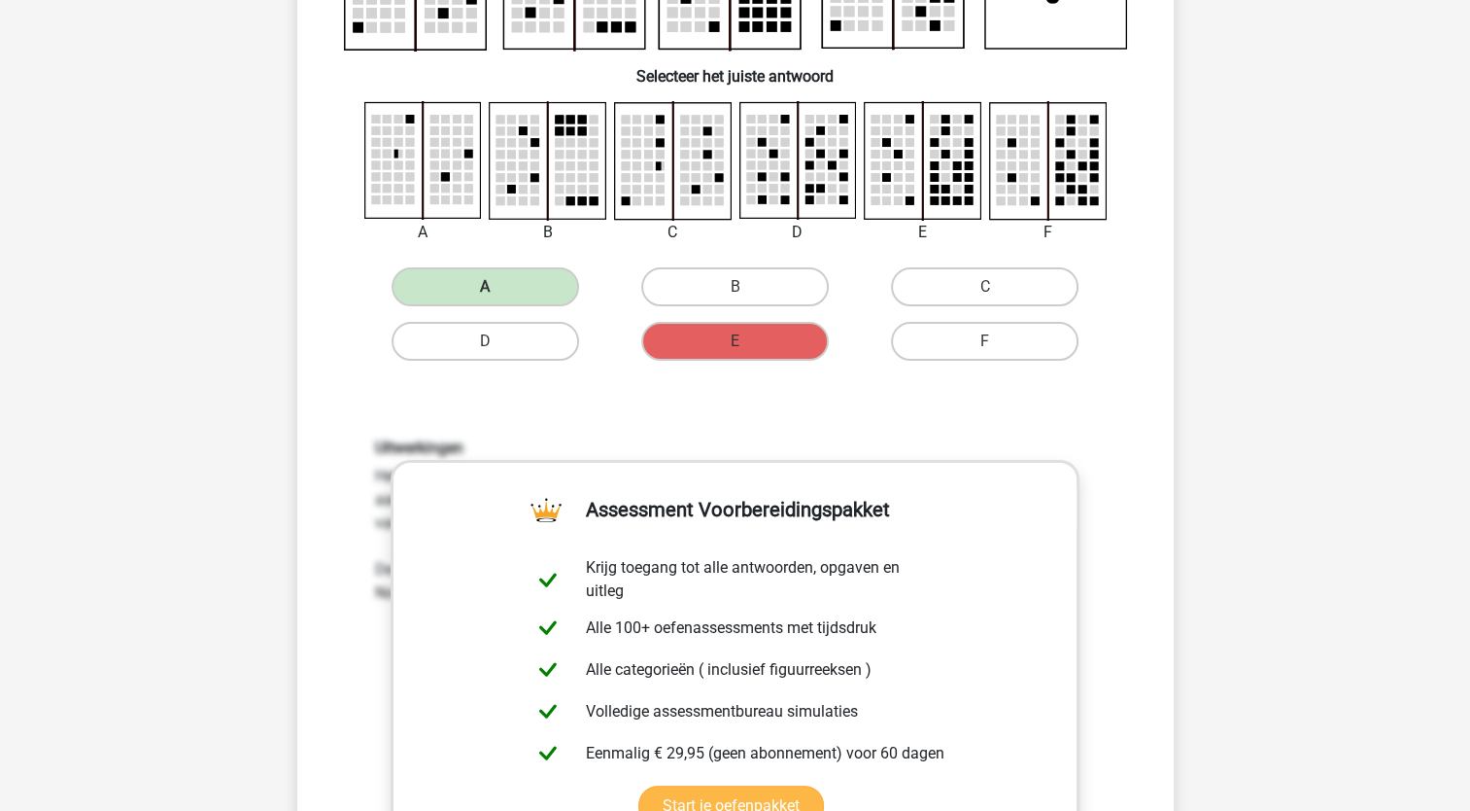
scroll to position [583, 0]
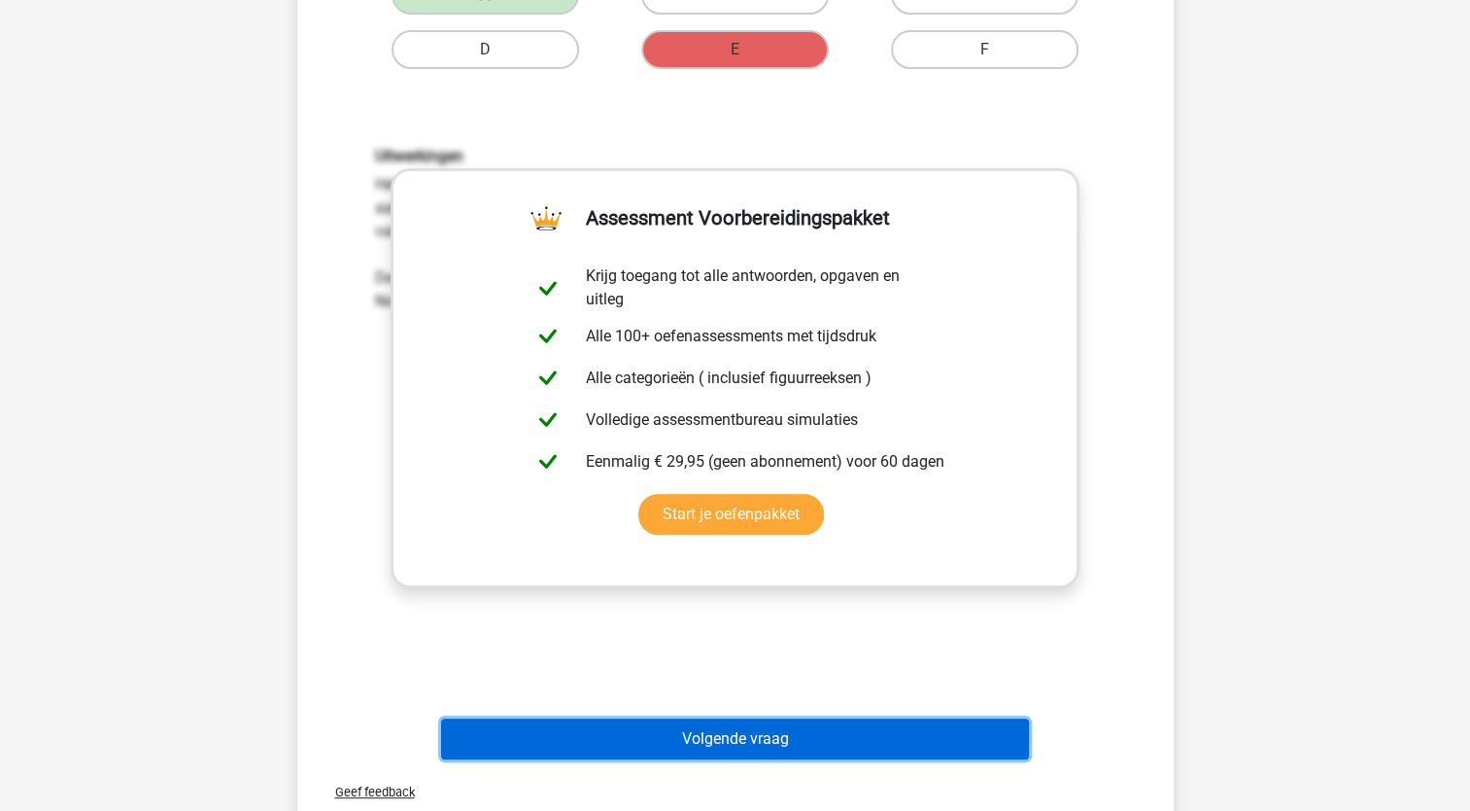
click at [816, 732] on button "Volgende vraag" at bounding box center [735, 738] width 588 height 41
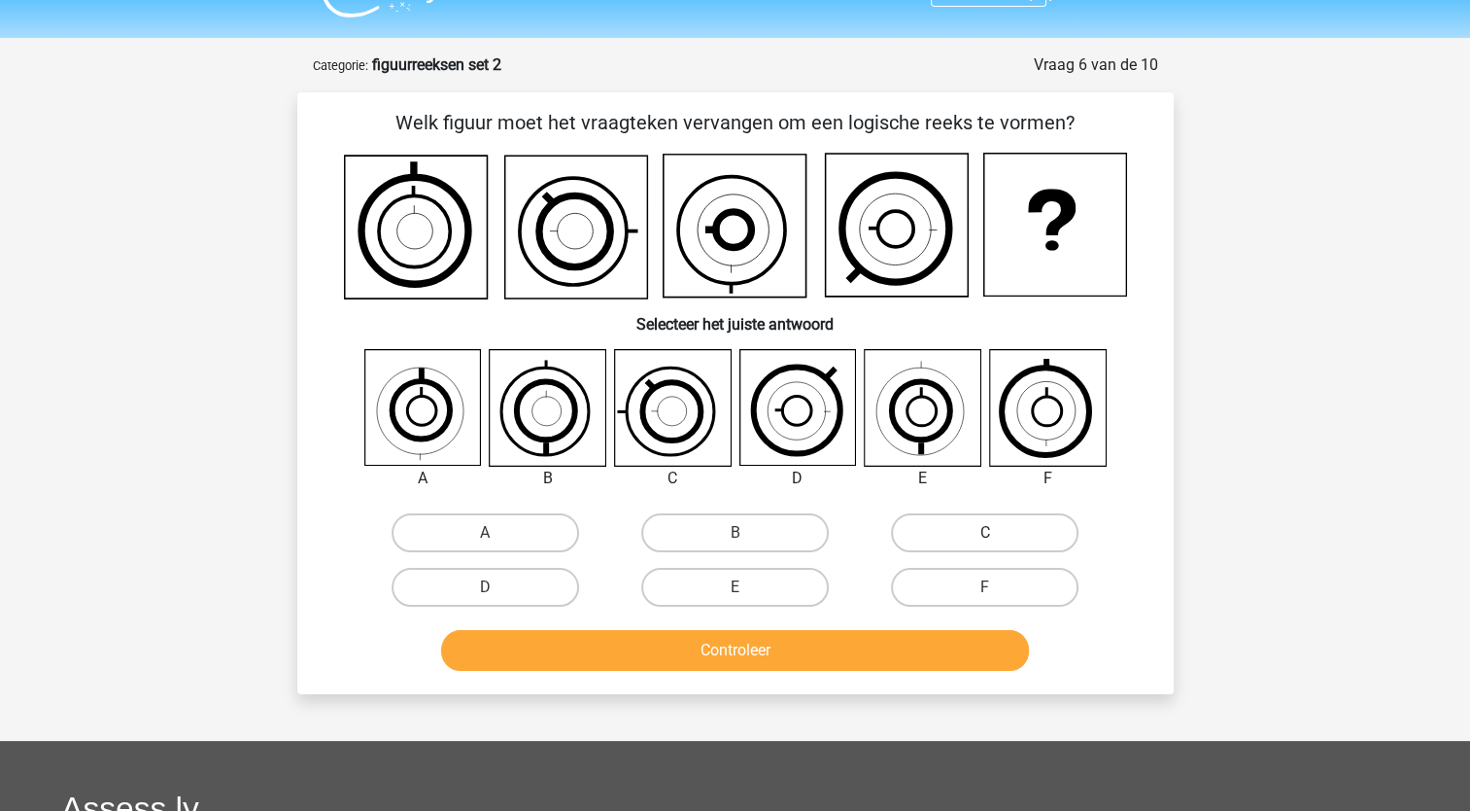
scroll to position [0, 0]
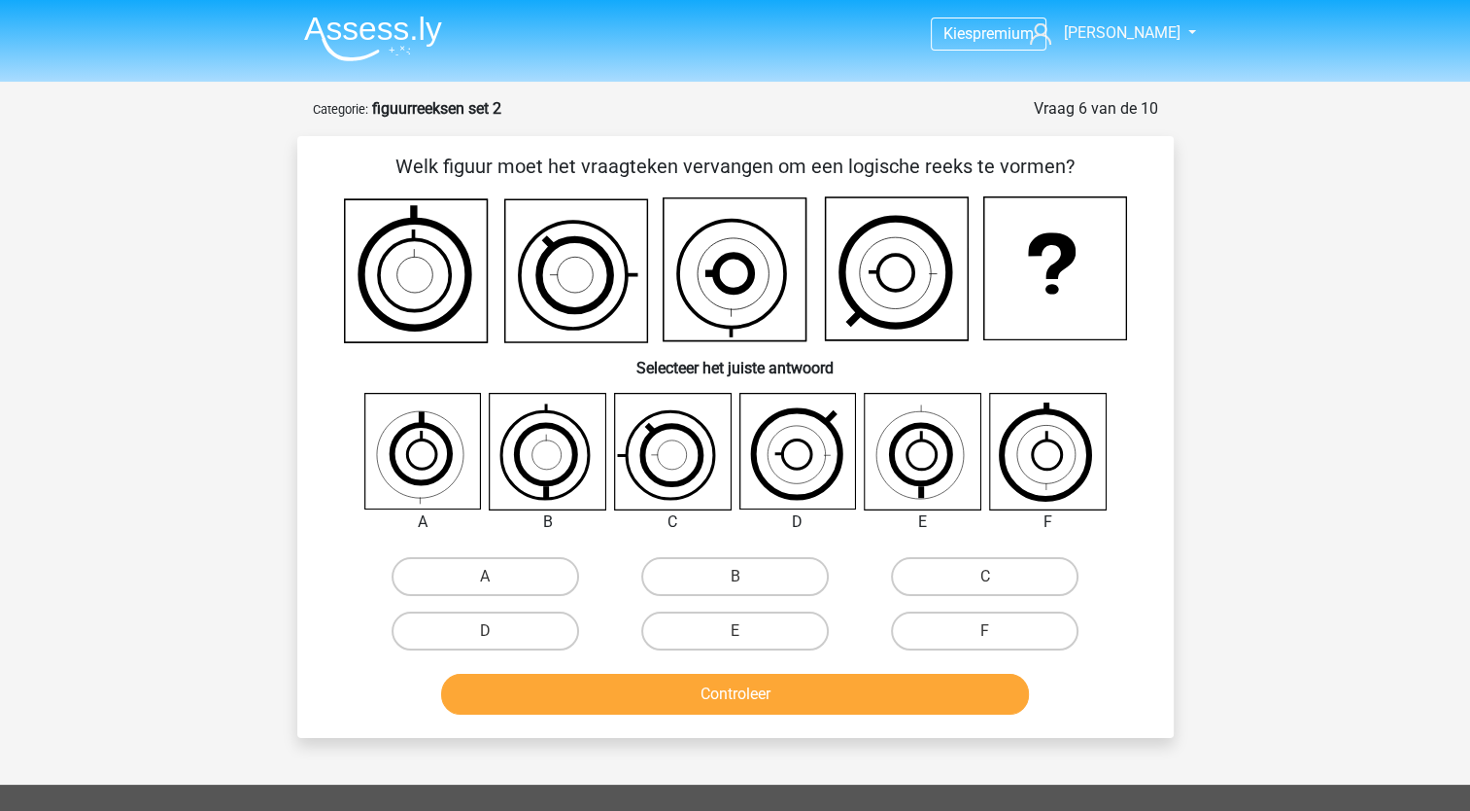
click at [987, 581] on input "C" at bounding box center [991, 582] width 13 height 13
radio input "true"
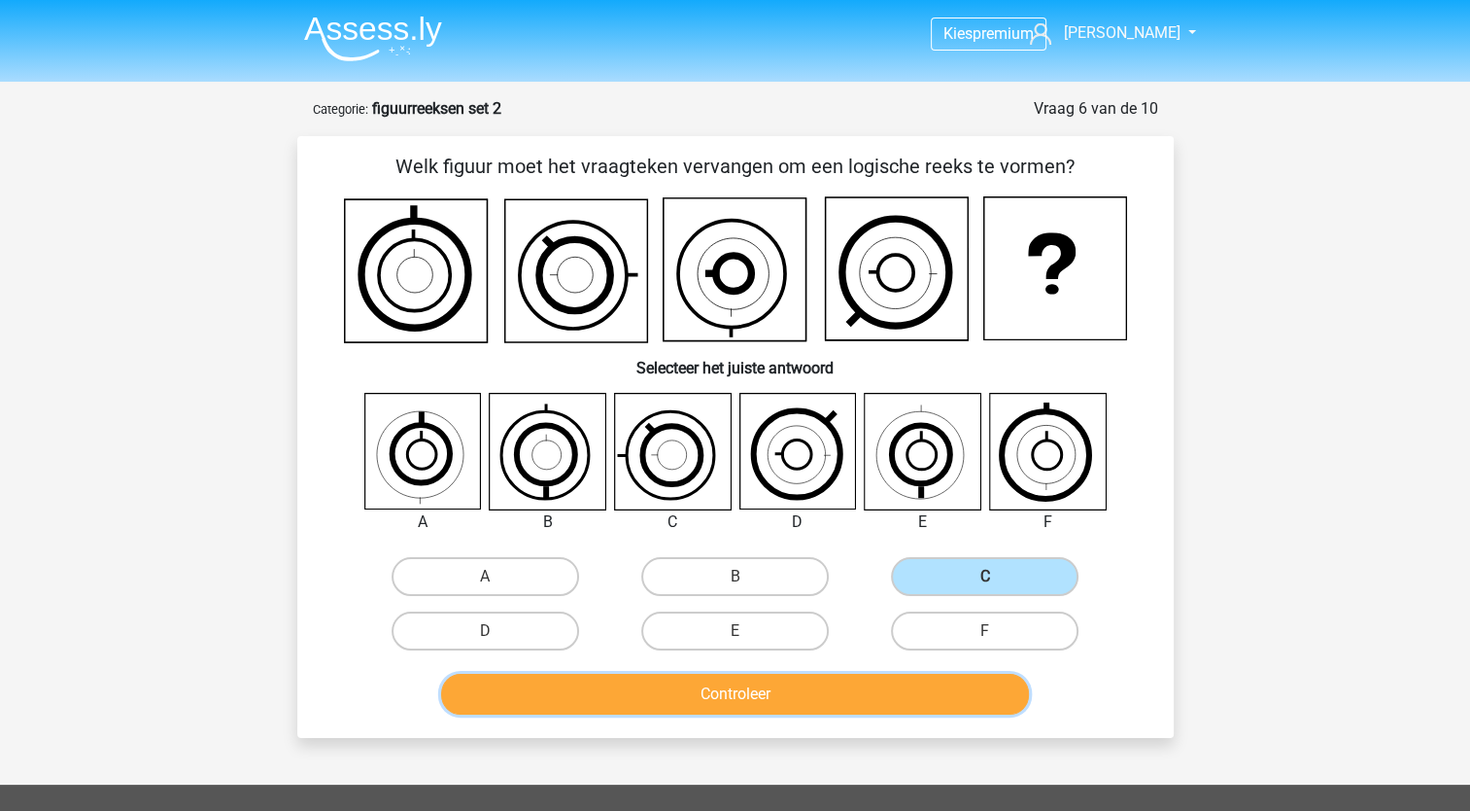
click at [918, 703] on button "Controleer" at bounding box center [735, 694] width 588 height 41
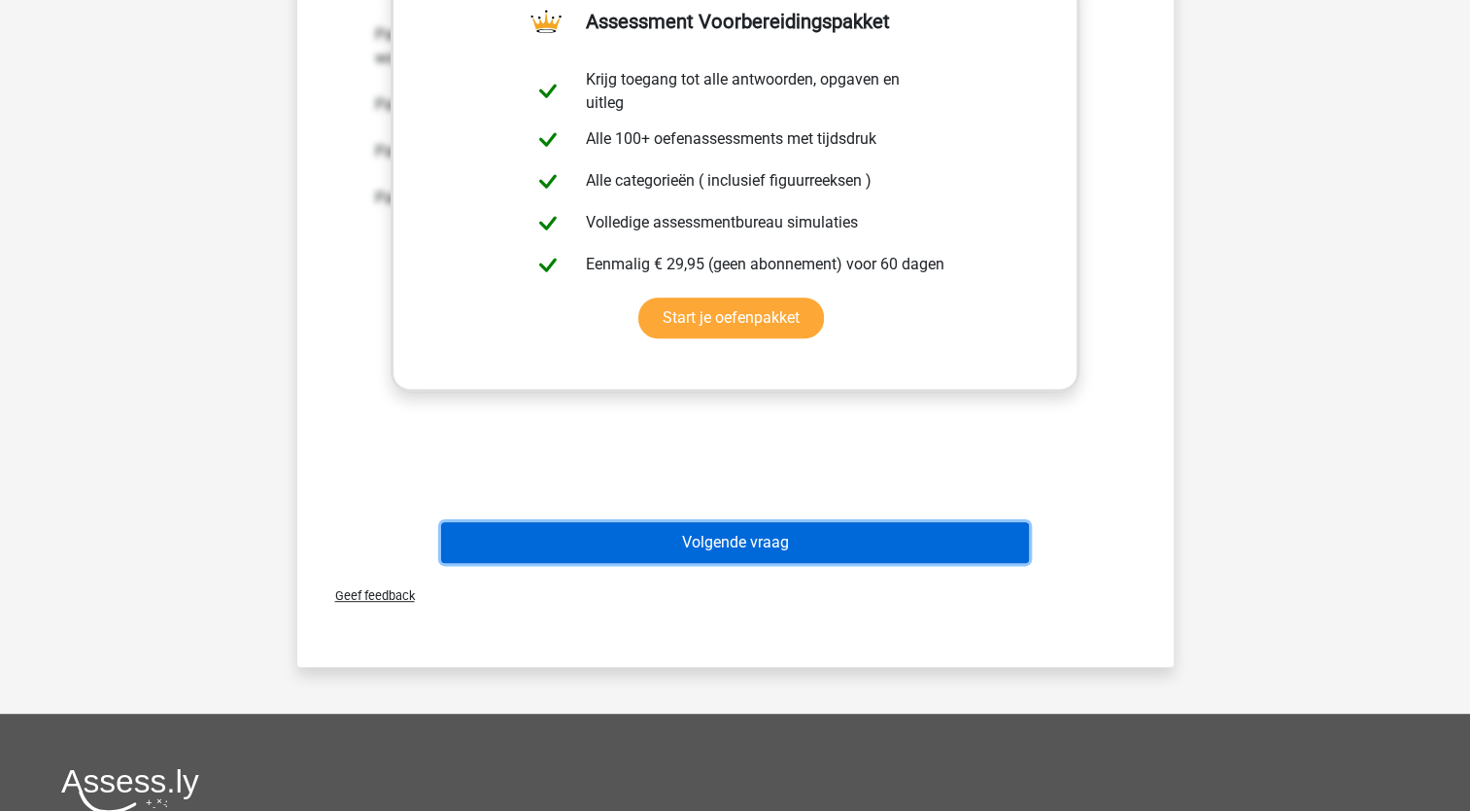
click at [851, 528] on button "Volgende vraag" at bounding box center [735, 542] width 588 height 41
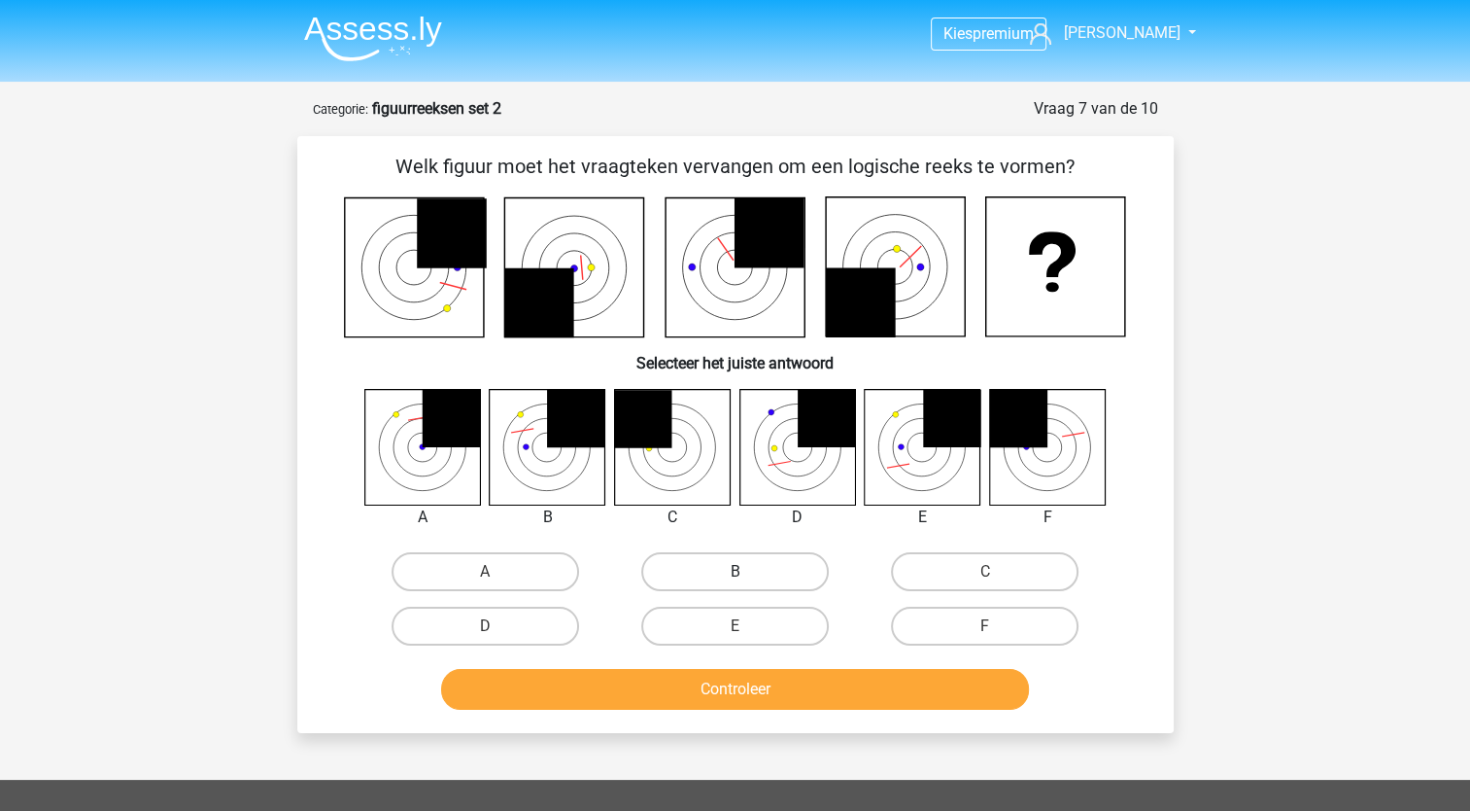
click at [769, 577] on label "B" at bounding box center [735, 571] width 188 height 39
click at [747, 577] on input "B" at bounding box center [741, 577] width 13 height 13
radio input "true"
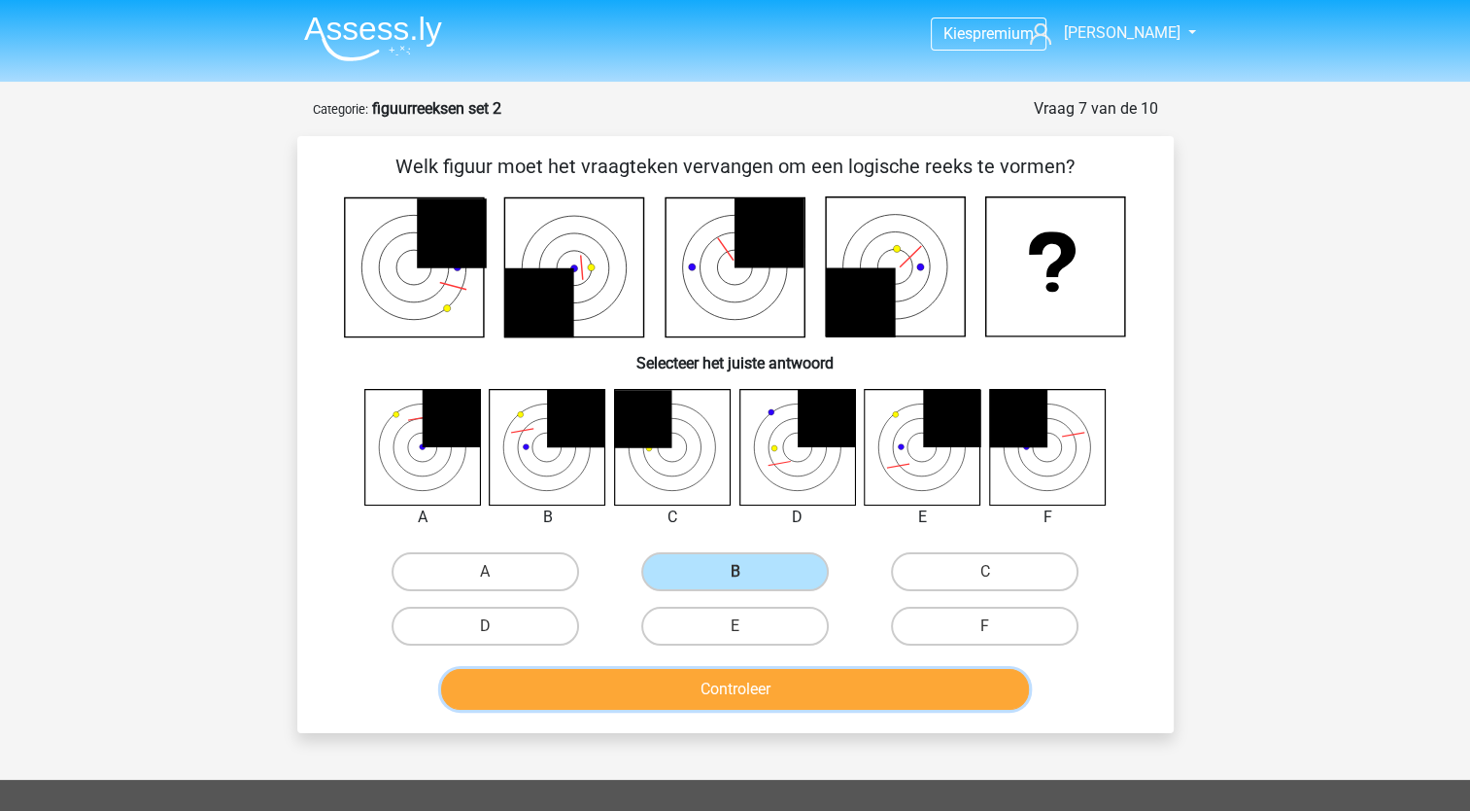
click at [828, 696] on button "Controleer" at bounding box center [735, 689] width 588 height 41
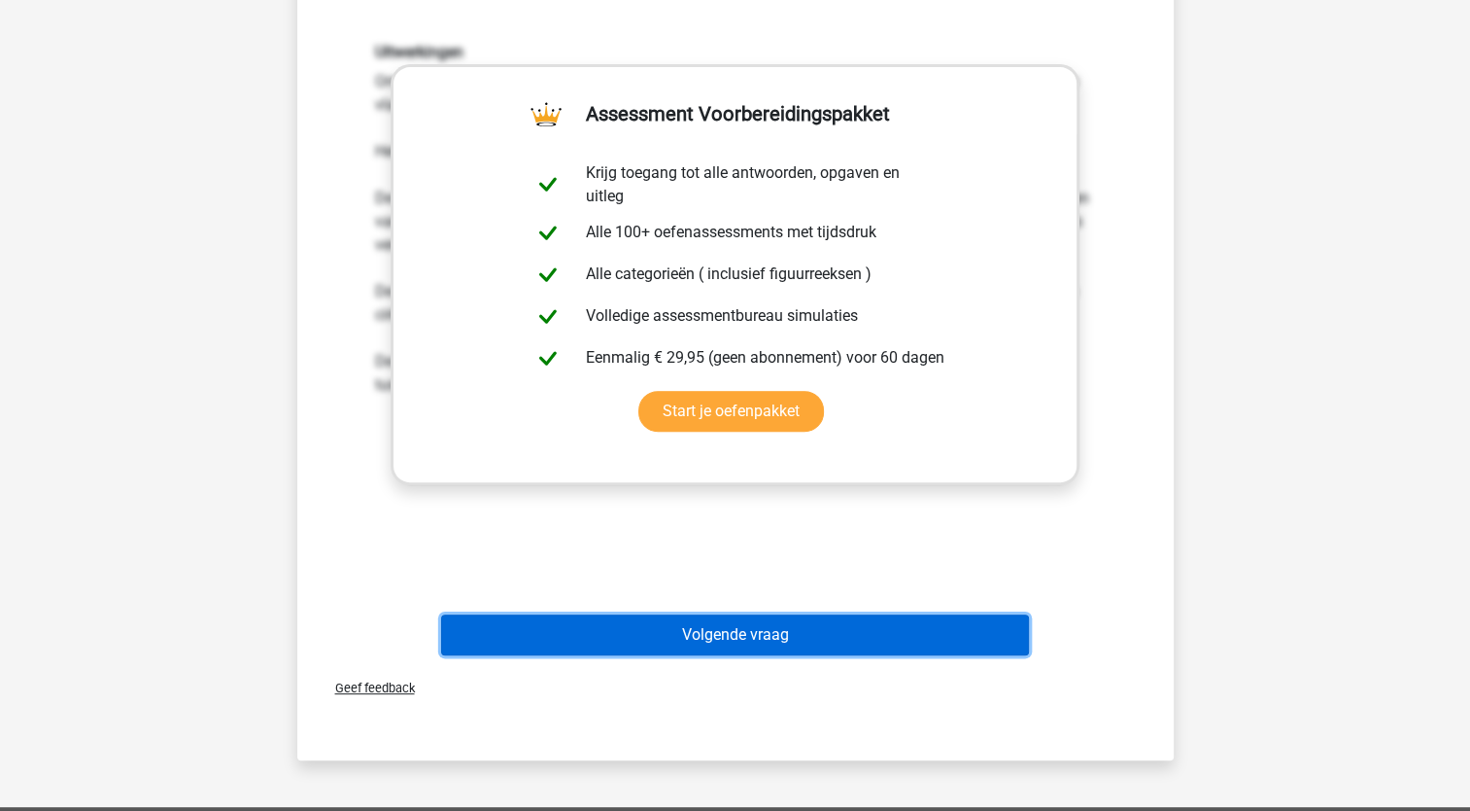
click at [844, 624] on button "Volgende vraag" at bounding box center [735, 634] width 588 height 41
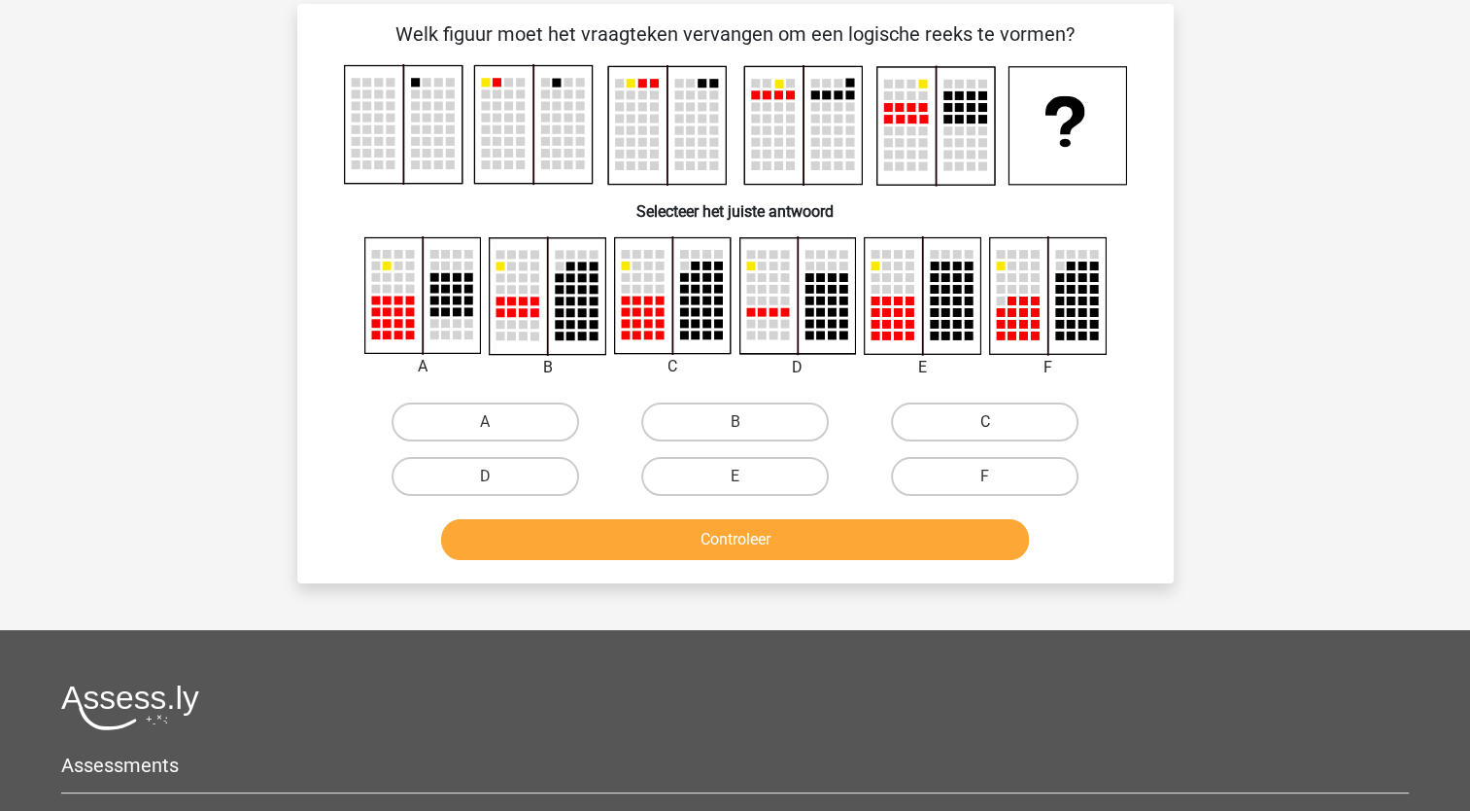
scroll to position [97, 0]
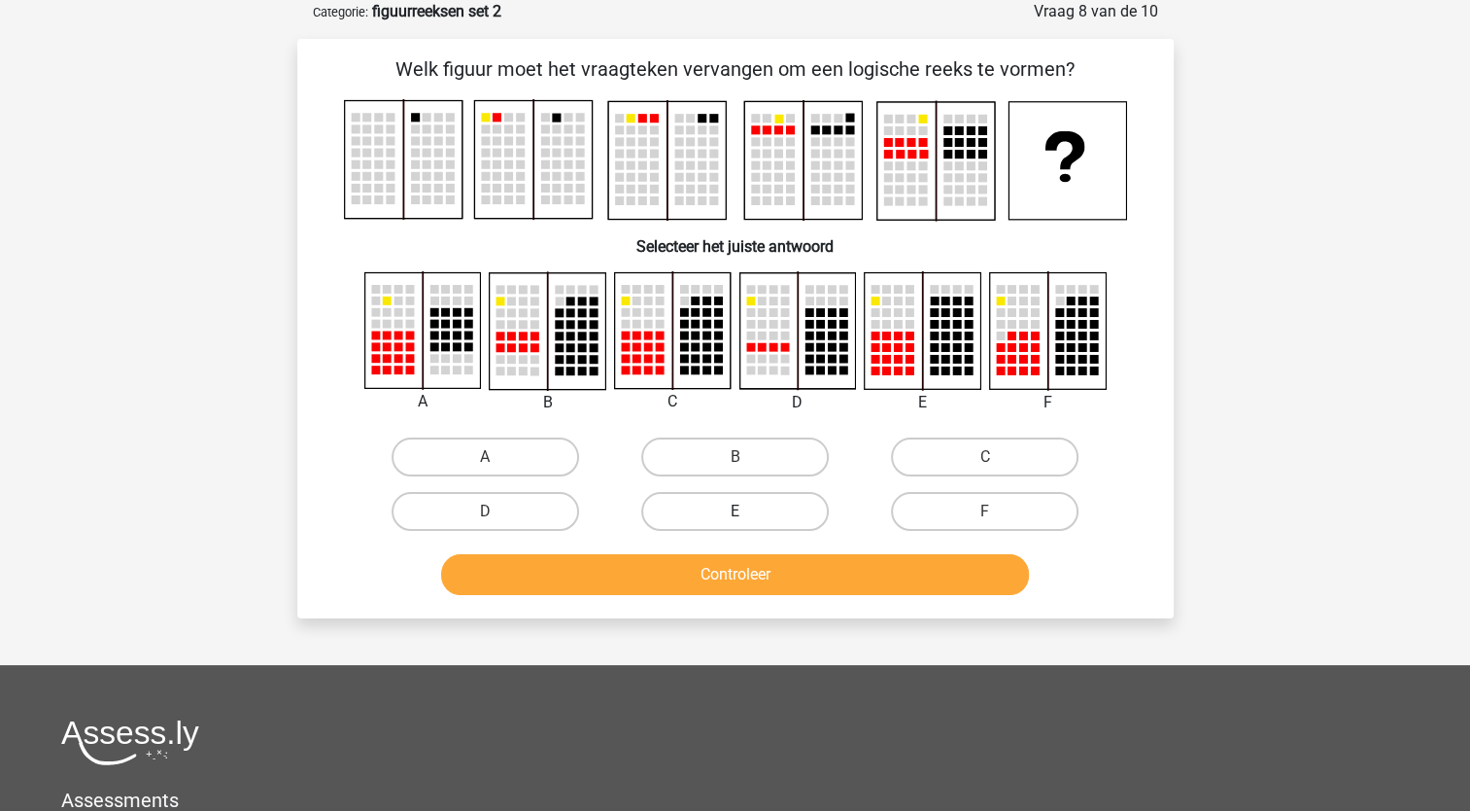
click at [761, 506] on label "E" at bounding box center [735, 511] width 188 height 39
click at [747, 511] on input "E" at bounding box center [741, 517] width 13 height 13
radio input "true"
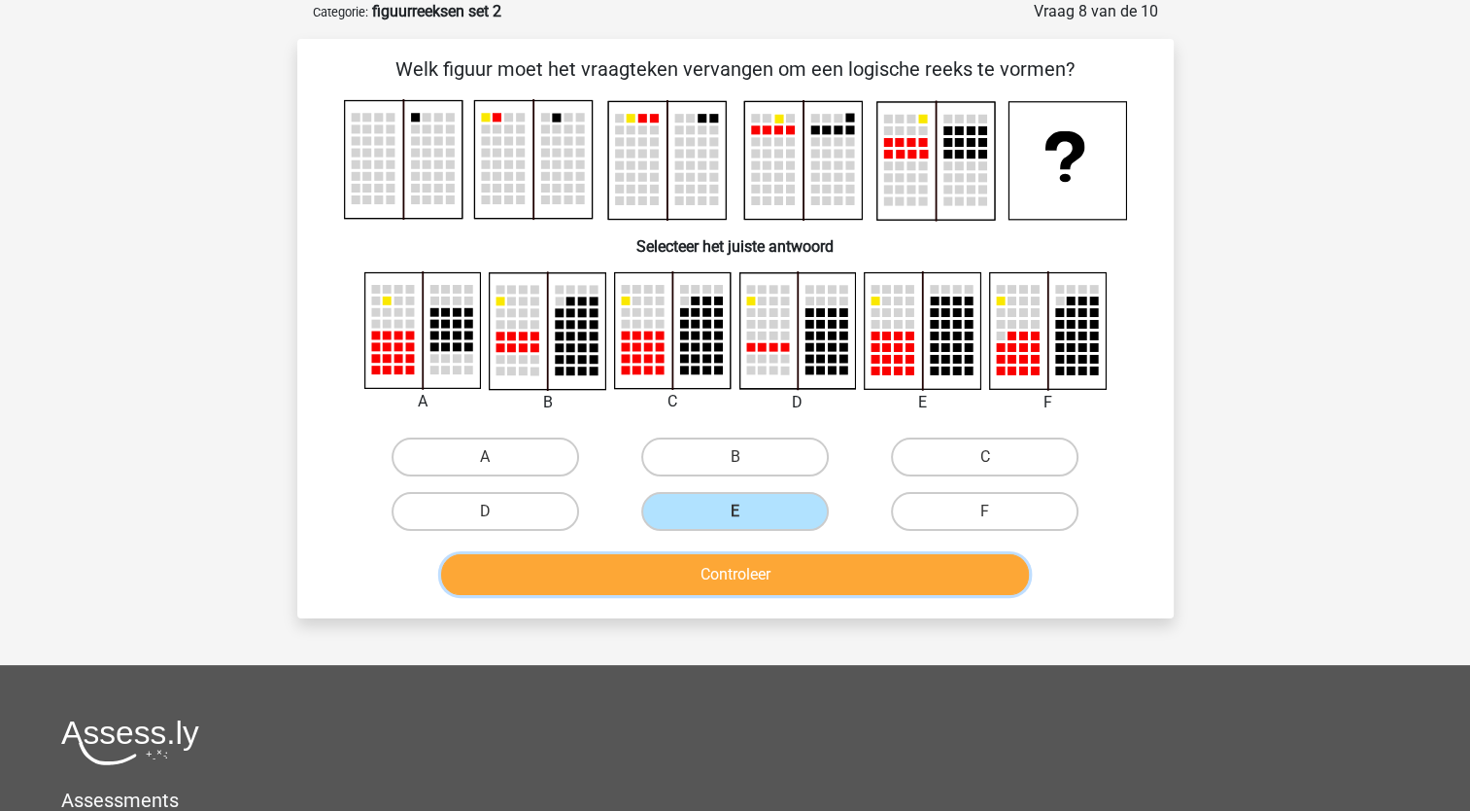
click at [801, 576] on button "Controleer" at bounding box center [735, 574] width 588 height 41
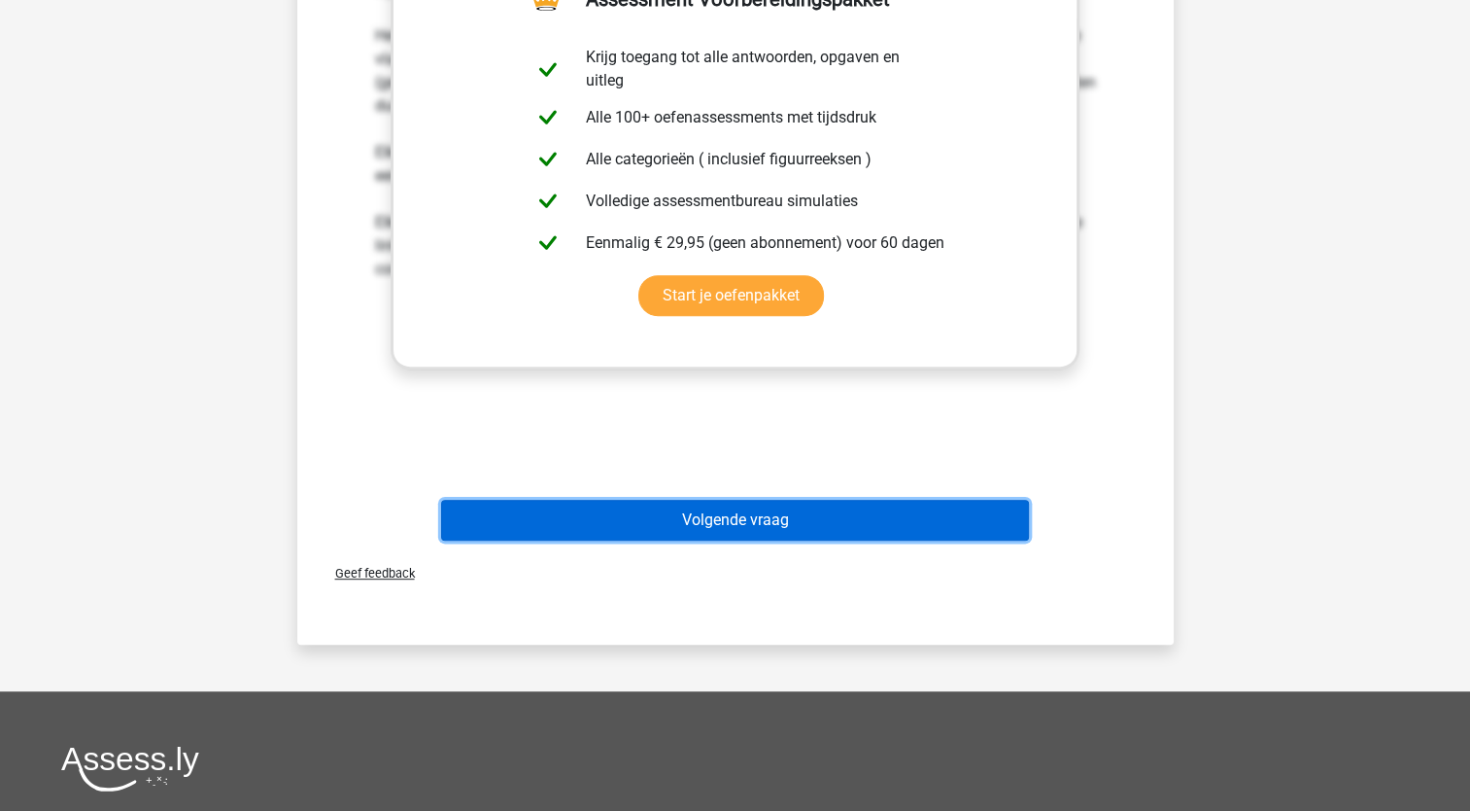
click at [762, 524] on button "Volgende vraag" at bounding box center [735, 520] width 588 height 41
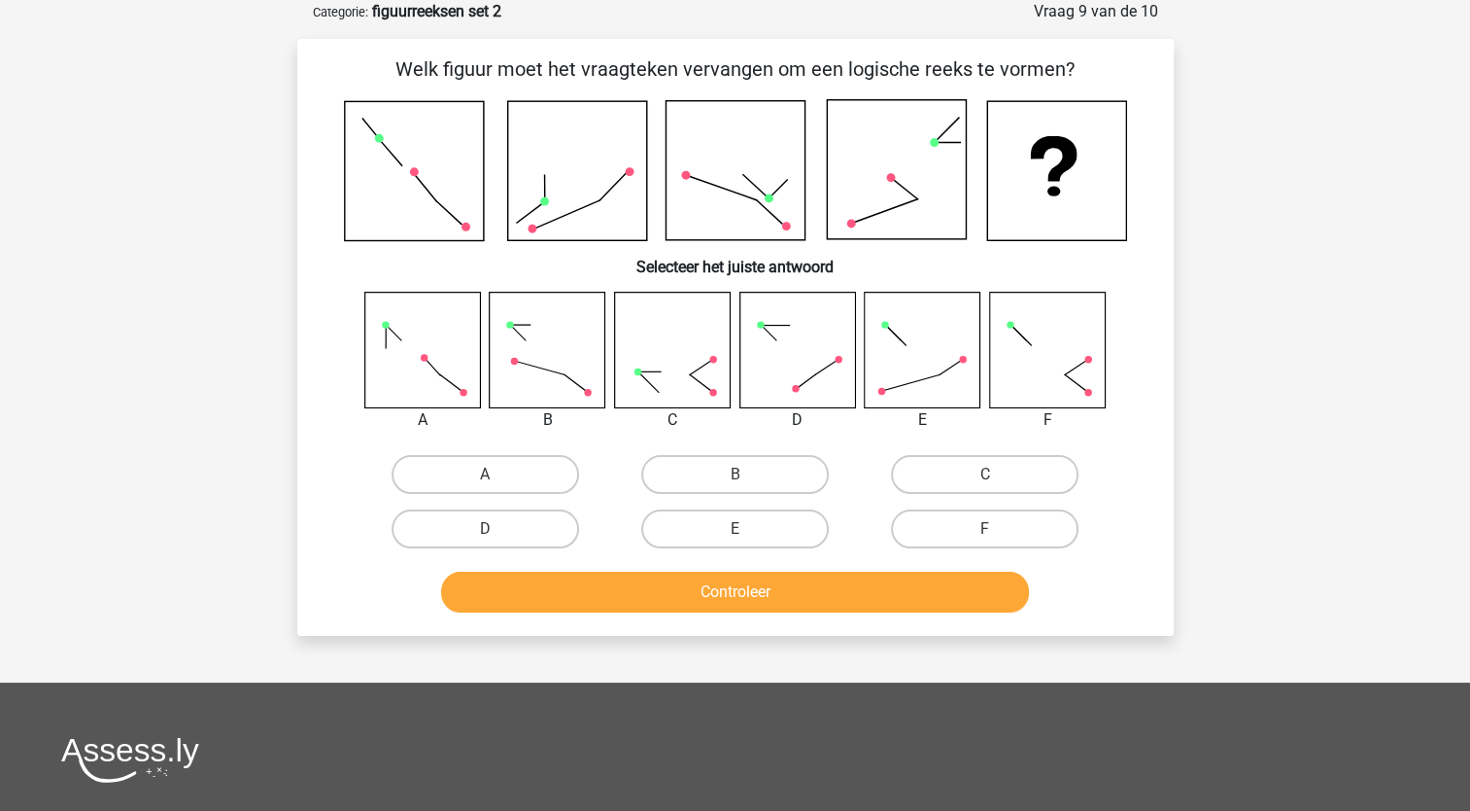
click at [695, 549] on div "E" at bounding box center [735, 528] width 250 height 54
click at [739, 526] on label "E" at bounding box center [735, 528] width 188 height 39
click at [739, 529] on input "E" at bounding box center [741, 535] width 13 height 13
radio input "true"
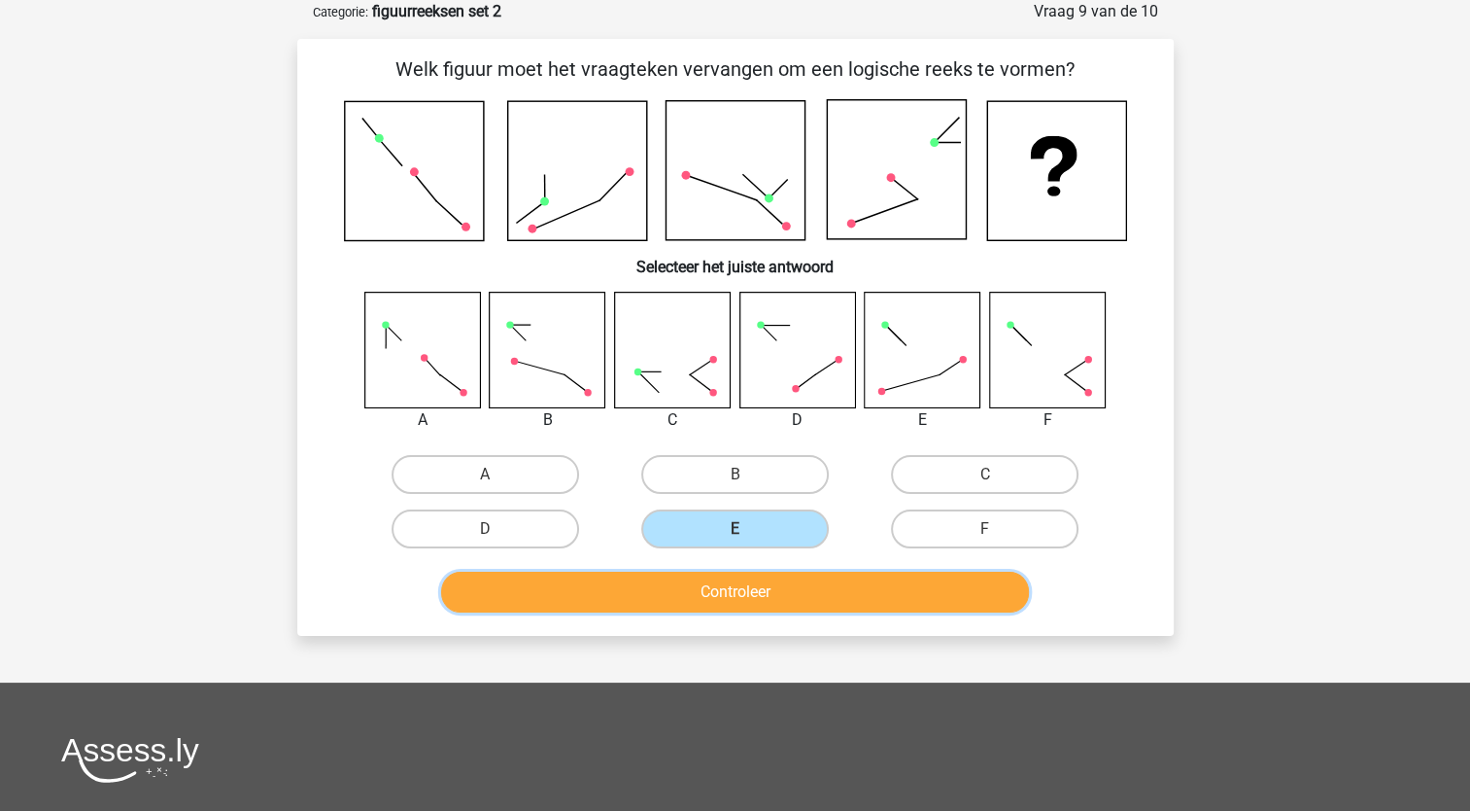
click at [786, 588] on button "Controleer" at bounding box center [735, 591] width 588 height 41
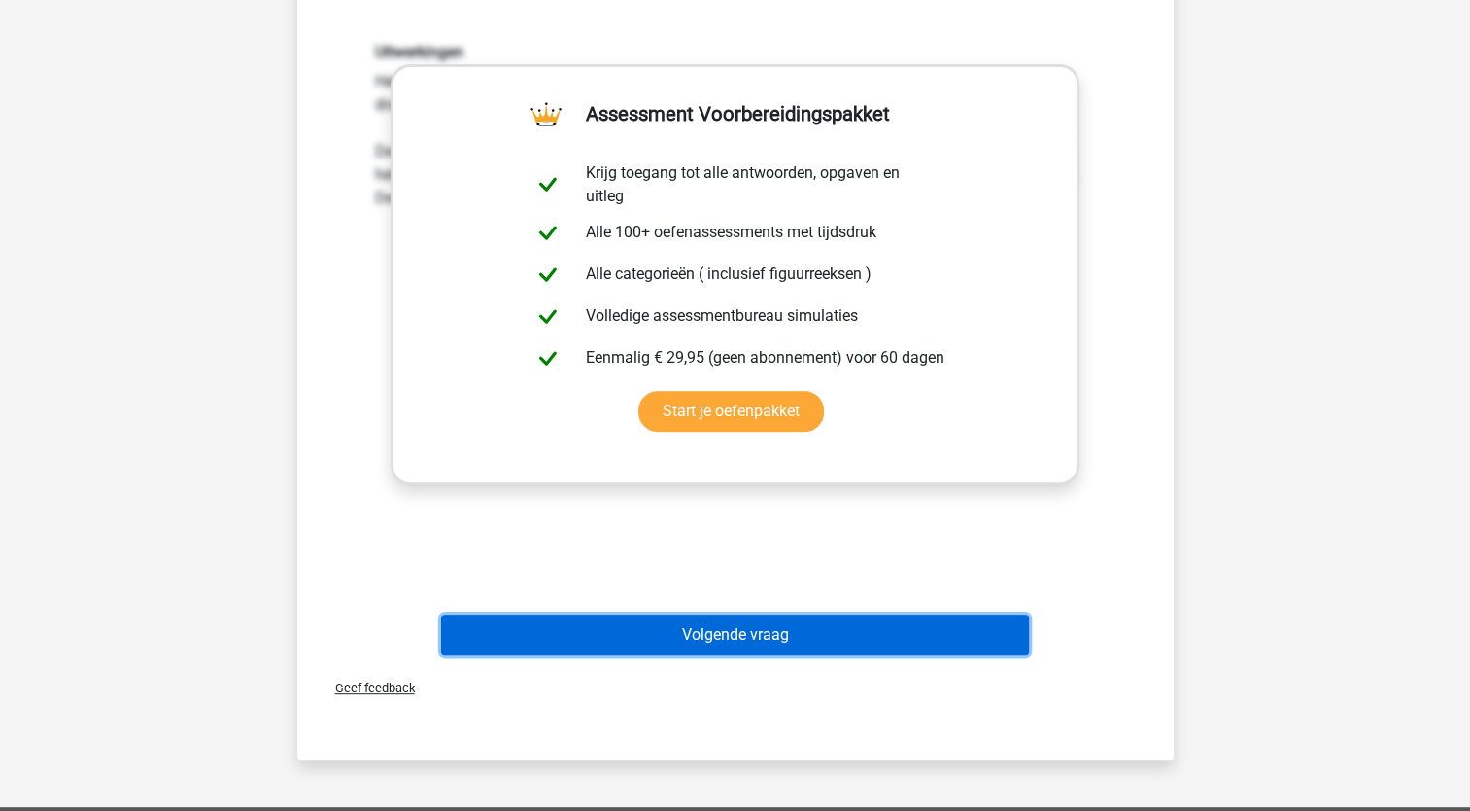
click at [785, 644] on button "Volgende vraag" at bounding box center [735, 634] width 588 height 41
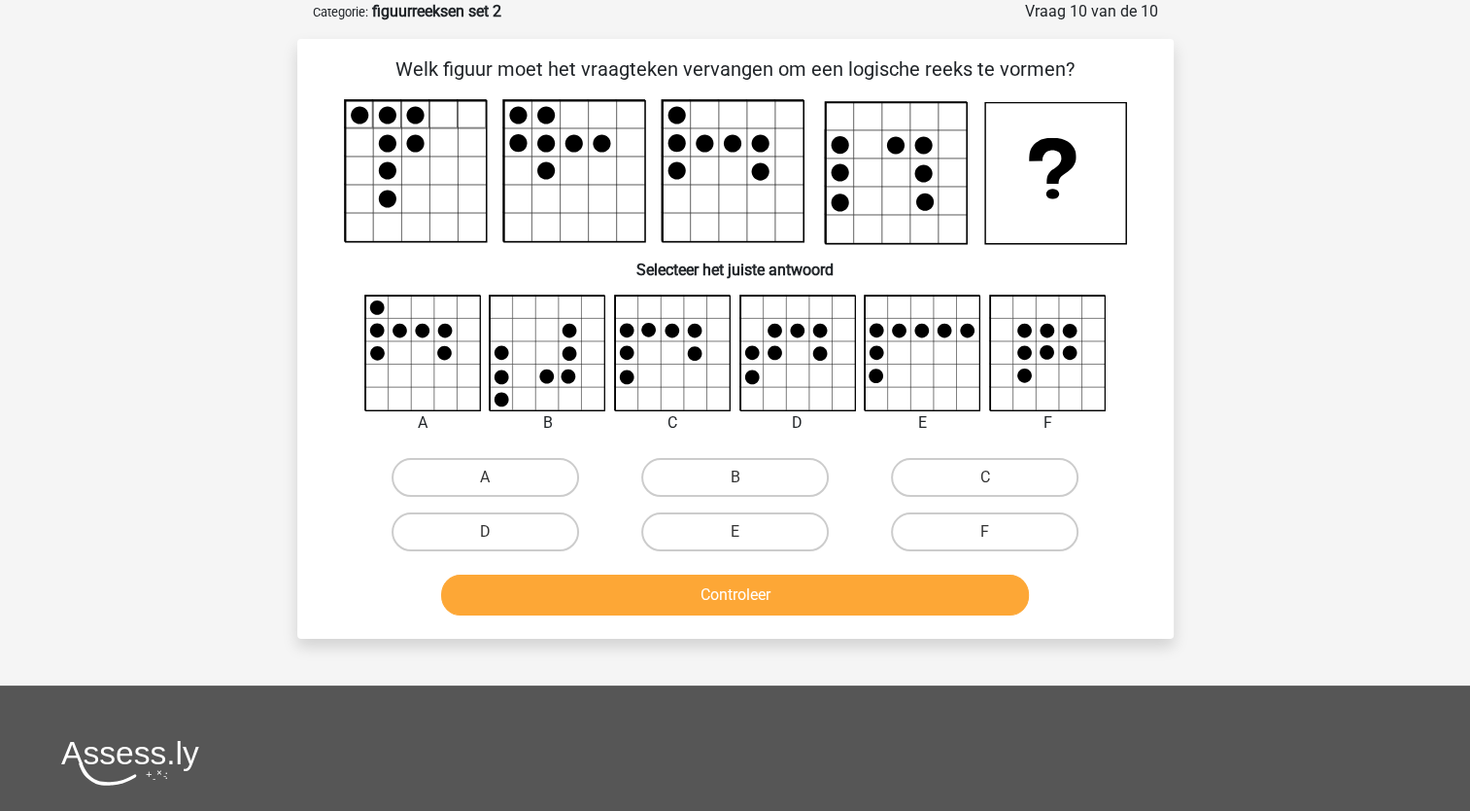
click at [772, 498] on div "B" at bounding box center [735, 477] width 250 height 54
click at [761, 488] on label "B" at bounding box center [735, 477] width 188 height 39
click at [747, 488] on input "B" at bounding box center [741, 483] width 13 height 13
radio input "true"
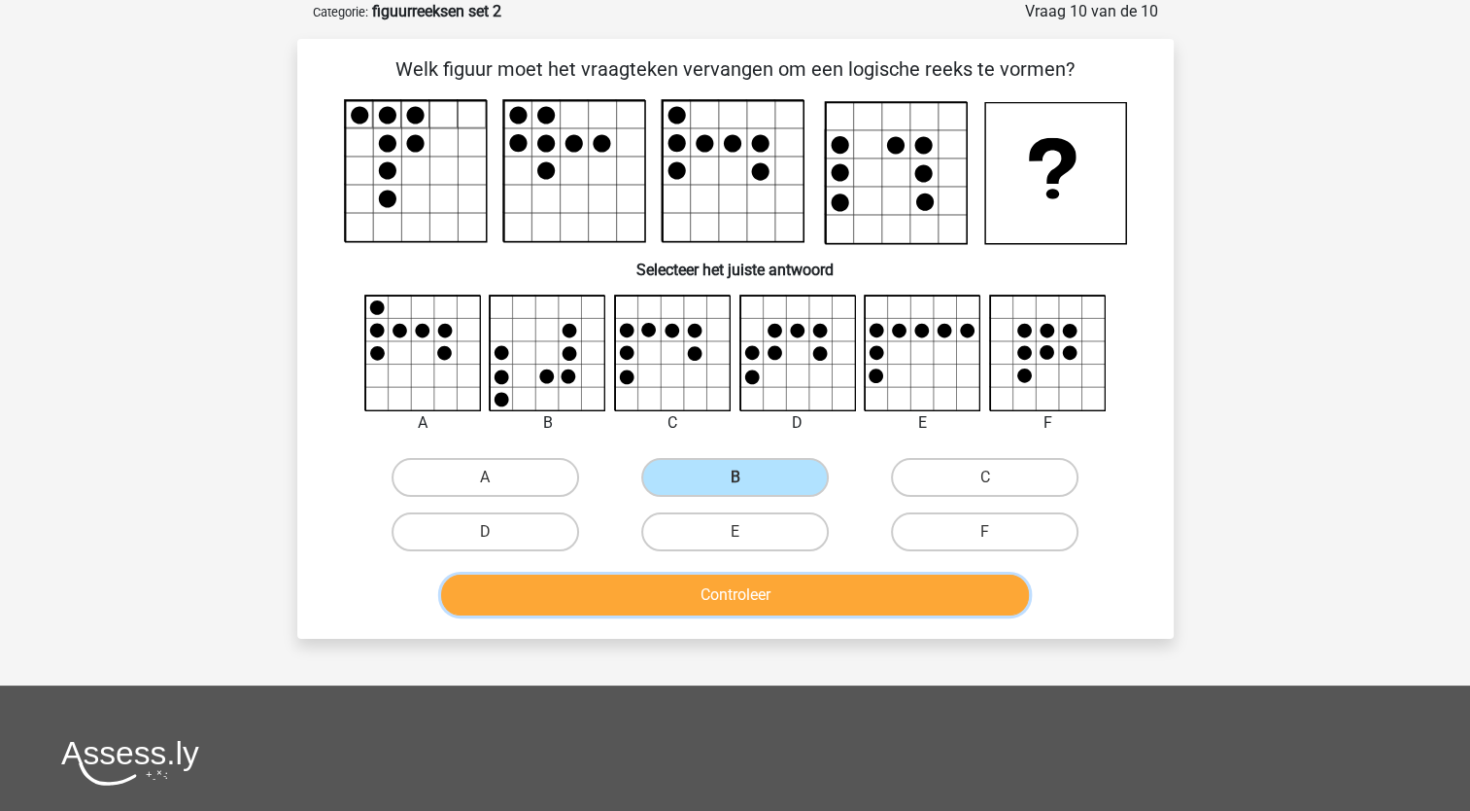
click at [778, 582] on button "Controleer" at bounding box center [735, 594] width 588 height 41
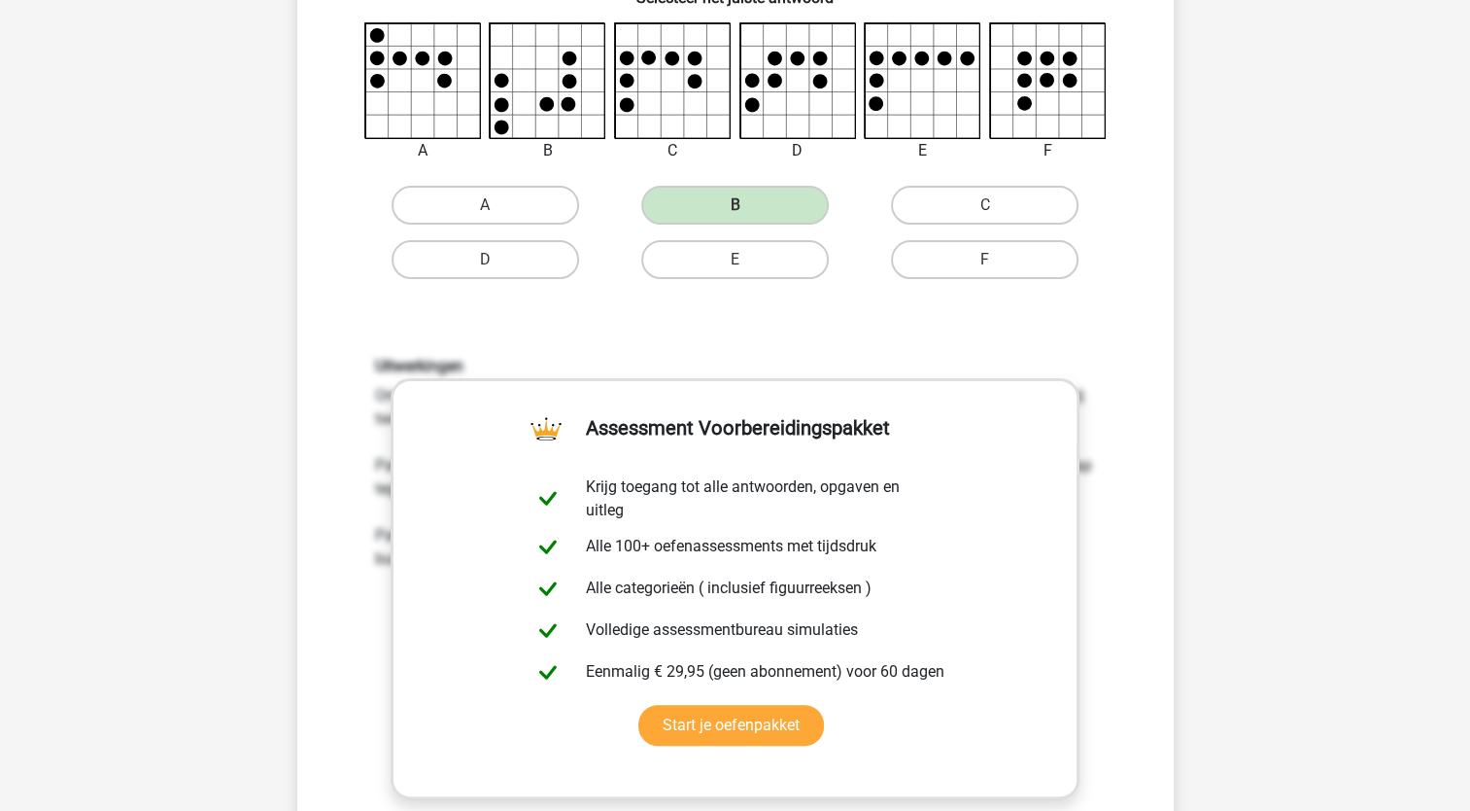
scroll to position [680, 0]
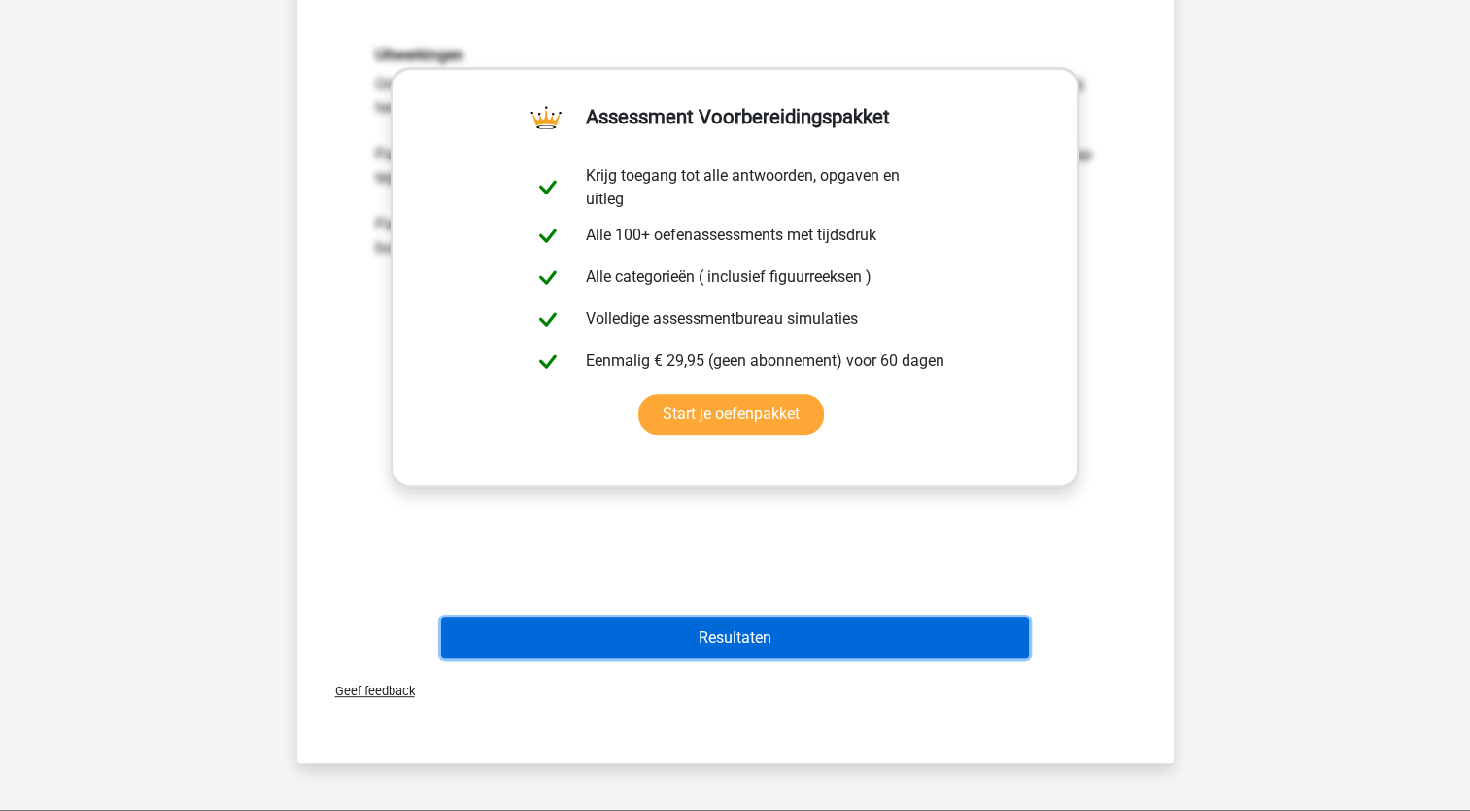
click at [795, 629] on button "Resultaten" at bounding box center [735, 637] width 588 height 41
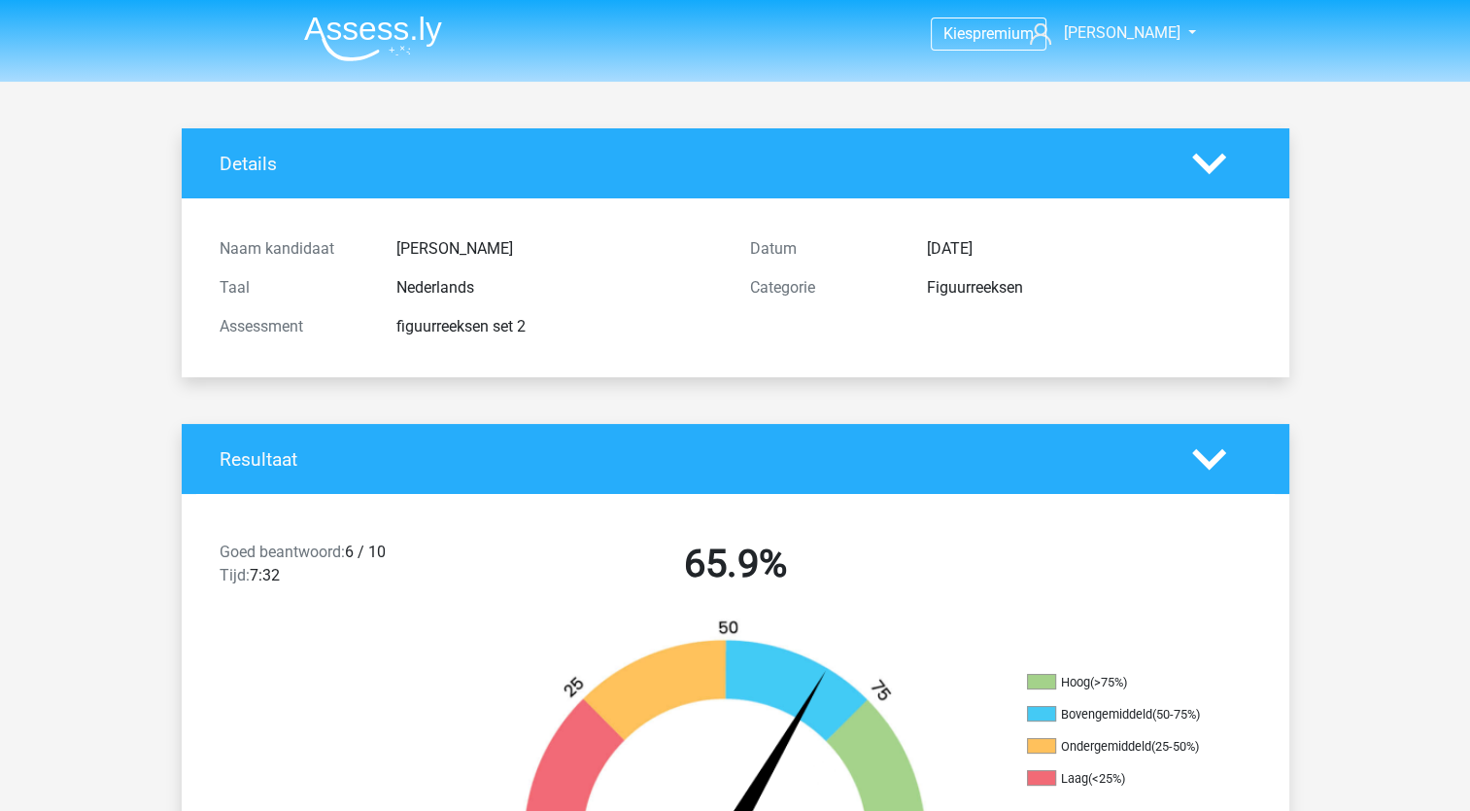
click at [381, 25] on img at bounding box center [373, 39] width 138 height 46
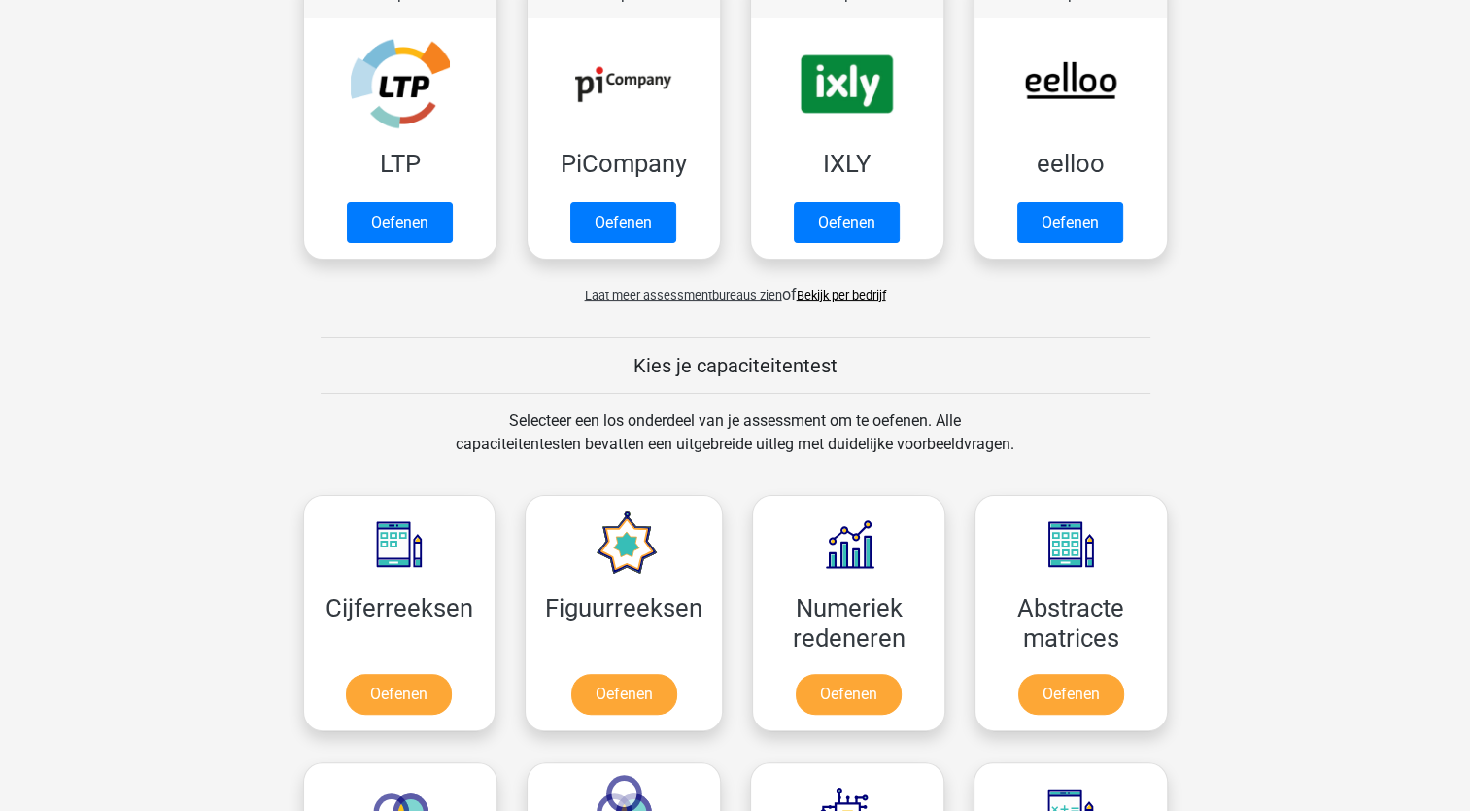
scroll to position [583, 0]
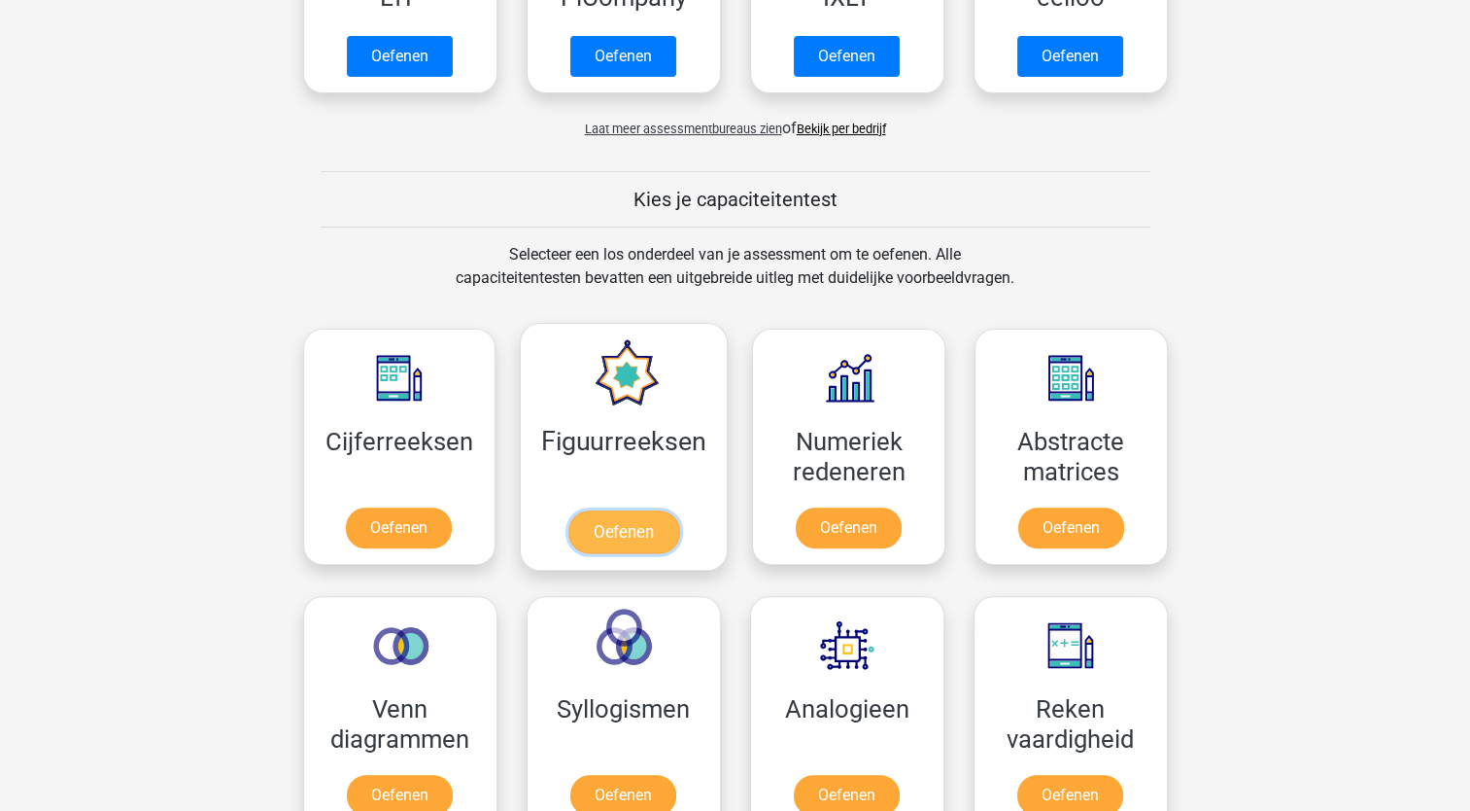
click at [610, 510] on link "Oefenen" at bounding box center [624, 531] width 111 height 43
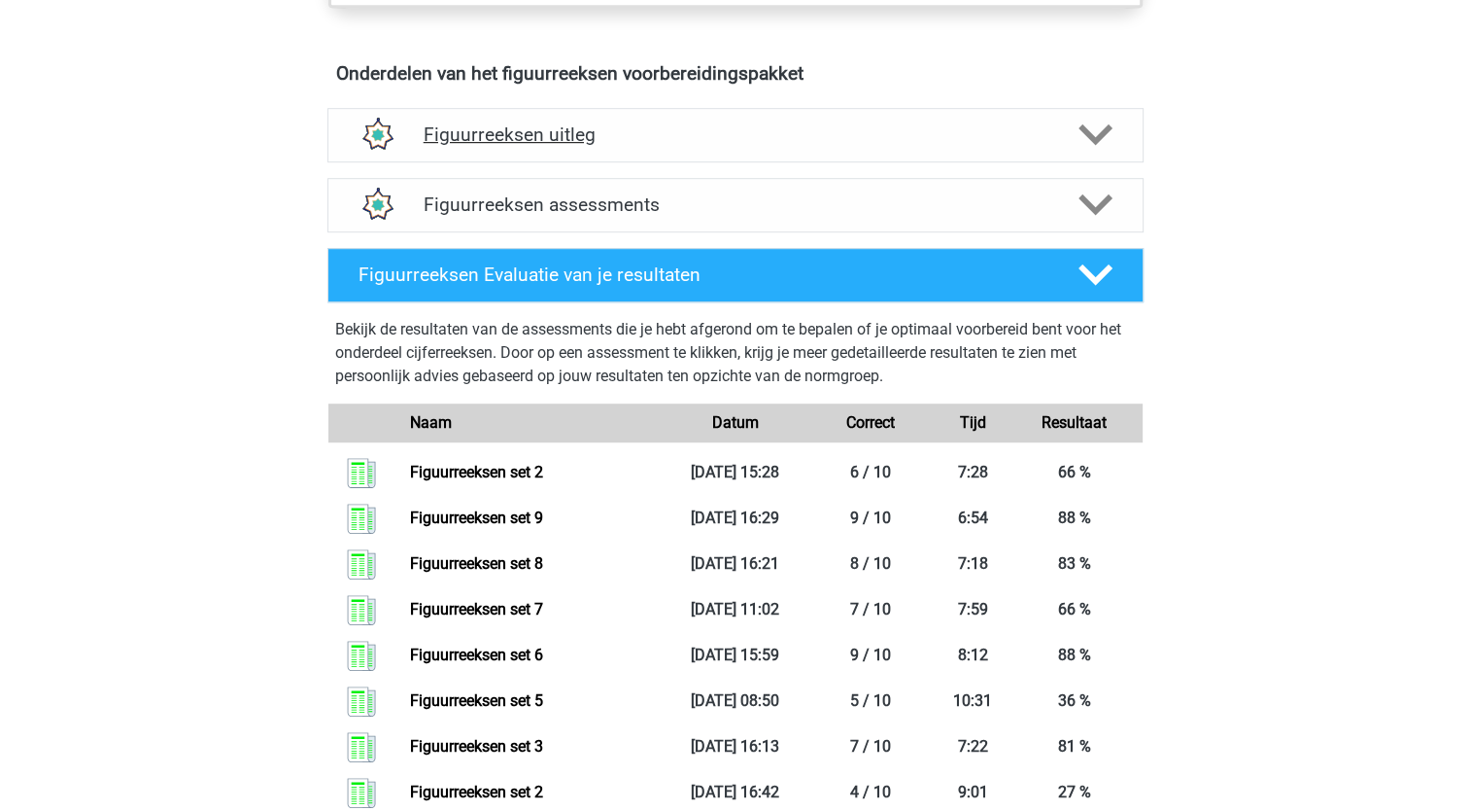
scroll to position [972, 0]
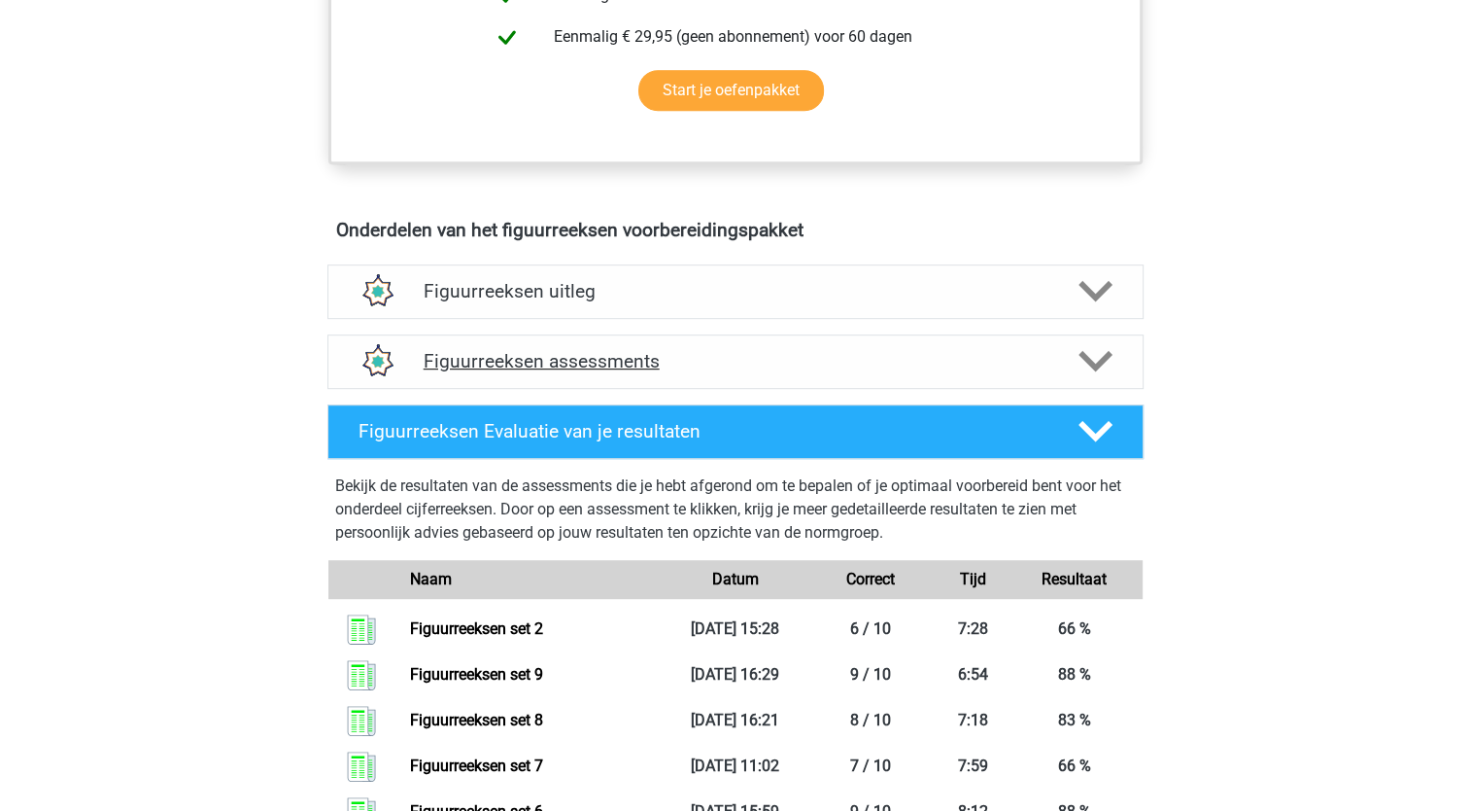
click at [579, 350] on h4 "Figuurreeksen assessments" at bounding box center [736, 361] width 624 height 22
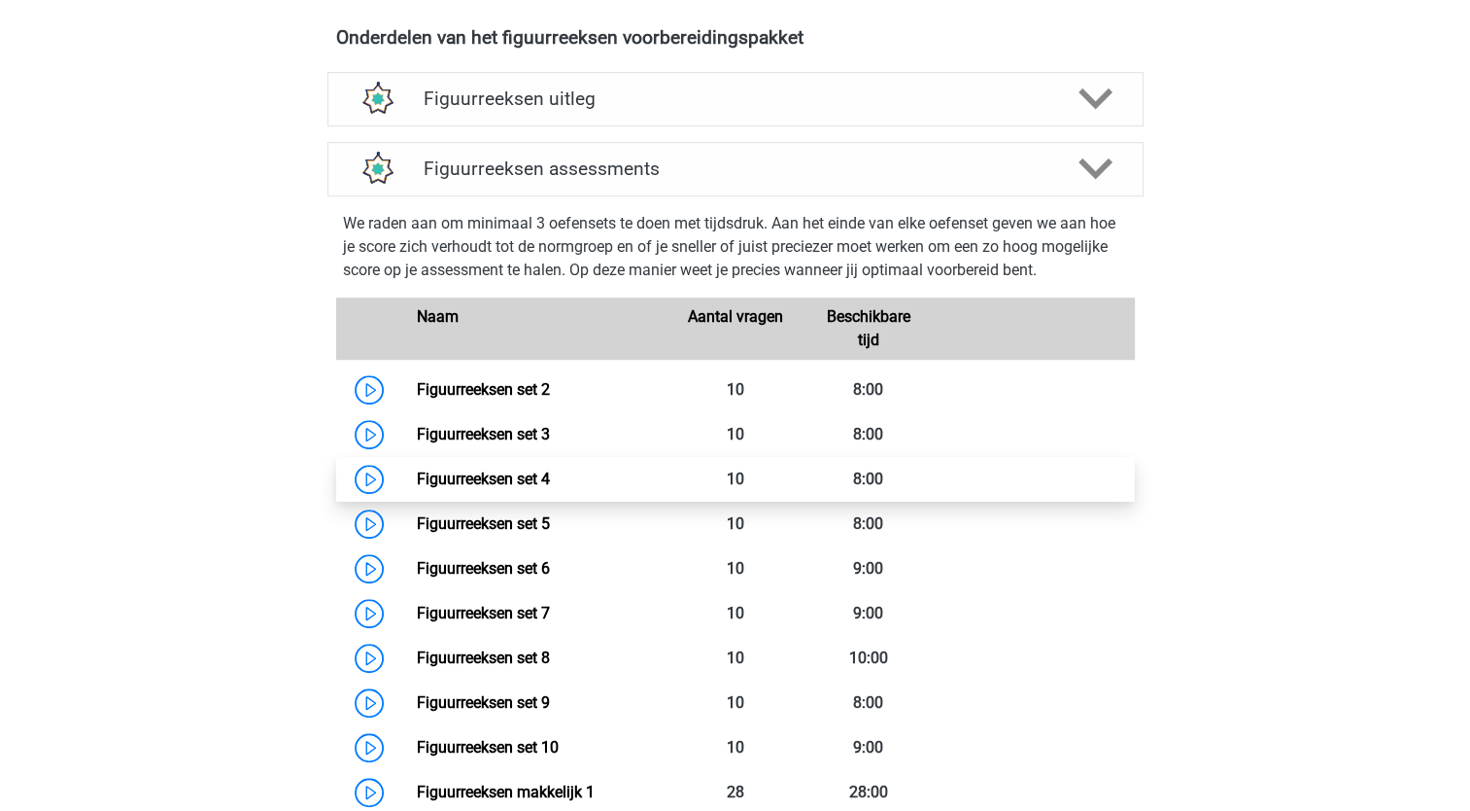
scroll to position [1166, 0]
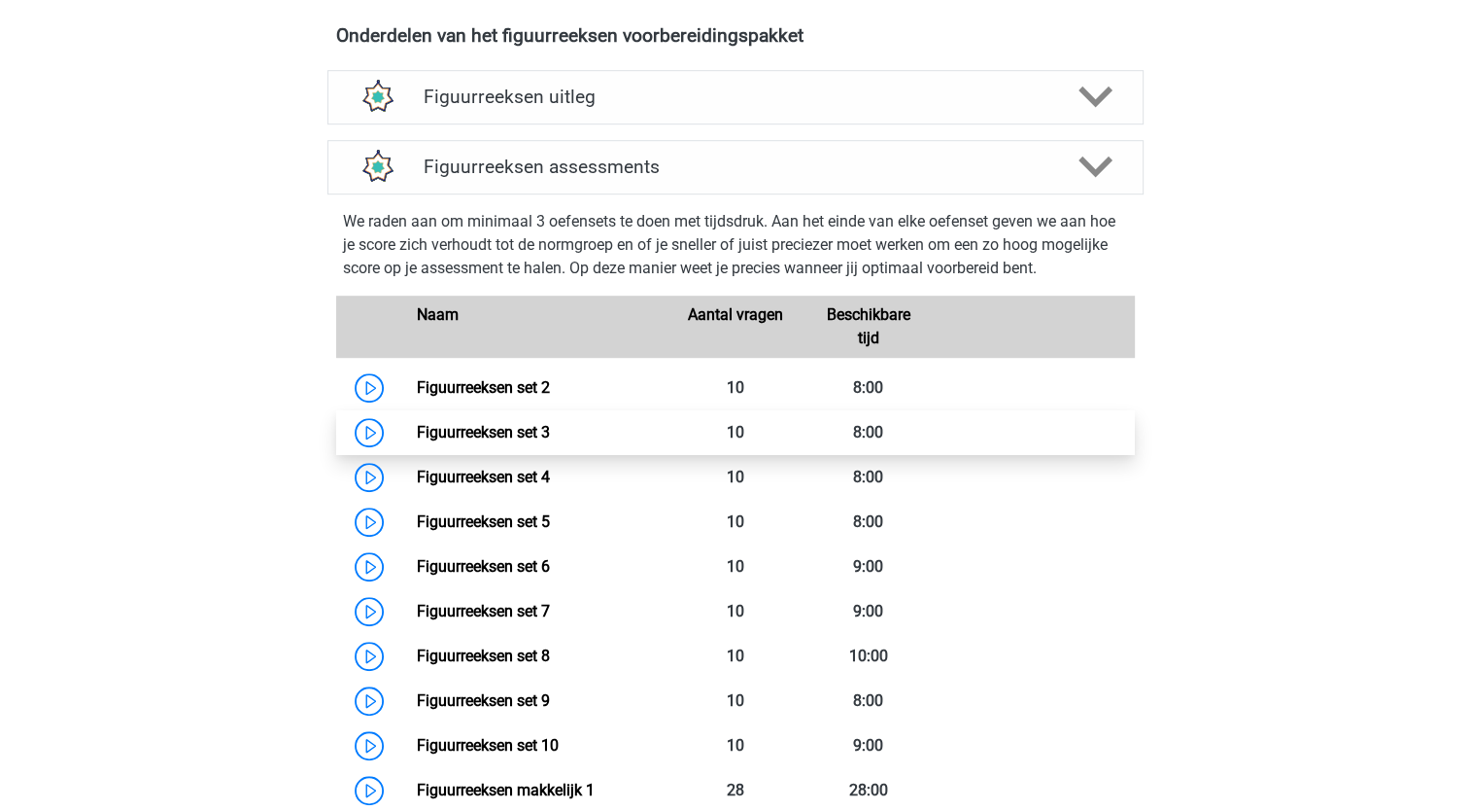
click at [534, 432] on link "Figuurreeksen set 3" at bounding box center [483, 432] width 133 height 18
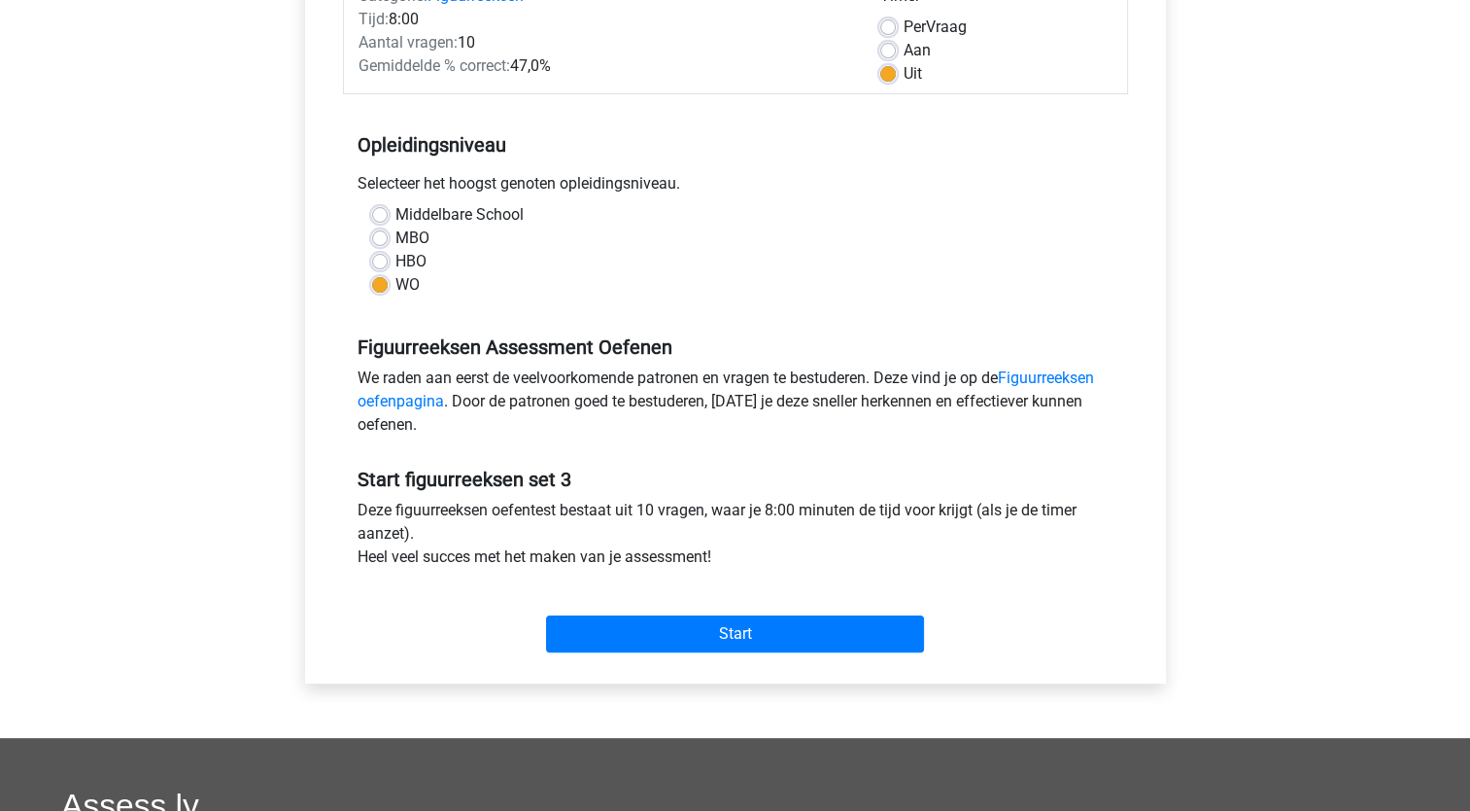
scroll to position [583, 0]
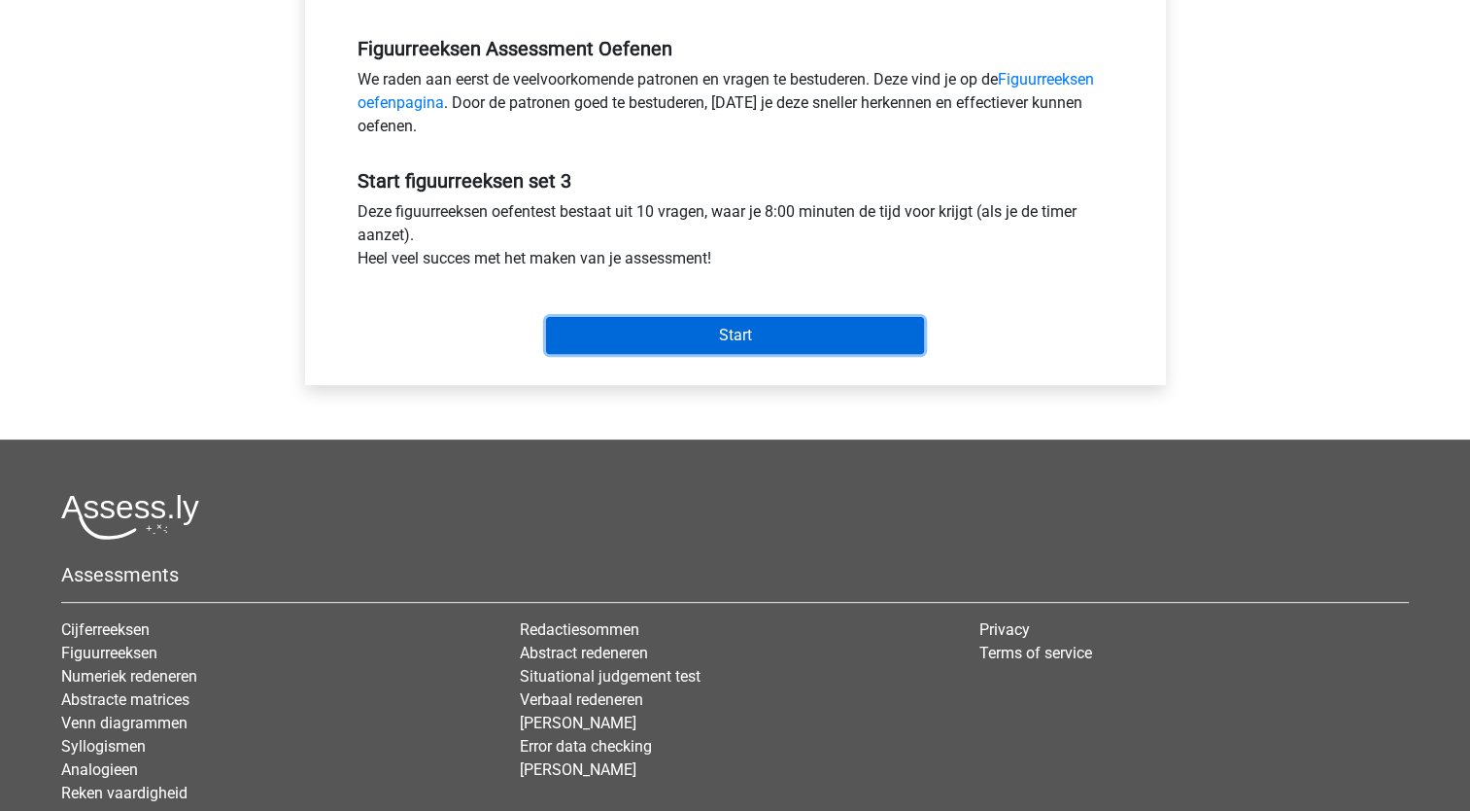
click at [735, 336] on input "Start" at bounding box center [735, 335] width 378 height 37
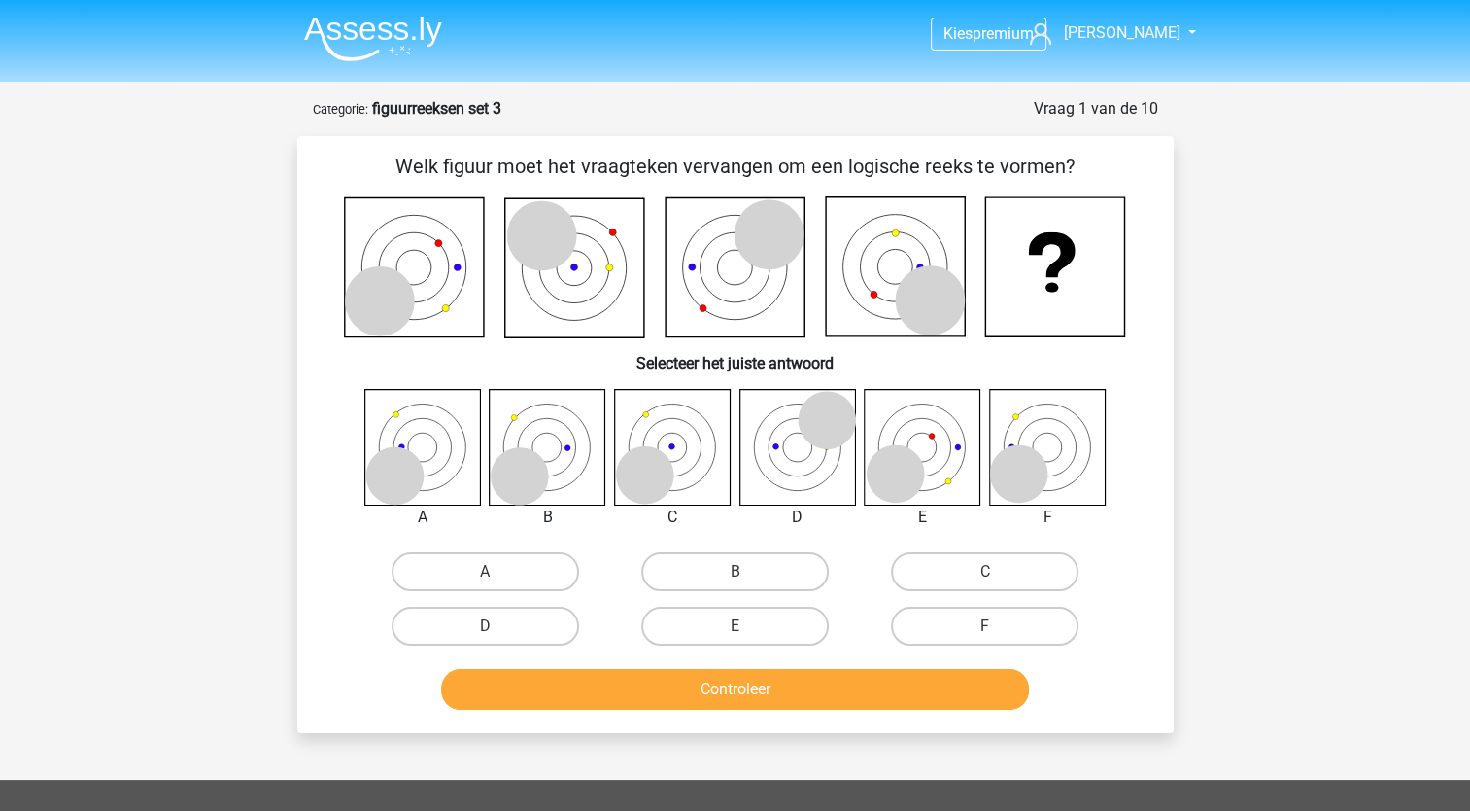
click at [1057, 465] on icon at bounding box center [1047, 447] width 116 height 116
click at [1019, 627] on label "F" at bounding box center [985, 625] width 188 height 39
click at [998, 627] on input "F" at bounding box center [991, 632] width 13 height 13
radio input "true"
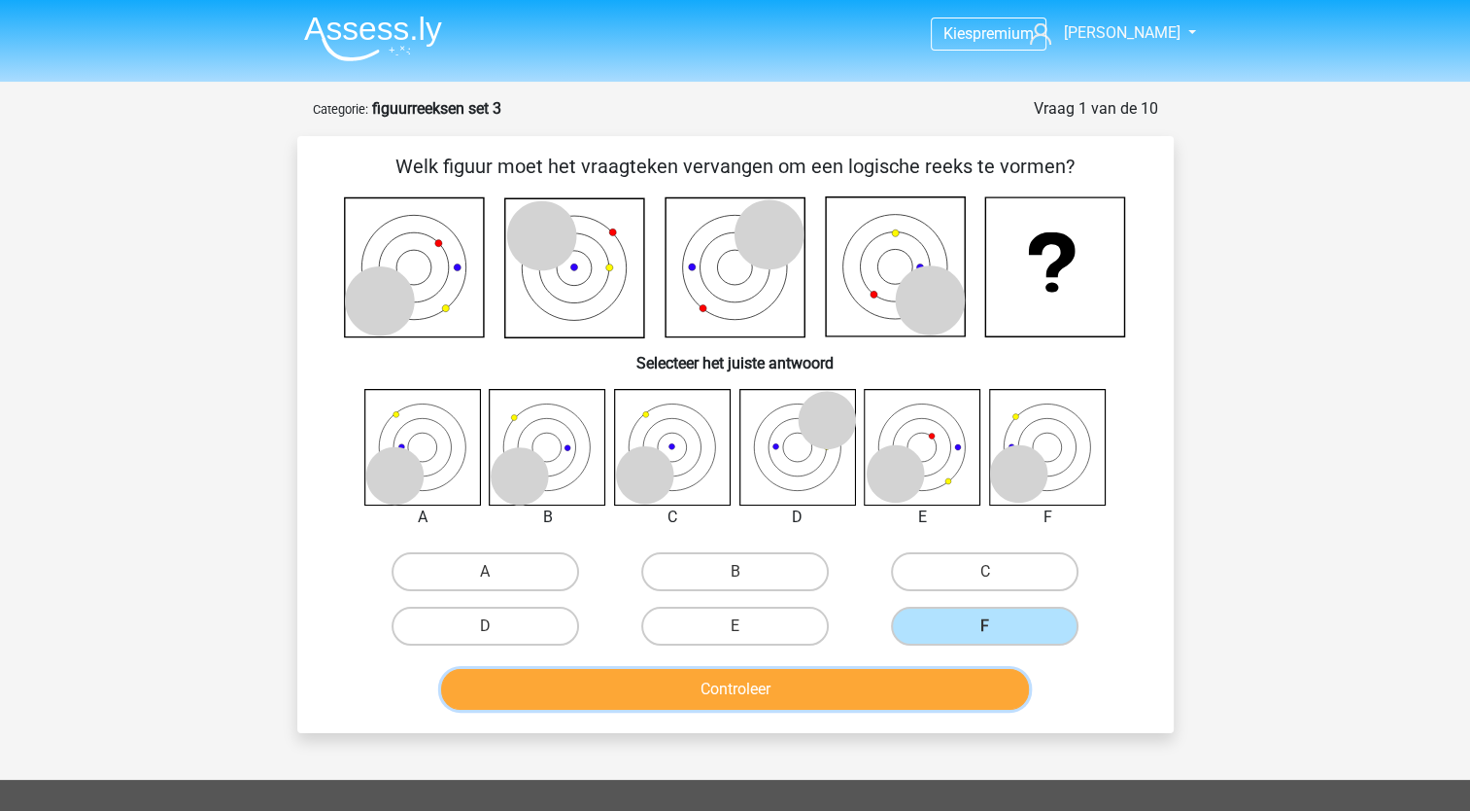
click at [960, 678] on button "Controleer" at bounding box center [735, 689] width 588 height 41
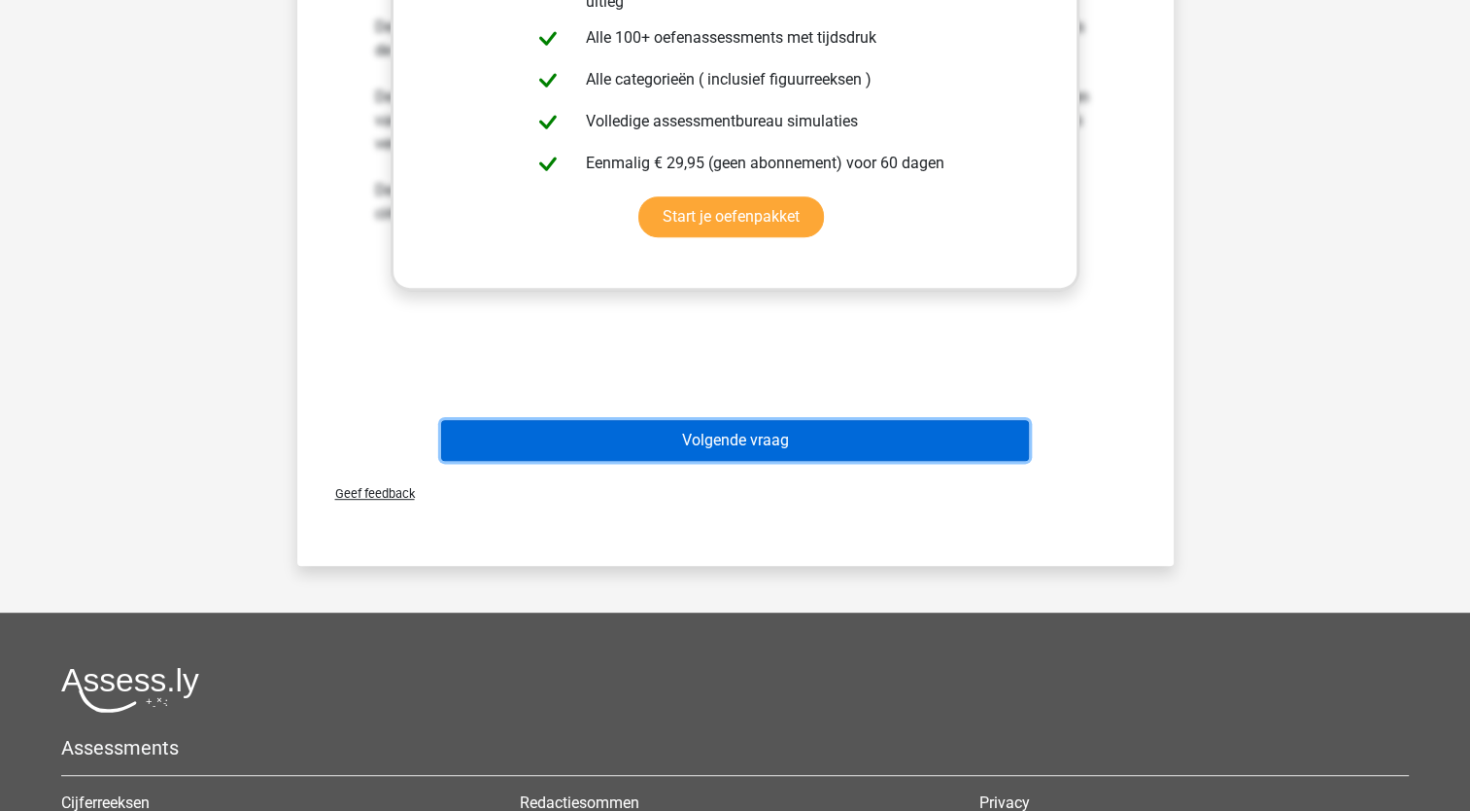
click at [835, 439] on button "Volgende vraag" at bounding box center [735, 440] width 588 height 41
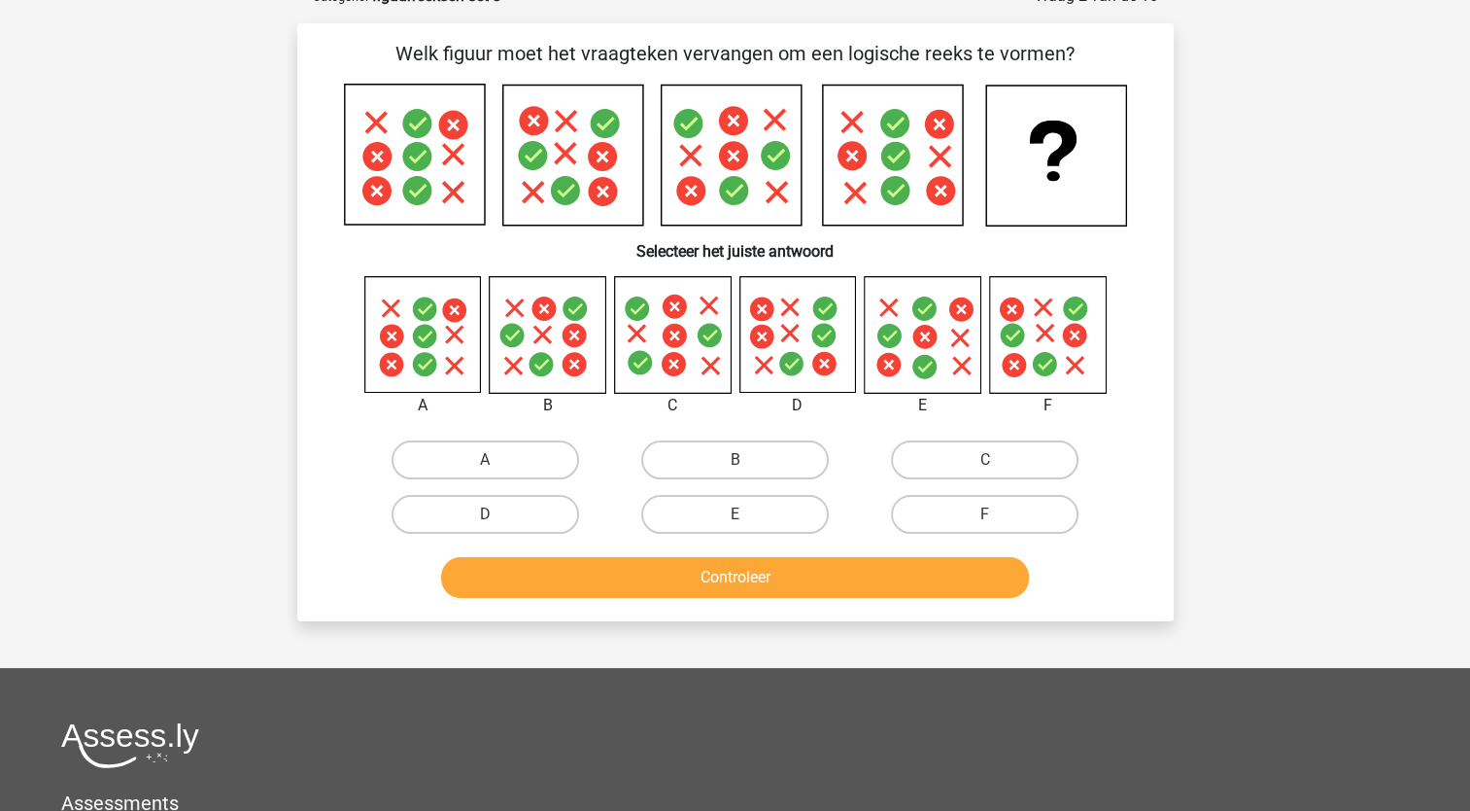
scroll to position [97, 0]
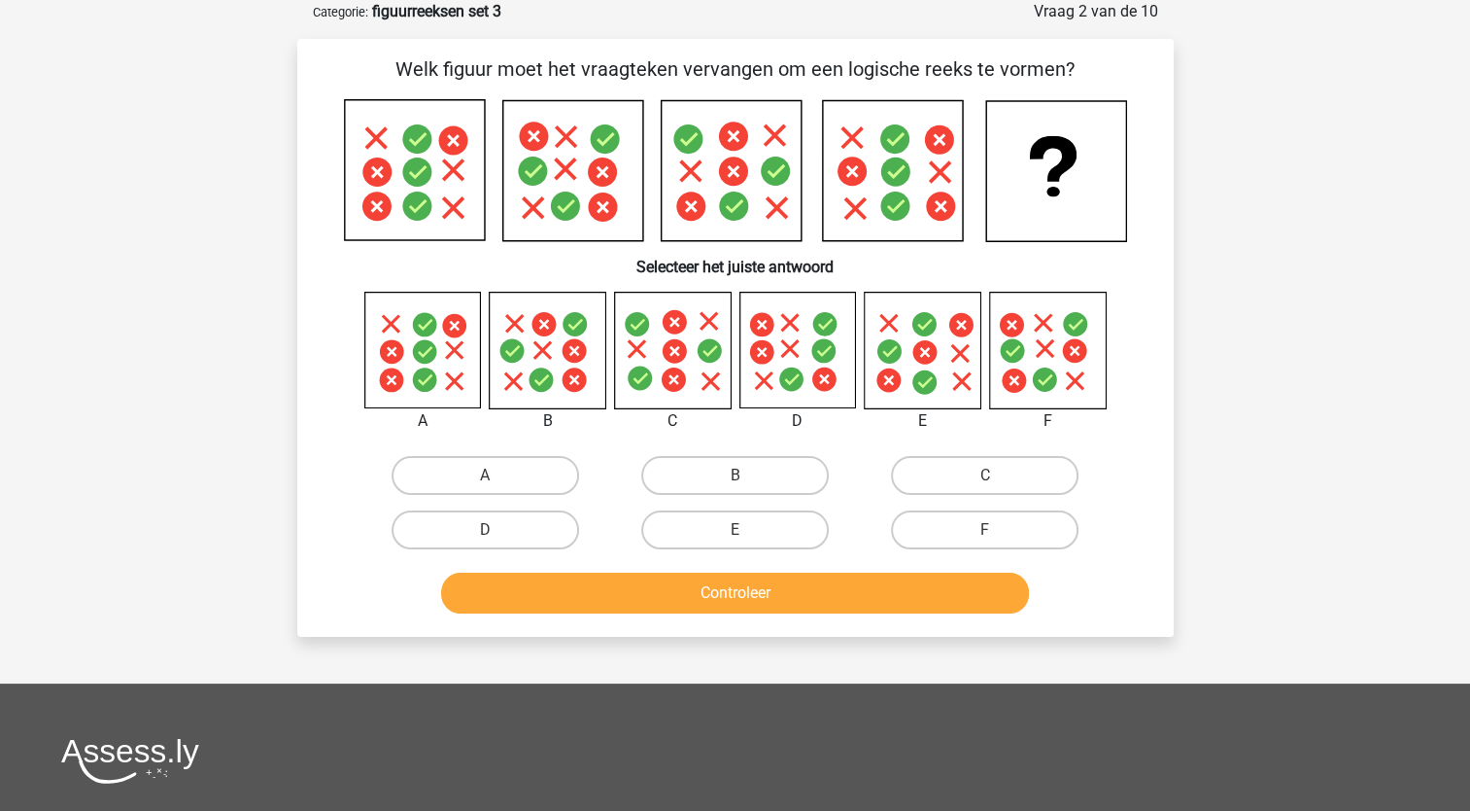
click at [1068, 348] on icon at bounding box center [1074, 350] width 24 height 24
click at [1020, 538] on label "F" at bounding box center [985, 529] width 188 height 39
click at [998, 538] on input "F" at bounding box center [991, 536] width 13 height 13
radio input "true"
click at [996, 565] on div "Controleer" at bounding box center [735, 589] width 814 height 64
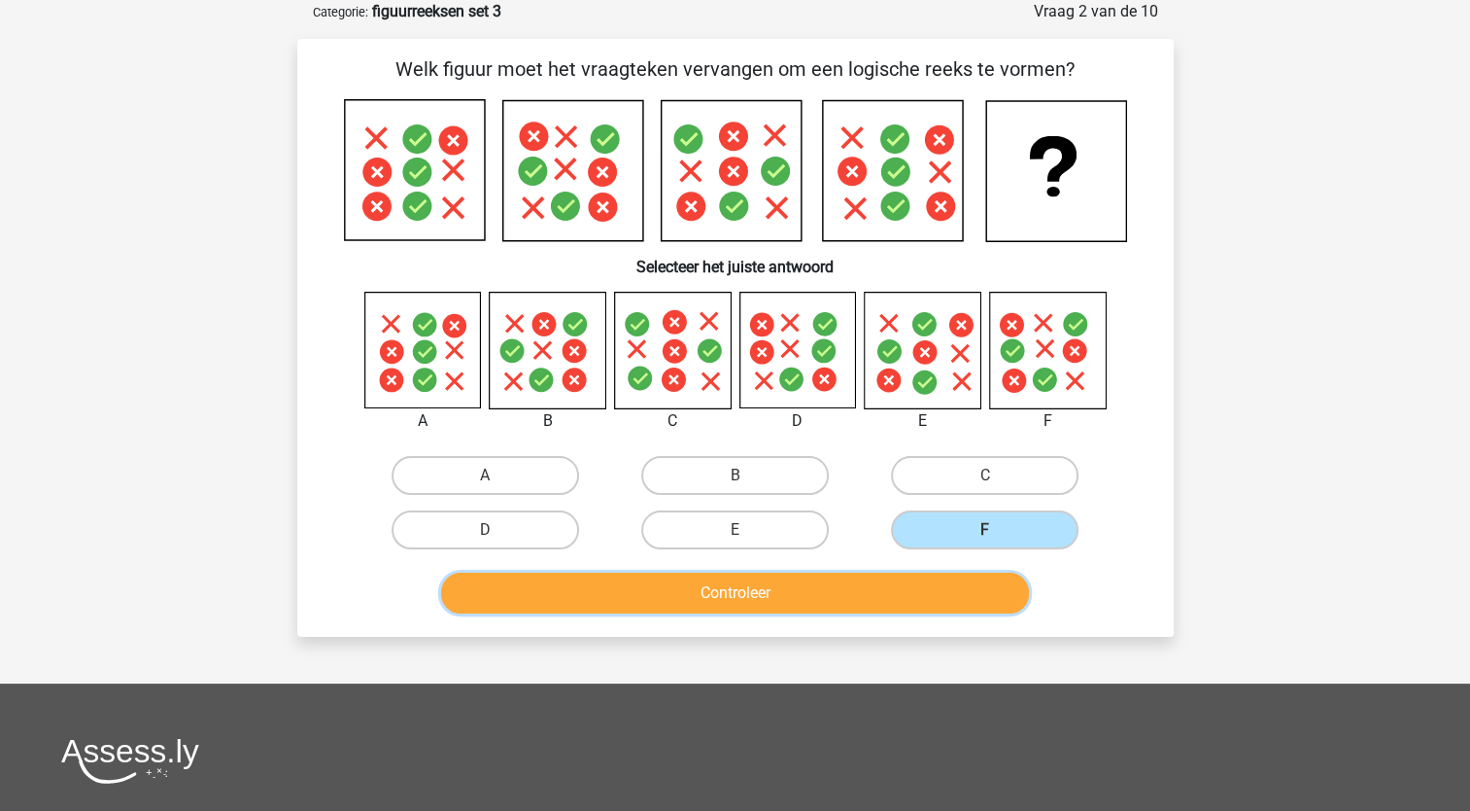
click at [1001, 603] on button "Controleer" at bounding box center [735, 592] width 588 height 41
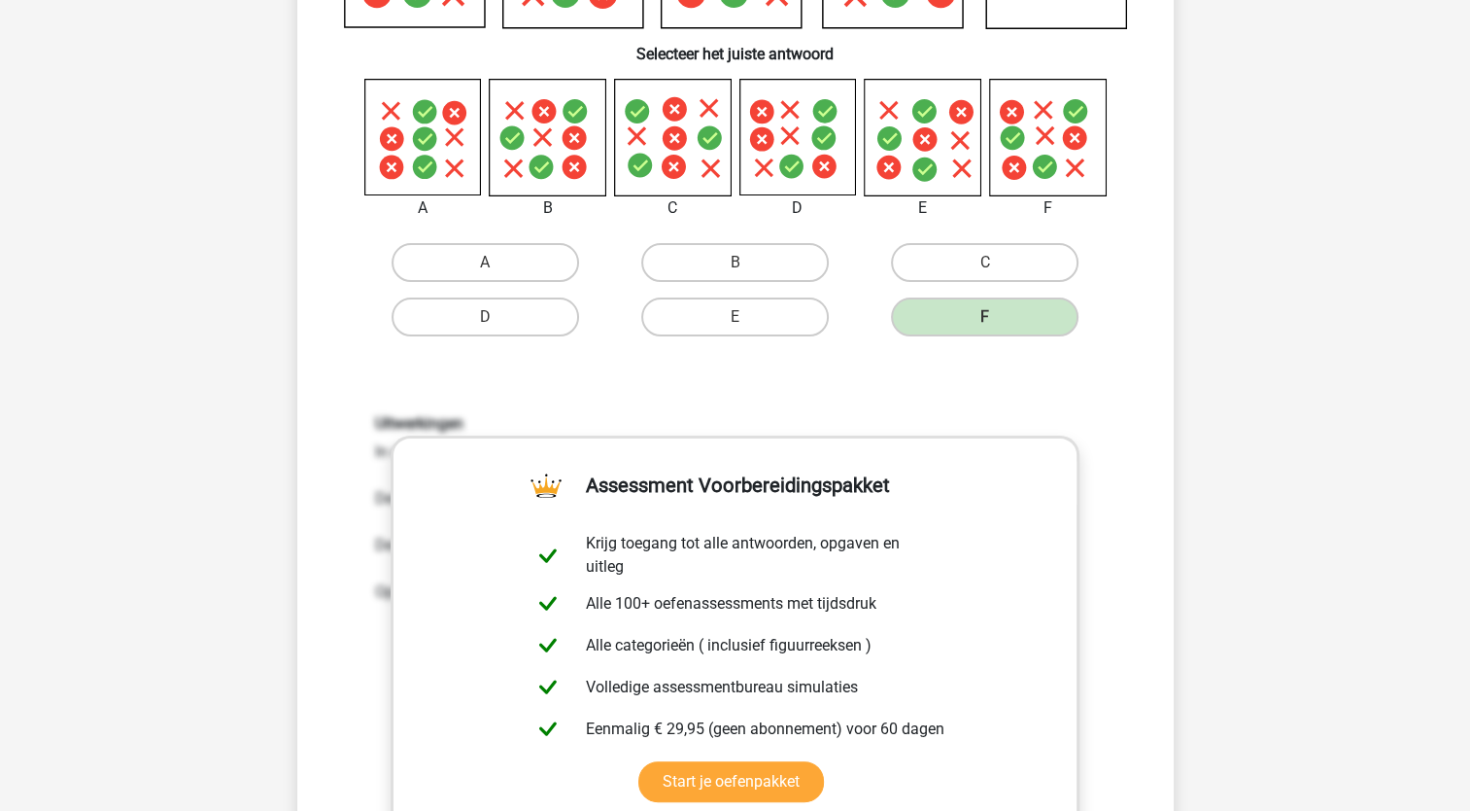
scroll to position [680, 0]
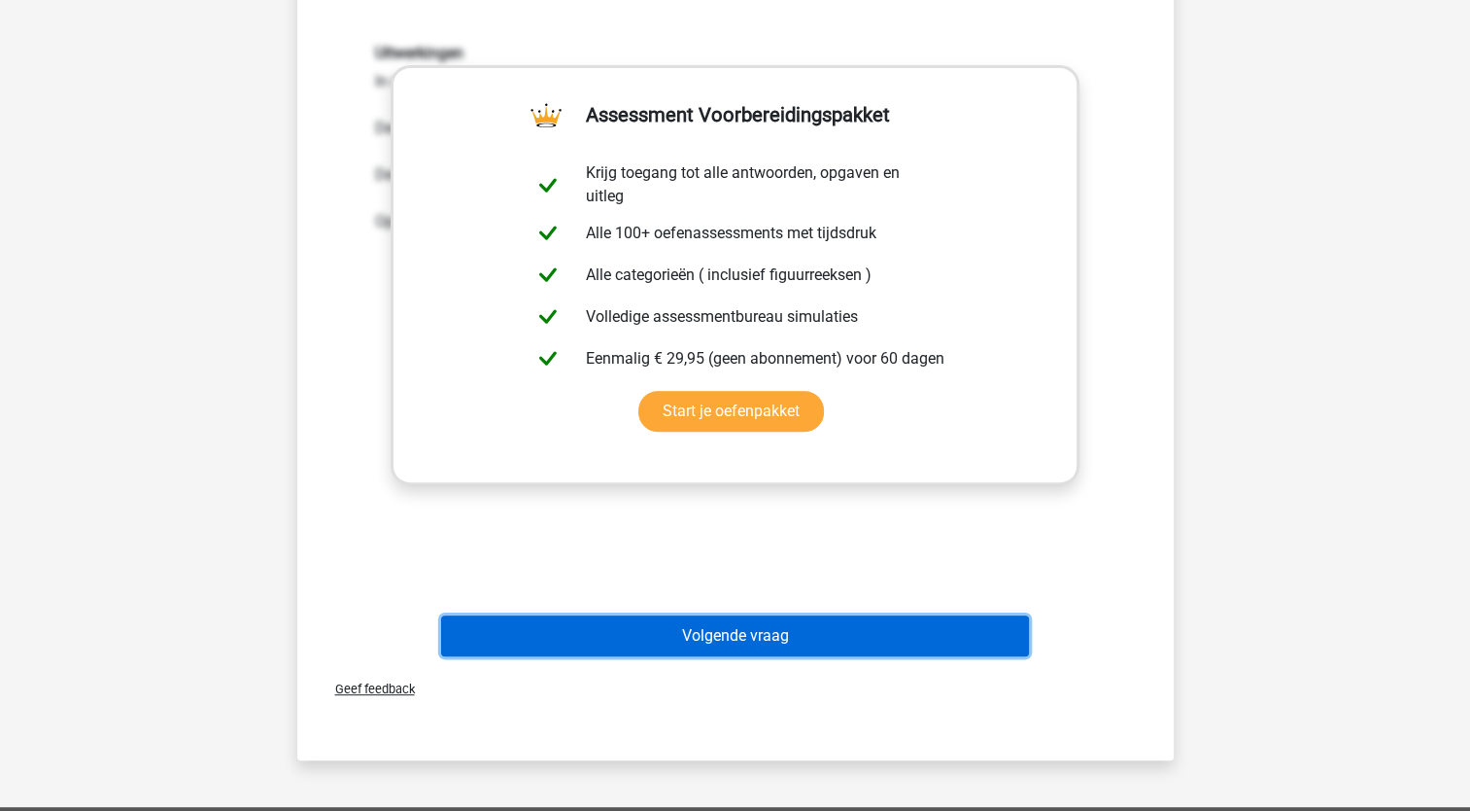
click at [862, 644] on button "Volgende vraag" at bounding box center [735, 635] width 588 height 41
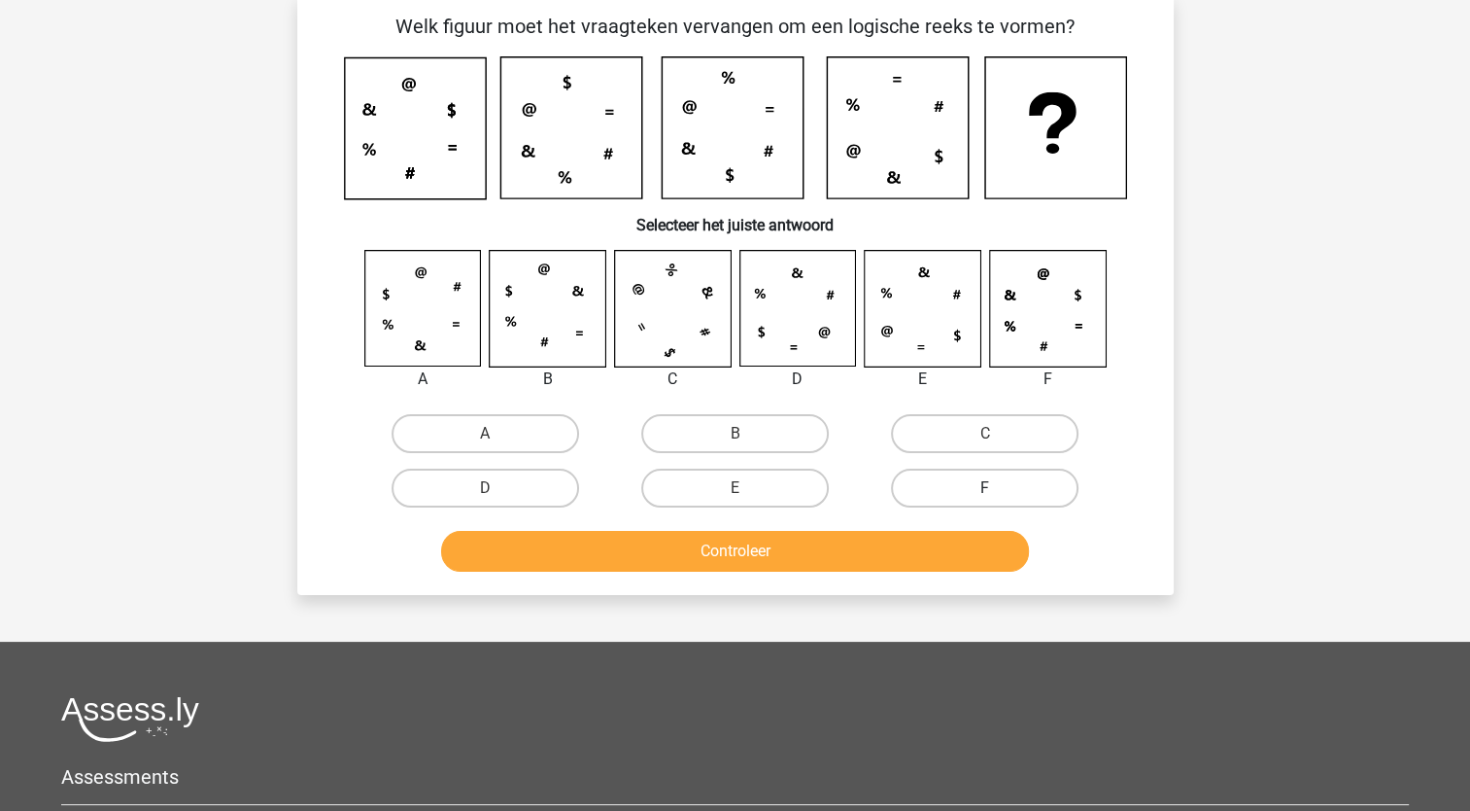
scroll to position [97, 0]
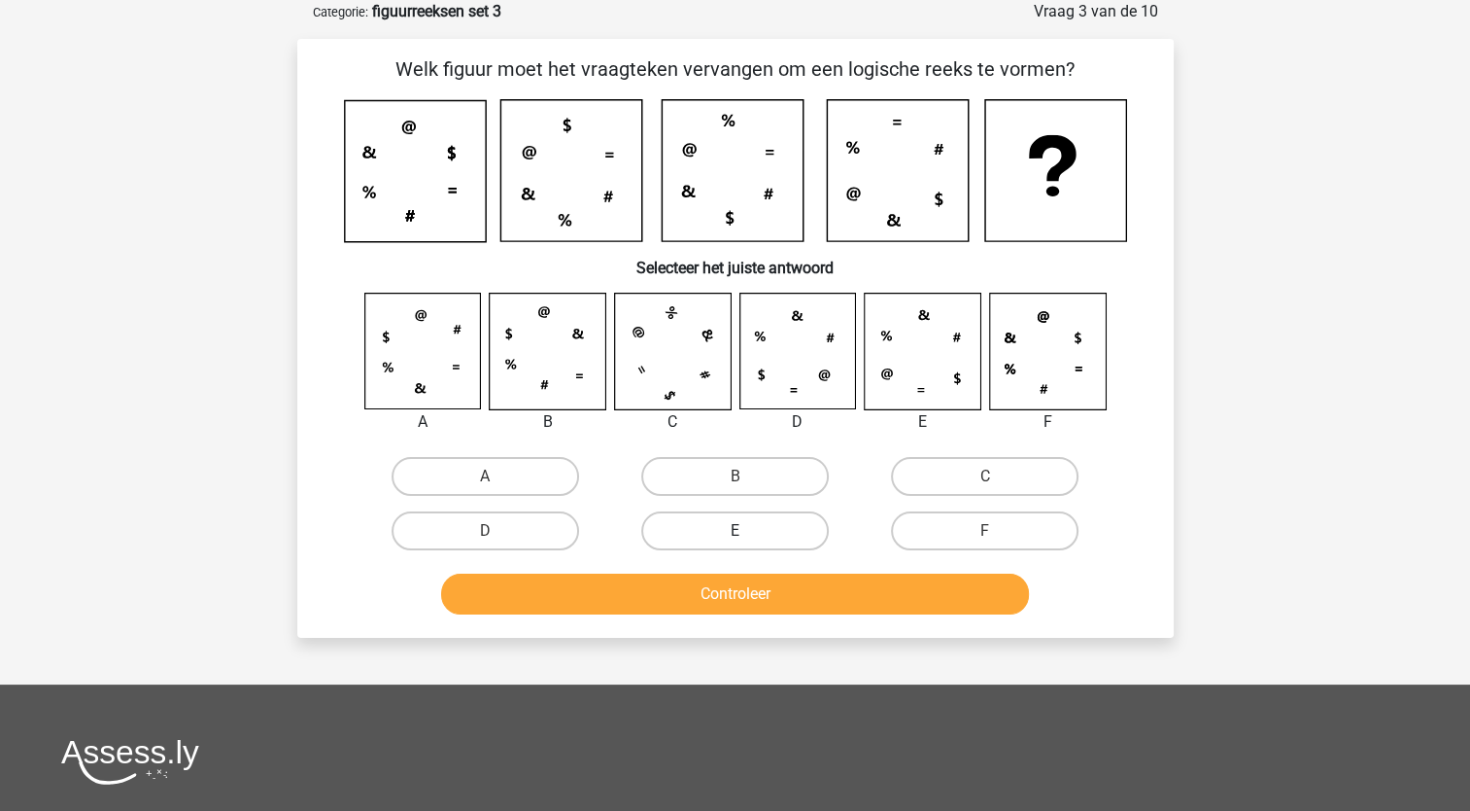
click at [785, 523] on label "E" at bounding box center [735, 530] width 188 height 39
click at [747, 531] on input "E" at bounding box center [741, 537] width 13 height 13
radio input "true"
click at [824, 617] on div "Controleer" at bounding box center [736, 597] width 750 height 49
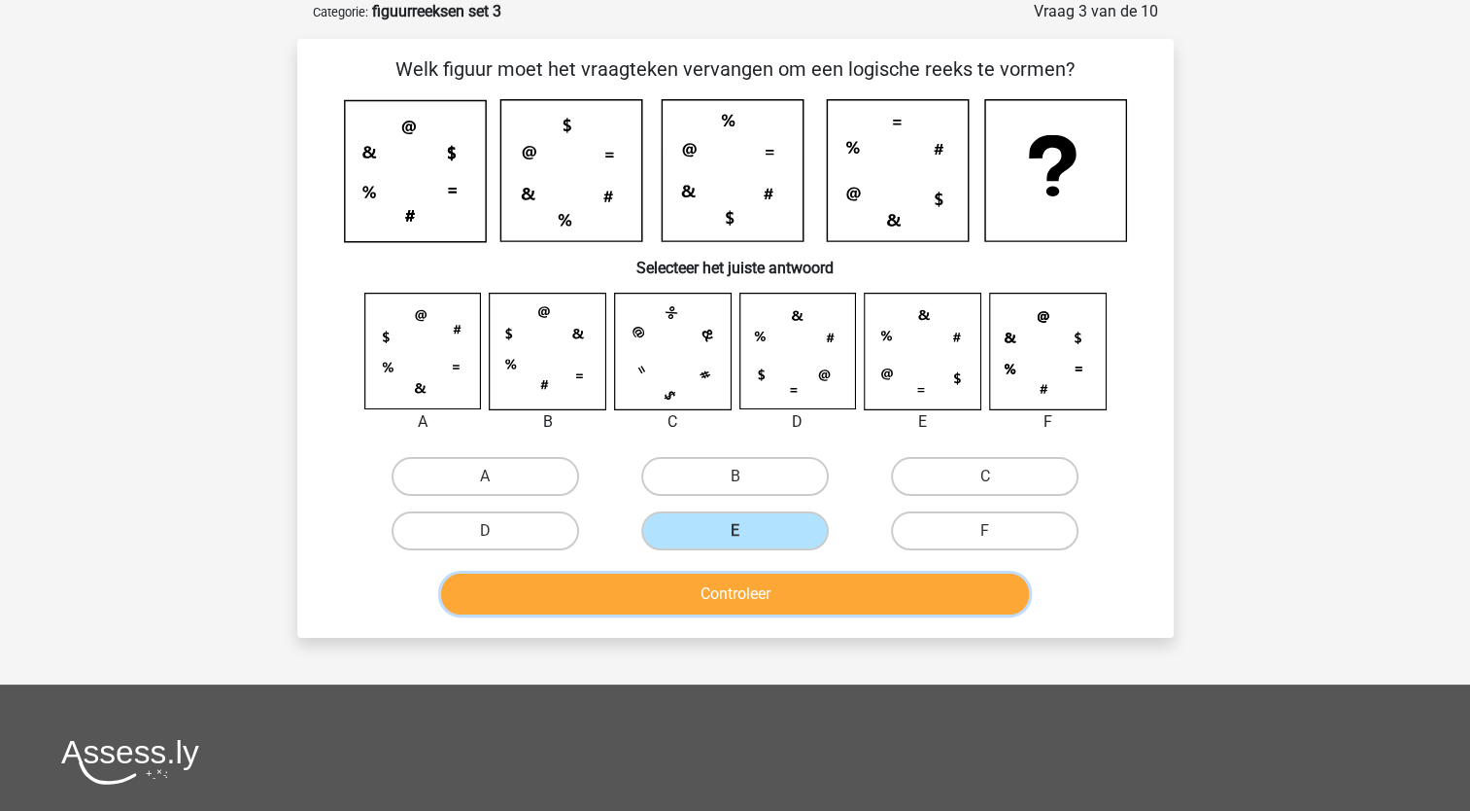
click at [812, 584] on button "Controleer" at bounding box center [735, 593] width 588 height 41
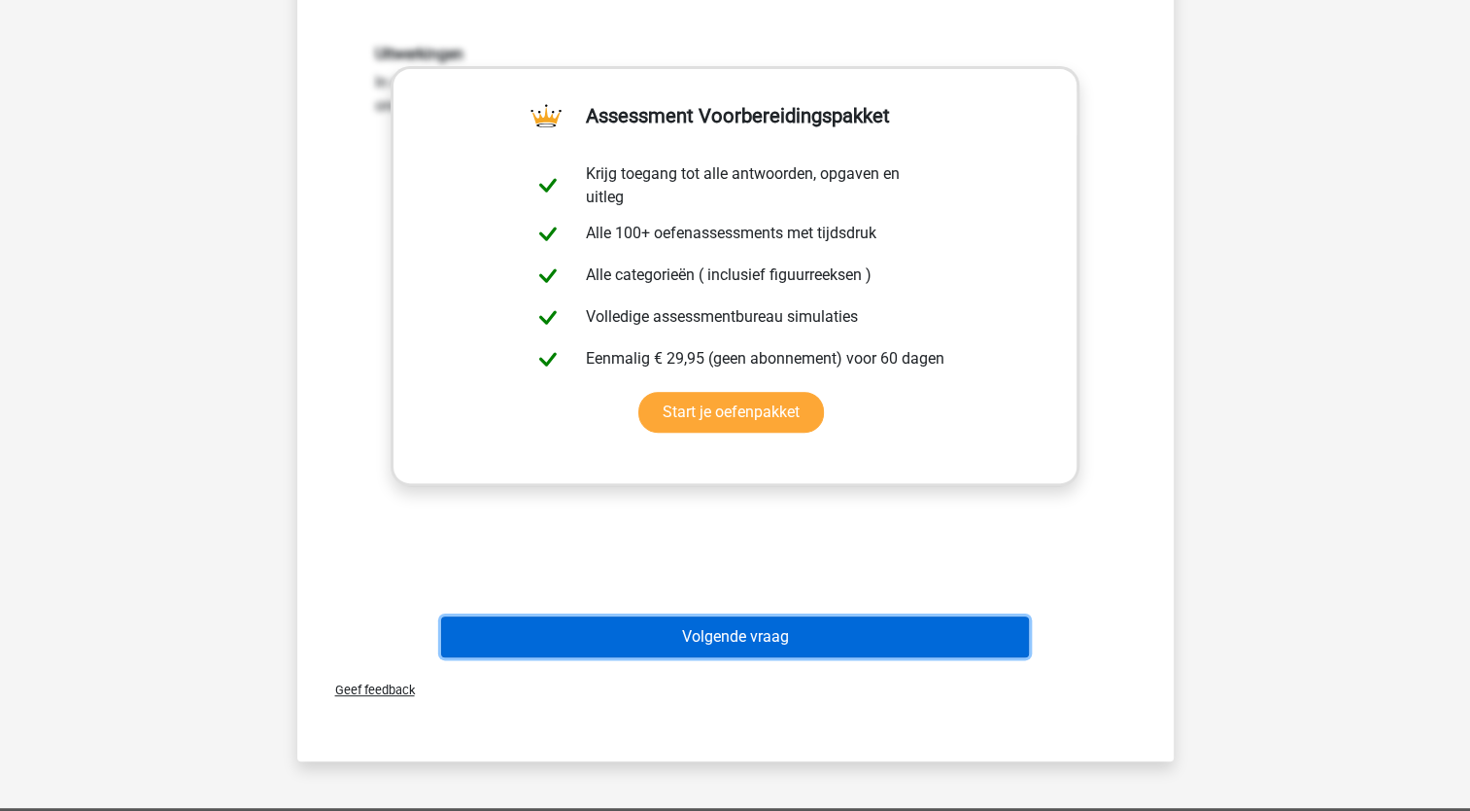
click at [856, 644] on button "Volgende vraag" at bounding box center [735, 636] width 588 height 41
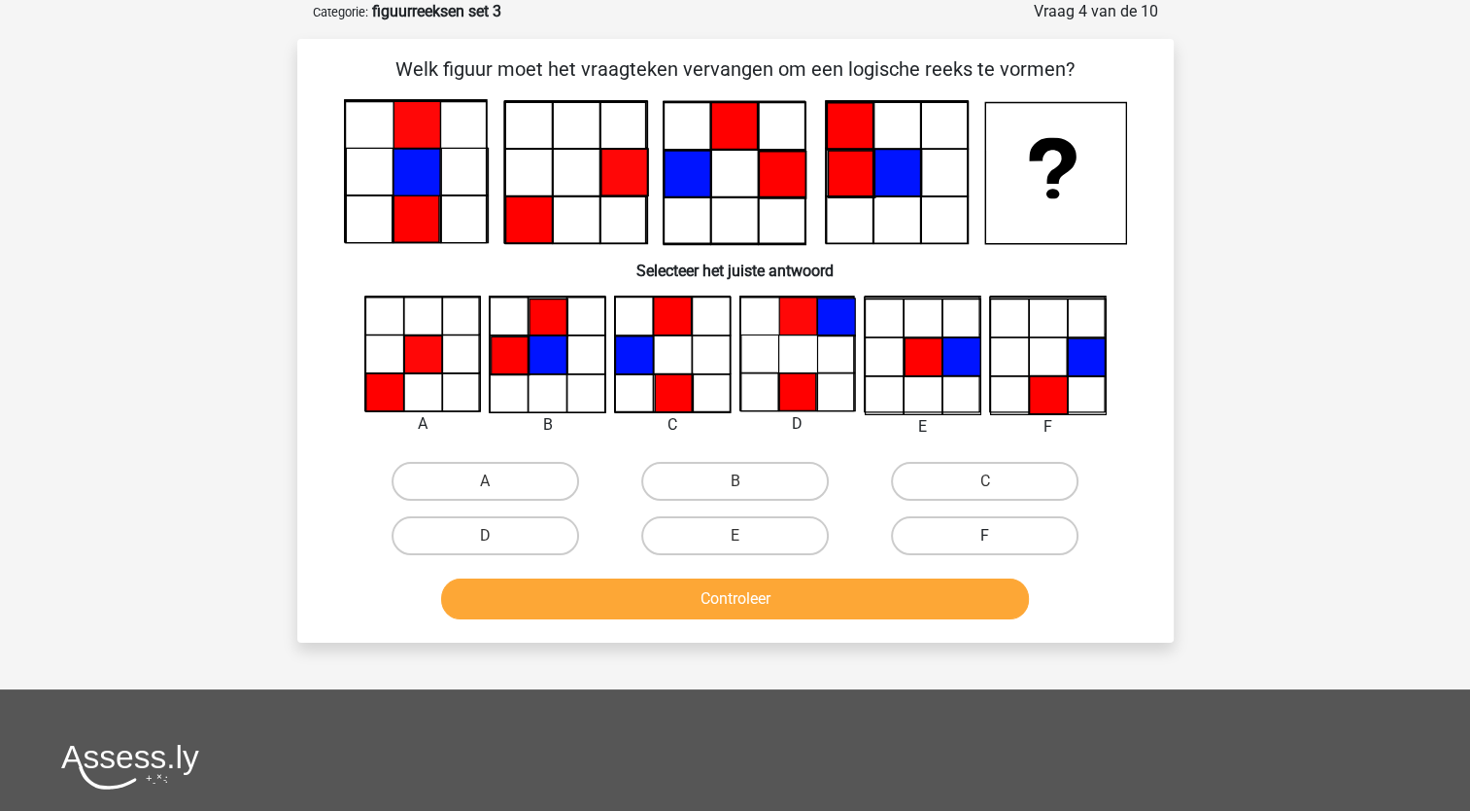
click at [1010, 531] on label "F" at bounding box center [985, 535] width 188 height 39
click at [998, 536] on input "F" at bounding box center [991, 542] width 13 height 13
radio input "true"
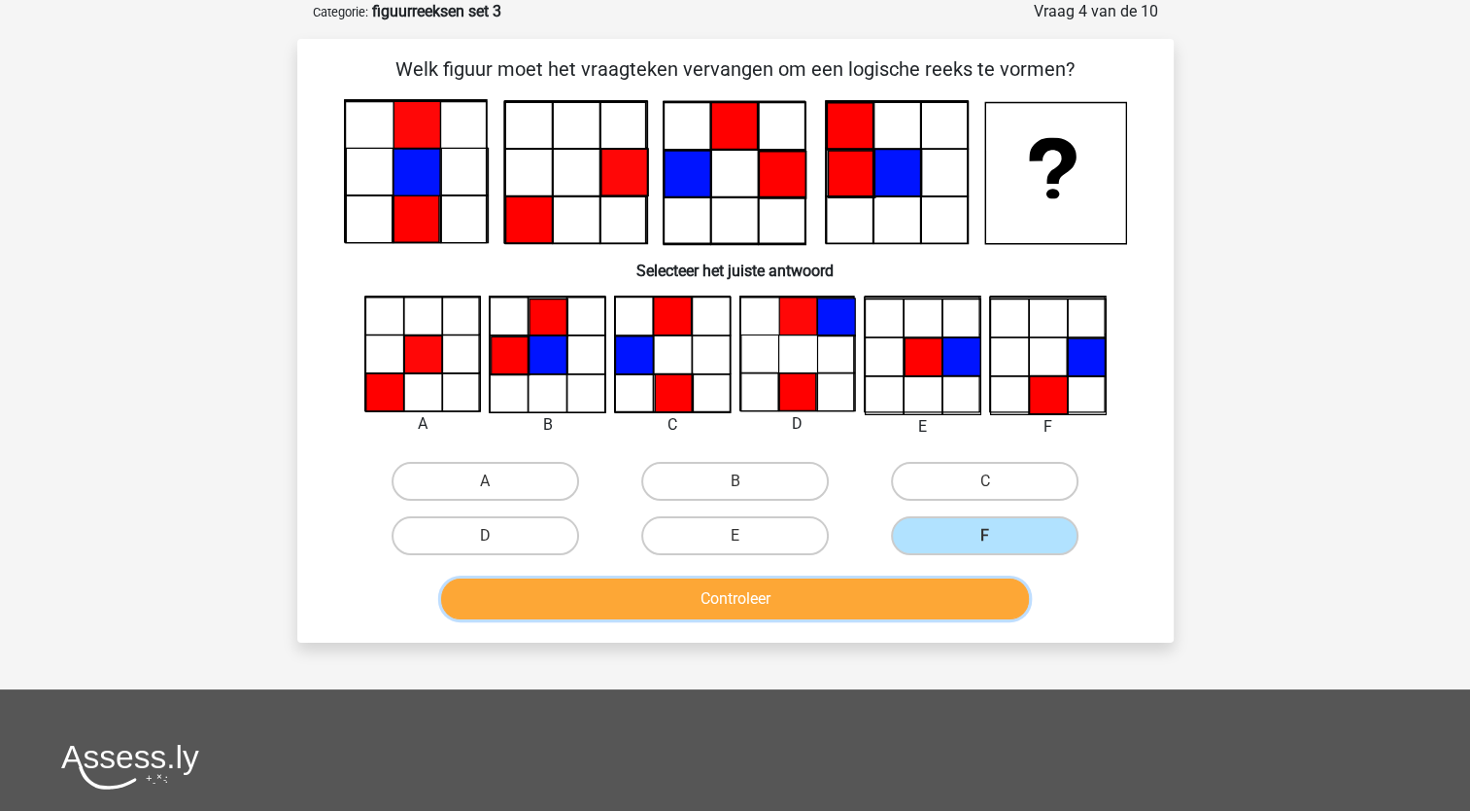
click at [933, 616] on button "Controleer" at bounding box center [735, 598] width 588 height 41
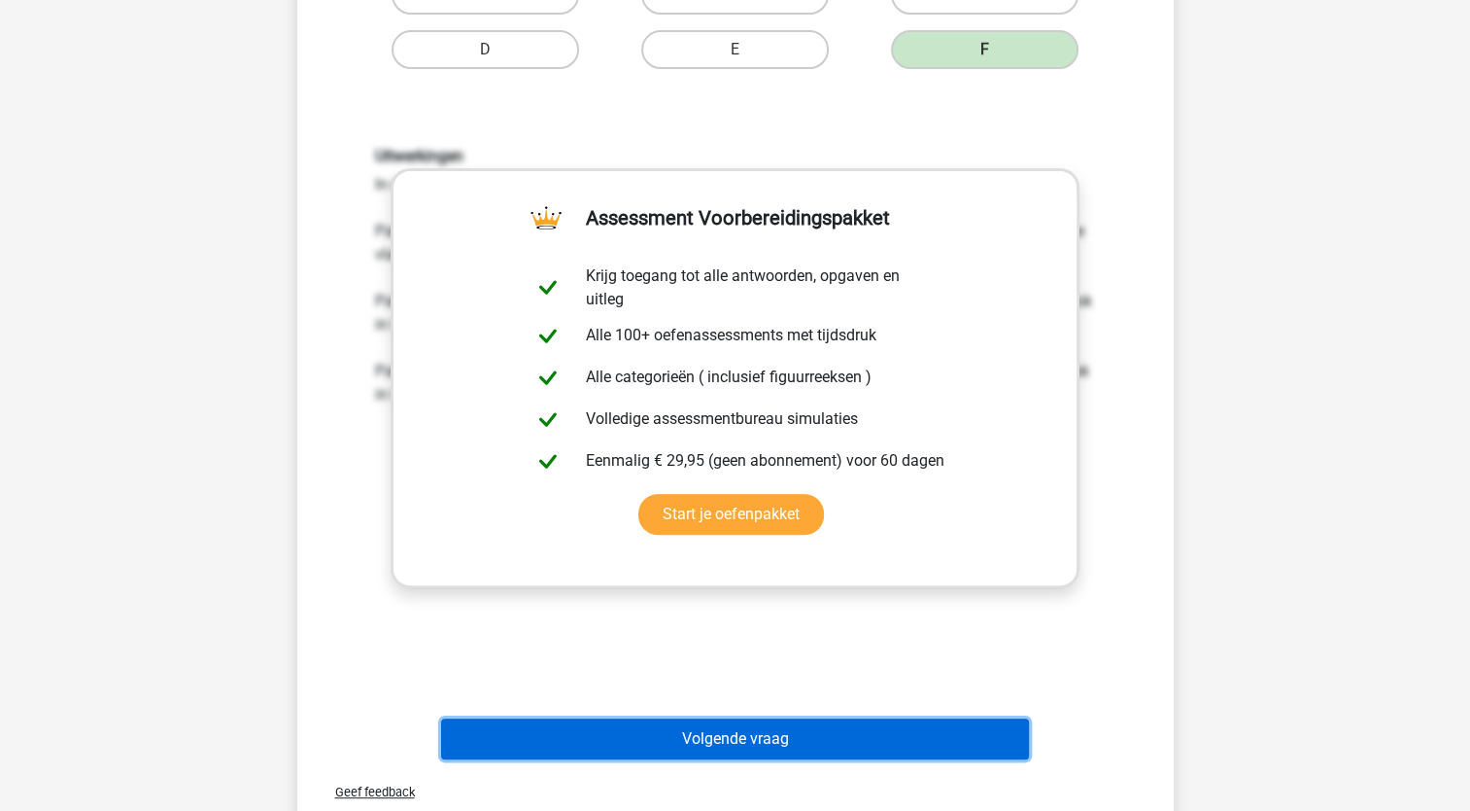
click at [842, 735] on button "Volgende vraag" at bounding box center [735, 738] width 588 height 41
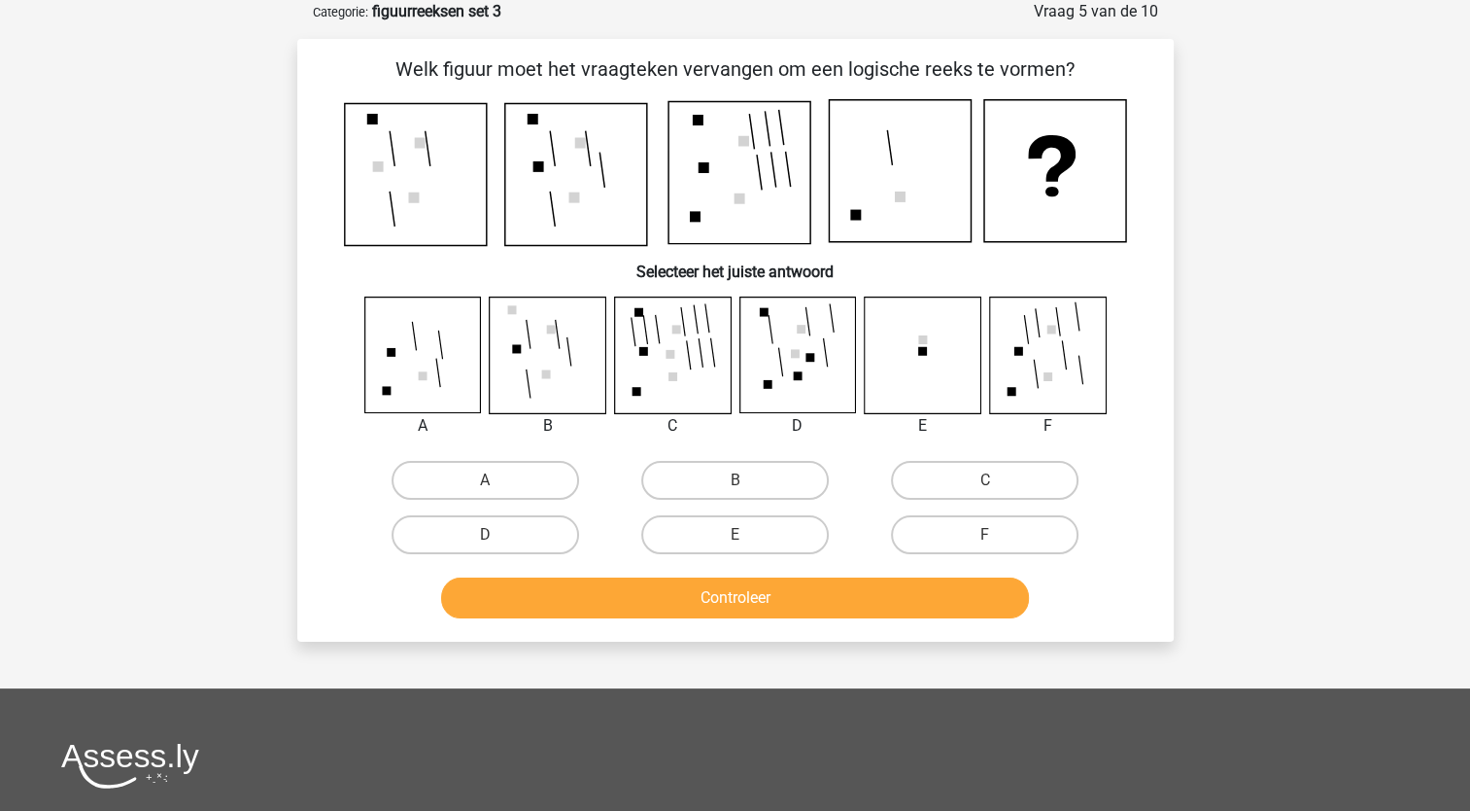
click at [425, 389] on icon at bounding box center [422, 354] width 116 height 116
click at [468, 473] on label "A" at bounding box center [486, 480] width 188 height 39
click at [485, 480] on input "A" at bounding box center [491, 486] width 13 height 13
radio input "true"
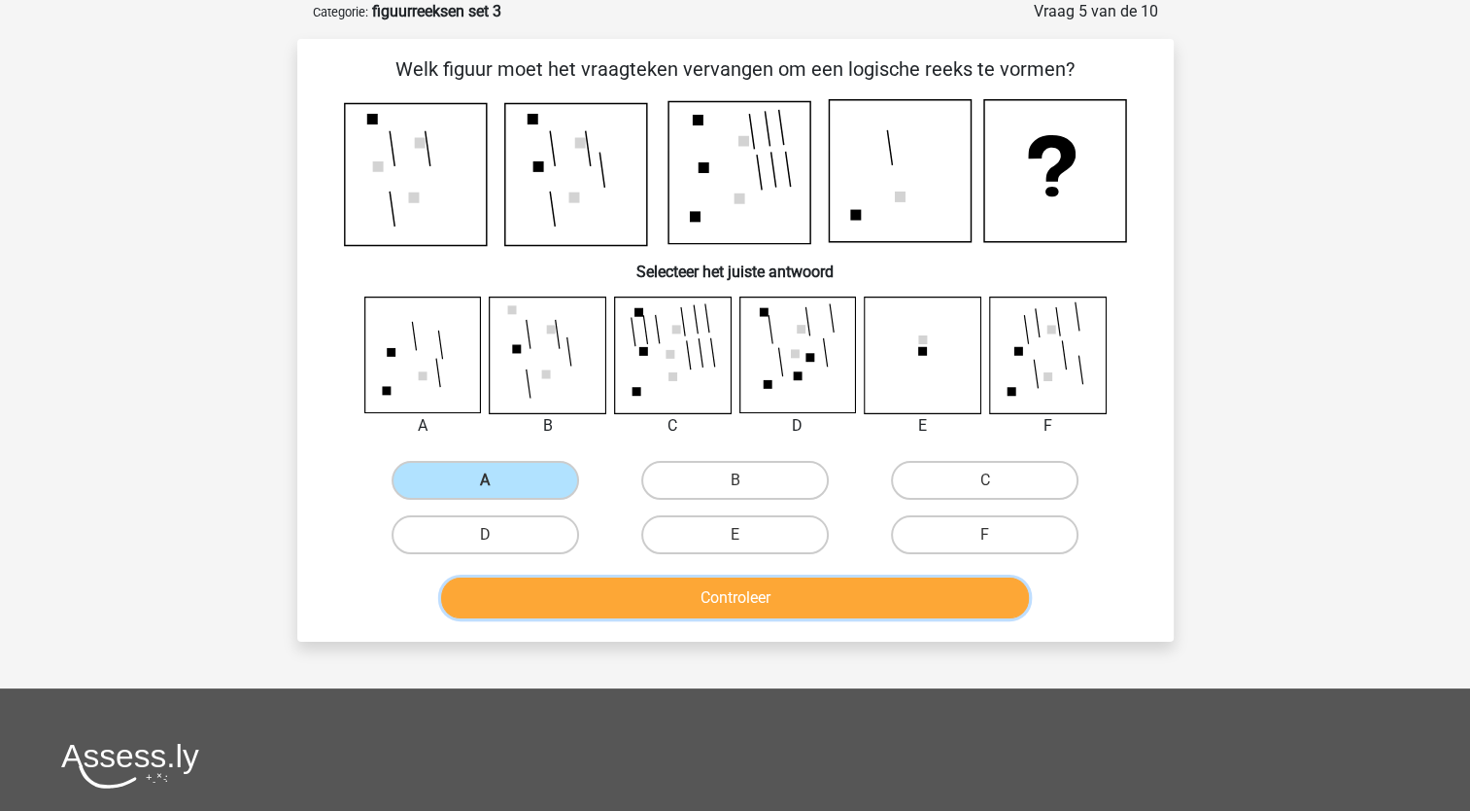
click at [668, 586] on button "Controleer" at bounding box center [735, 597] width 588 height 41
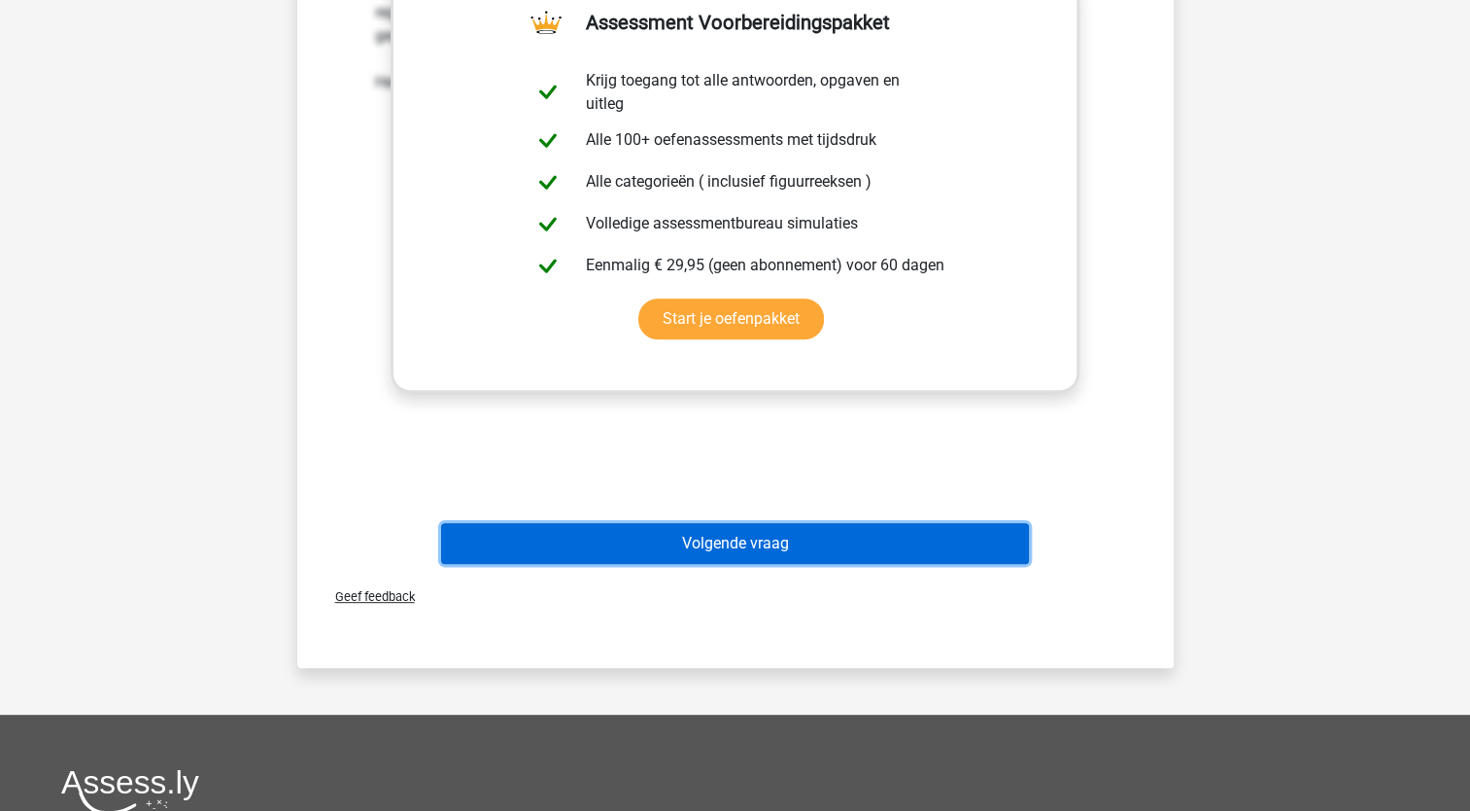
click at [772, 553] on button "Volgende vraag" at bounding box center [735, 543] width 588 height 41
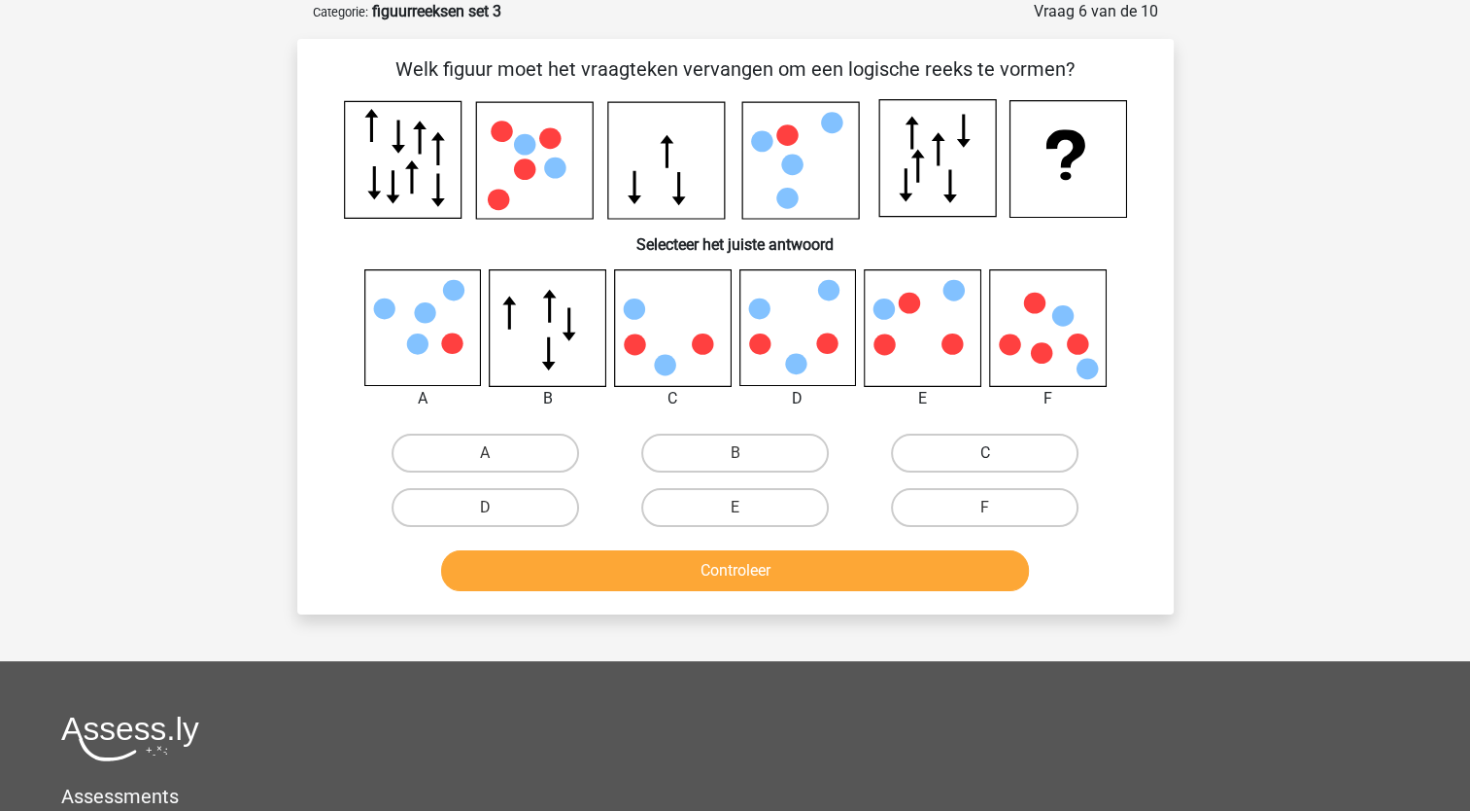
click at [1046, 445] on label "C" at bounding box center [985, 452] width 188 height 39
click at [998, 453] on input "C" at bounding box center [991, 459] width 13 height 13
radio input "true"
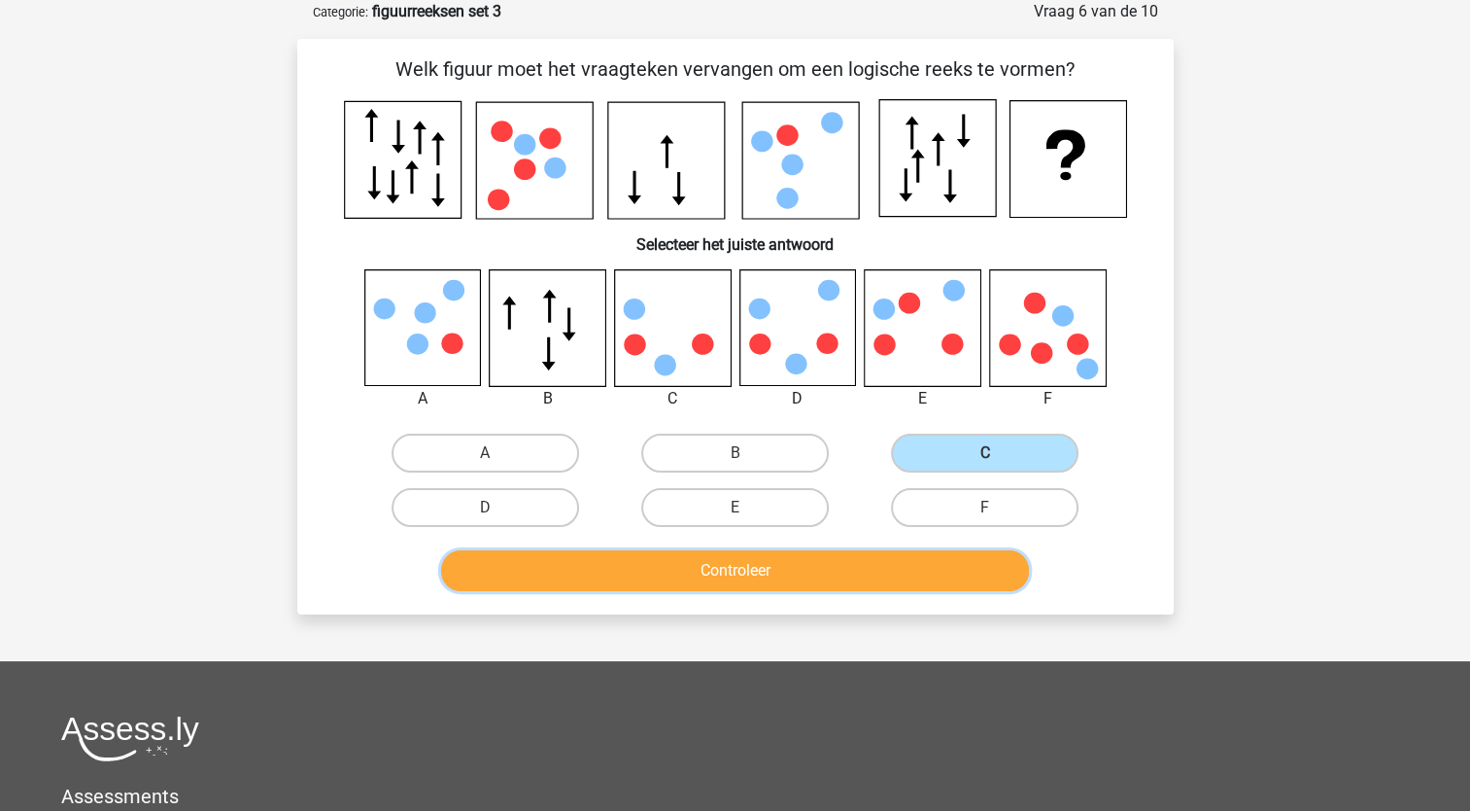
click at [929, 563] on button "Controleer" at bounding box center [735, 570] width 588 height 41
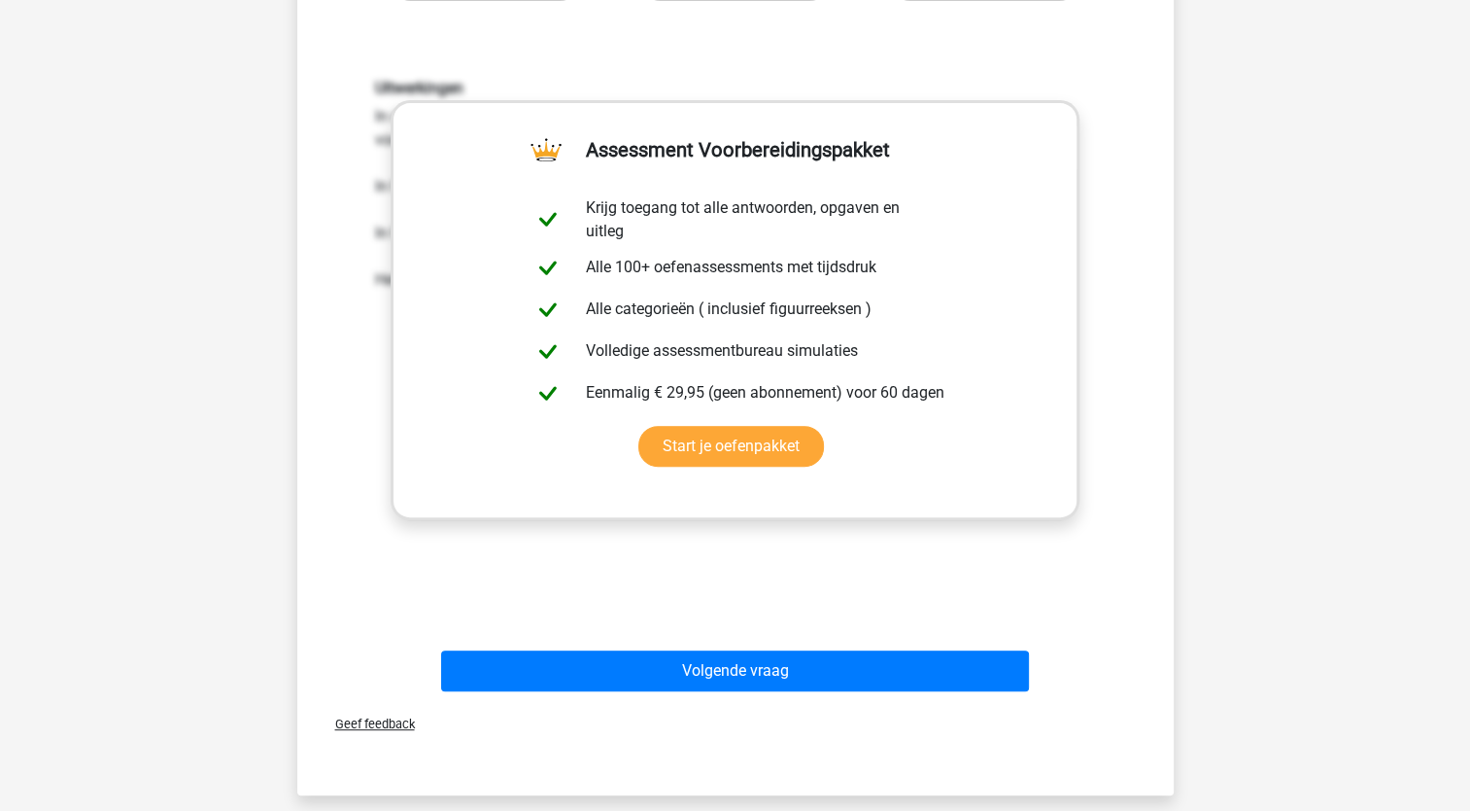
scroll to position [680, 0]
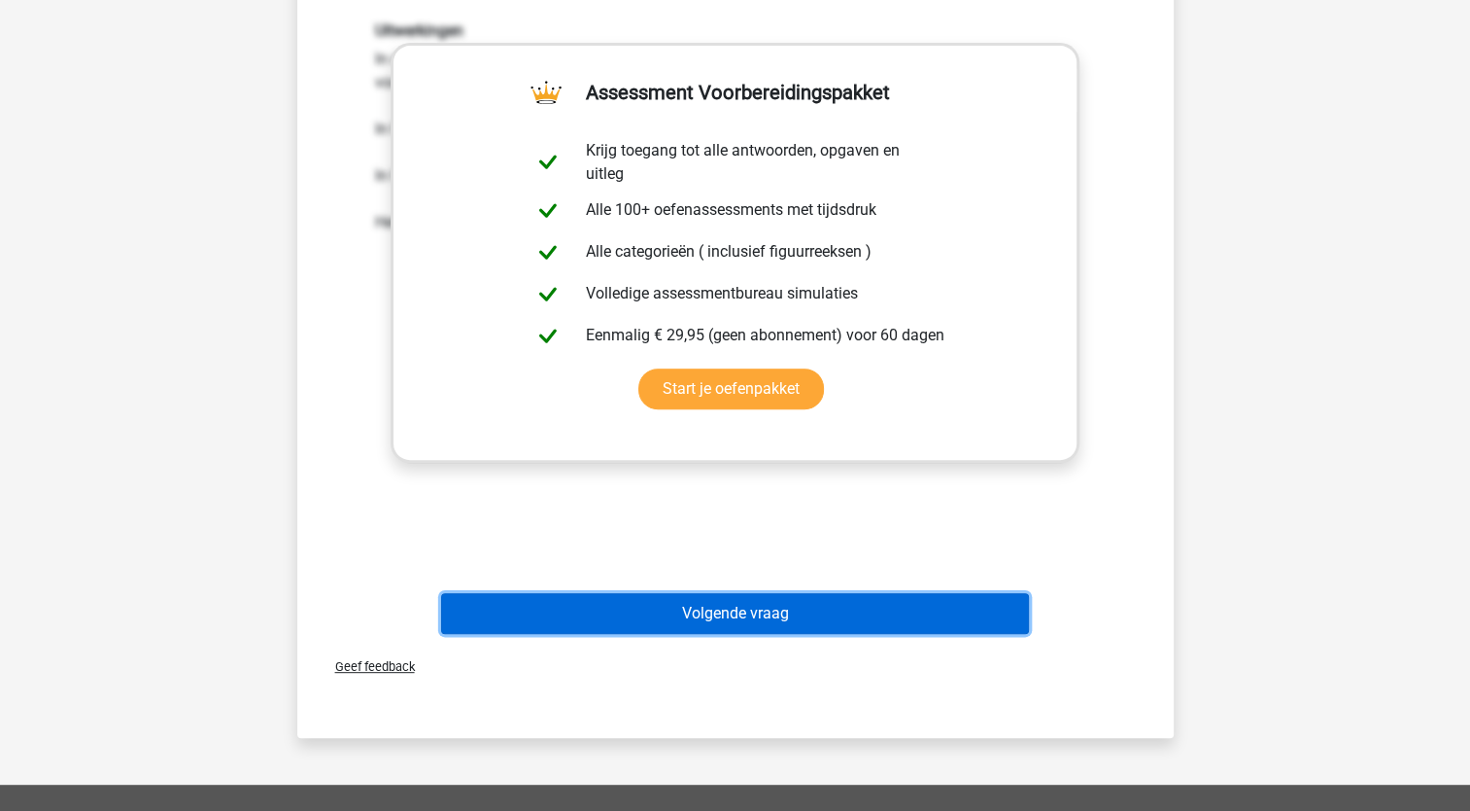
click at [915, 626] on button "Volgende vraag" at bounding box center [735, 613] width 588 height 41
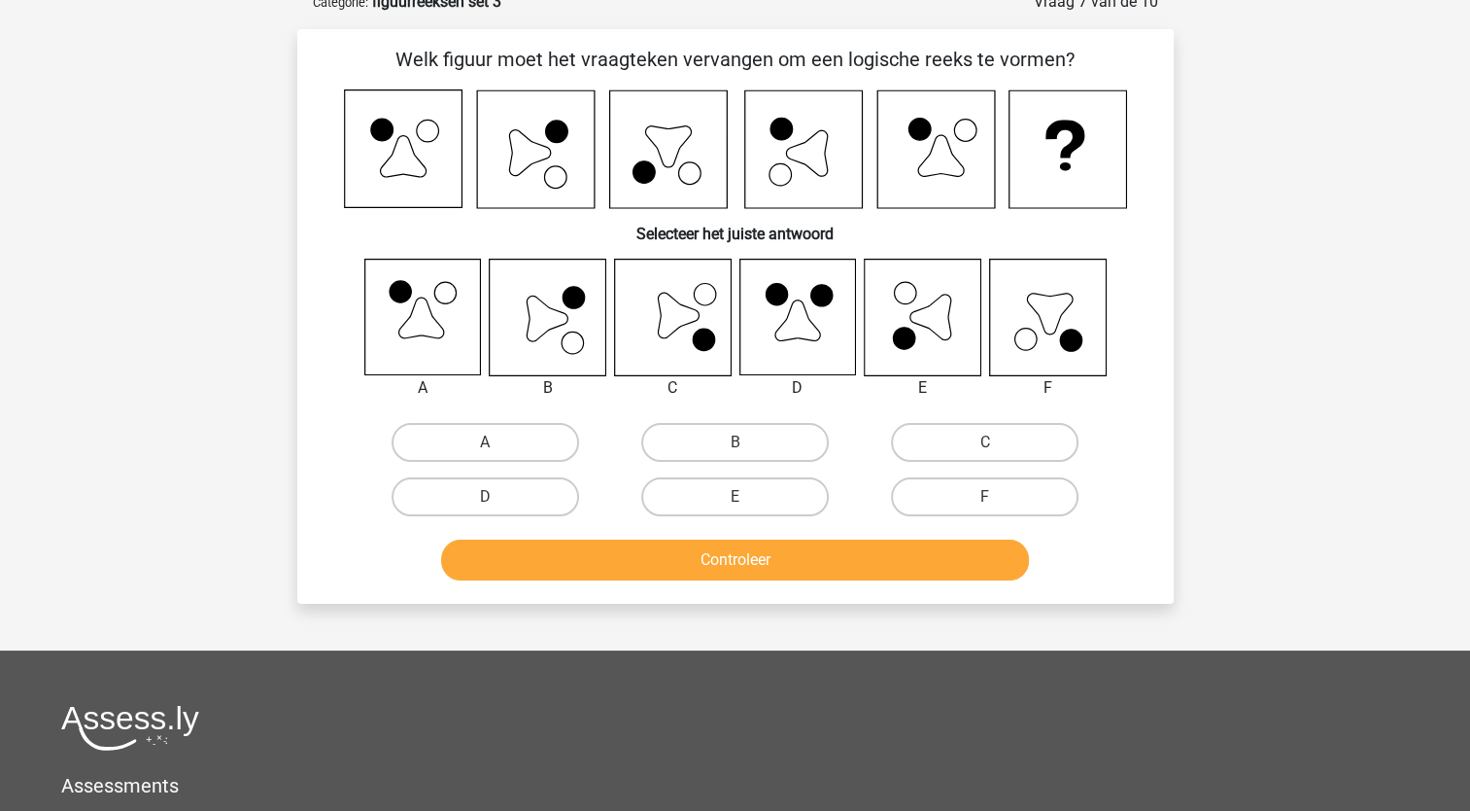
scroll to position [97, 0]
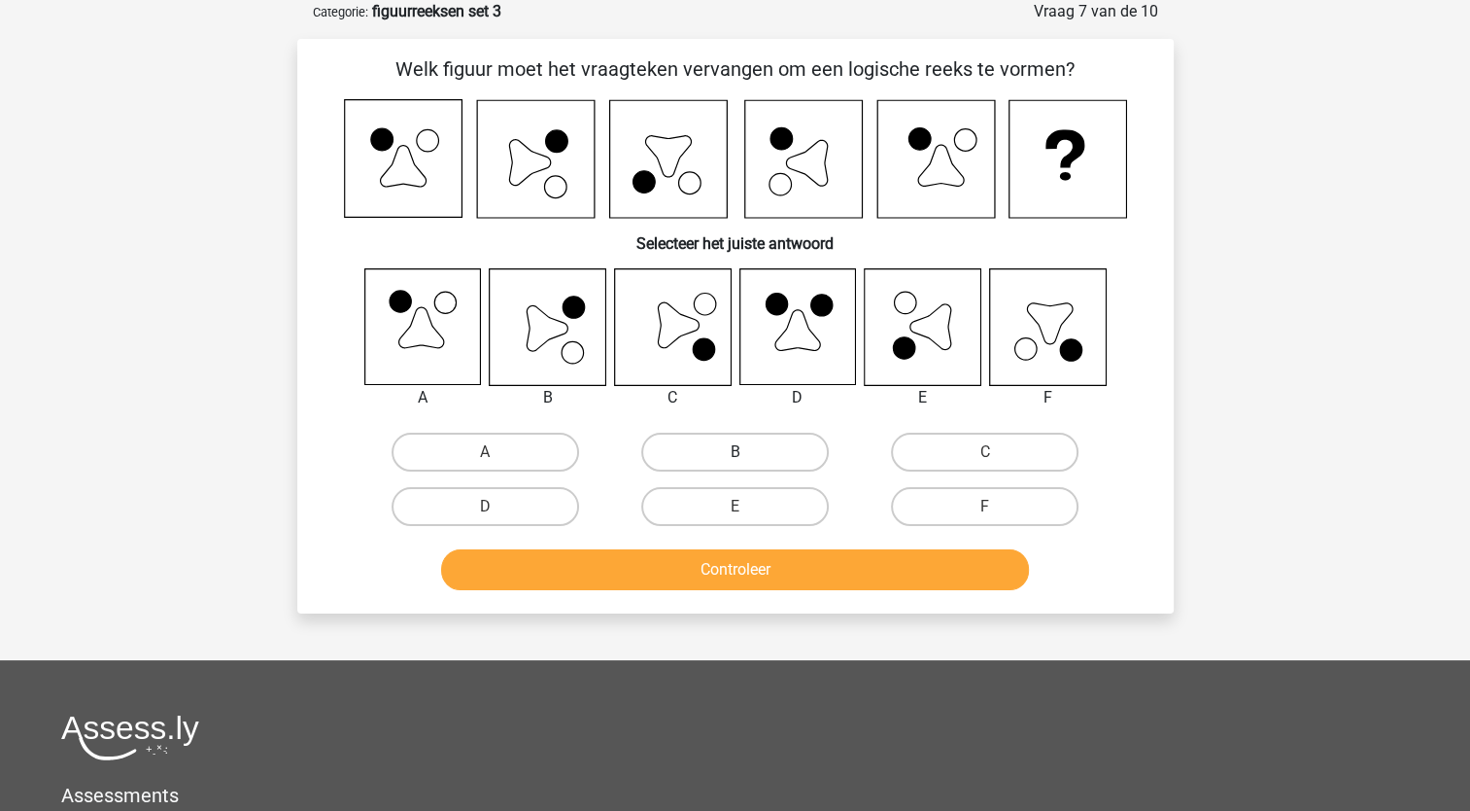
click at [785, 468] on label "B" at bounding box center [735, 451] width 188 height 39
click at [747, 465] on input "B" at bounding box center [741, 458] width 13 height 13
radio input "true"
click at [789, 568] on button "Controleer" at bounding box center [735, 569] width 588 height 41
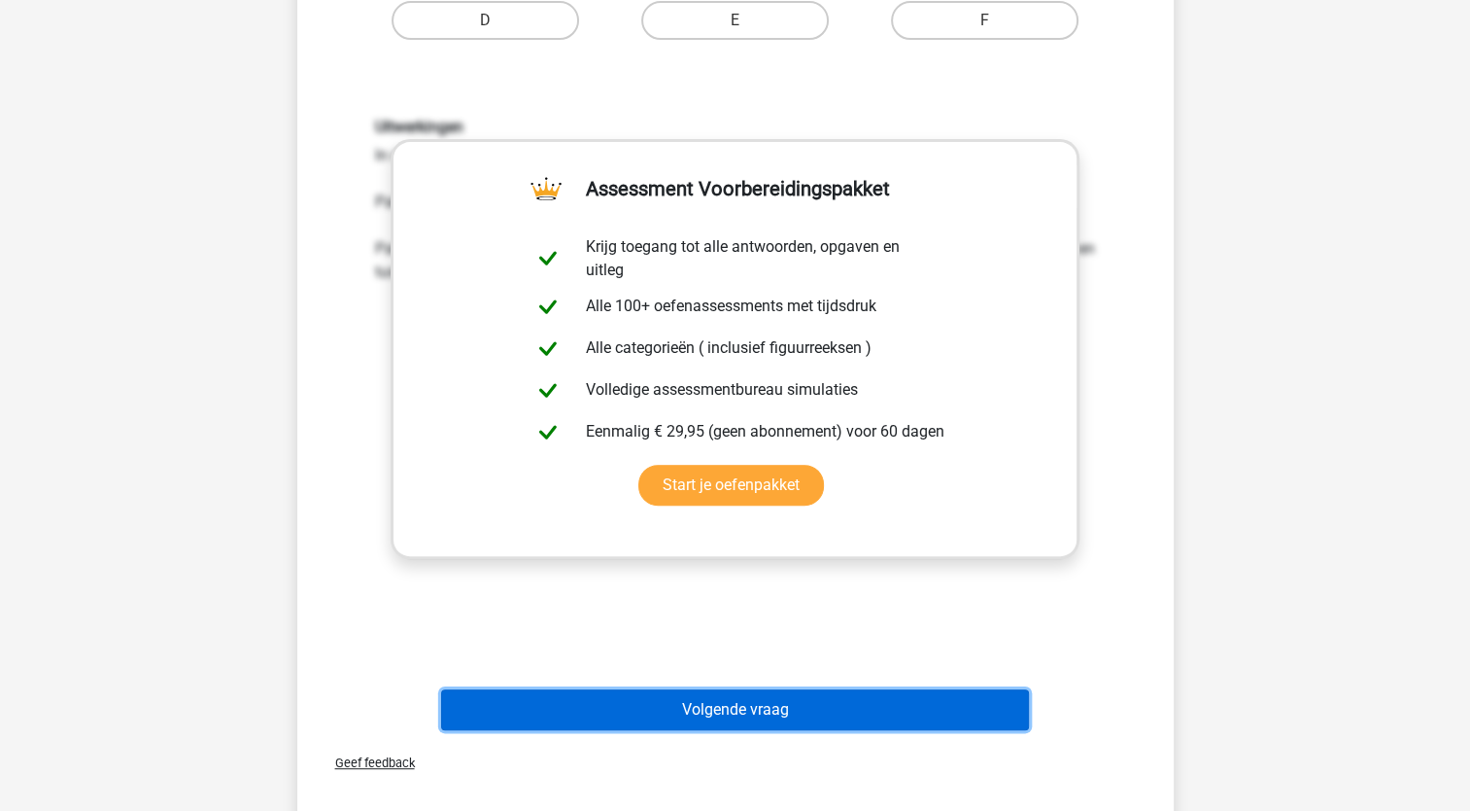
click at [881, 698] on button "Volgende vraag" at bounding box center [735, 709] width 588 height 41
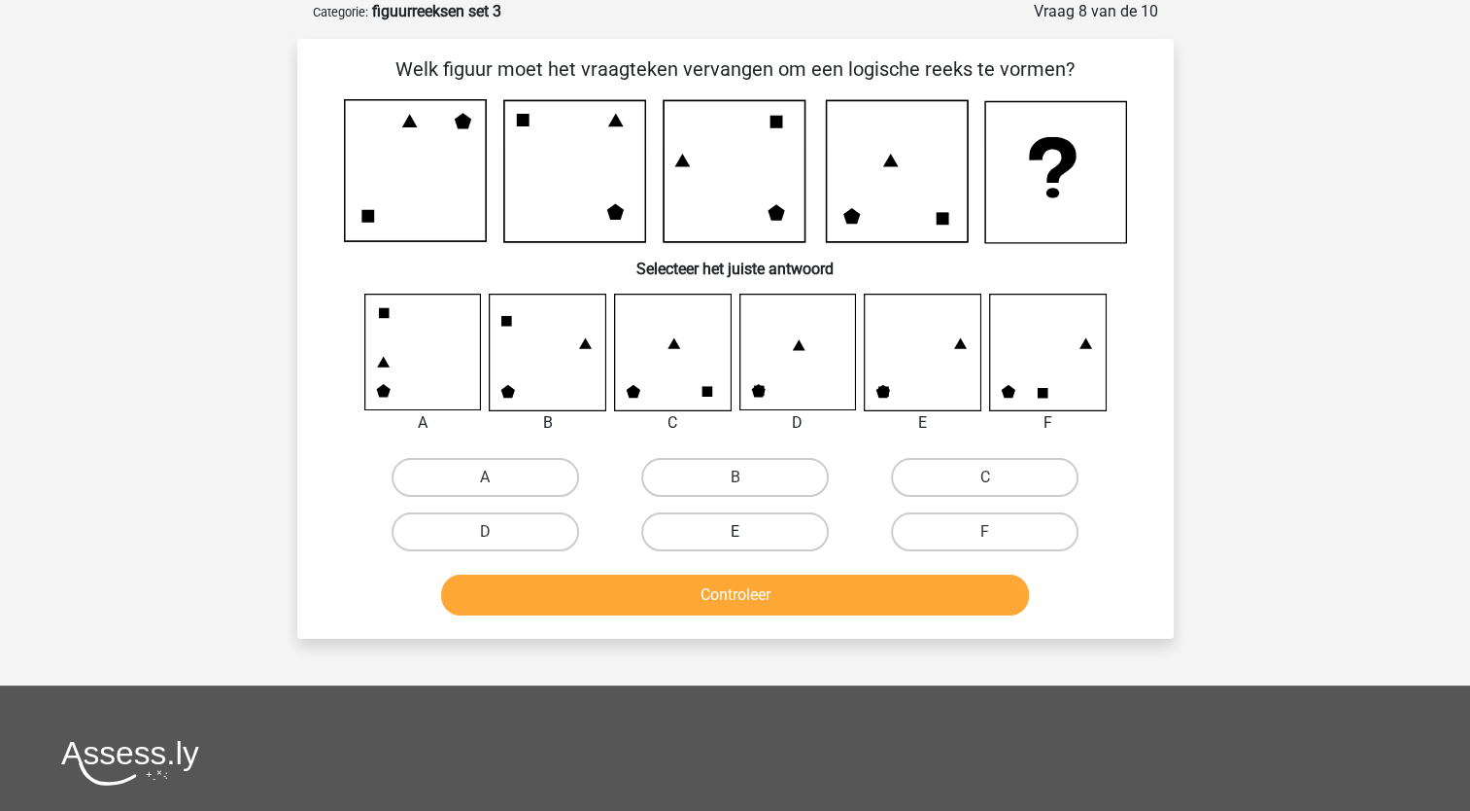
click at [757, 546] on label "E" at bounding box center [735, 531] width 188 height 39
click at [747, 544] on input "E" at bounding box center [741, 538] width 13 height 13
radio input "true"
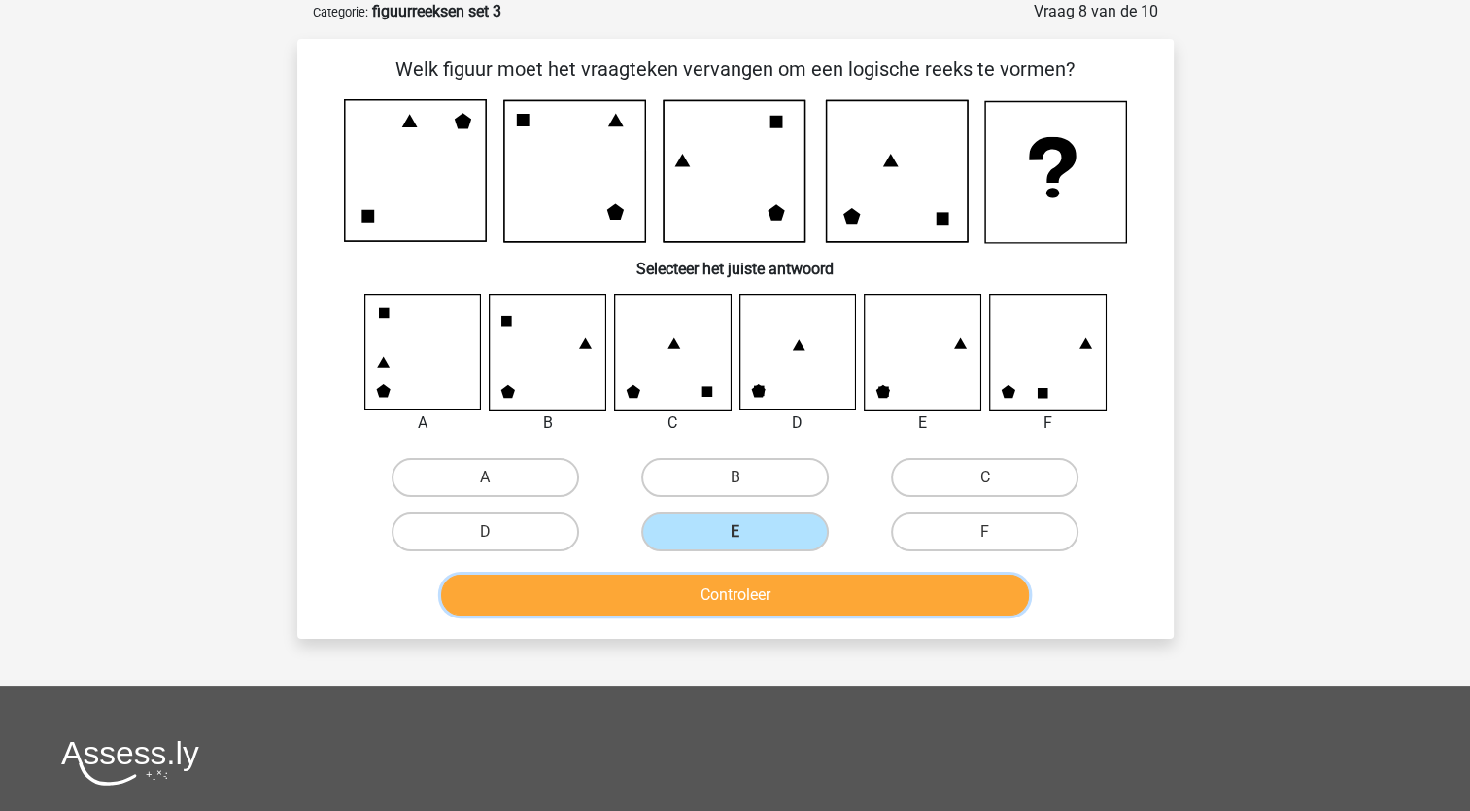
click at [794, 605] on button "Controleer" at bounding box center [735, 594] width 588 height 41
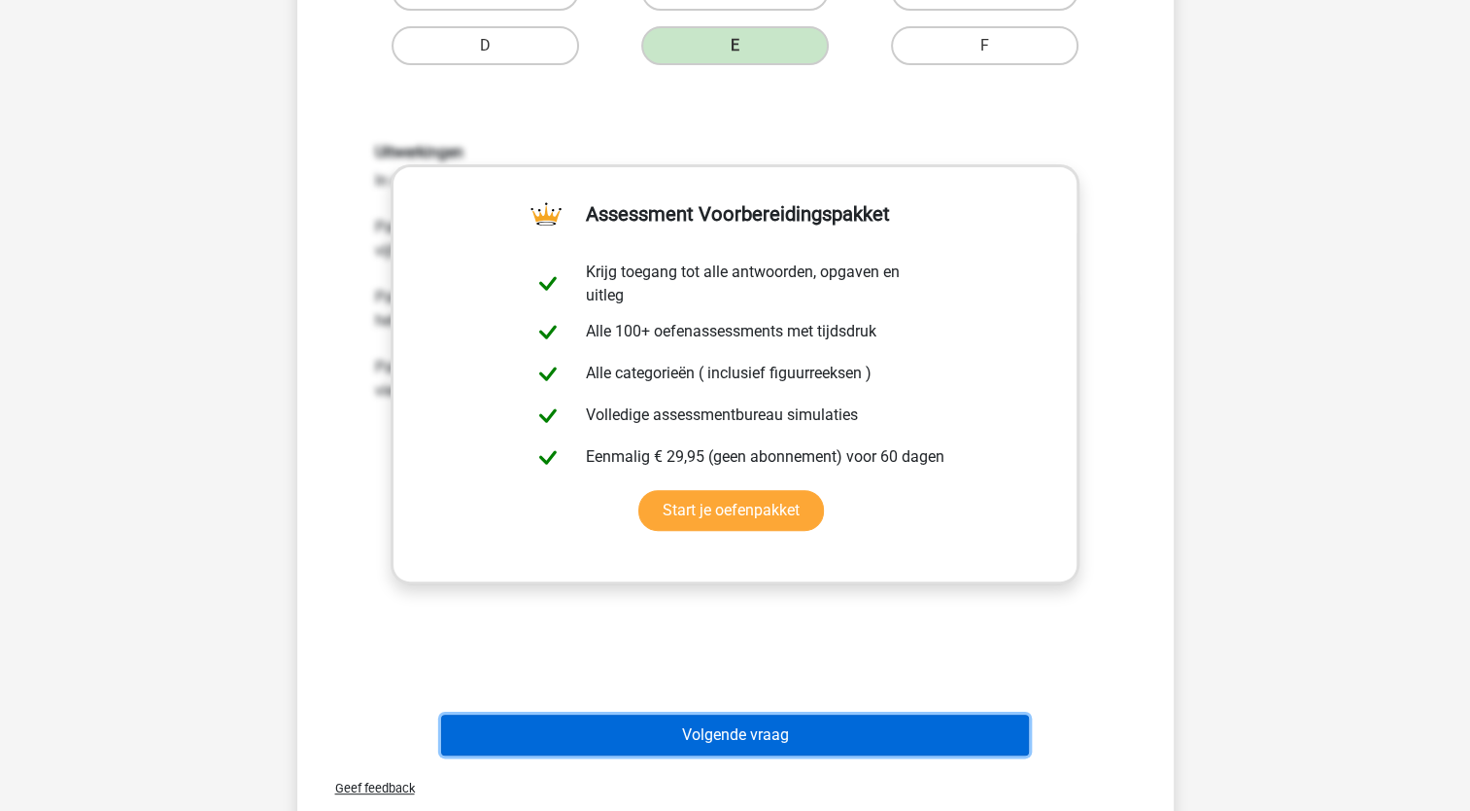
click at [960, 726] on button "Volgende vraag" at bounding box center [735, 734] width 588 height 41
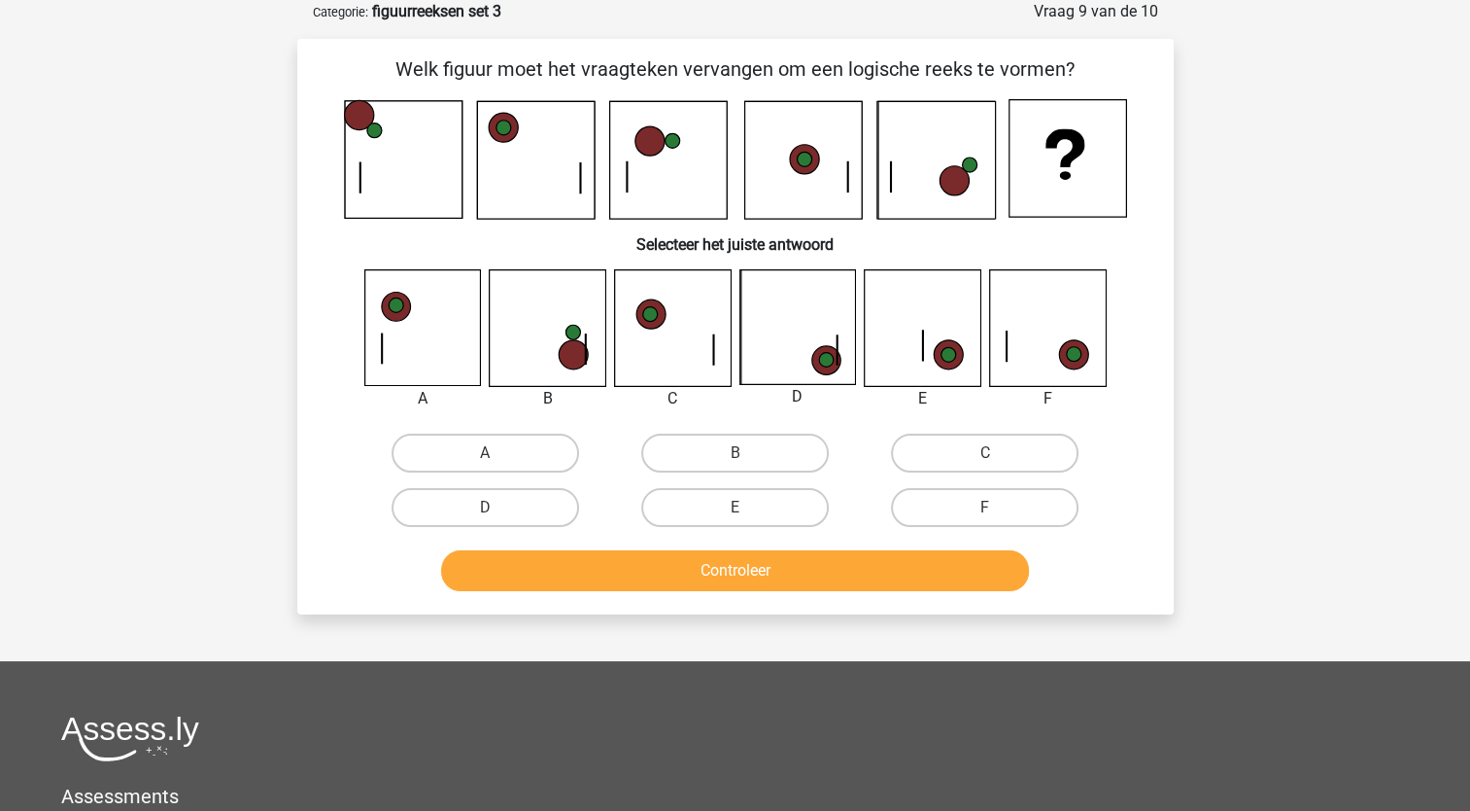
scroll to position [0, 0]
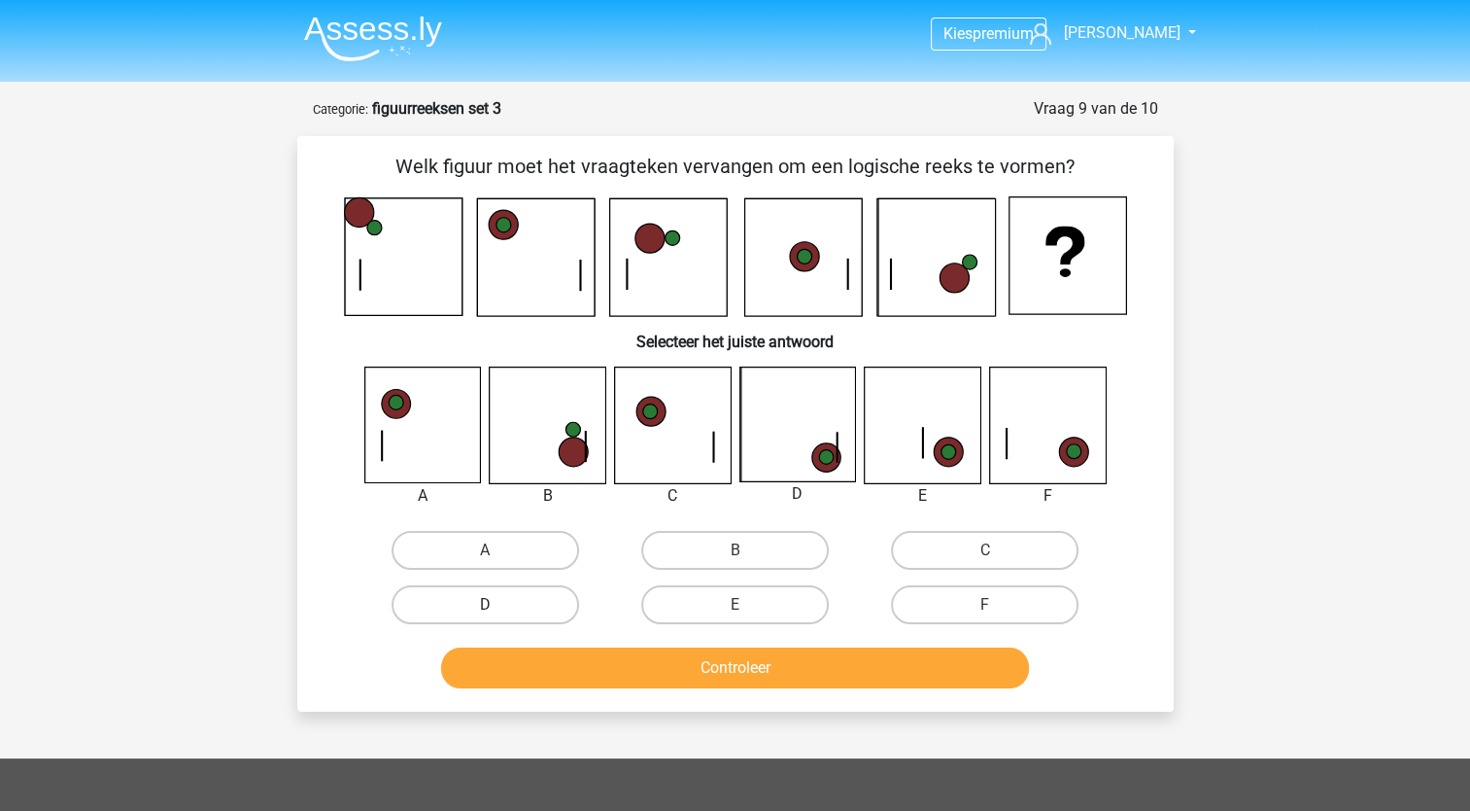
click at [528, 609] on label "D" at bounding box center [486, 604] width 188 height 39
click at [498, 609] on input "D" at bounding box center [491, 611] width 13 height 13
radio input "true"
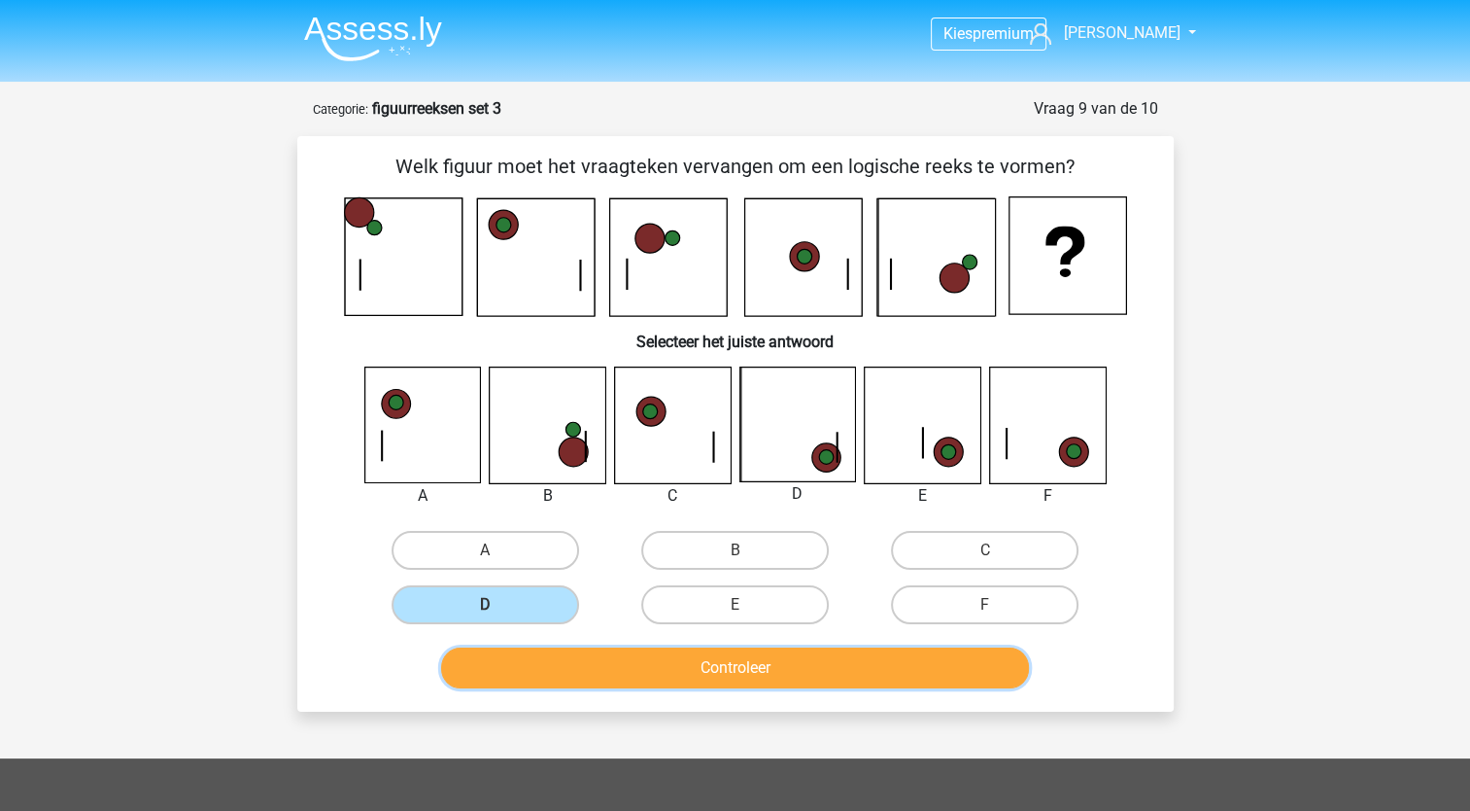
drag, startPoint x: 630, startPoint y: 657, endPoint x: 641, endPoint y: 659, distance: 11.8
click at [630, 658] on button "Controleer" at bounding box center [735, 667] width 588 height 41
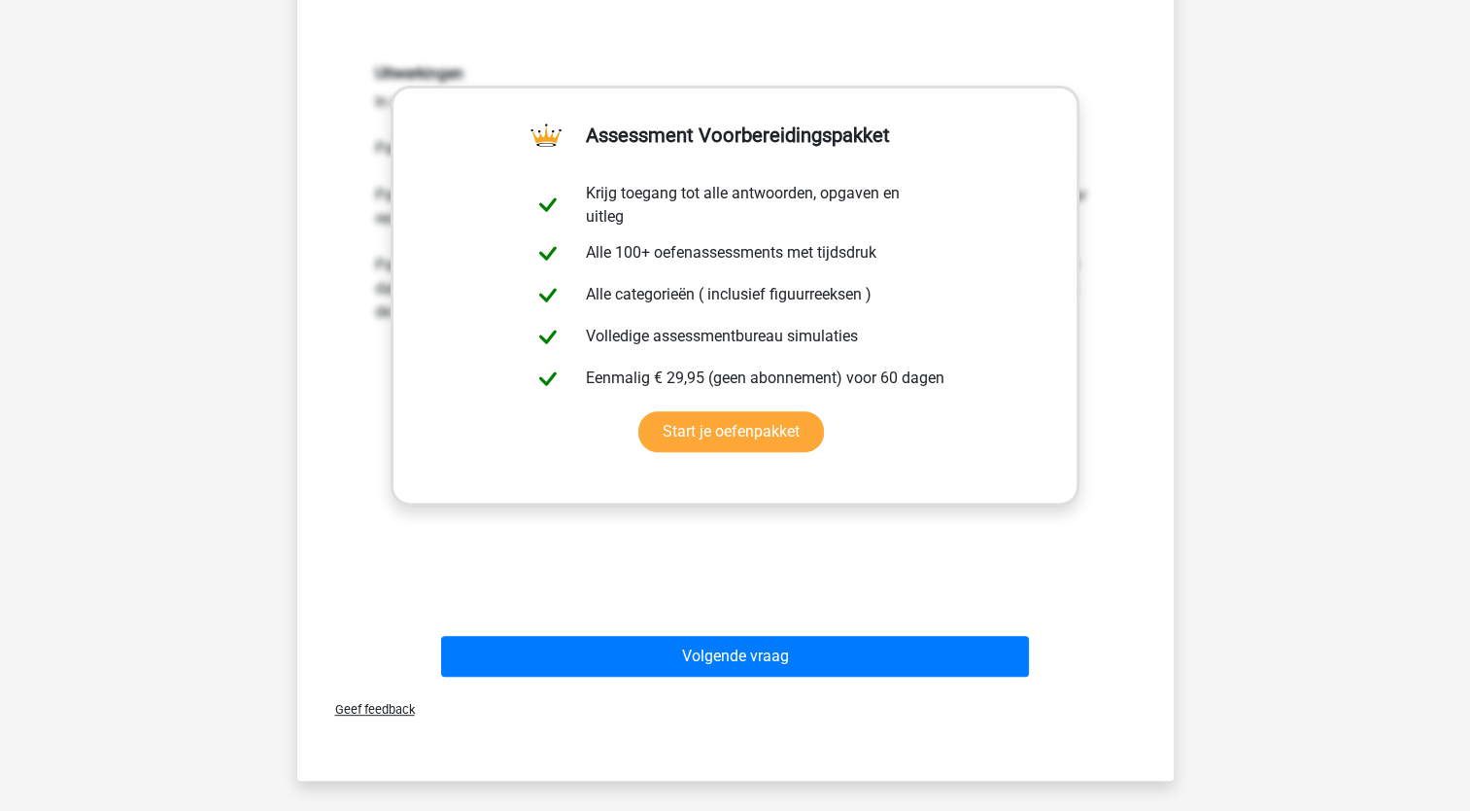
scroll to position [778, 0]
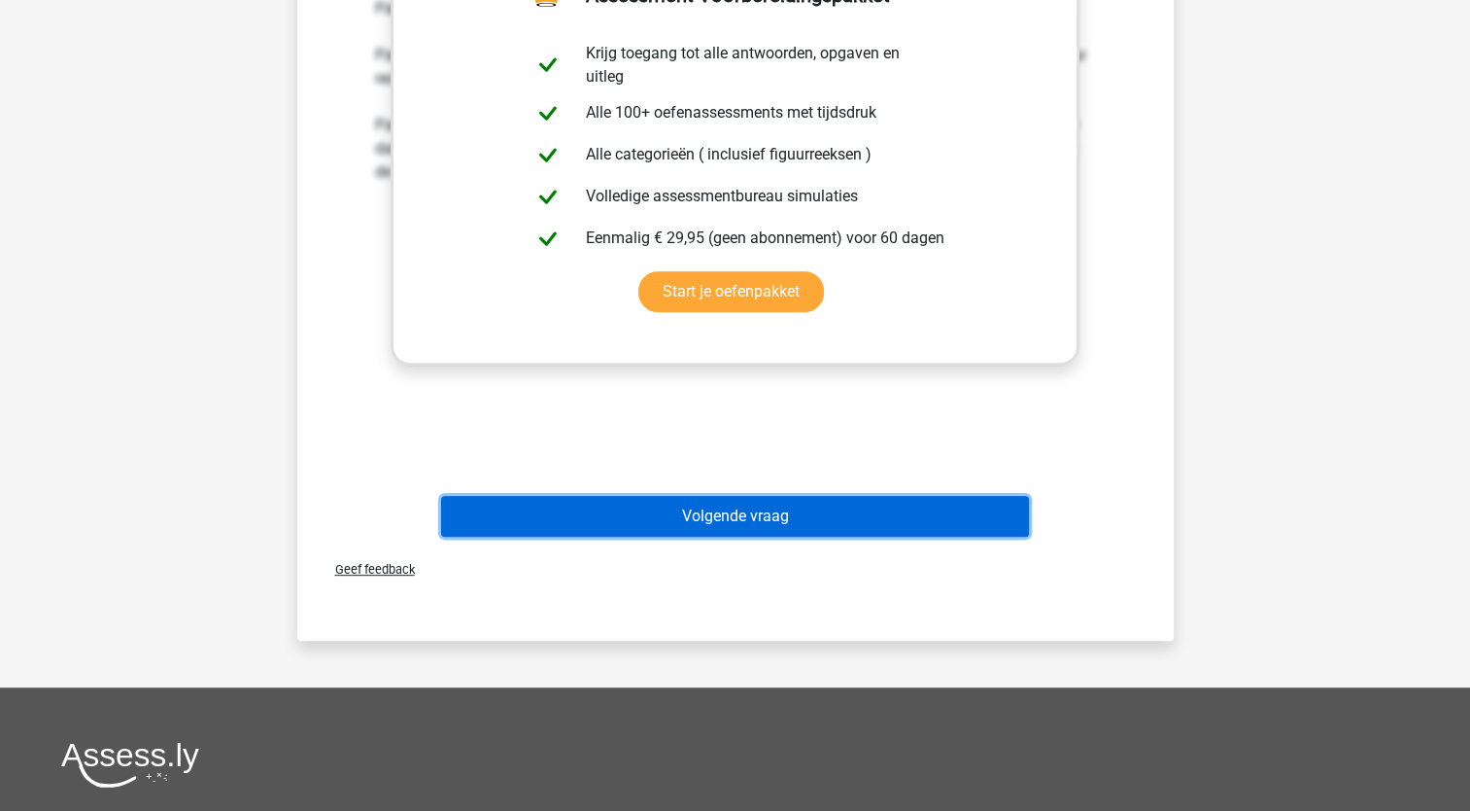
drag, startPoint x: 785, startPoint y: 503, endPoint x: 766, endPoint y: 429, distance: 77.3
click at [738, 521] on button "Volgende vraag" at bounding box center [735, 516] width 588 height 41
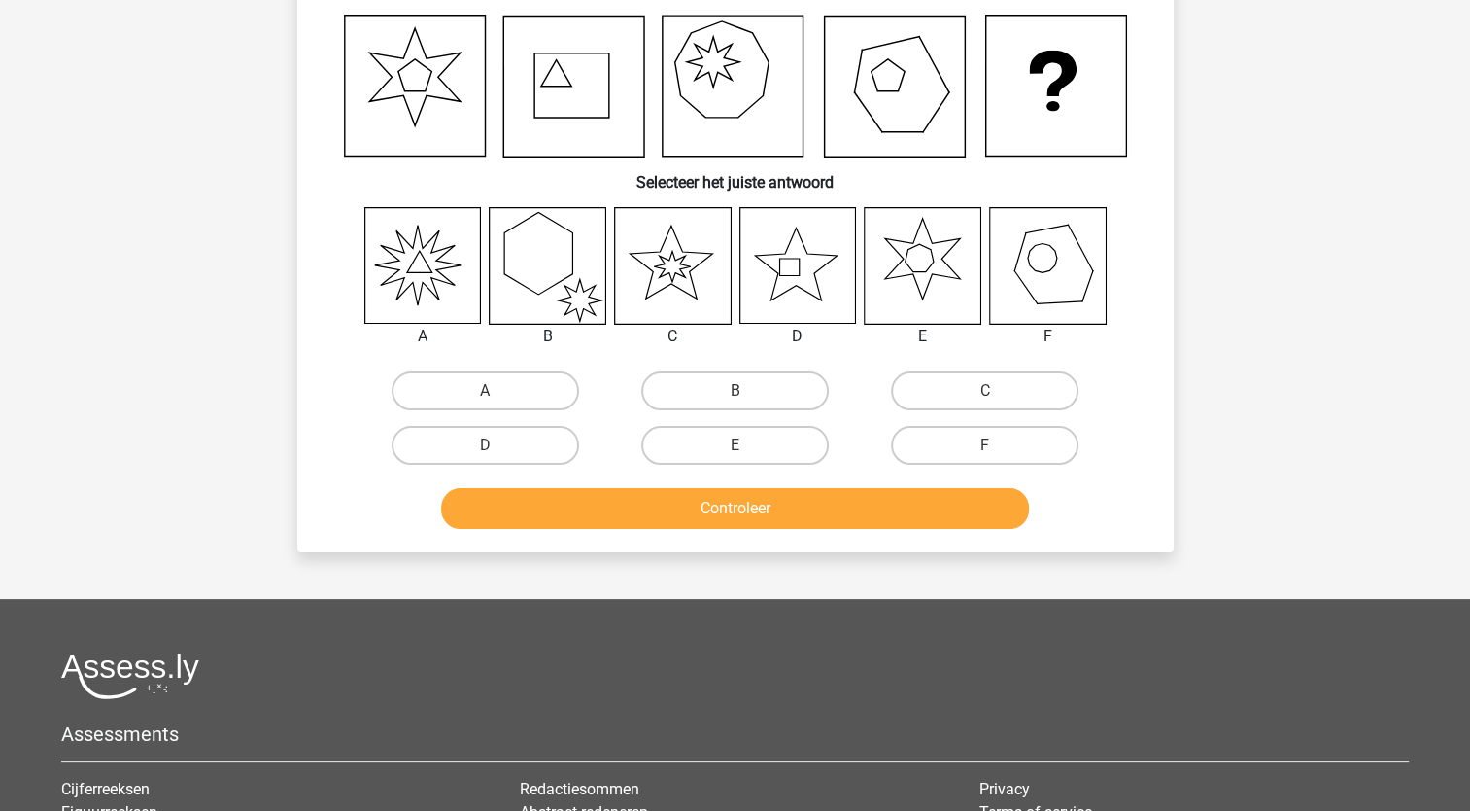
scroll to position [97, 0]
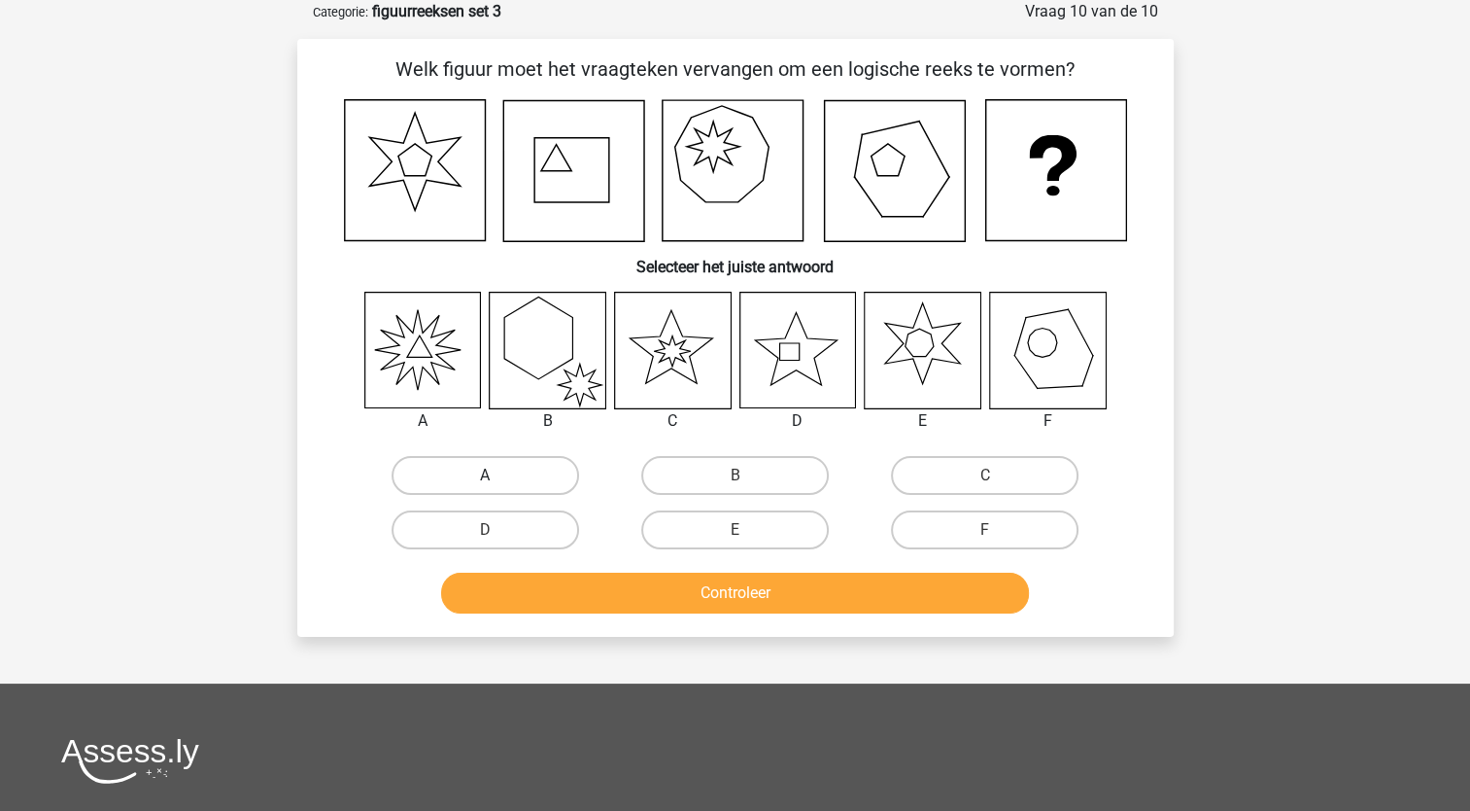
click at [521, 485] on label "A" at bounding box center [486, 475] width 188 height 39
click at [498, 485] on input "A" at bounding box center [491, 481] width 13 height 13
radio input "true"
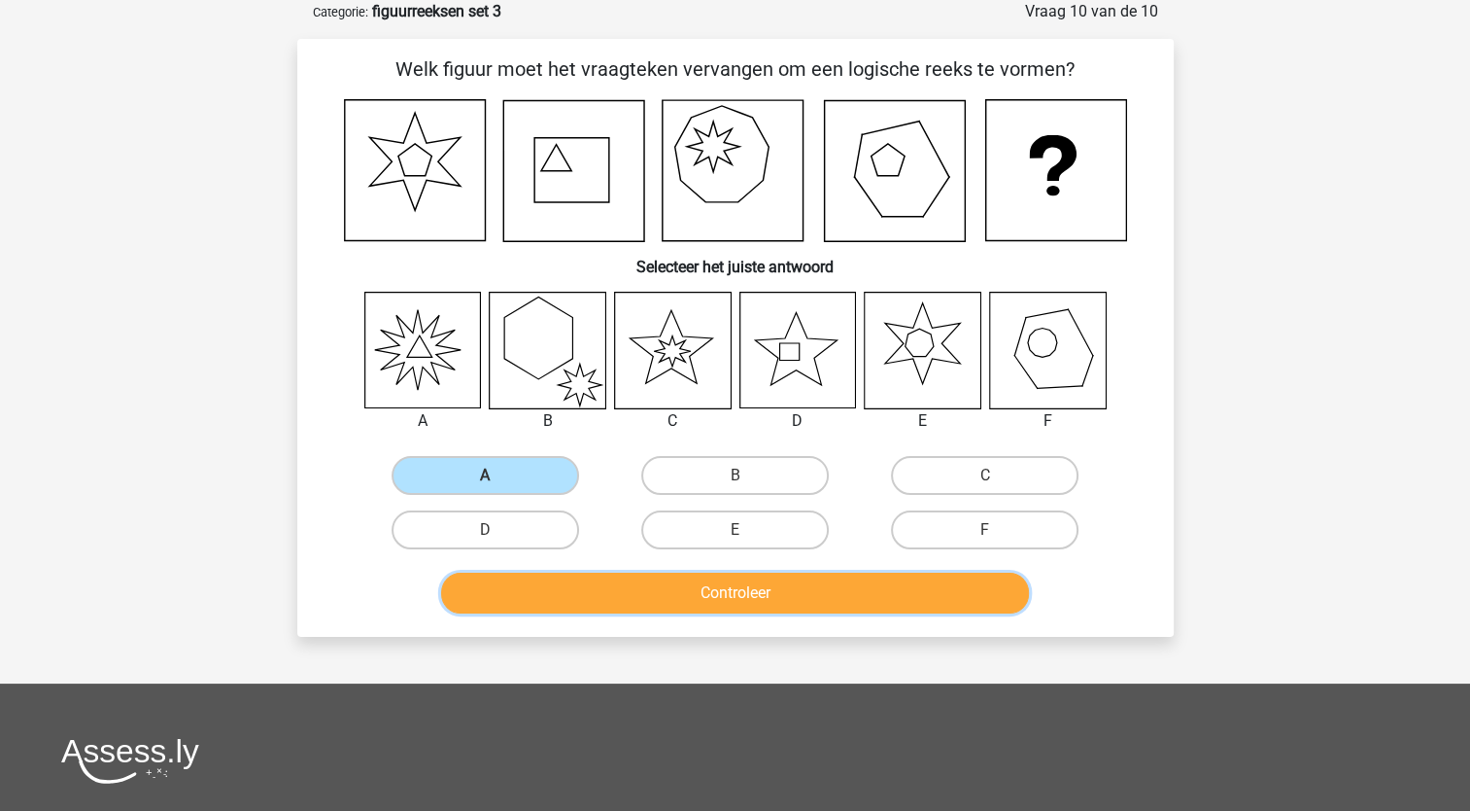
click at [692, 584] on button "Controleer" at bounding box center [735, 592] width 588 height 41
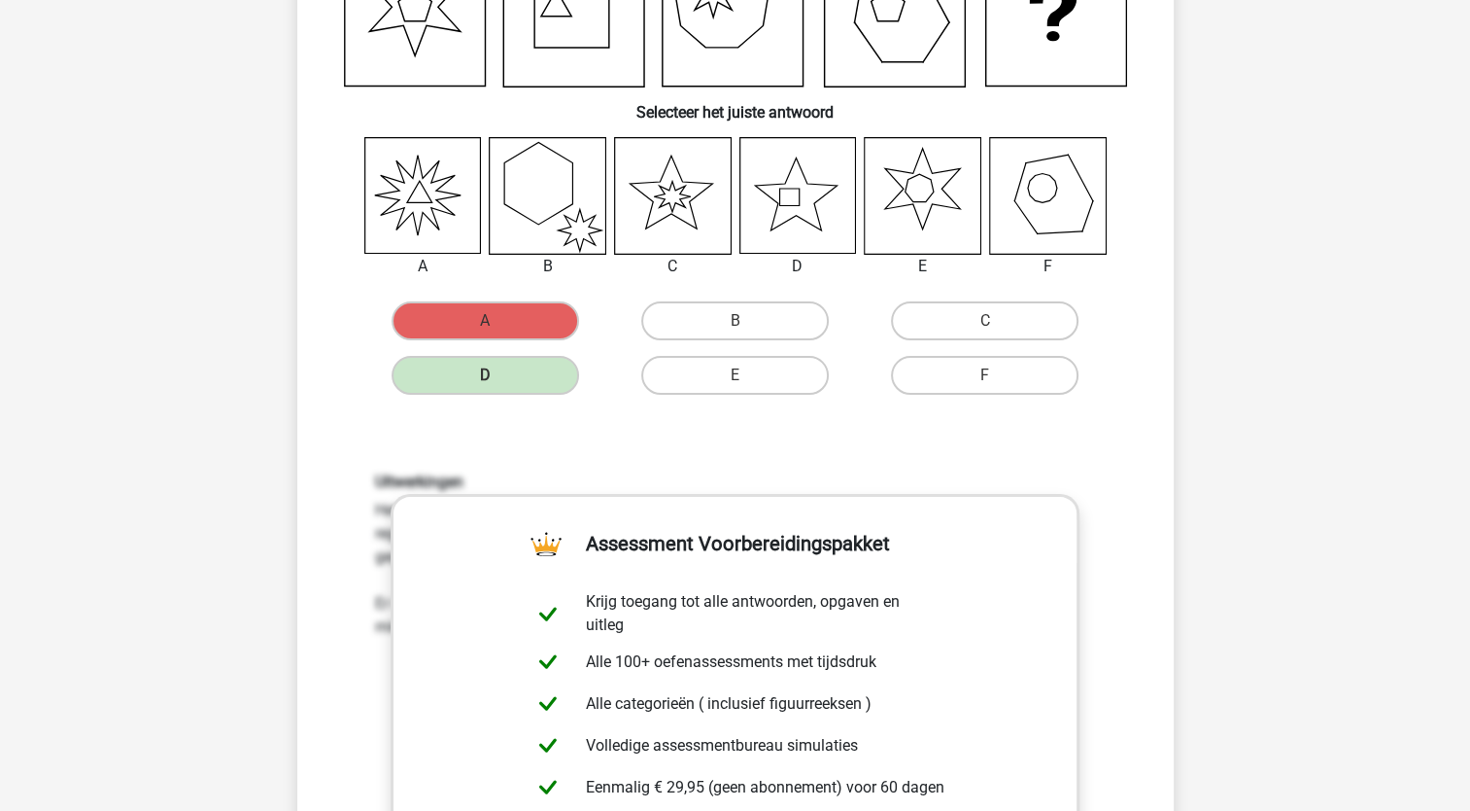
scroll to position [583, 0]
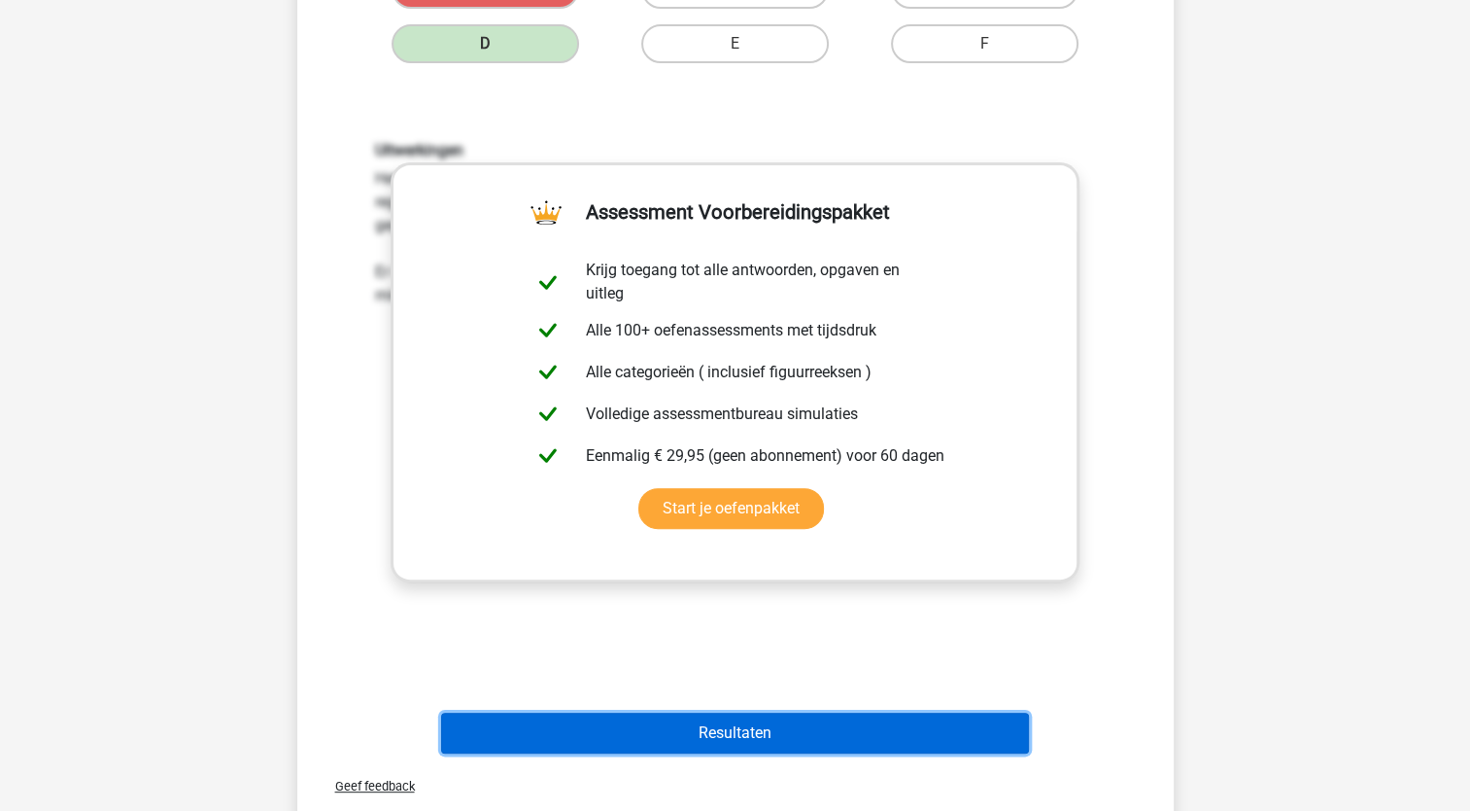
click at [885, 723] on button "Resultaten" at bounding box center [735, 732] width 588 height 41
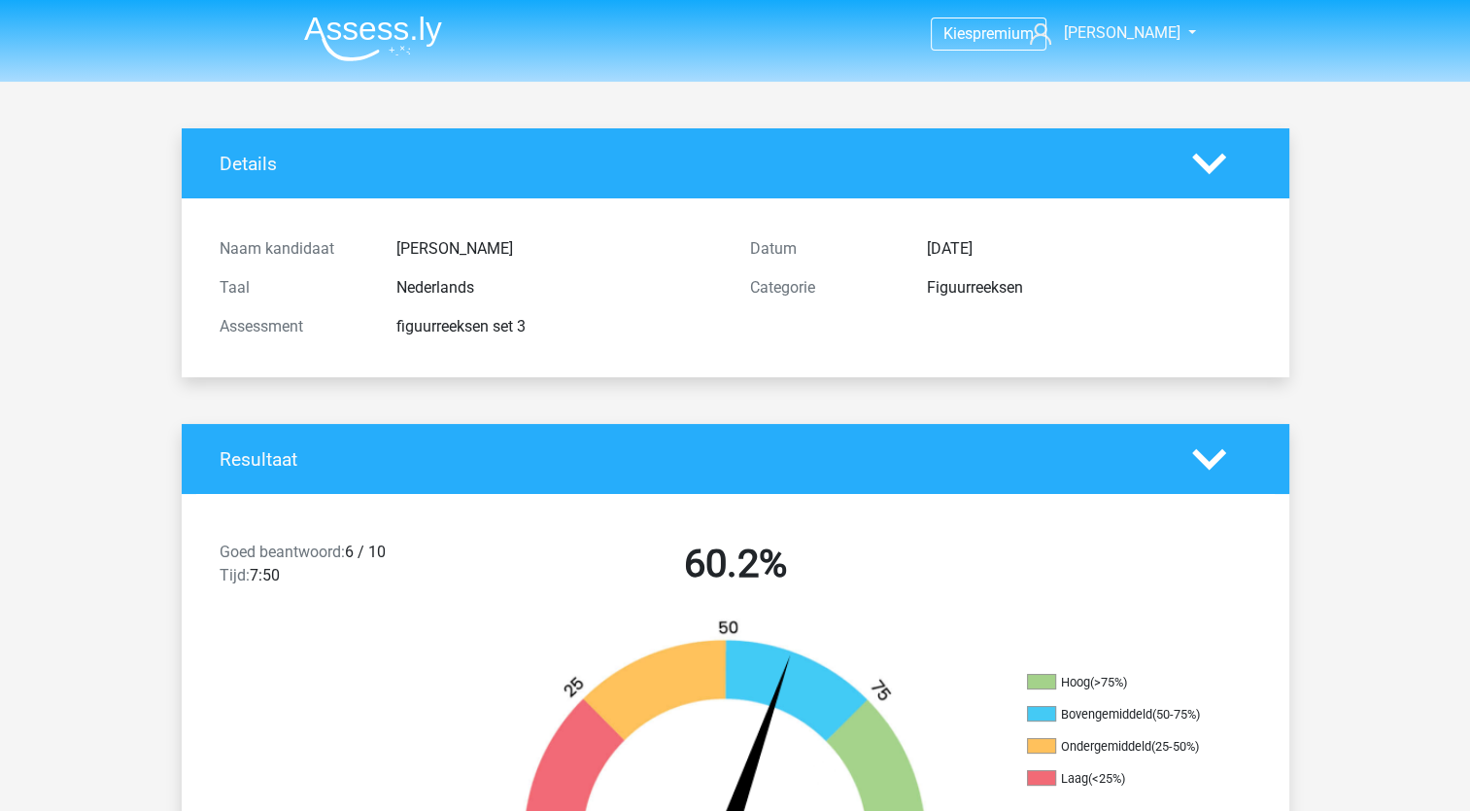
click at [328, 737] on div at bounding box center [320, 740] width 277 height 244
